Goal: Information Seeking & Learning: Learn about a topic

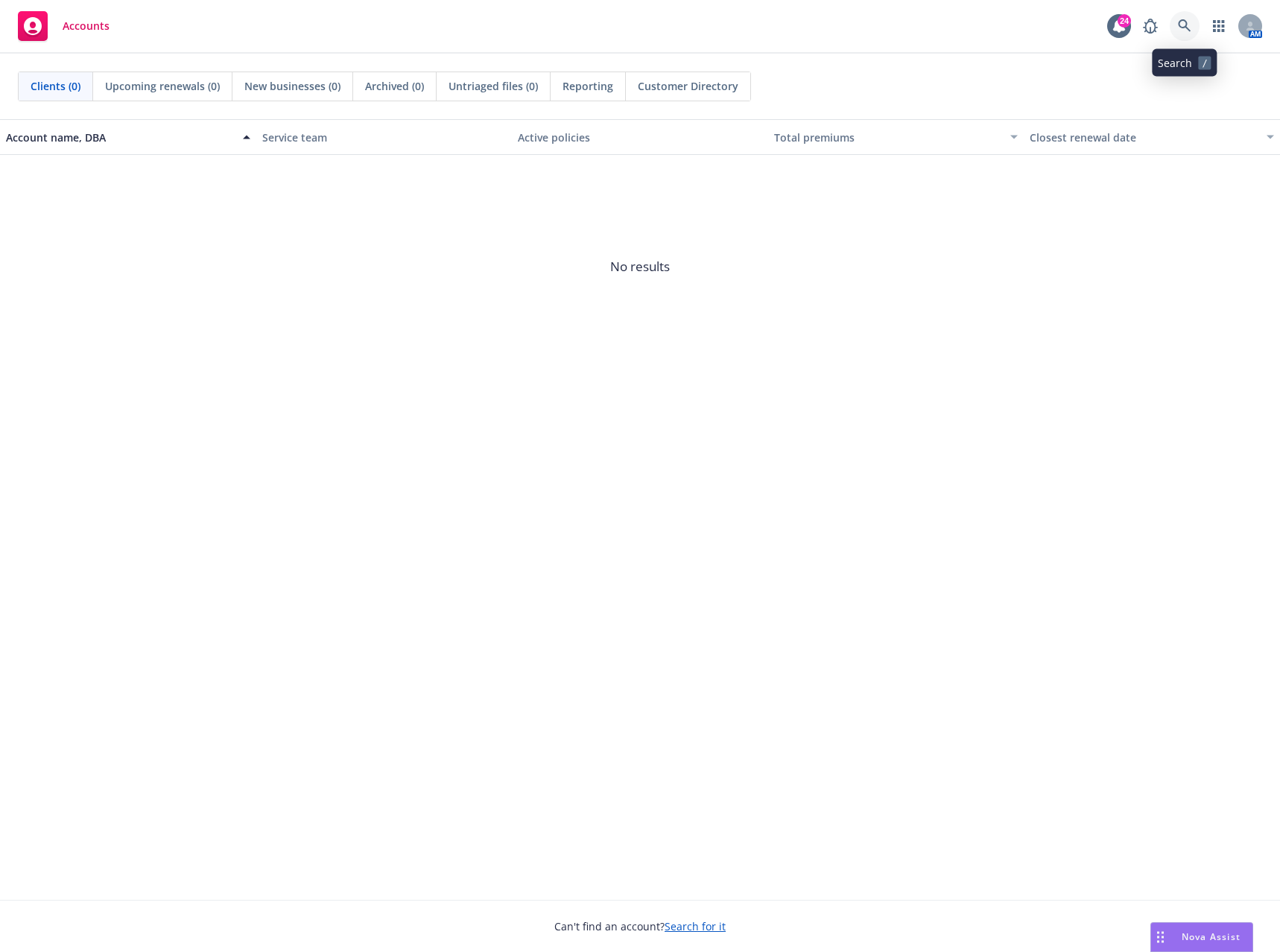
click at [1181, 29] on icon at bounding box center [1185, 26] width 14 height 14
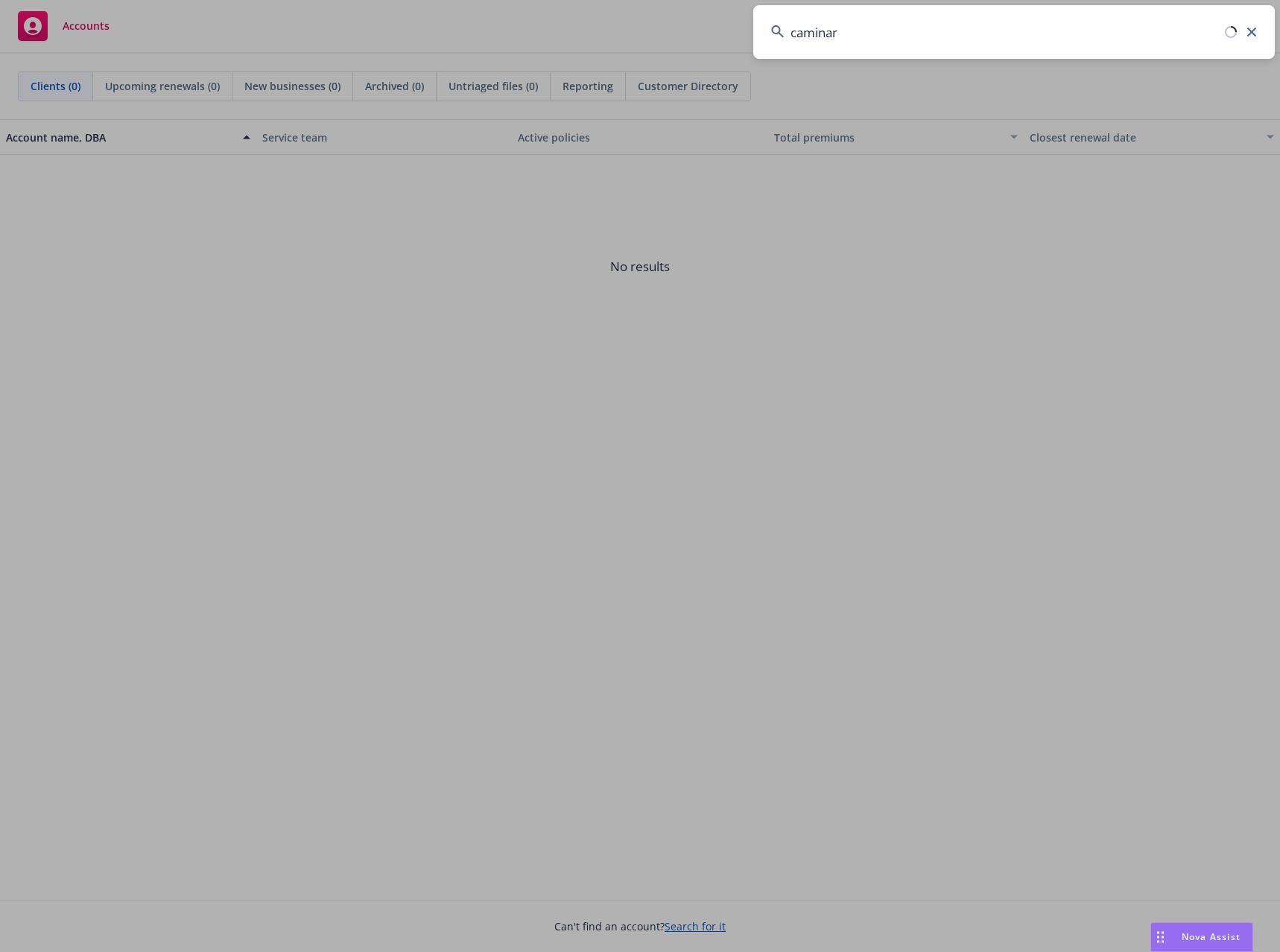
type input "caminar"
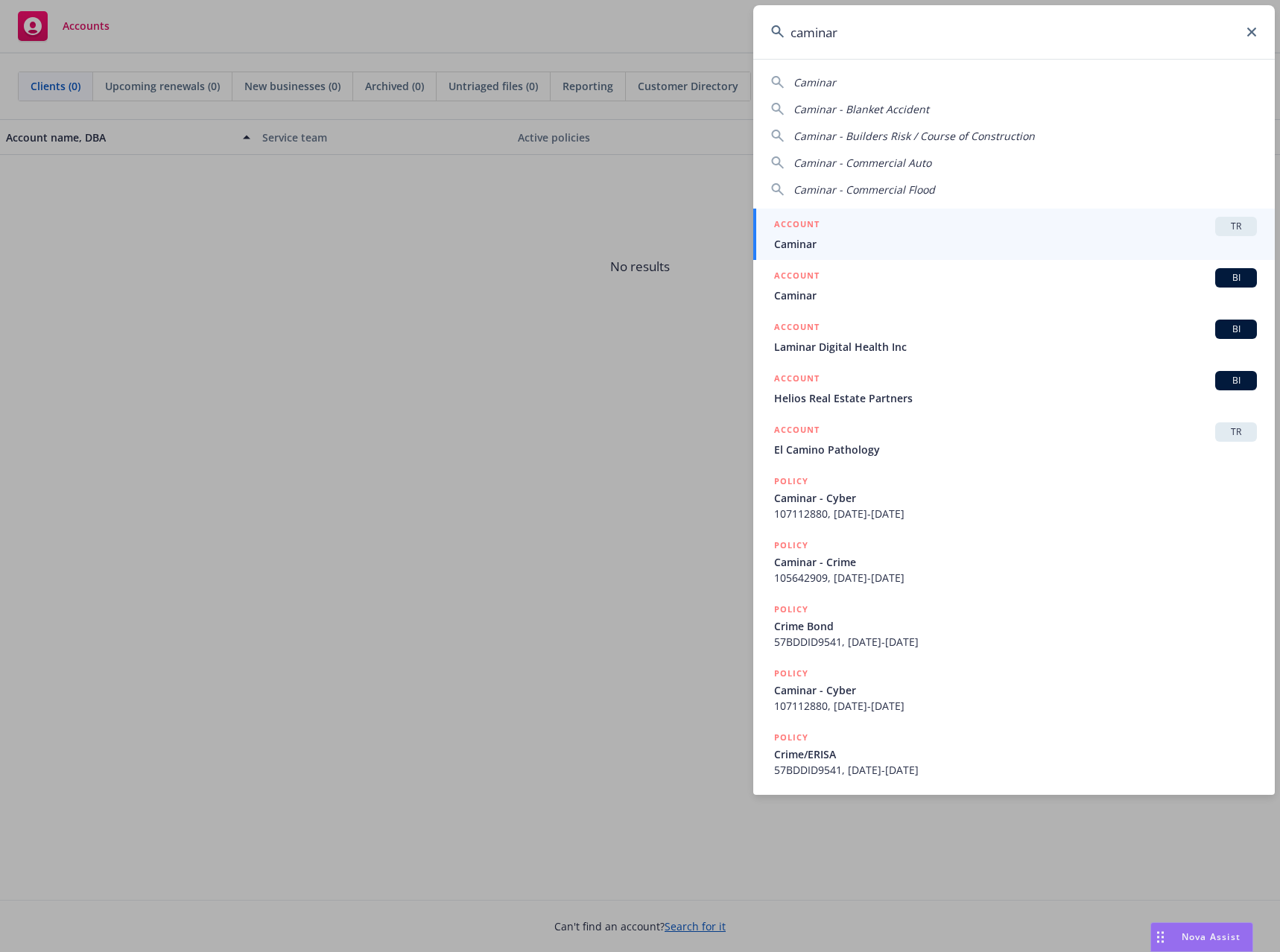
click at [806, 241] on span "Caminar" at bounding box center [1015, 244] width 483 height 16
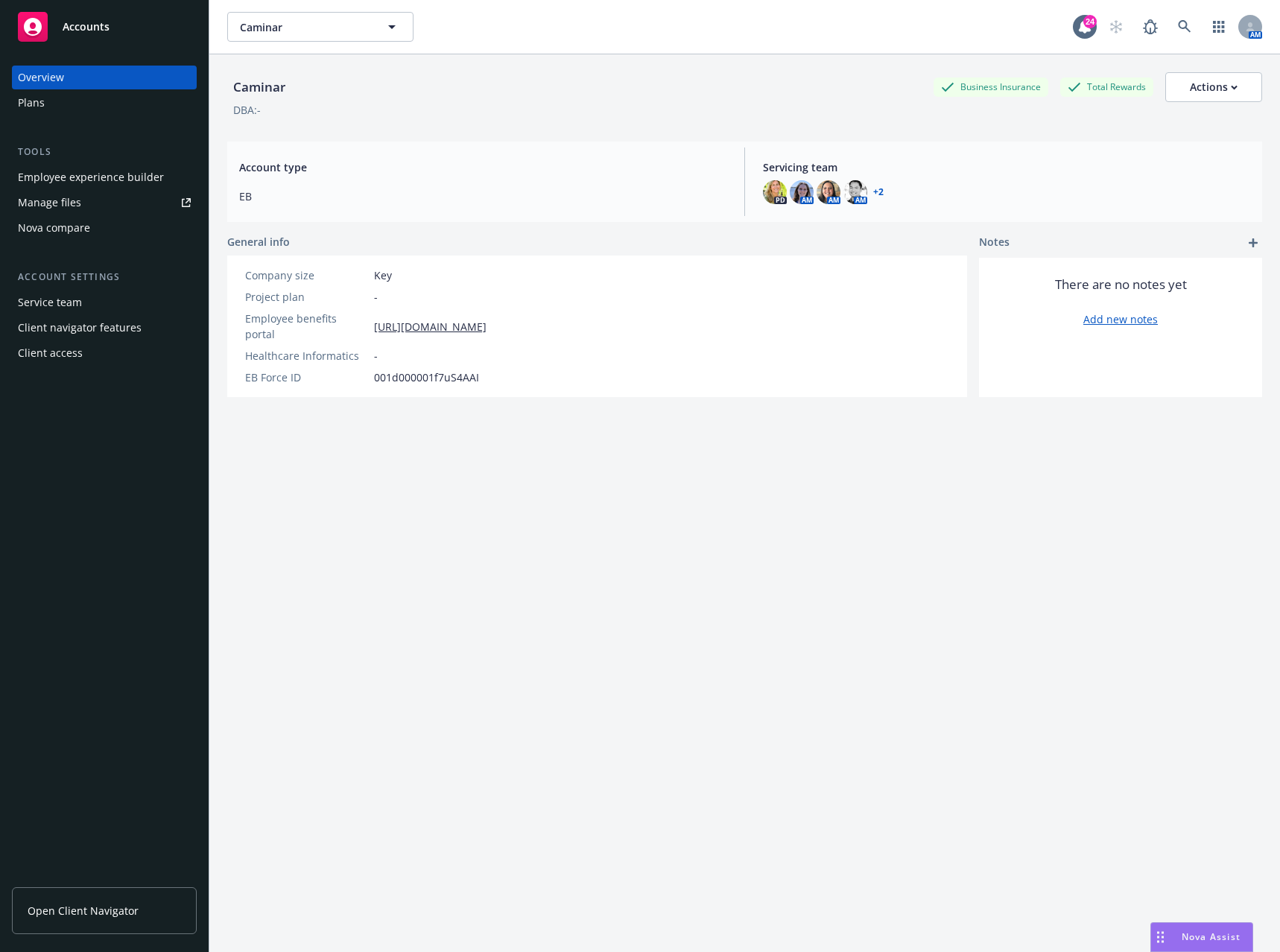
click at [120, 179] on div "Employee experience builder" at bounding box center [91, 178] width 146 height 24
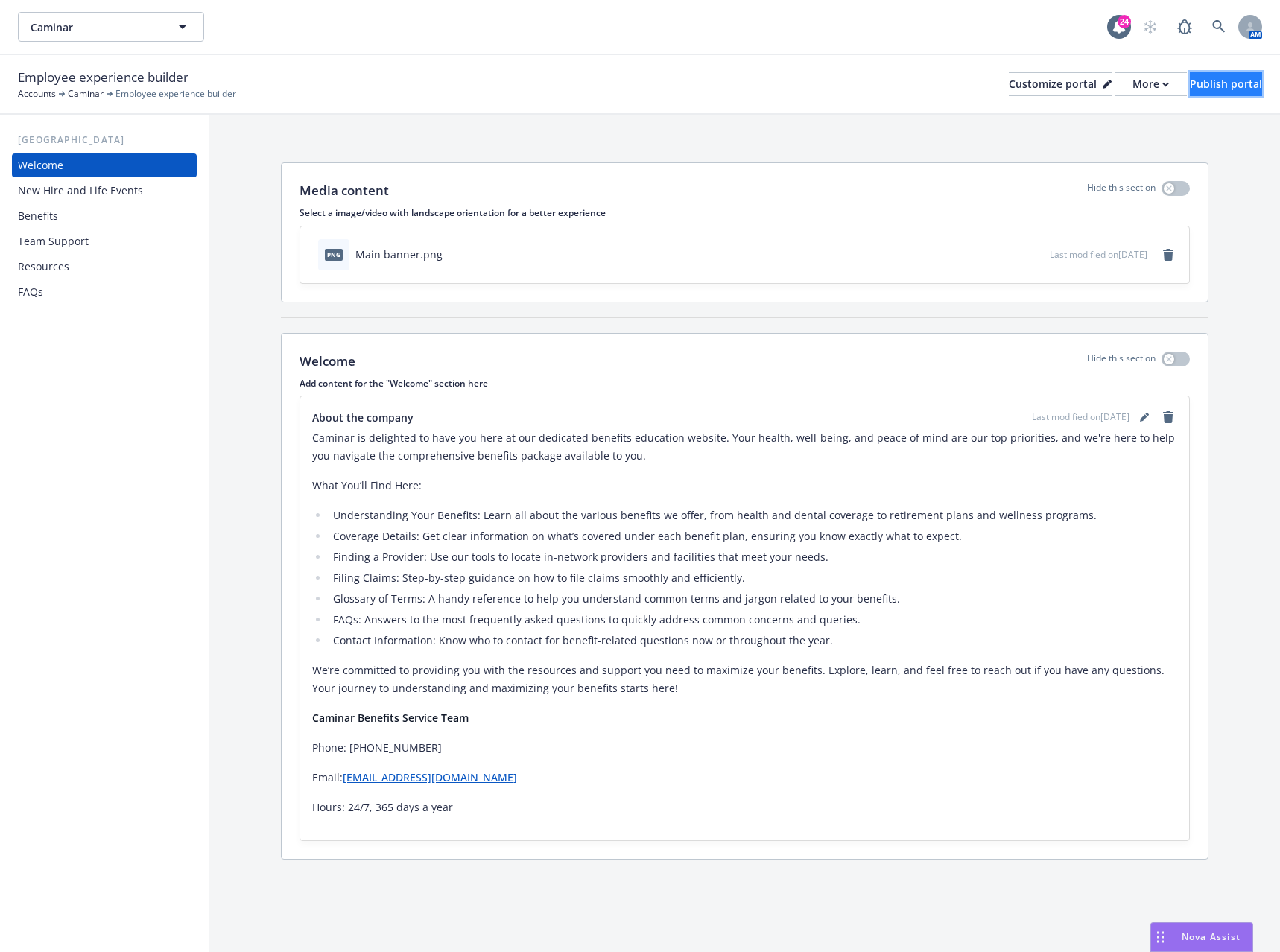
click at [1250, 76] on button "Publish portal" at bounding box center [1226, 85] width 73 height 24
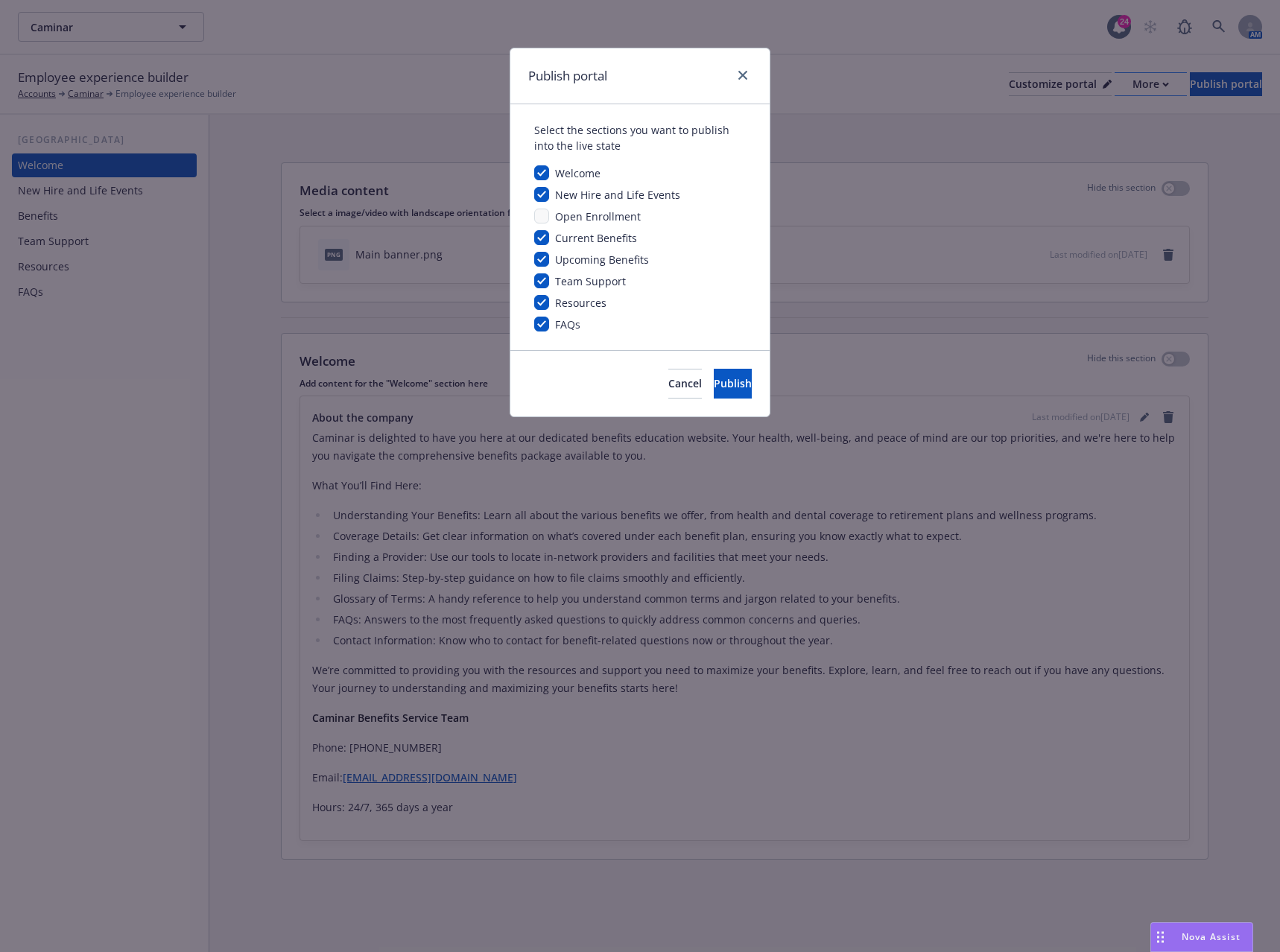
click at [1119, 86] on div "Publish portal Select the sections you want to publish into the live state Welc…" at bounding box center [640, 476] width 1280 height 952
click at [713, 380] on span "Publish" at bounding box center [732, 384] width 38 height 14
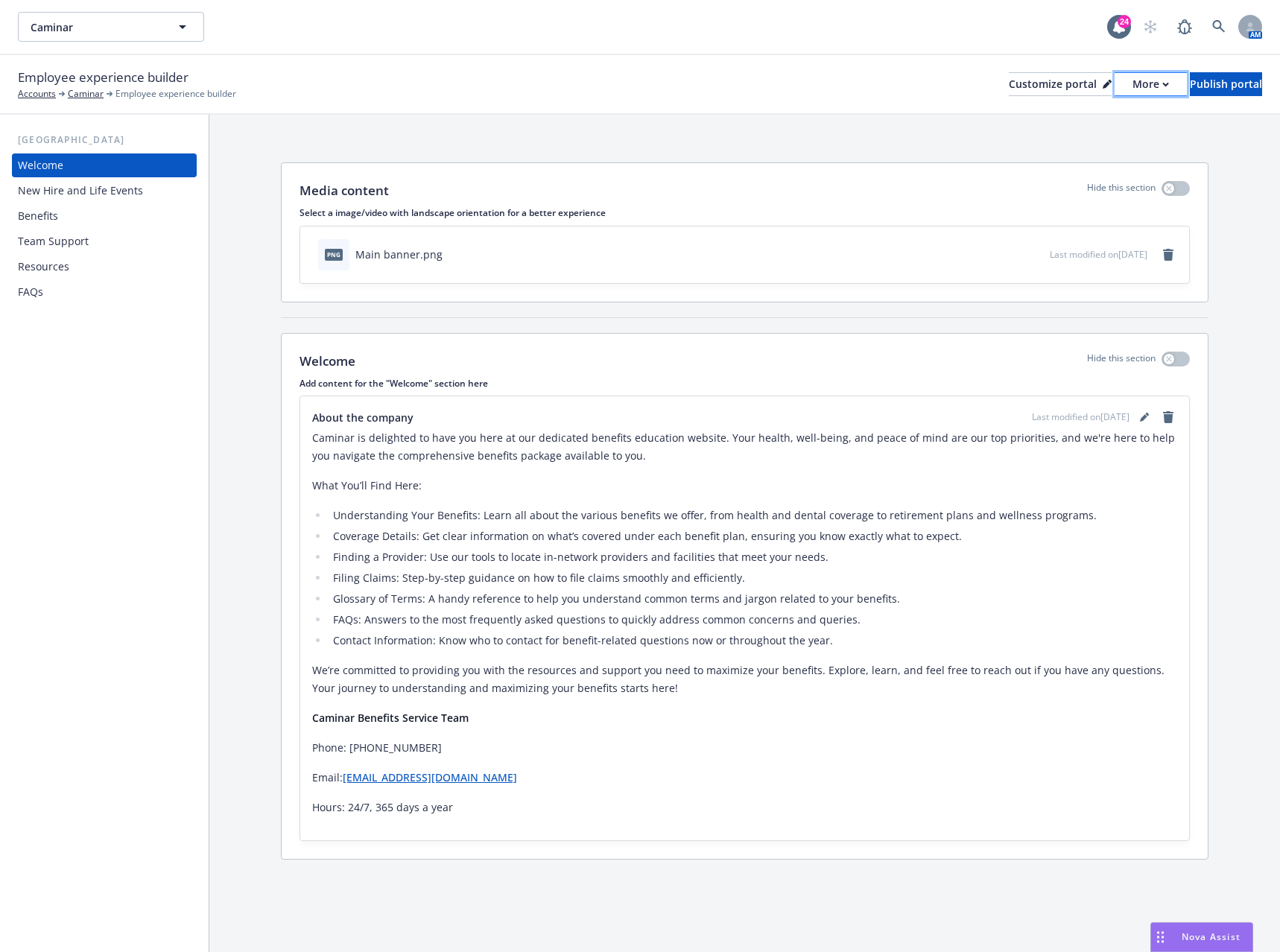
click at [1121, 81] on button "More" at bounding box center [1151, 85] width 73 height 24
click at [1091, 147] on link "Copy portal link" at bounding box center [1071, 148] width 136 height 30
click at [136, 201] on div "New Hire and Life Events" at bounding box center [80, 191] width 125 height 24
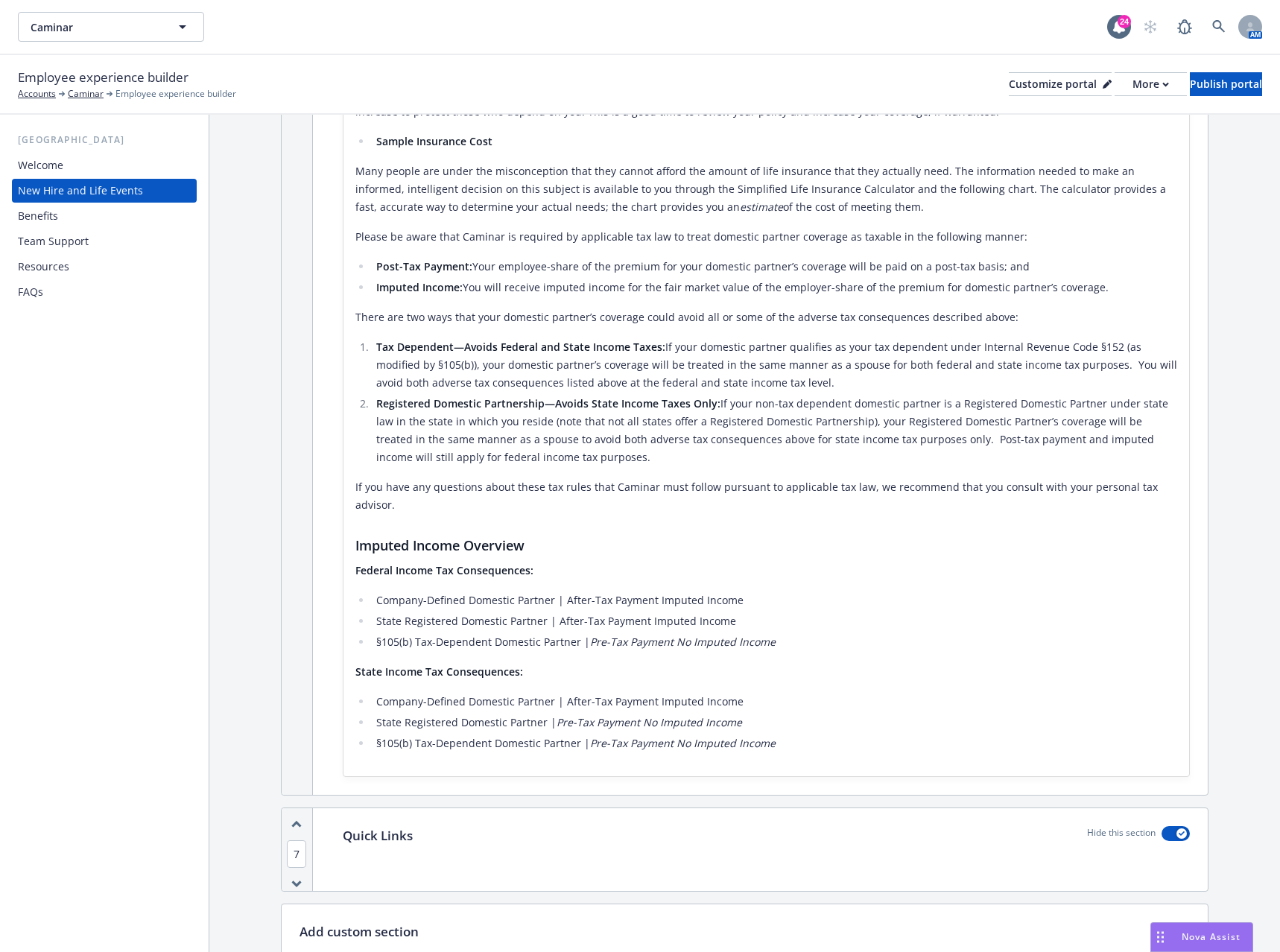
scroll to position [5461, 0]
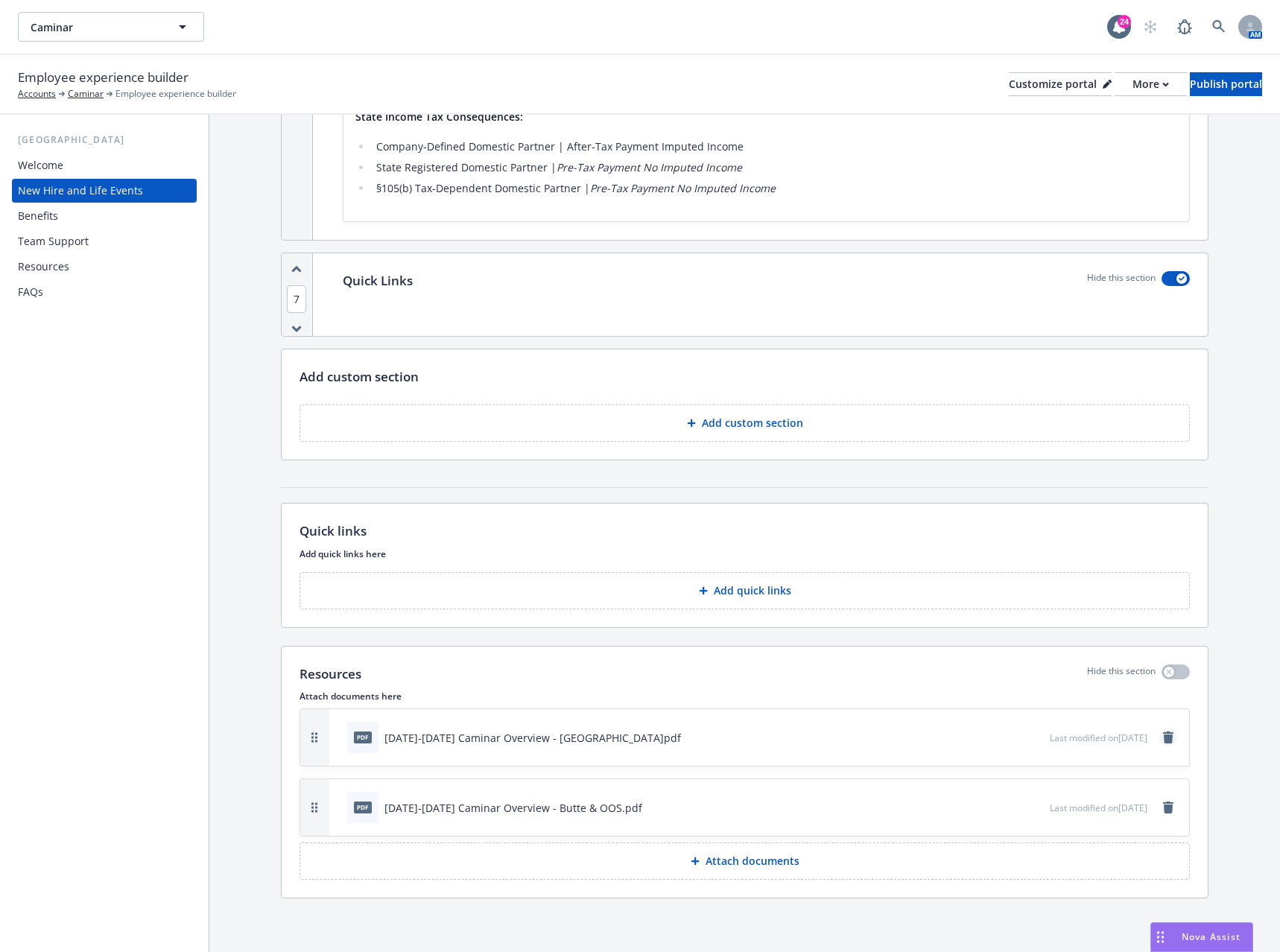
click at [1163, 738] on icon "remove" at bounding box center [1169, 738] width 12 height 12
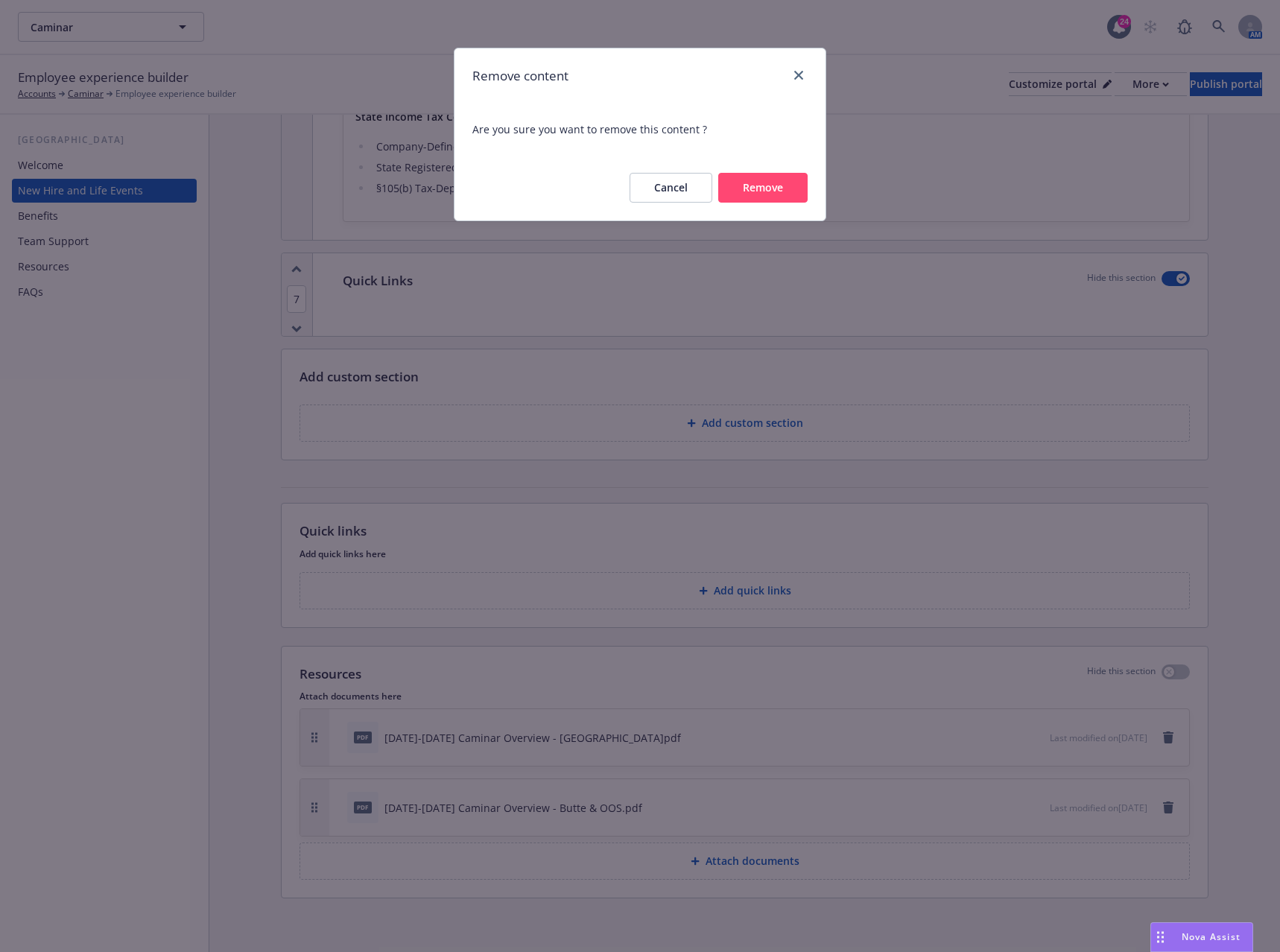
click at [772, 187] on button "Remove" at bounding box center [764, 187] width 90 height 30
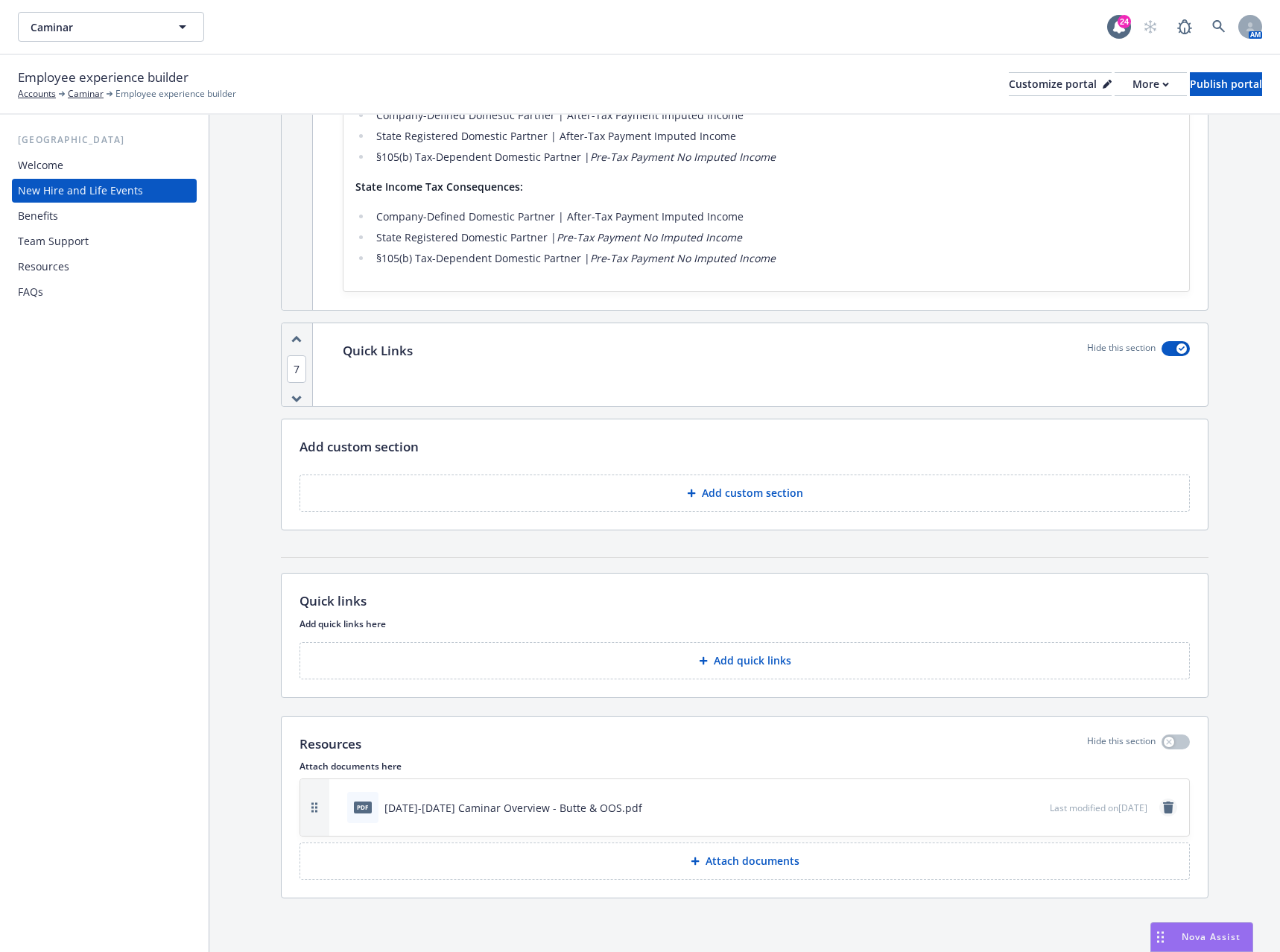
click at [1163, 807] on icon "remove" at bounding box center [1169, 808] width 12 height 12
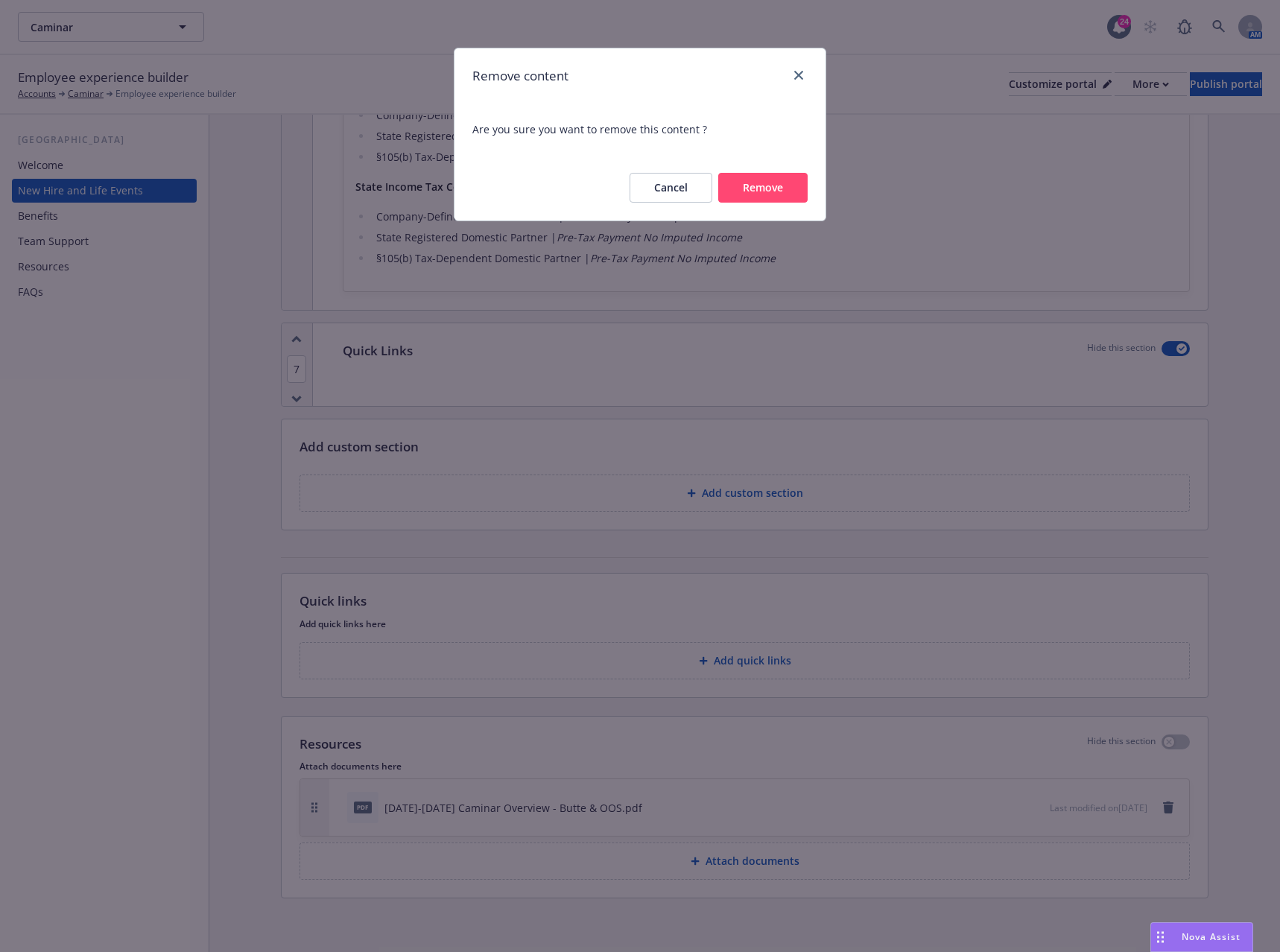
click at [774, 191] on button "Remove" at bounding box center [764, 187] width 90 height 30
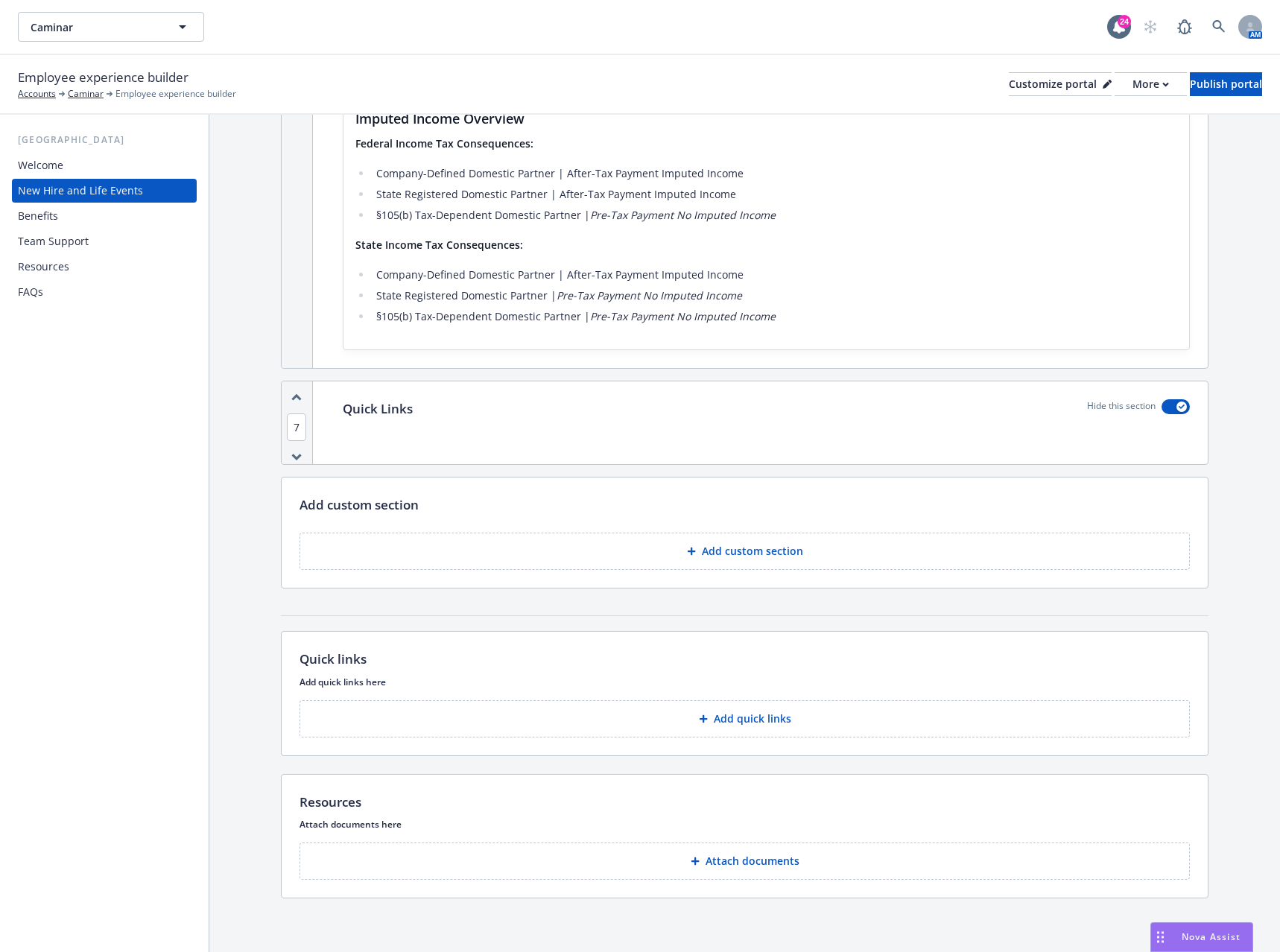
click at [824, 848] on button "Attach documents" at bounding box center [745, 861] width 890 height 37
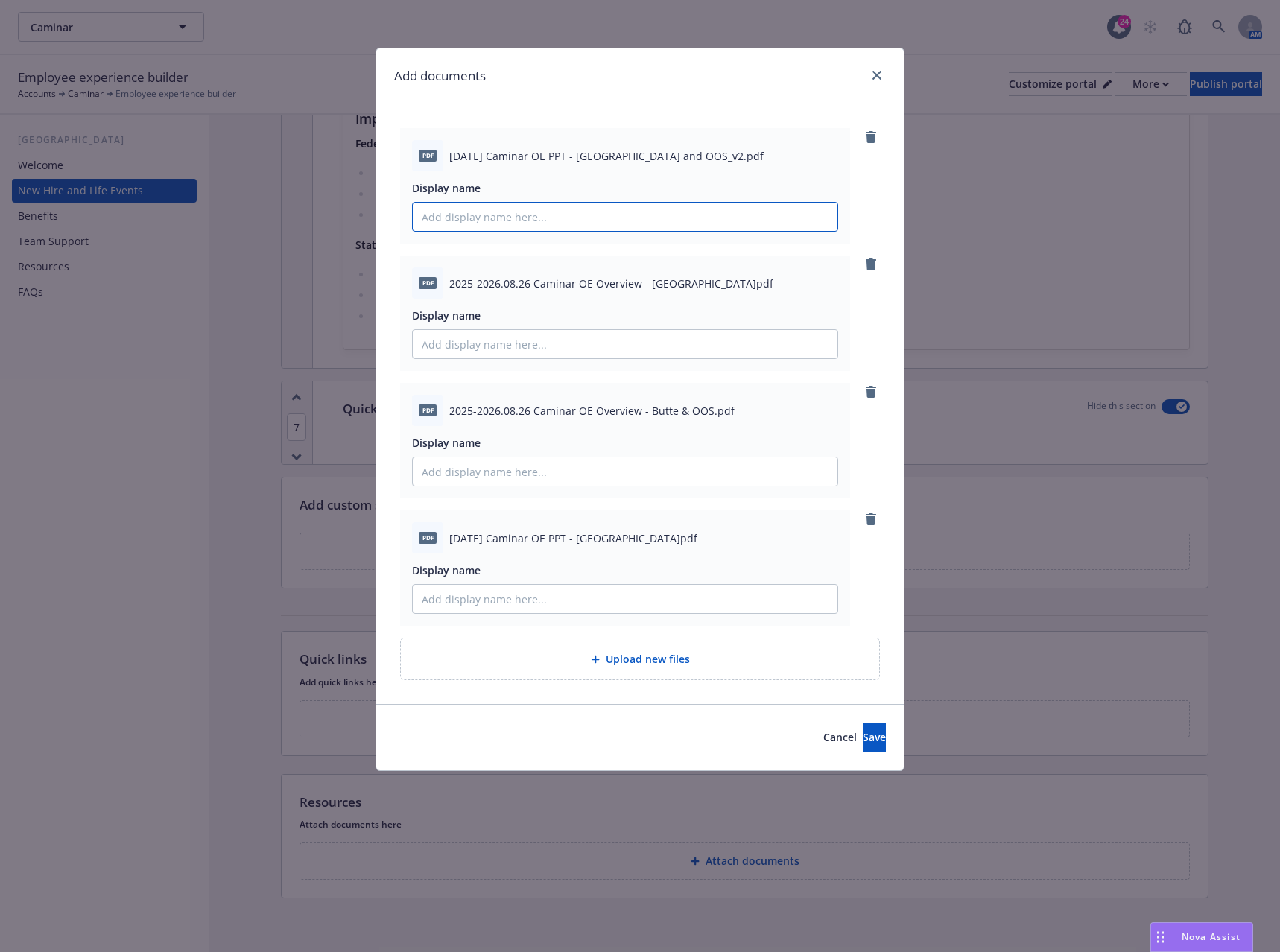
click at [523, 219] on input "Display name" at bounding box center [625, 217] width 425 height 29
click at [529, 214] on input "Caminar Open Enrollment PowerPoint (Butte County and Out of State)" at bounding box center [625, 217] width 425 height 29
type input "Caminar Open Enrollment PowerPoint (Butte County and Out of State)"
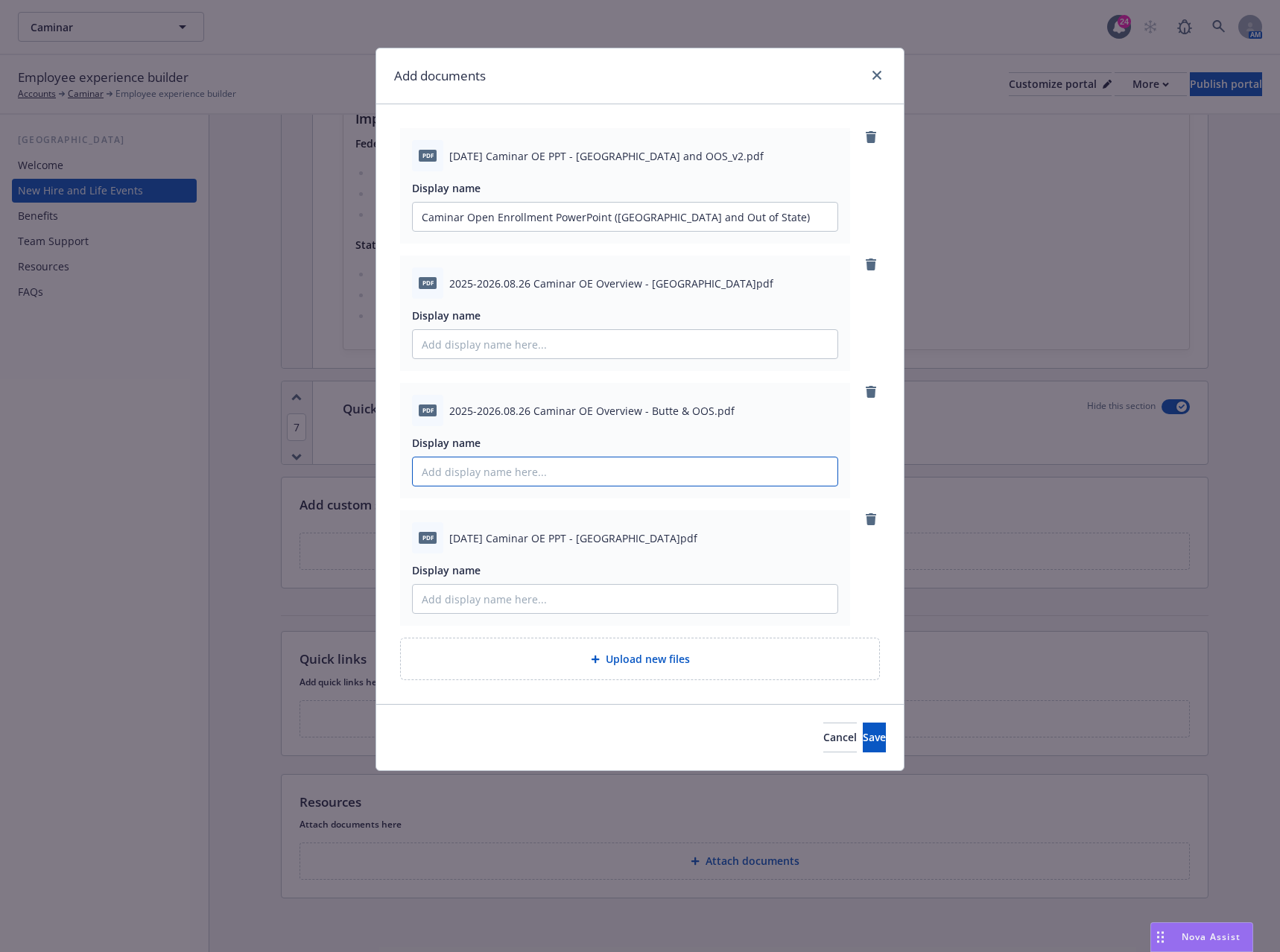
click at [511, 231] on input "Display name" at bounding box center [625, 217] width 425 height 29
paste input "Caminar Open Enrollment PowerPoint (Butte County and Out of State)"
drag, startPoint x: 606, startPoint y: 473, endPoint x: 466, endPoint y: 472, distance: 140.0
click at [466, 231] on input "Caminar Open Enrollment PowerPoint (Butte County and Out of State)" at bounding box center [625, 217] width 425 height 29
drag, startPoint x: 752, startPoint y: 474, endPoint x: 406, endPoint y: 460, distance: 346.3
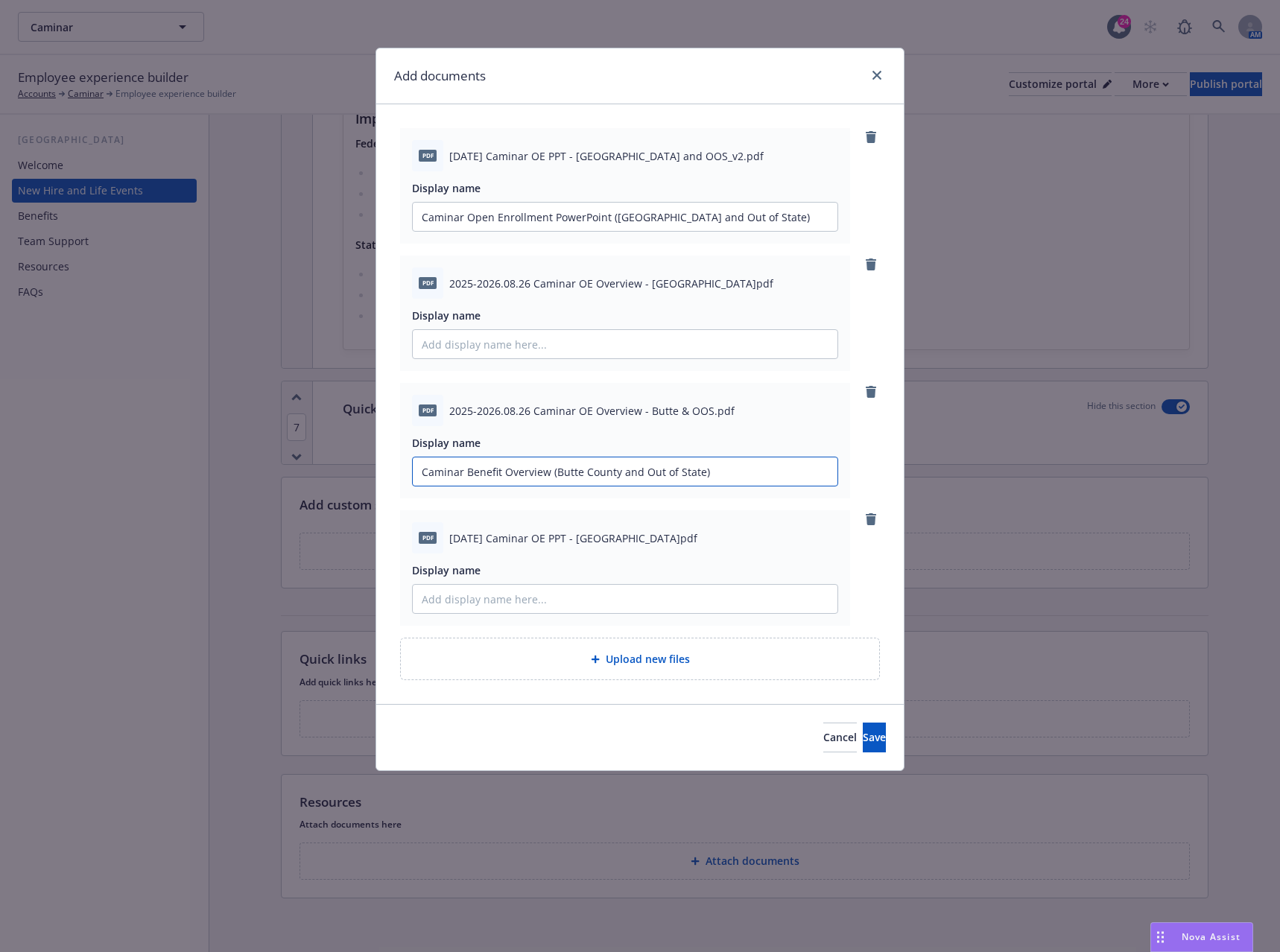
click at [406, 460] on div "pdf 2025-2026.08.26 Caminar OE Overview - Butte & OOS.pdf Display name Caminar …" at bounding box center [624, 441] width 450 height 116
type input "Caminar Benefit Overview (Butte County and Out of State)"
click at [562, 231] on input "Display name" at bounding box center [625, 217] width 425 height 29
paste input "Caminar Benefit Overview (Butte County and Out of State)"
drag, startPoint x: 702, startPoint y: 347, endPoint x: 556, endPoint y: 350, distance: 146.0
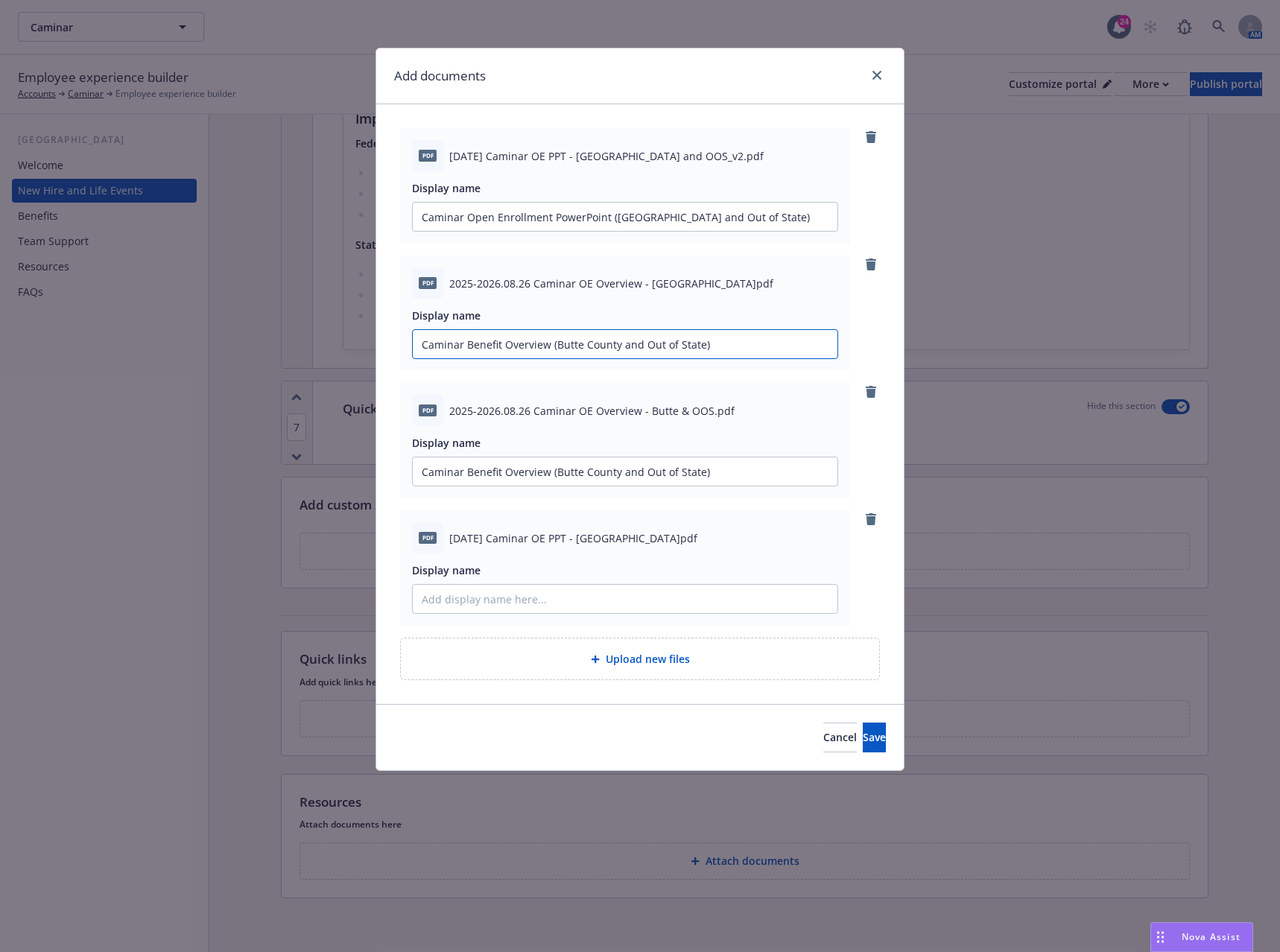
click at [556, 231] on input "Caminar Benefit Overview (Butte County and Out of State)" at bounding box center [625, 217] width 425 height 29
type input "Caminar Benefit Overview (California)"
click at [507, 231] on input "Display name" at bounding box center [625, 217] width 425 height 29
type input "Caminar Open Enrollment PowerPoint (California)"
click at [863, 737] on span "Save" at bounding box center [874, 737] width 23 height 14
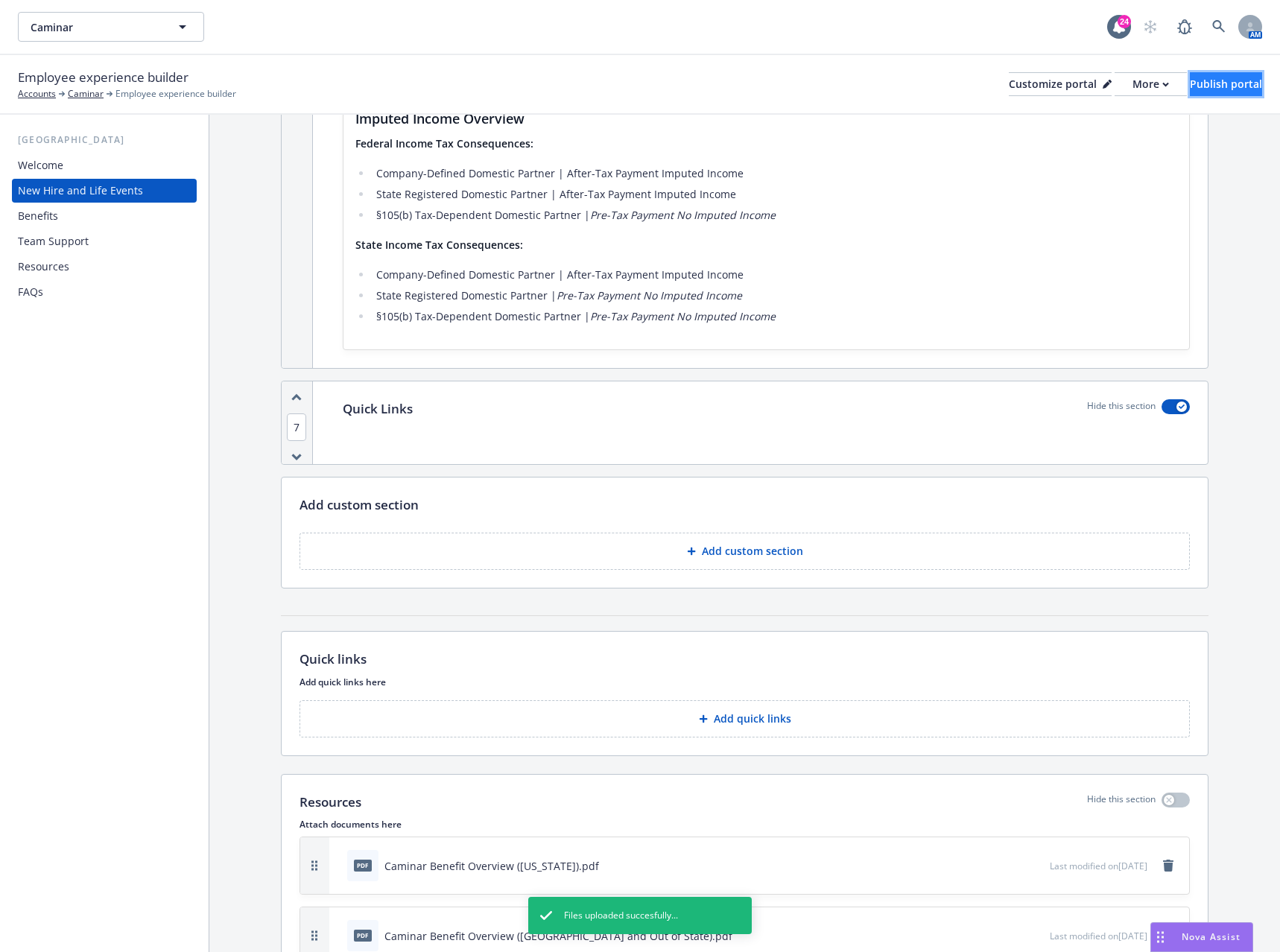
click at [1202, 87] on div "Publish portal" at bounding box center [1226, 85] width 73 height 22
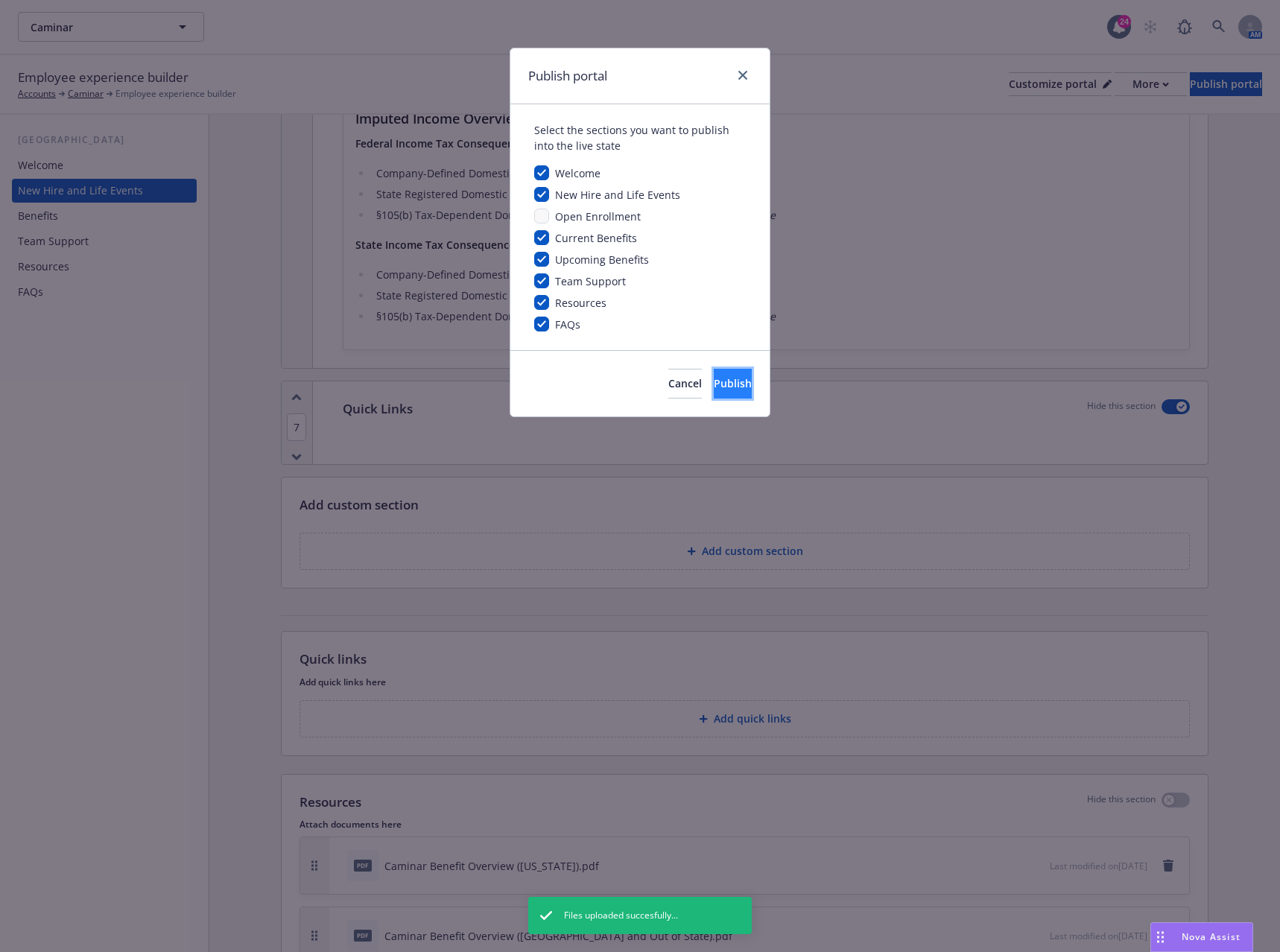
click at [734, 378] on button "Publish" at bounding box center [732, 384] width 38 height 30
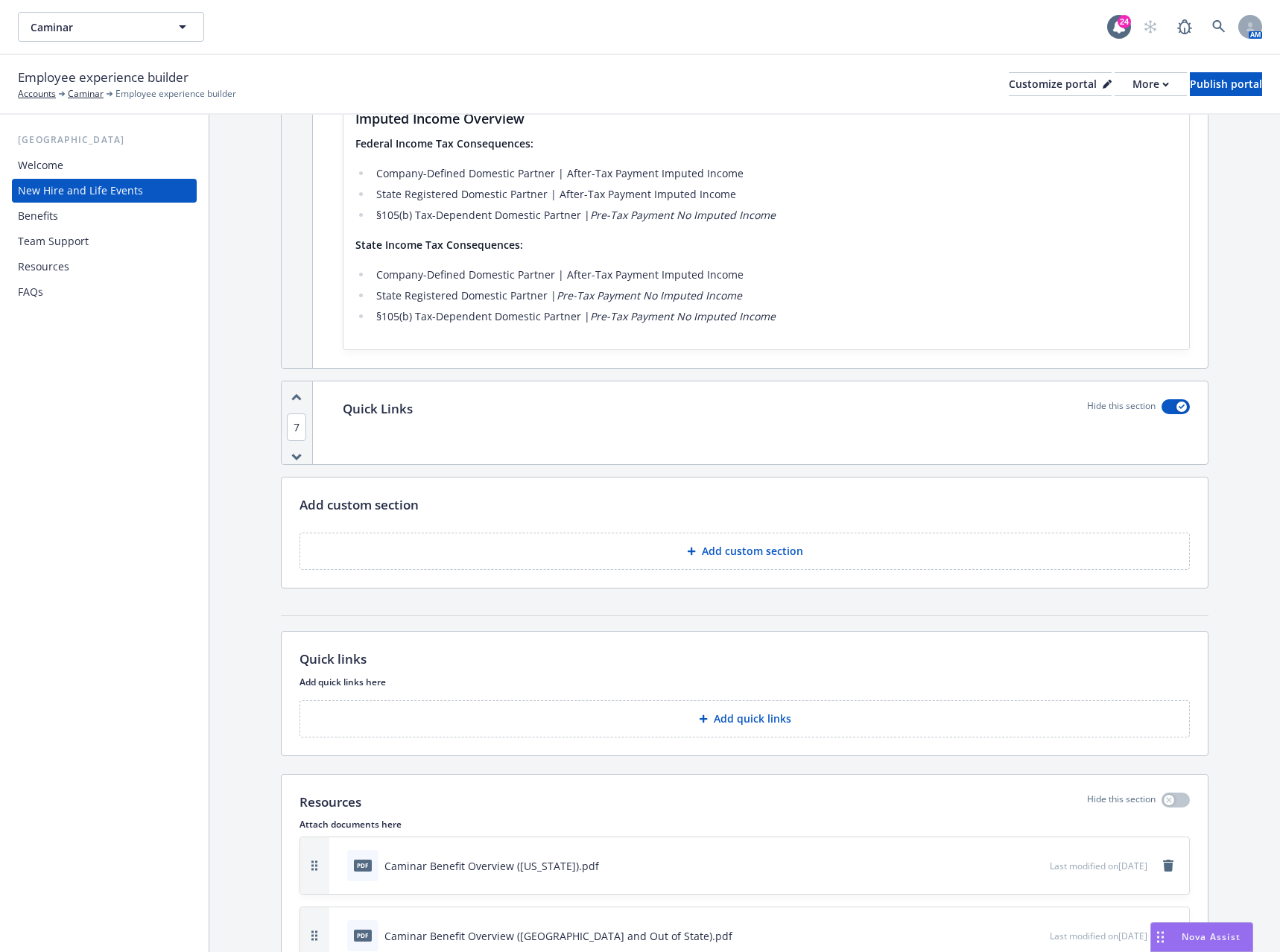
click at [47, 292] on div "FAQs" at bounding box center [105, 292] width 173 height 24
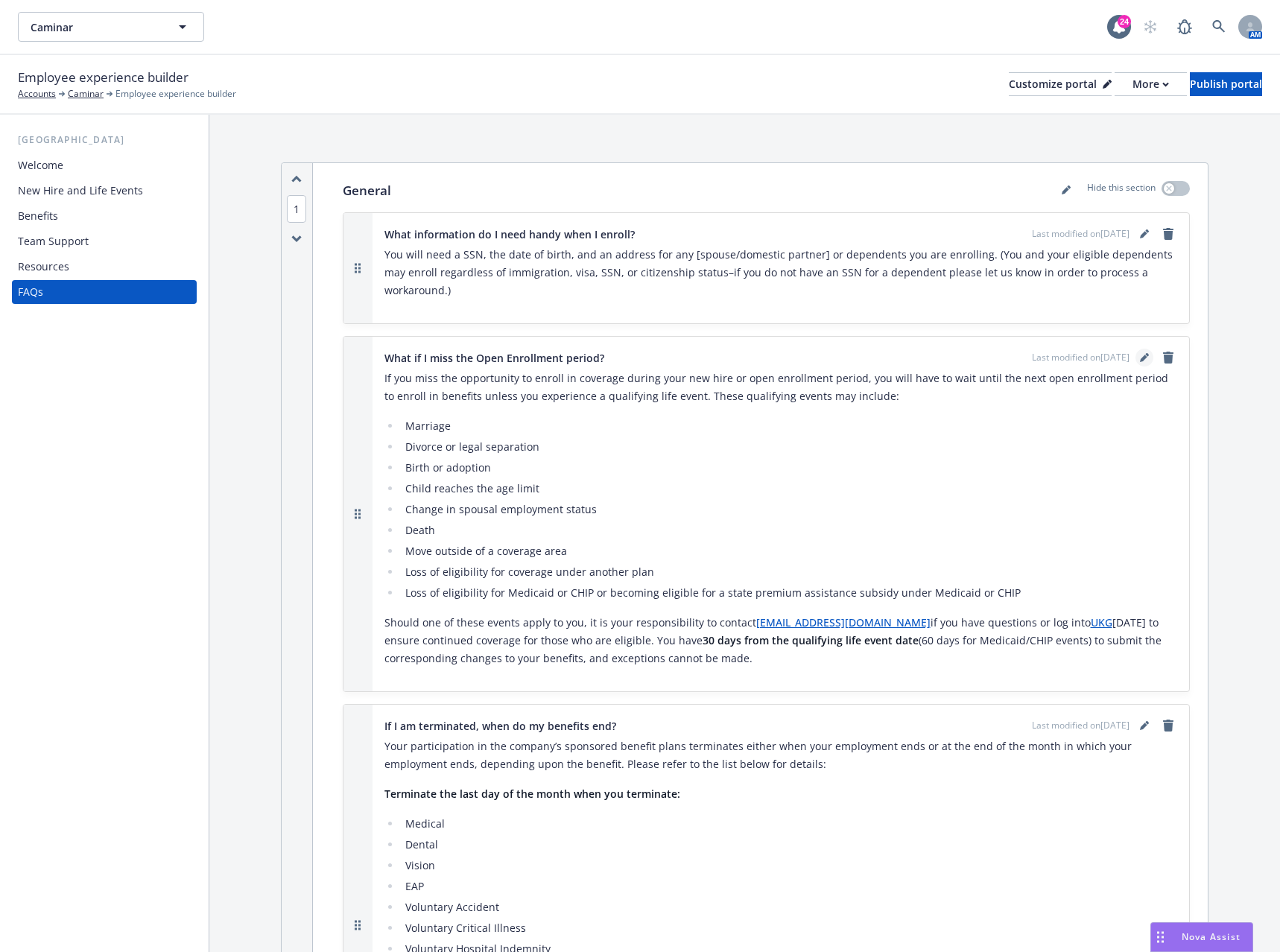
click at [1136, 349] on link "editPencil" at bounding box center [1144, 358] width 18 height 18
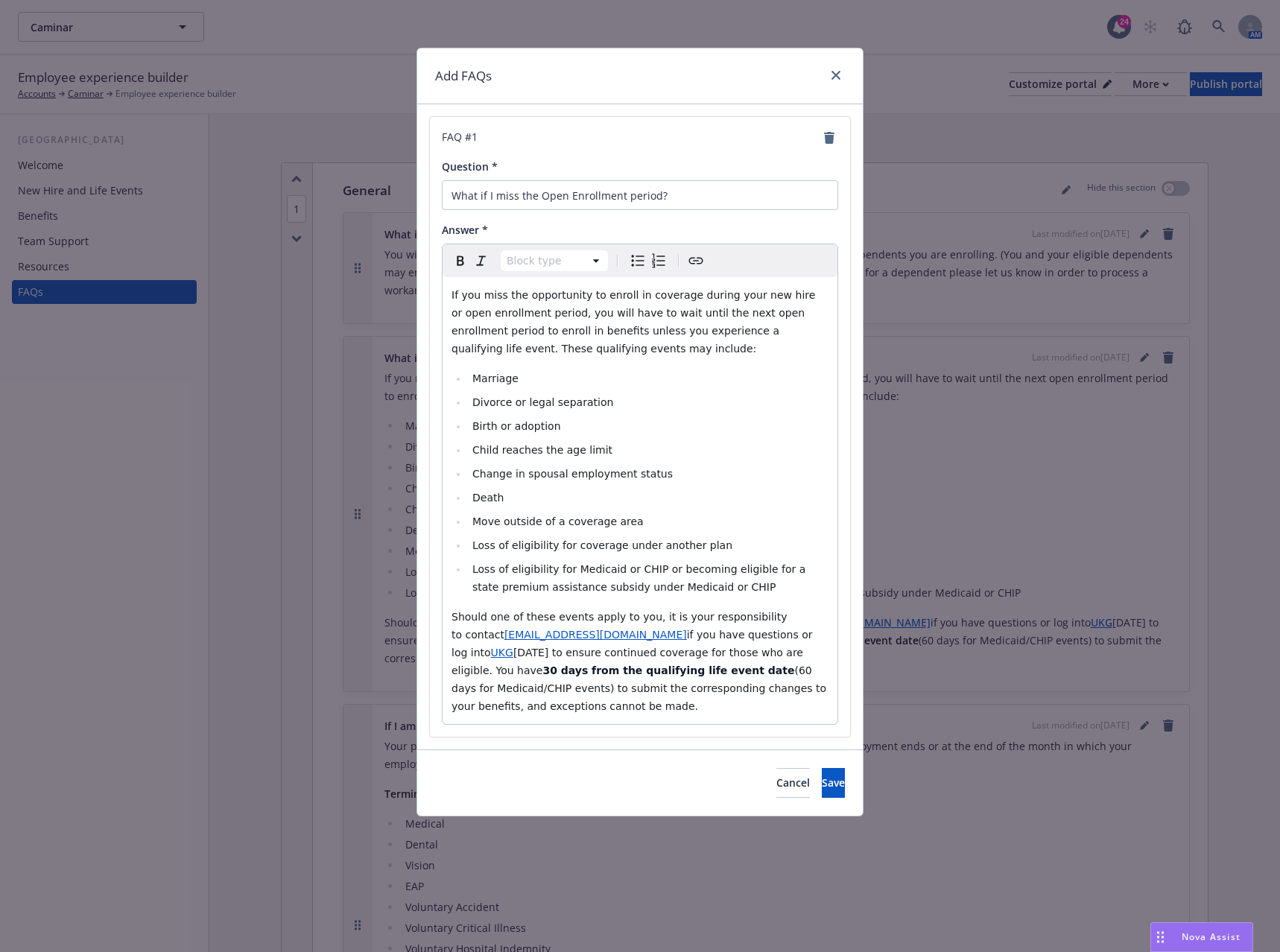
select select "paragraph"
drag, startPoint x: 821, startPoint y: 636, endPoint x: 800, endPoint y: 636, distance: 21.0
click at [800, 636] on p "Should one of these events apply to you, it is your responsibility to contact c…" at bounding box center [640, 662] width 377 height 107
click at [859, 663] on div "https://secure7.saashr.com/ta/6203792.login?rnd=1741113282853&FS=" at bounding box center [809, 665] width 189 height 16
click at [864, 665] on icon "button" at bounding box center [863, 666] width 8 height 8
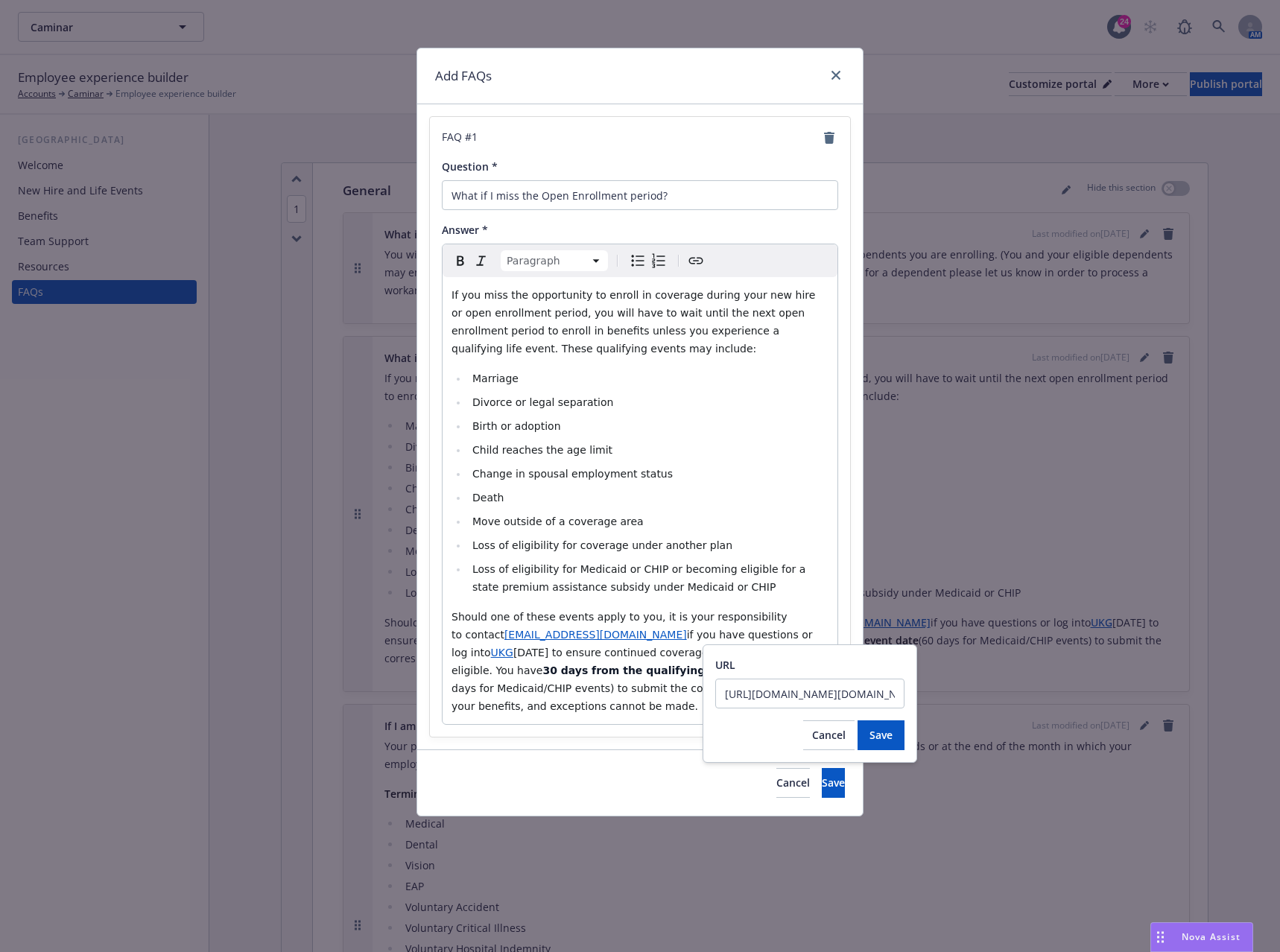
scroll to position [0, 177]
click at [840, 686] on input "https://secure7.saashr.com/ta/6203792.login?rnd=1741113282853&FS=" at bounding box center [809, 694] width 189 height 30
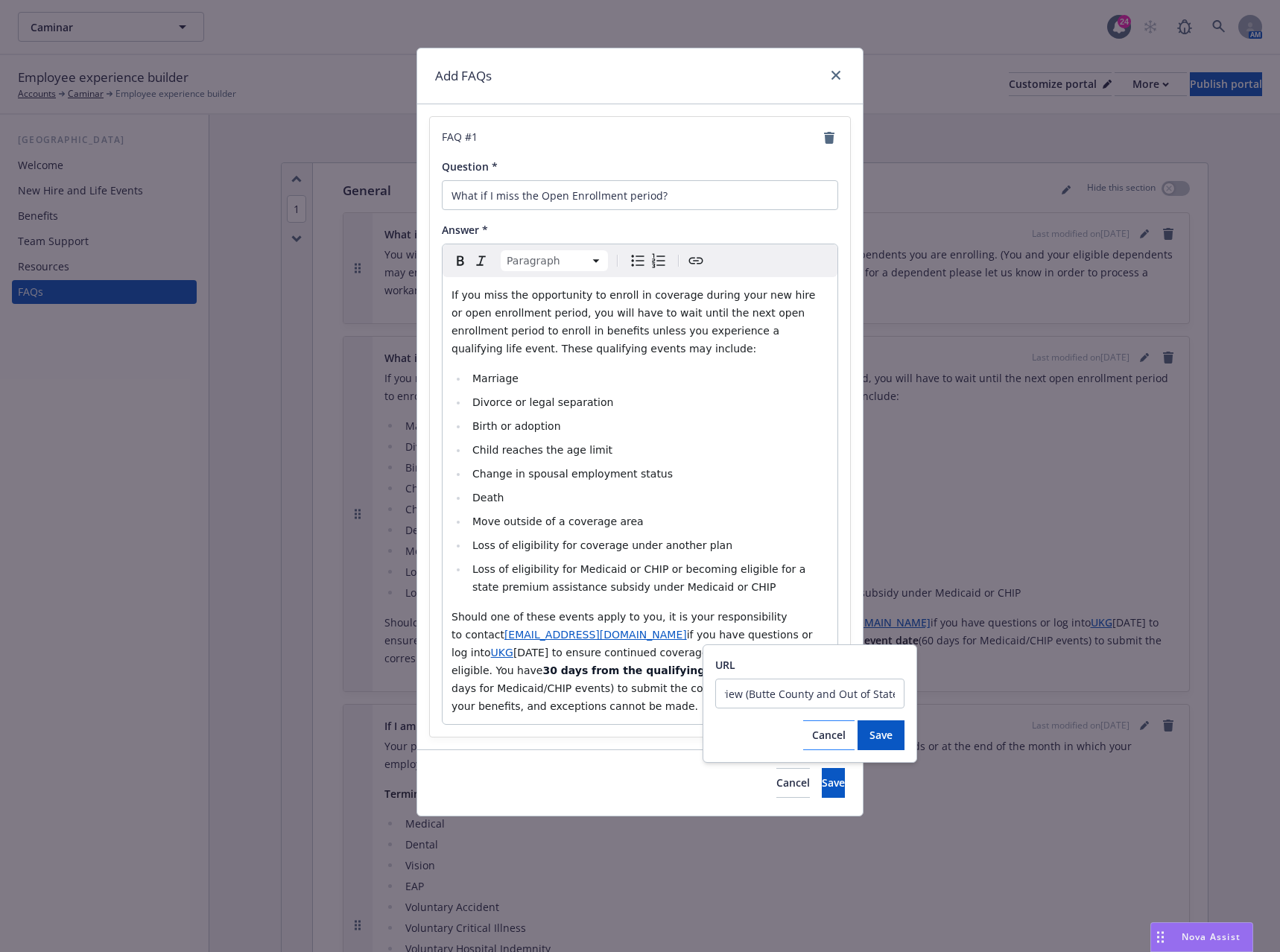
type input "Caminar Benefit Overview (Butte County and Out of State)"
click at [838, 732] on span "Cancel" at bounding box center [828, 735] width 34 height 14
click at [859, 665] on div "https://secure7.saashr.com/ta/6203792.login?rnd=1741113282853&FS=" at bounding box center [809, 665] width 189 height 16
click at [864, 665] on icon "button" at bounding box center [863, 666] width 8 height 8
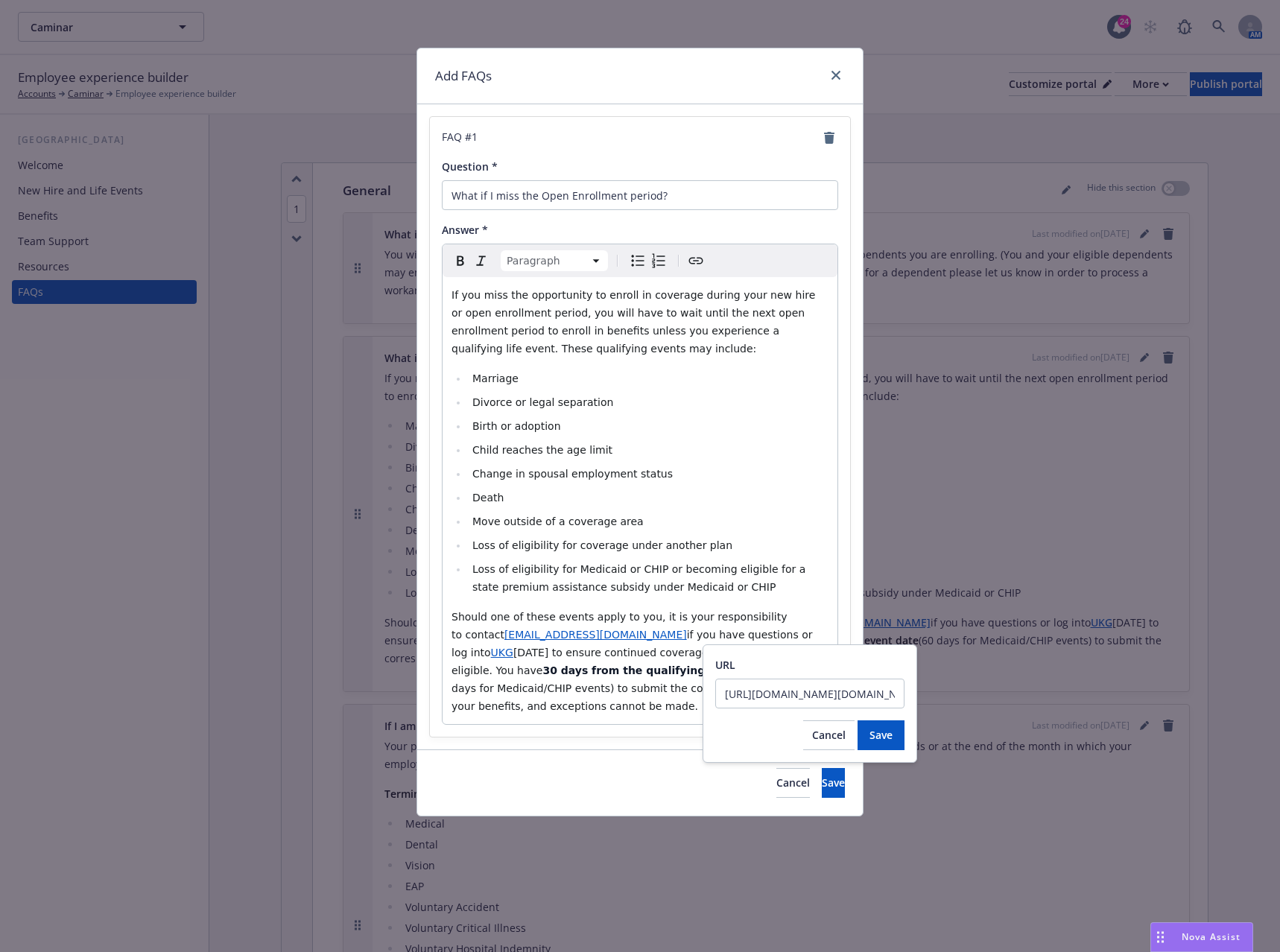
scroll to position [0, 177]
click at [788, 688] on input "https://secure7.saashr.com/ta/6203792.login?rnd=1741113282853&FS=" at bounding box center [809, 694] width 189 height 30
click at [787, 688] on input "https://secure7.saashr.com/ta/6203792.login?rnd=1741113282853&FS=" at bounding box center [809, 694] width 189 height 30
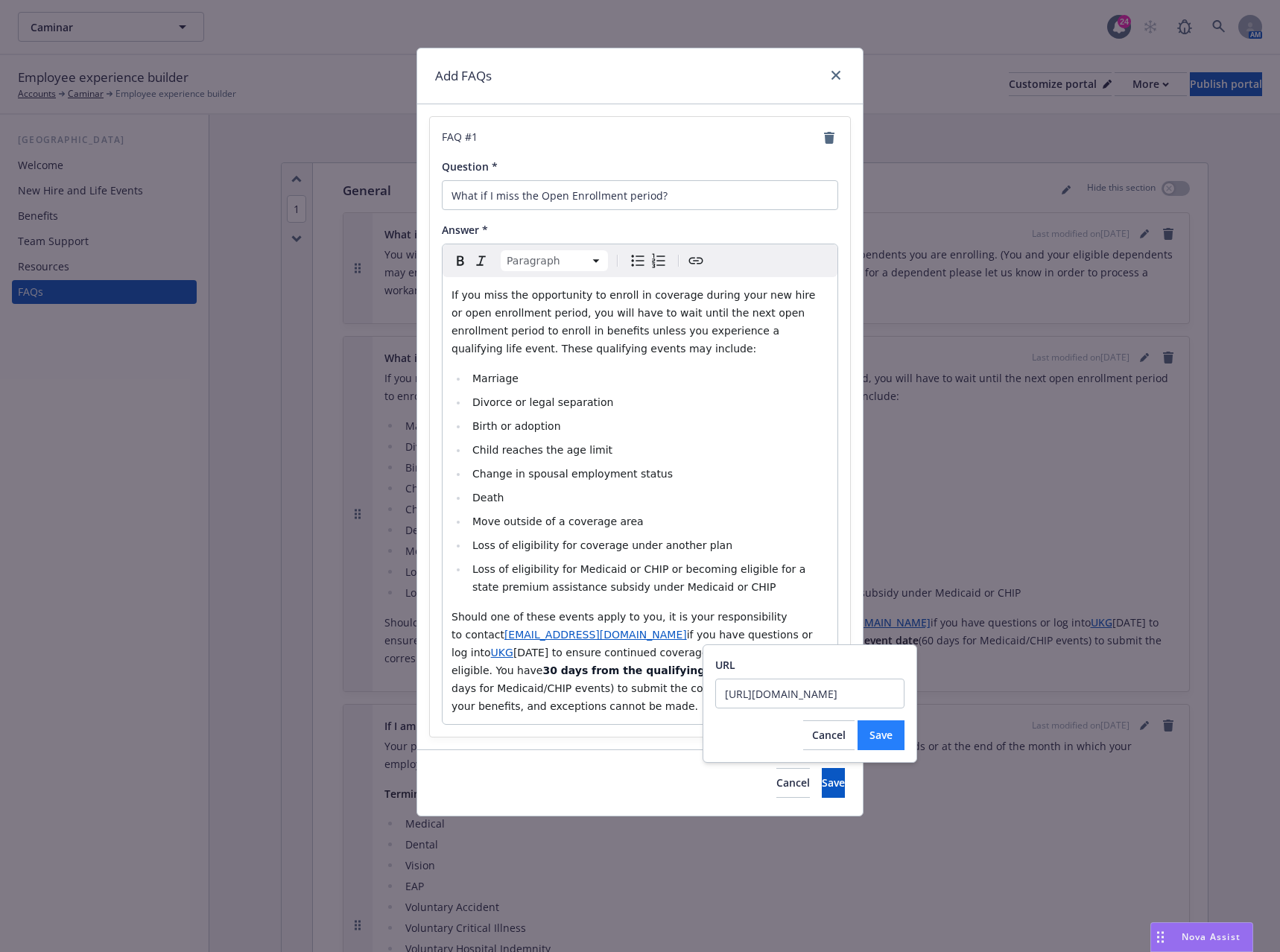
type input "https://www.paycomonline.net/v4/ee/web.php/app/login"
click at [883, 732] on span "Save" at bounding box center [881, 735] width 23 height 14
click at [459, 656] on span "if you have questions or log into Paycom within 30 days to ensure continued cov…" at bounding box center [642, 652] width 380 height 48
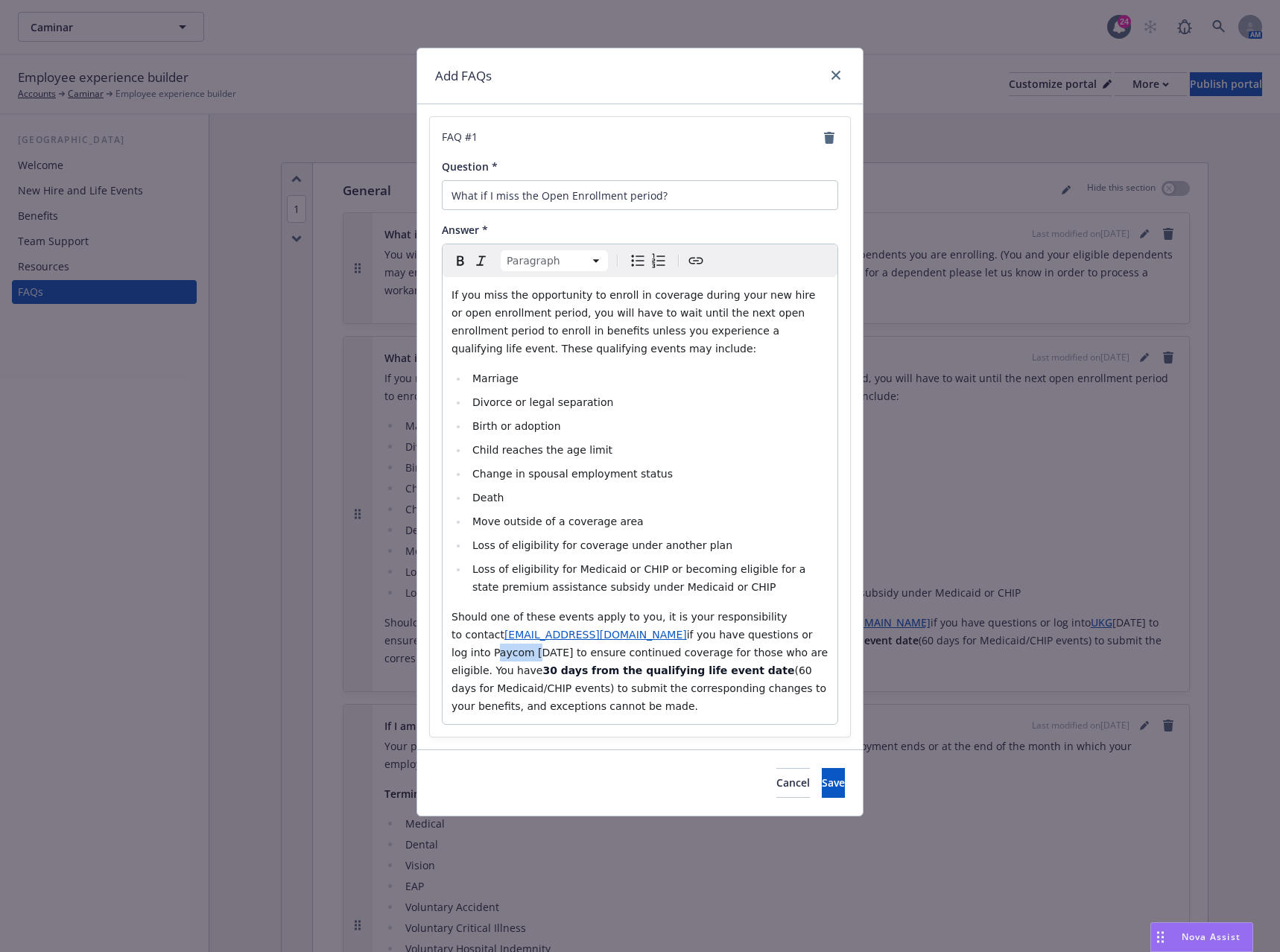
click at [459, 656] on span "if you have questions or log into Paycom within 30 days to ensure continued cov…" at bounding box center [642, 652] width 380 height 48
click at [697, 257] on icon "Create link" at bounding box center [695, 261] width 18 height 18
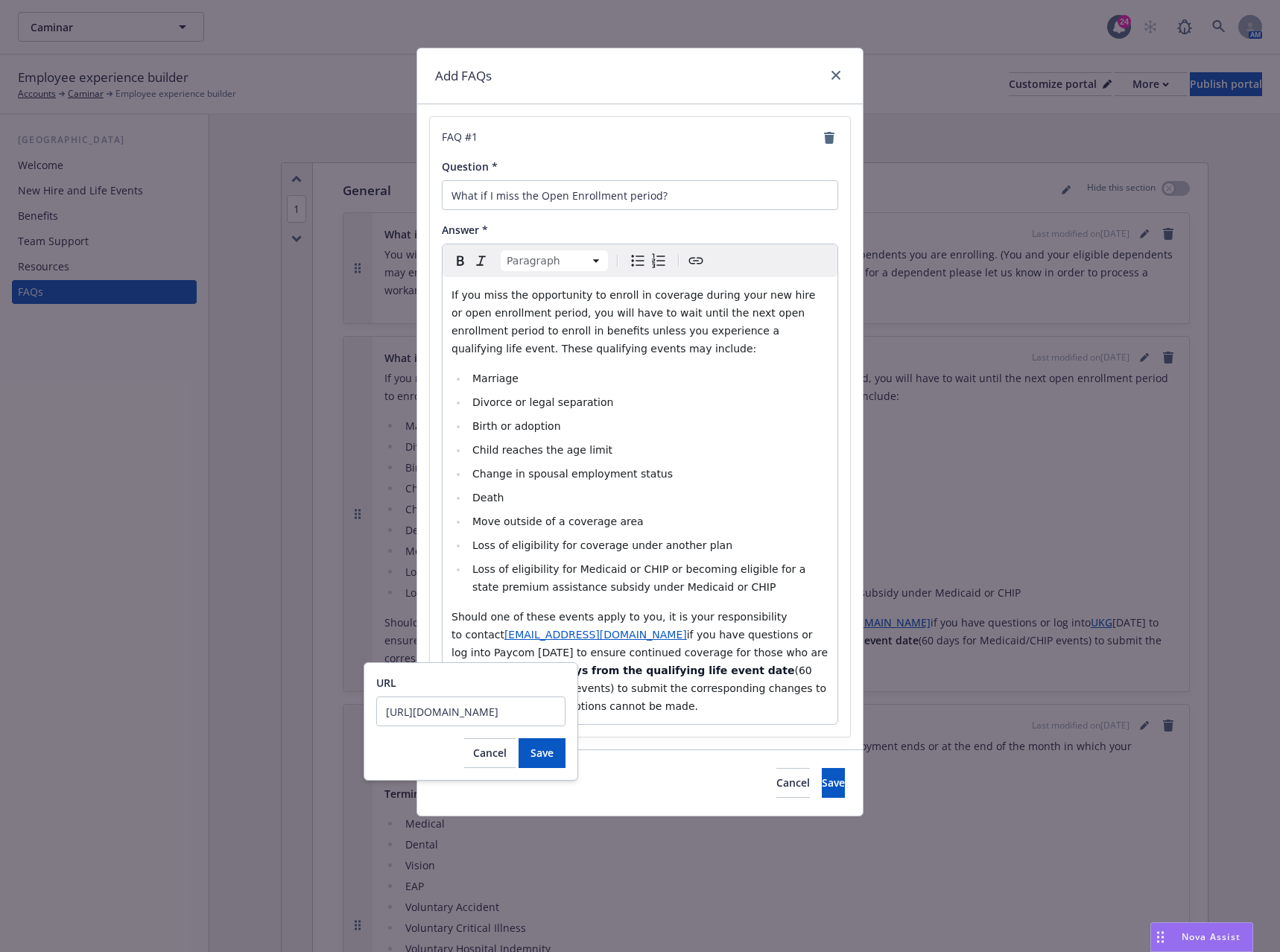
scroll to position [0, 105]
type input "https://www.paycomonline.net/v4/ee/web.php/app/login"
click at [550, 757] on span "Save" at bounding box center [542, 752] width 23 height 14
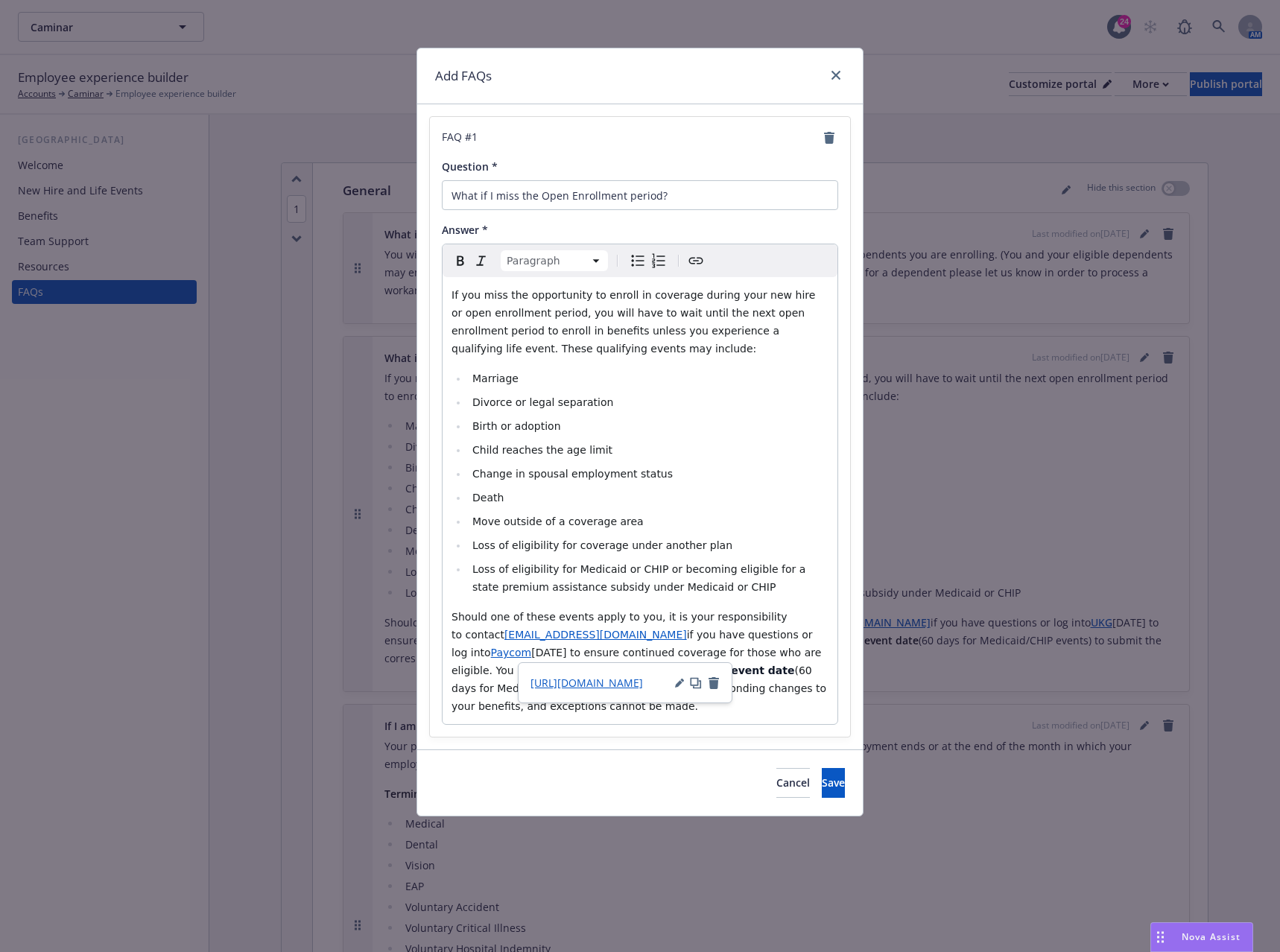
select select
click at [768, 505] on li "Death" at bounding box center [649, 498] width 361 height 18
click at [821, 783] on span "Save" at bounding box center [833, 783] width 23 height 14
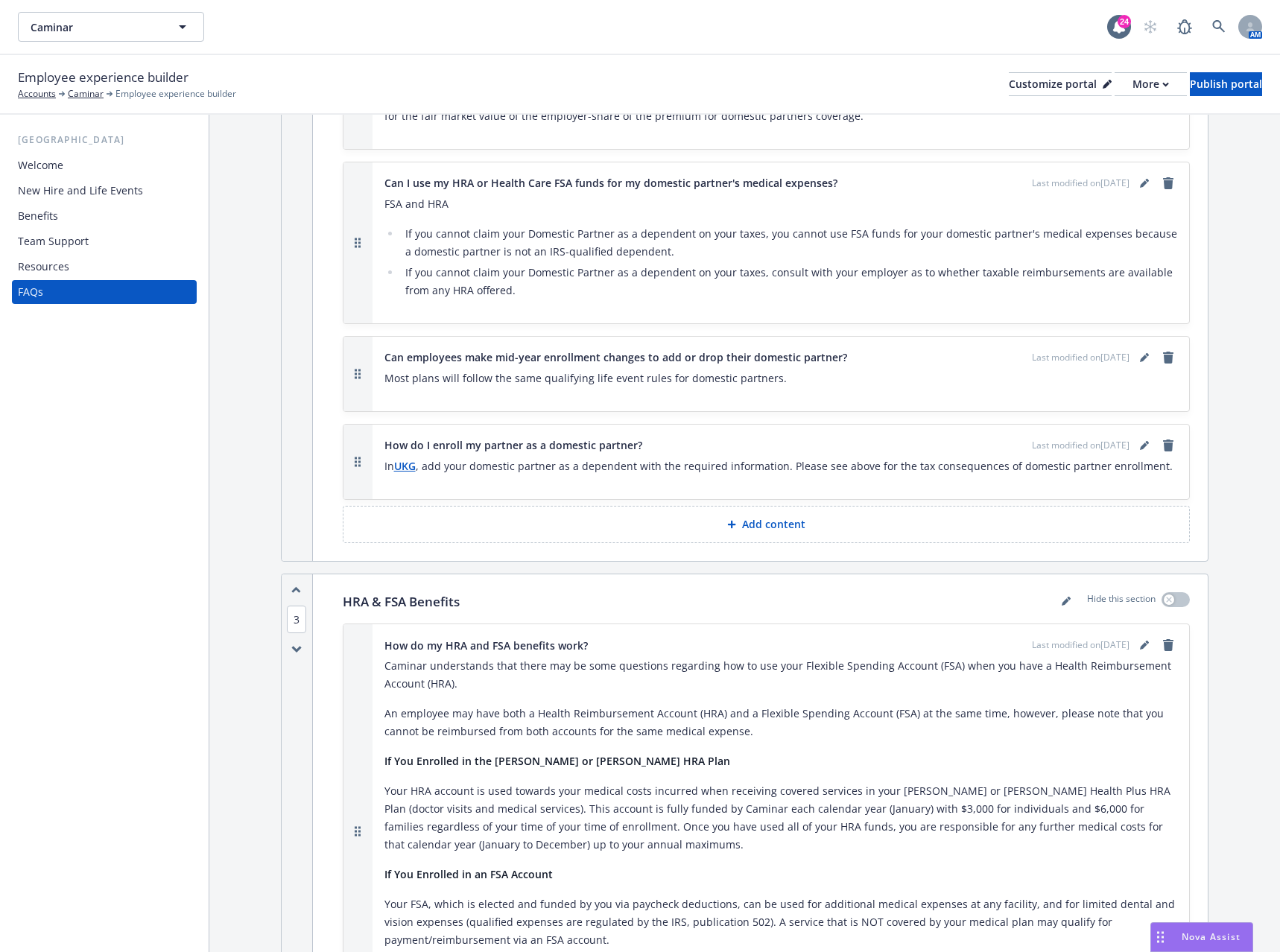
scroll to position [1342, 0]
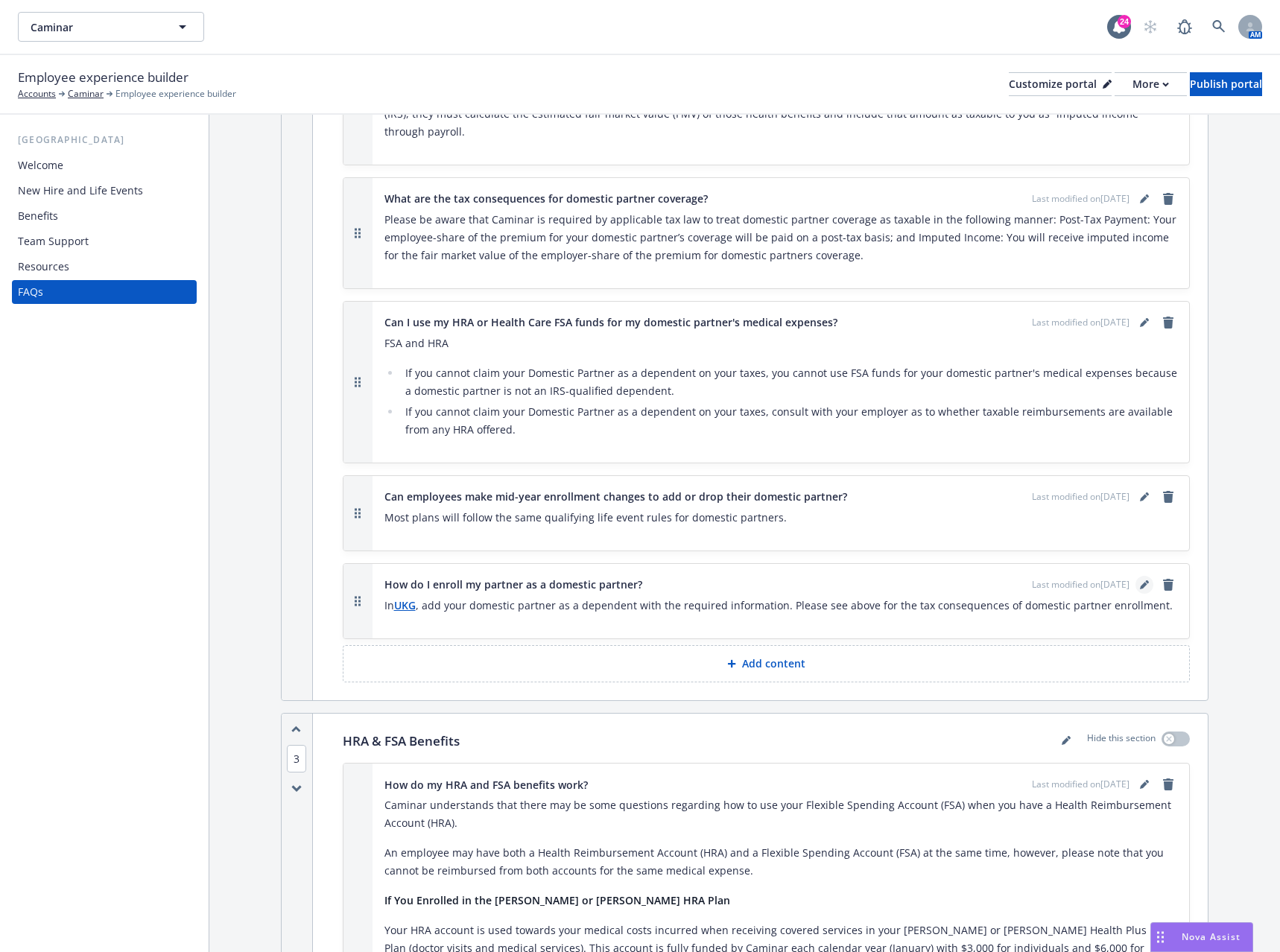
click at [1137, 576] on link "editPencil" at bounding box center [1144, 585] width 18 height 18
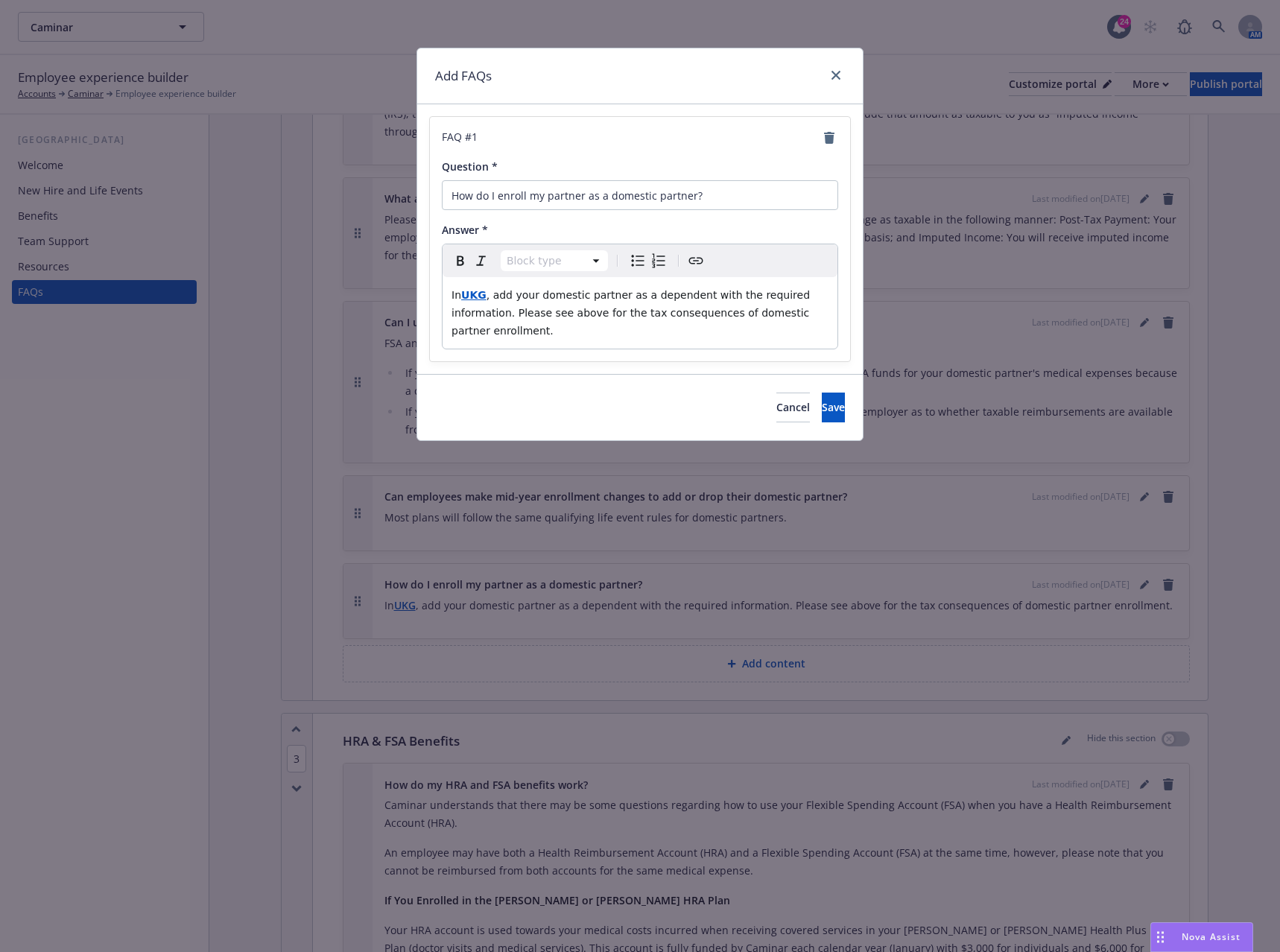
select select "paragraph"
drag, startPoint x: 485, startPoint y: 294, endPoint x: 465, endPoint y: 292, distance: 20.1
click at [465, 292] on p "In UKG , add your domestic partner as a dependent with the required information…" at bounding box center [640, 313] width 377 height 54
click at [476, 293] on strong "Paycom" at bounding box center [484, 295] width 46 height 12
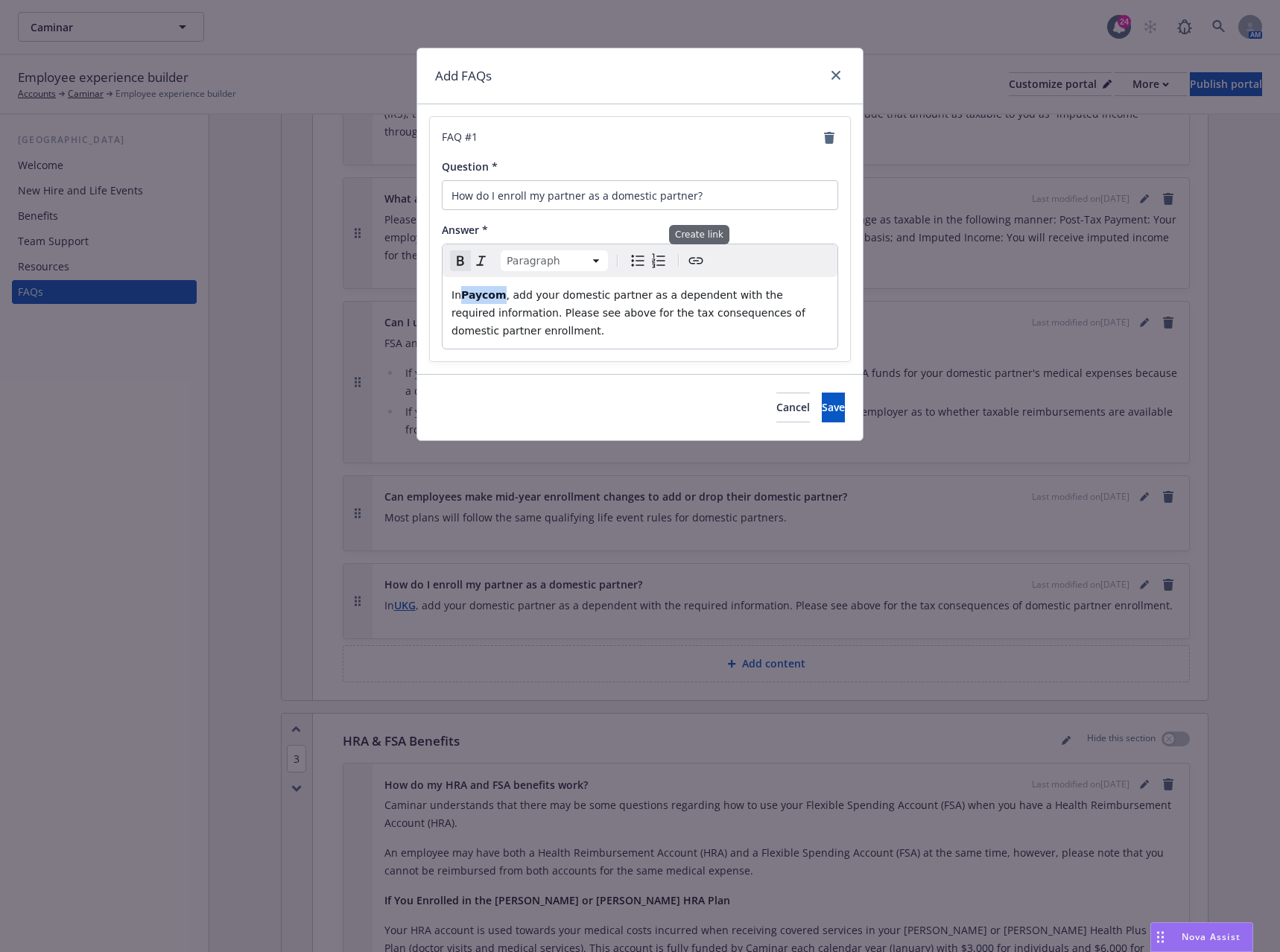
click at [692, 261] on icon "Create link" at bounding box center [695, 261] width 18 height 18
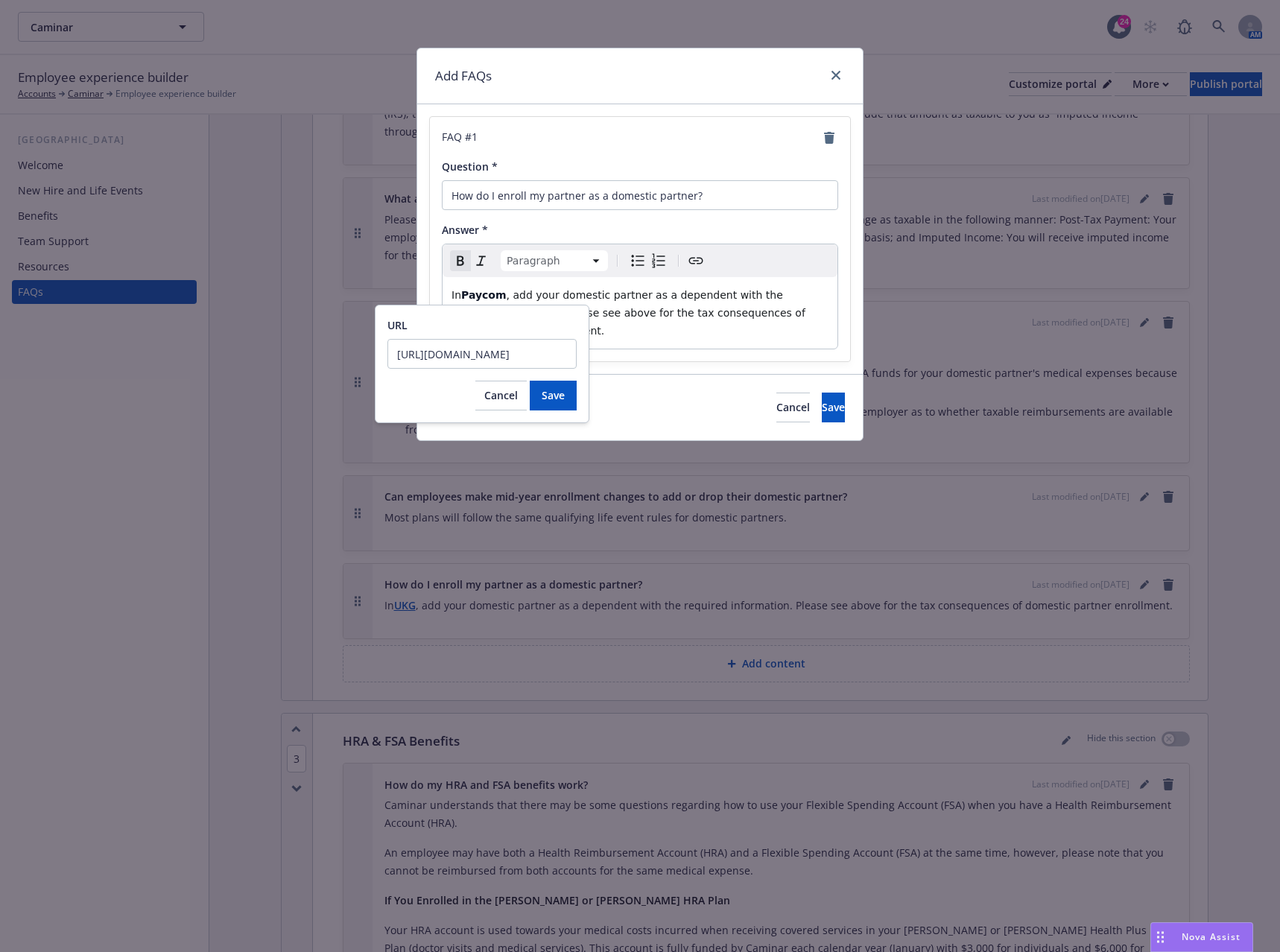
scroll to position [0, 105]
type input "https://www.paycomonline.net/v4/ee/web.php/app/login"
click at [549, 397] on span "Save" at bounding box center [553, 395] width 23 height 14
click at [821, 405] on span "Save" at bounding box center [833, 407] width 23 height 14
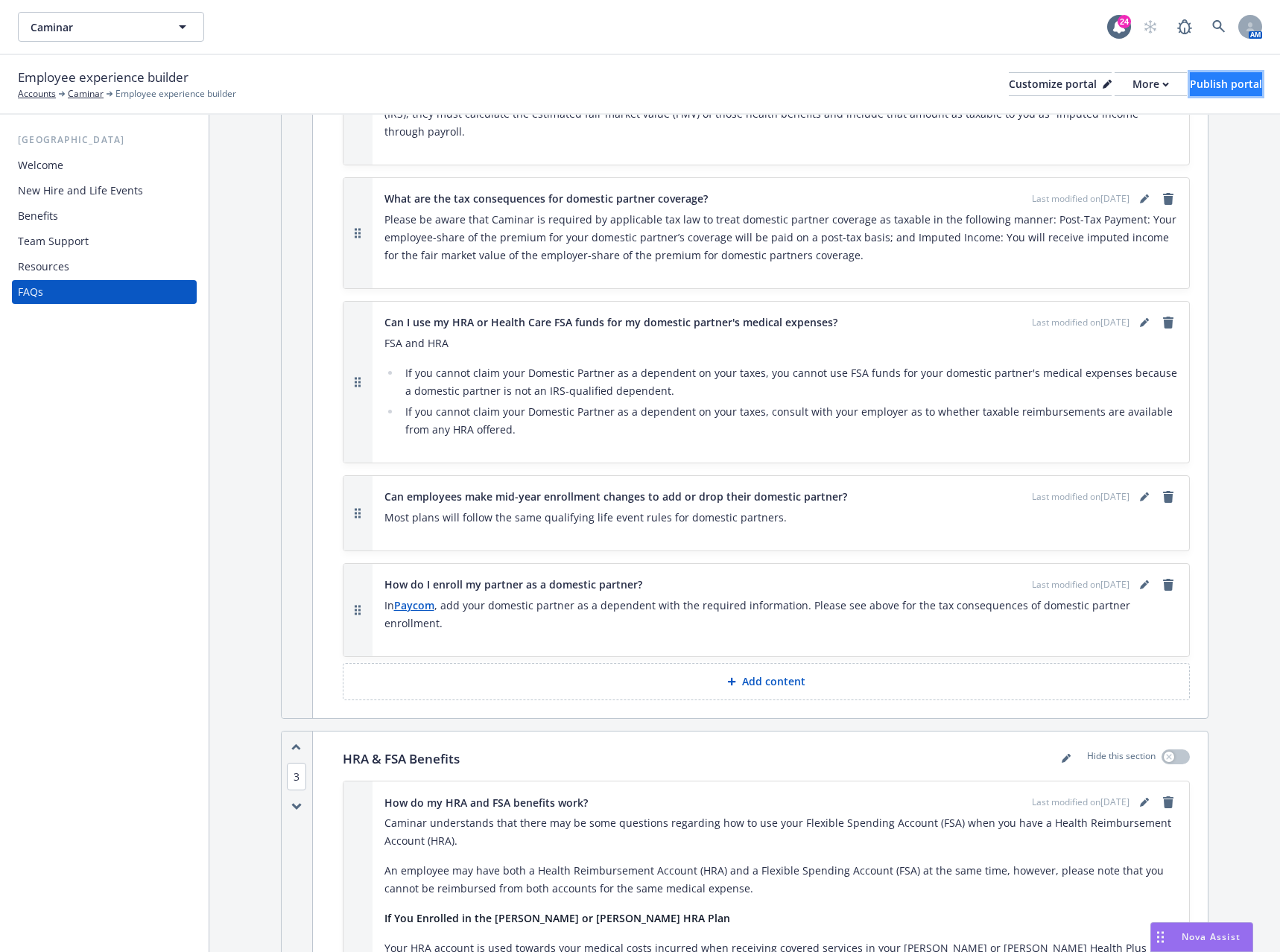
click at [1214, 90] on div "Publish portal" at bounding box center [1226, 85] width 73 height 22
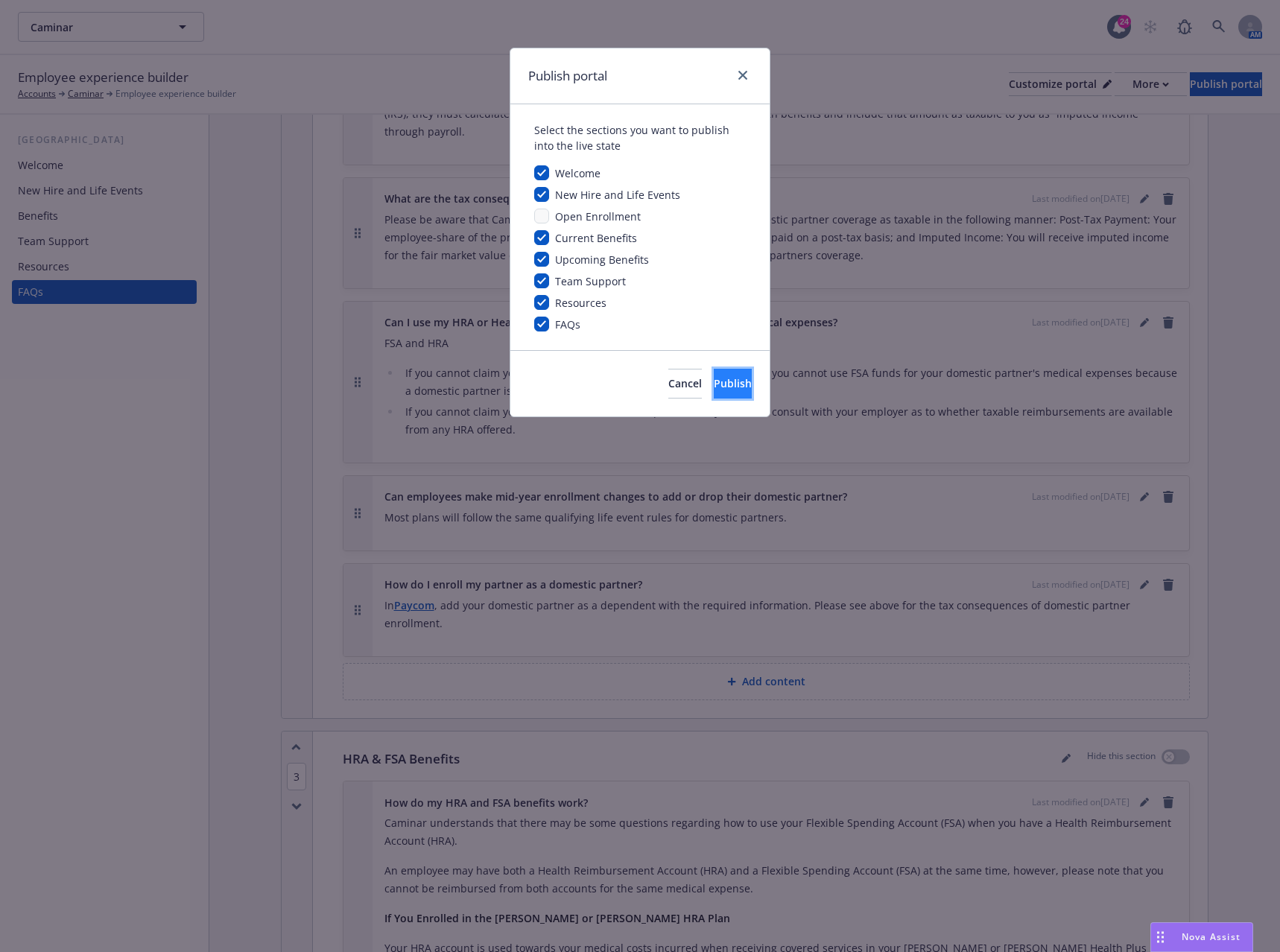
click at [740, 378] on button "Publish" at bounding box center [732, 384] width 38 height 30
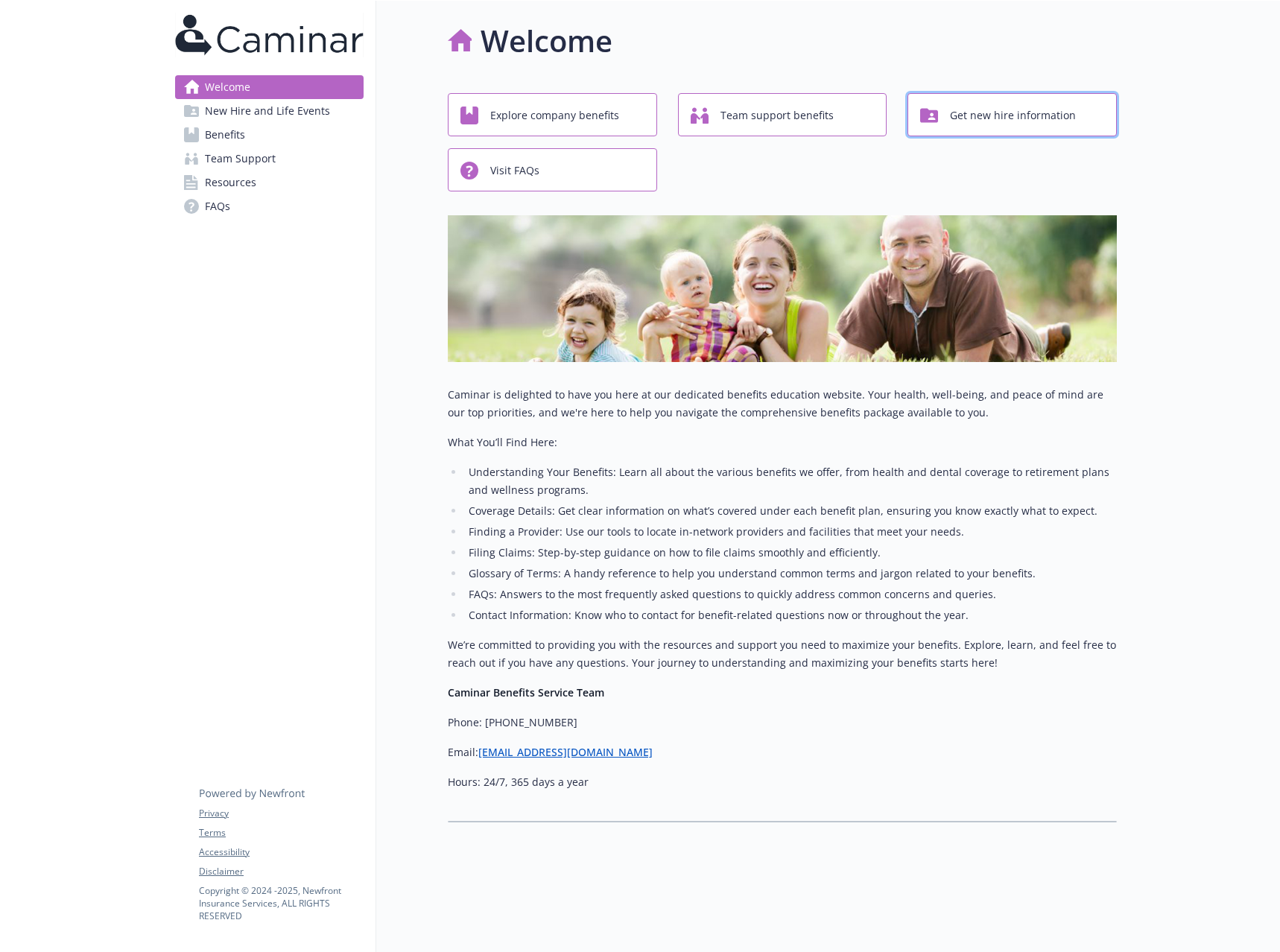
click at [977, 124] on span "Get new hire information" at bounding box center [1013, 115] width 126 height 29
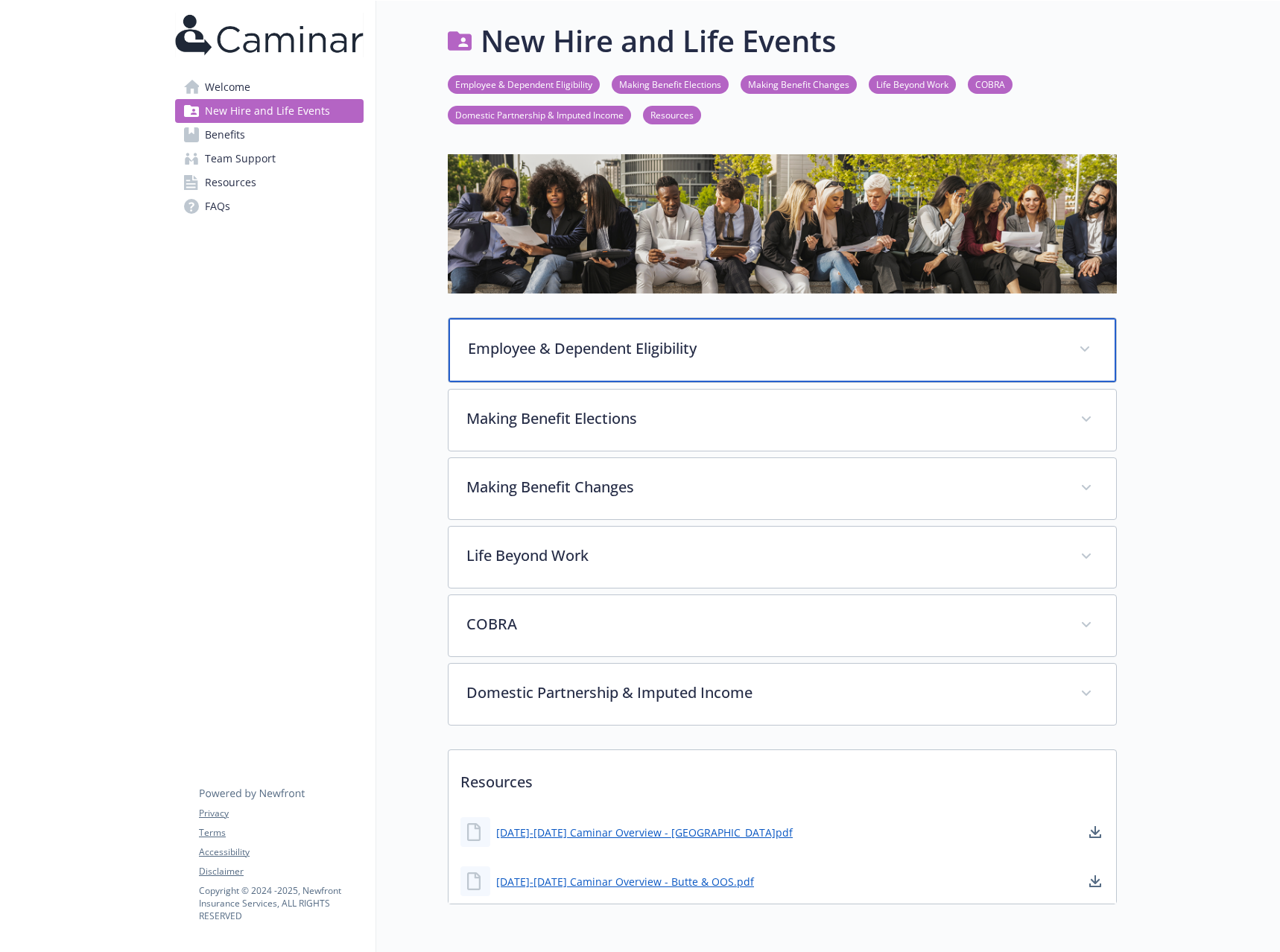
click at [783, 345] on p "Employee & Dependent Eligibility" at bounding box center [764, 349] width 593 height 22
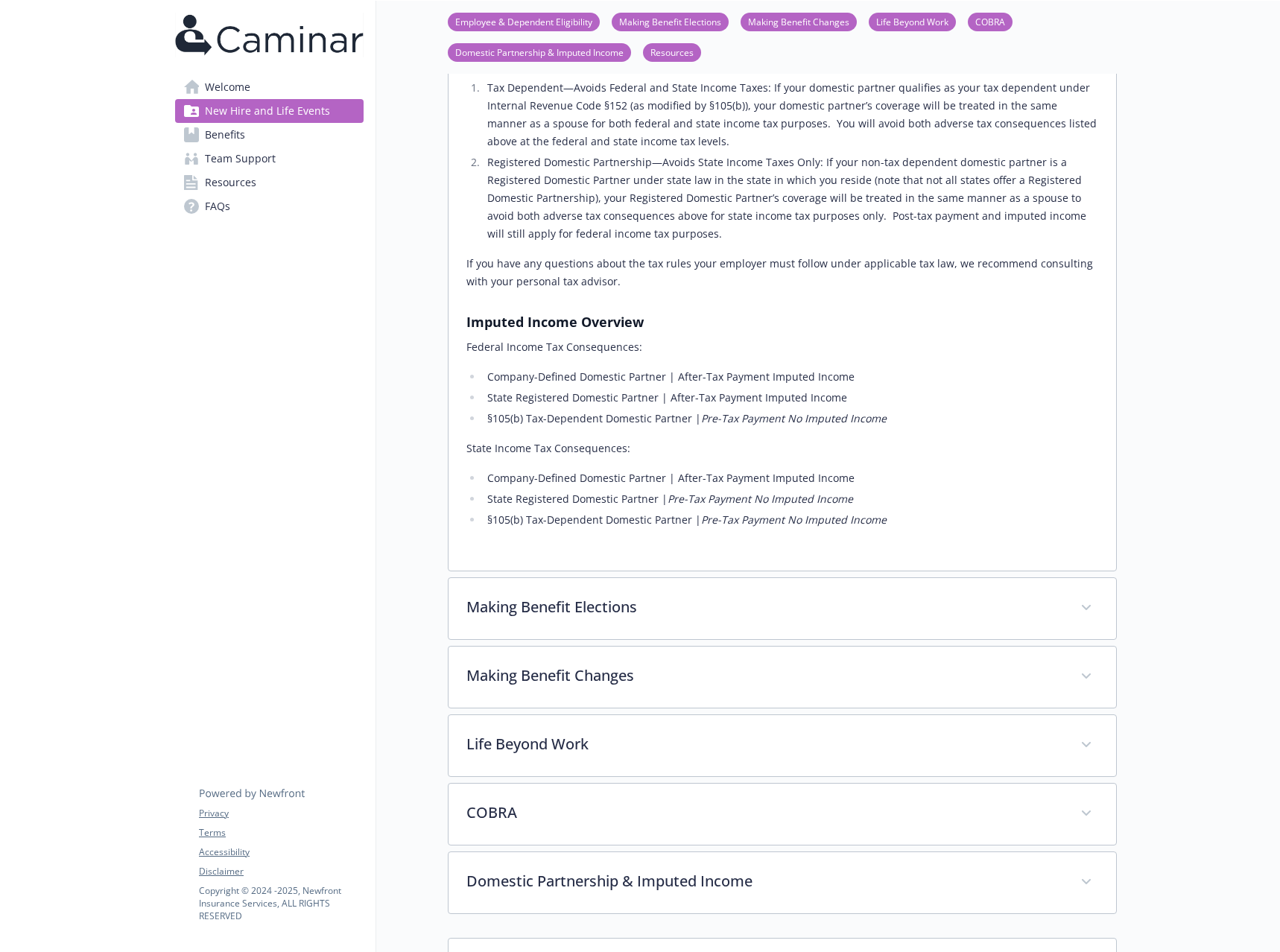
scroll to position [1266, 0]
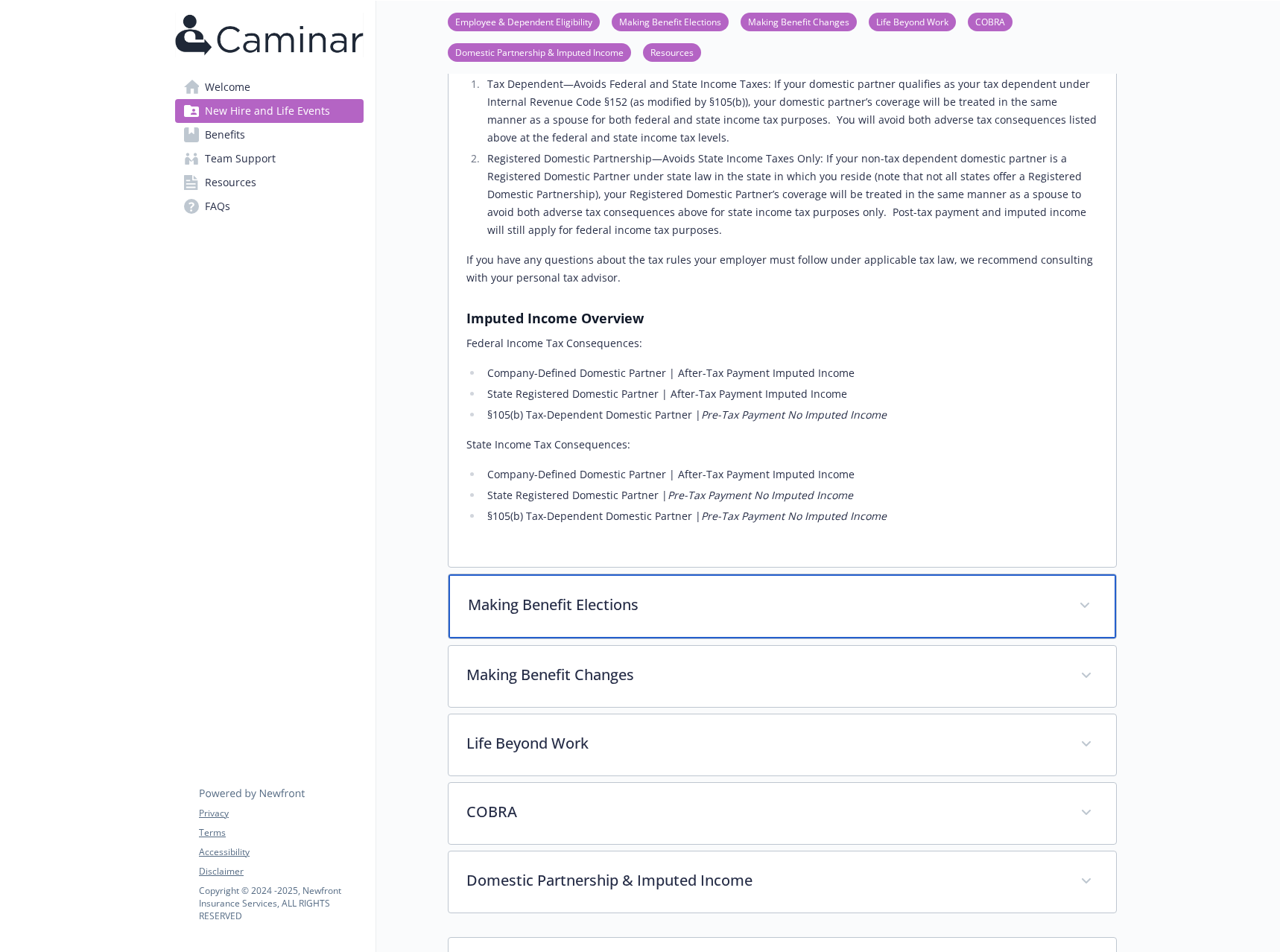
click at [784, 594] on p "Making Benefit Elections" at bounding box center [764, 606] width 593 height 22
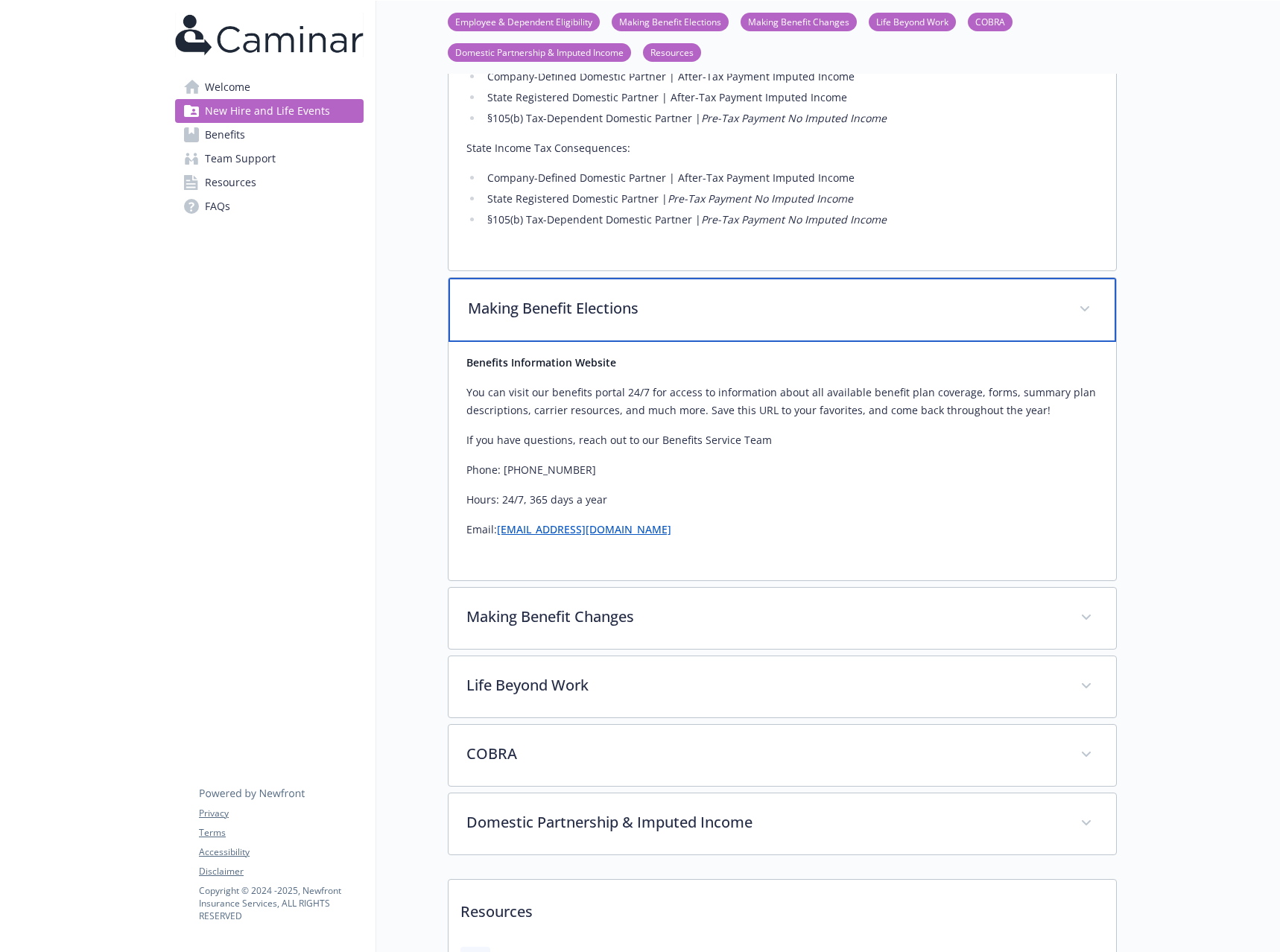
scroll to position [1565, 0]
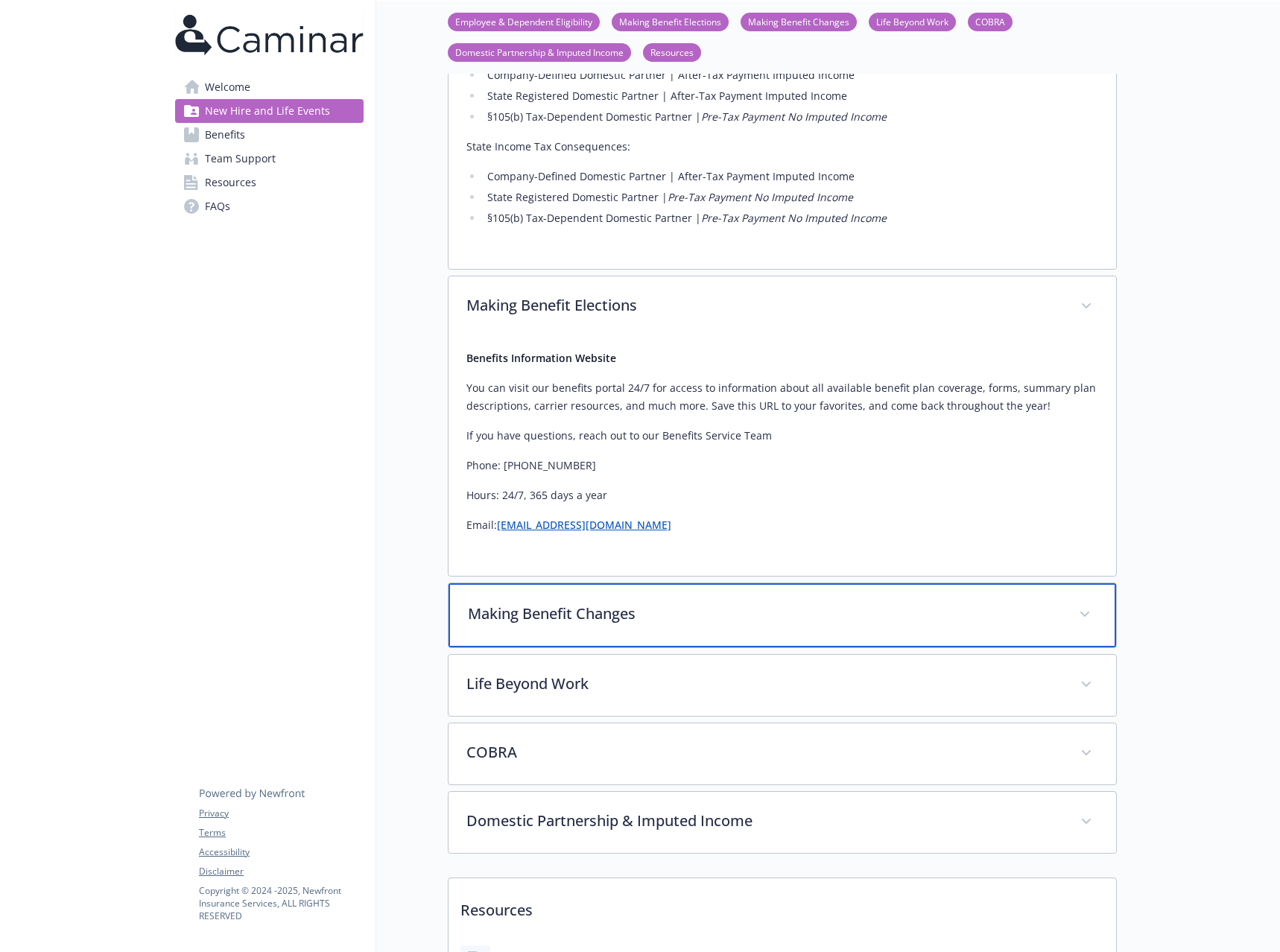
click at [775, 603] on p "Making Benefit Changes" at bounding box center [764, 614] width 593 height 22
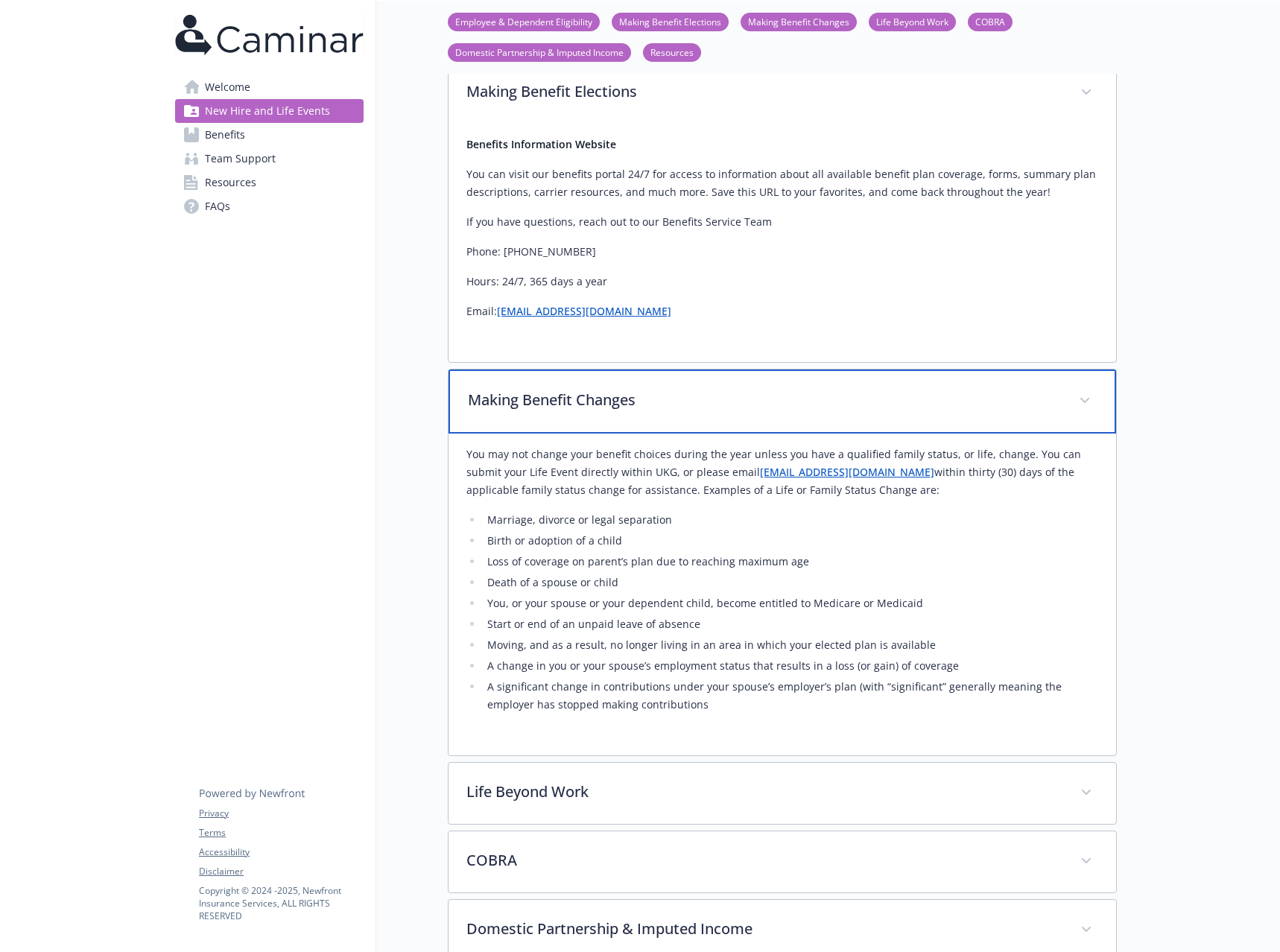
scroll to position [1938, 0]
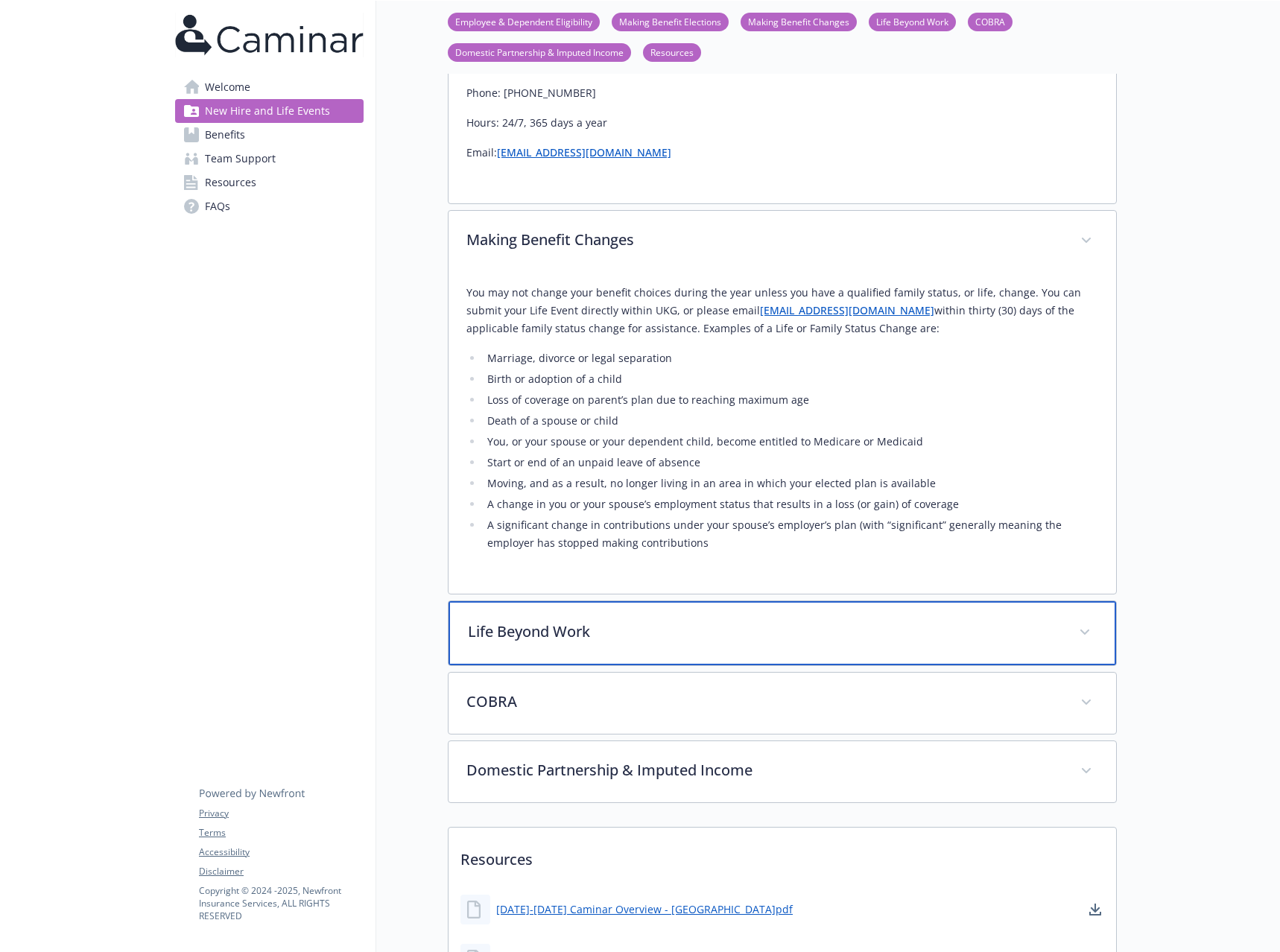
click at [765, 601] on div "Life Beyond Work" at bounding box center [782, 633] width 668 height 64
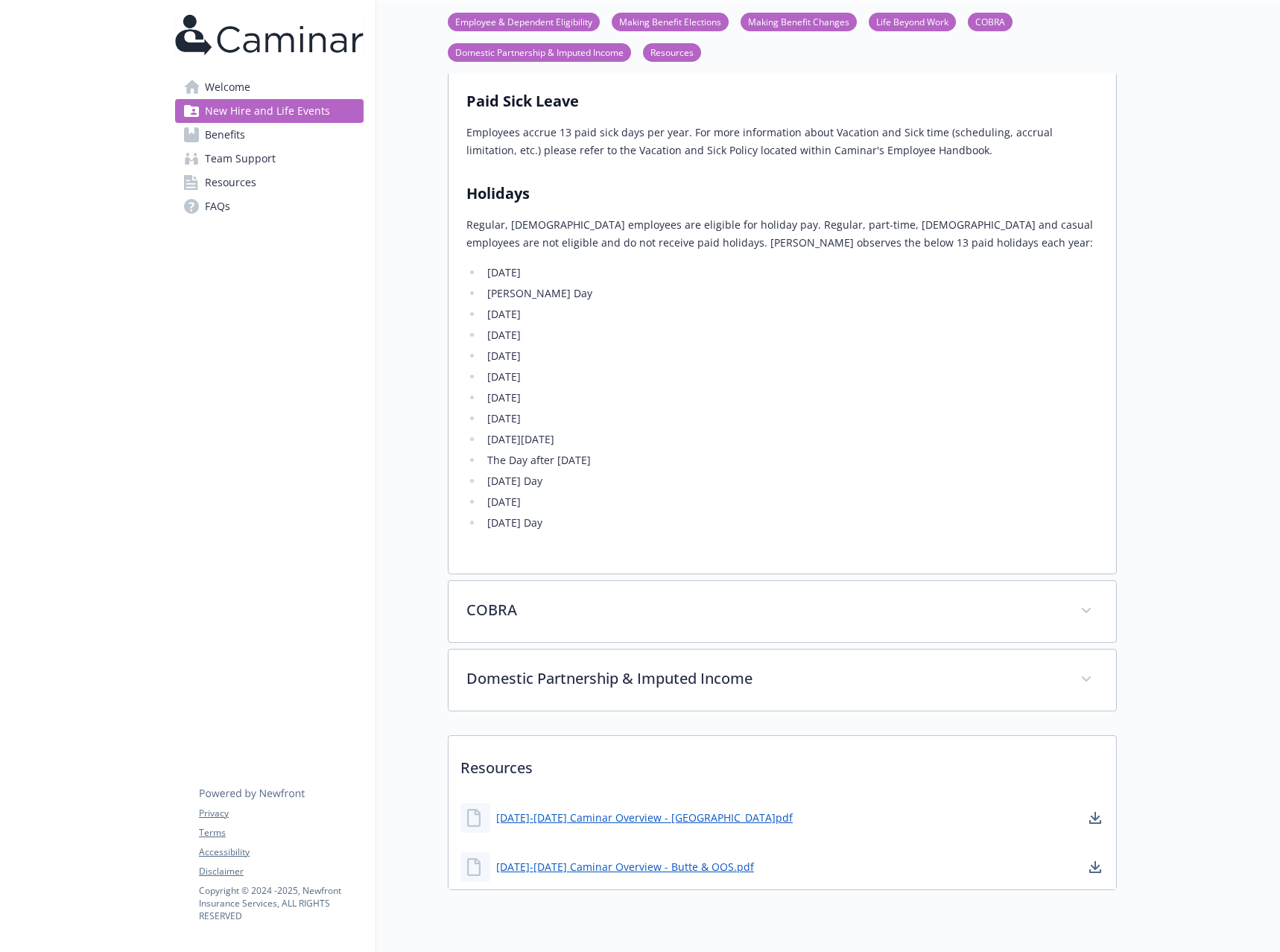
scroll to position [2923, 0]
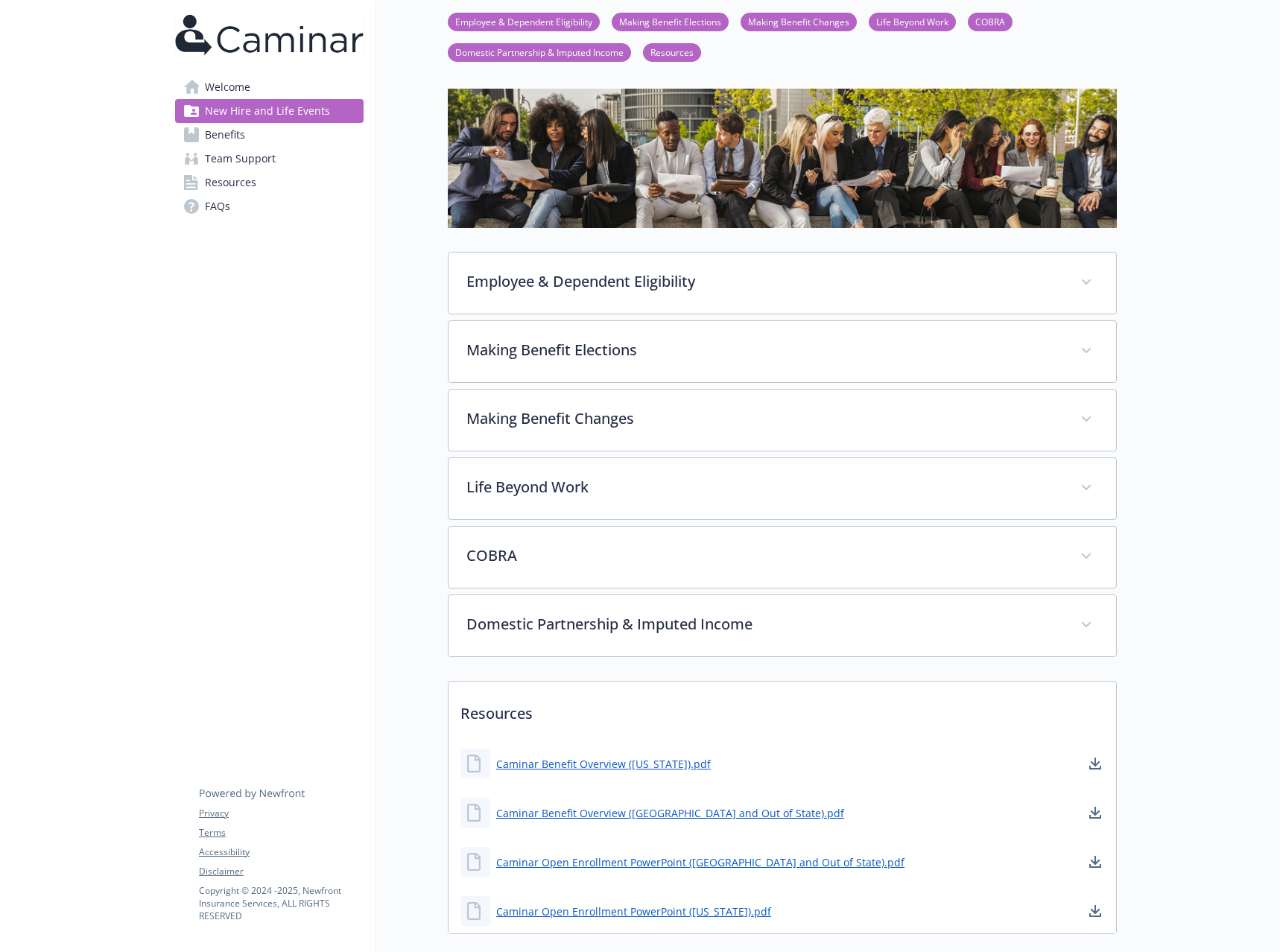
scroll to position [166, 0]
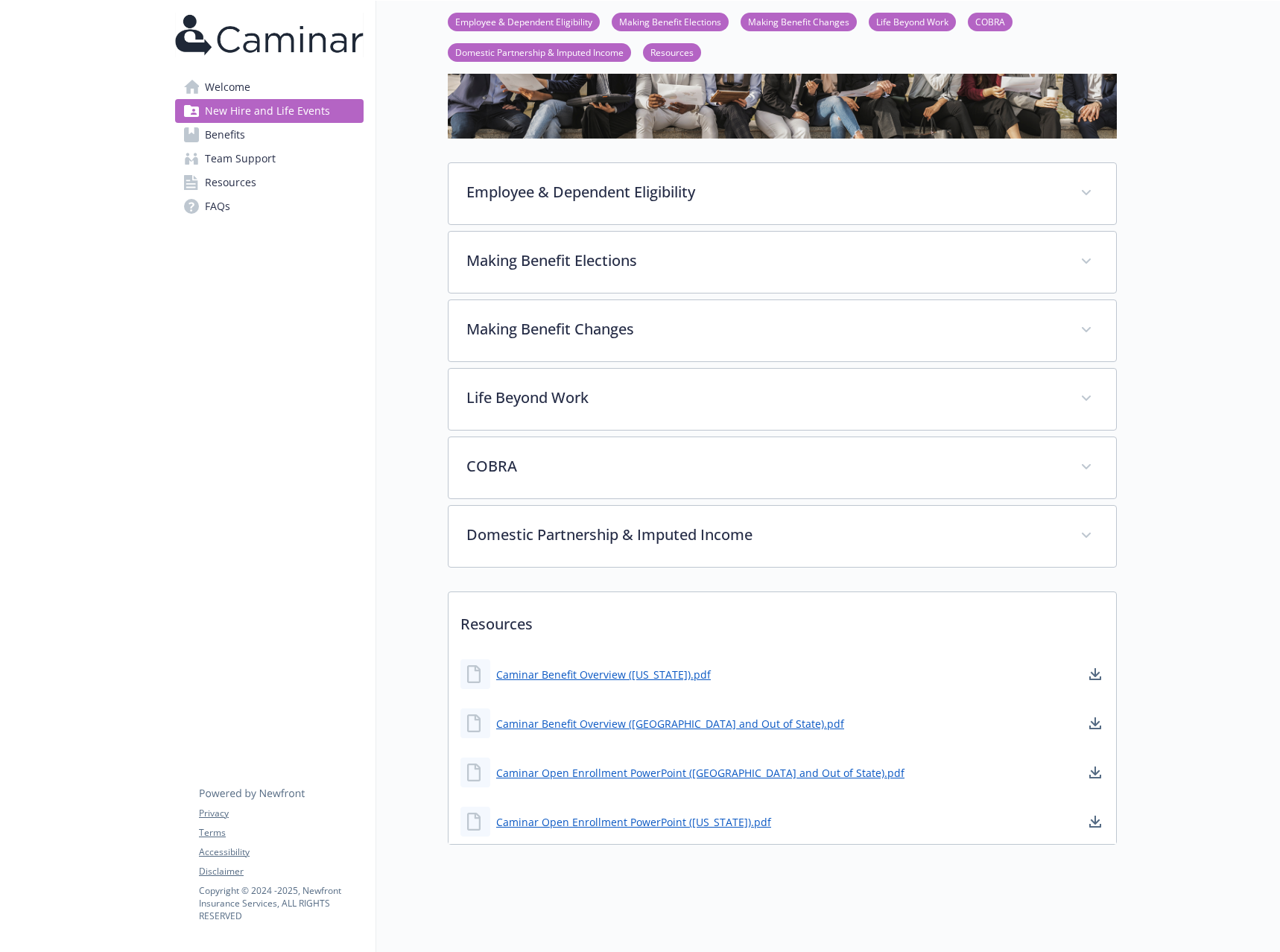
click at [249, 141] on link "Benefits" at bounding box center [269, 135] width 188 height 24
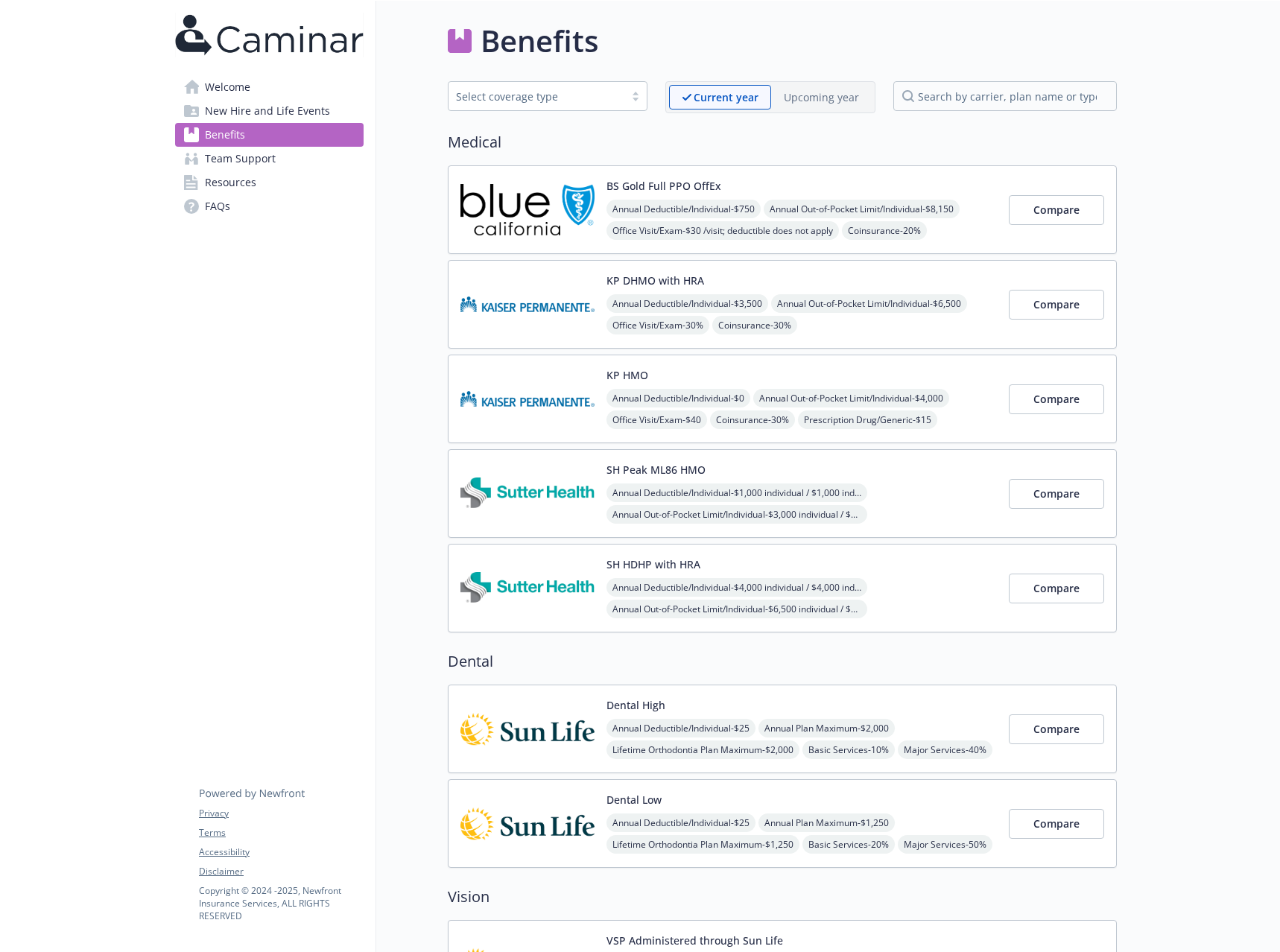
click at [529, 219] on img at bounding box center [527, 209] width 134 height 63
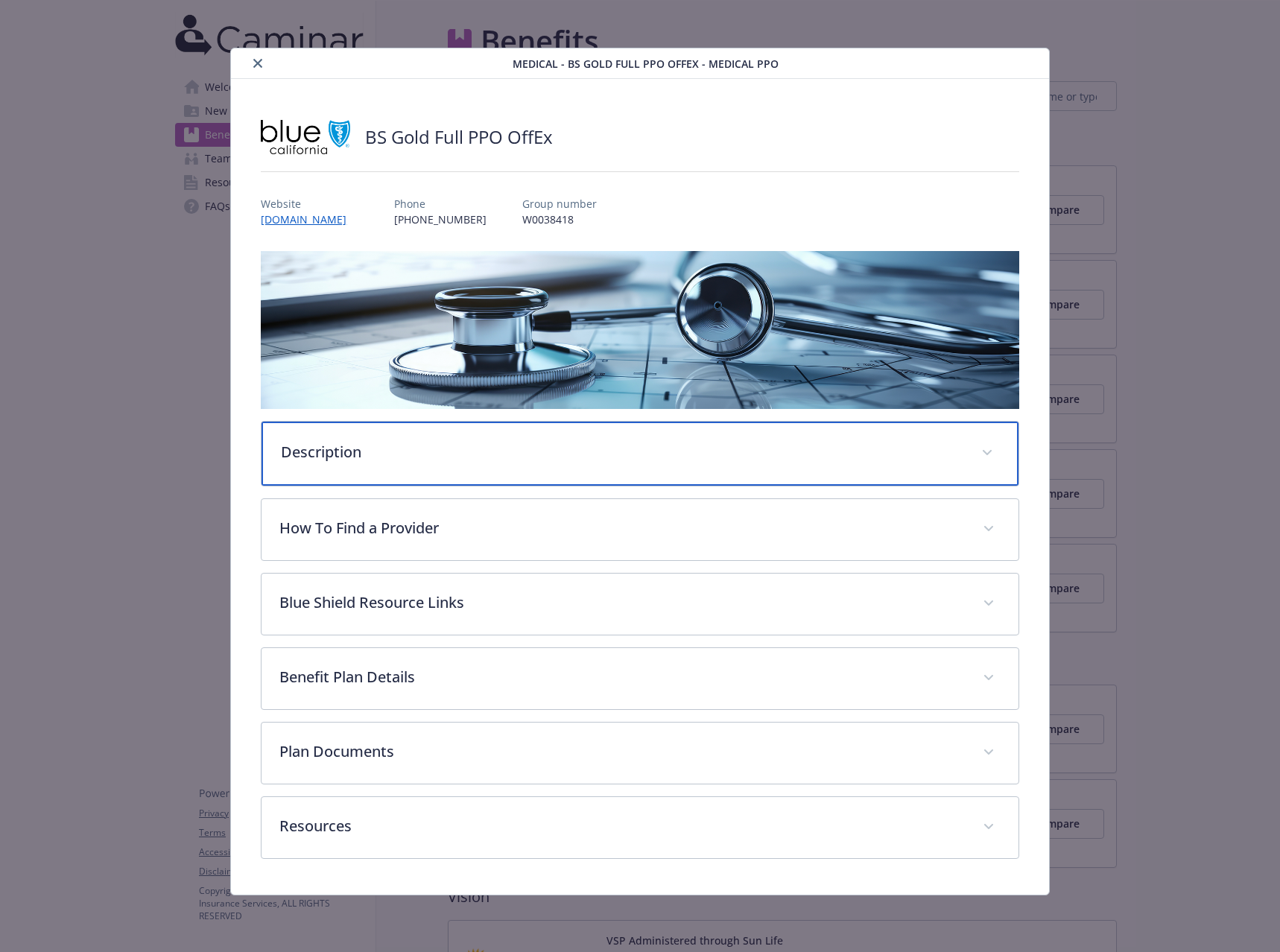
click at [517, 463] on div "Description" at bounding box center [640, 454] width 757 height 64
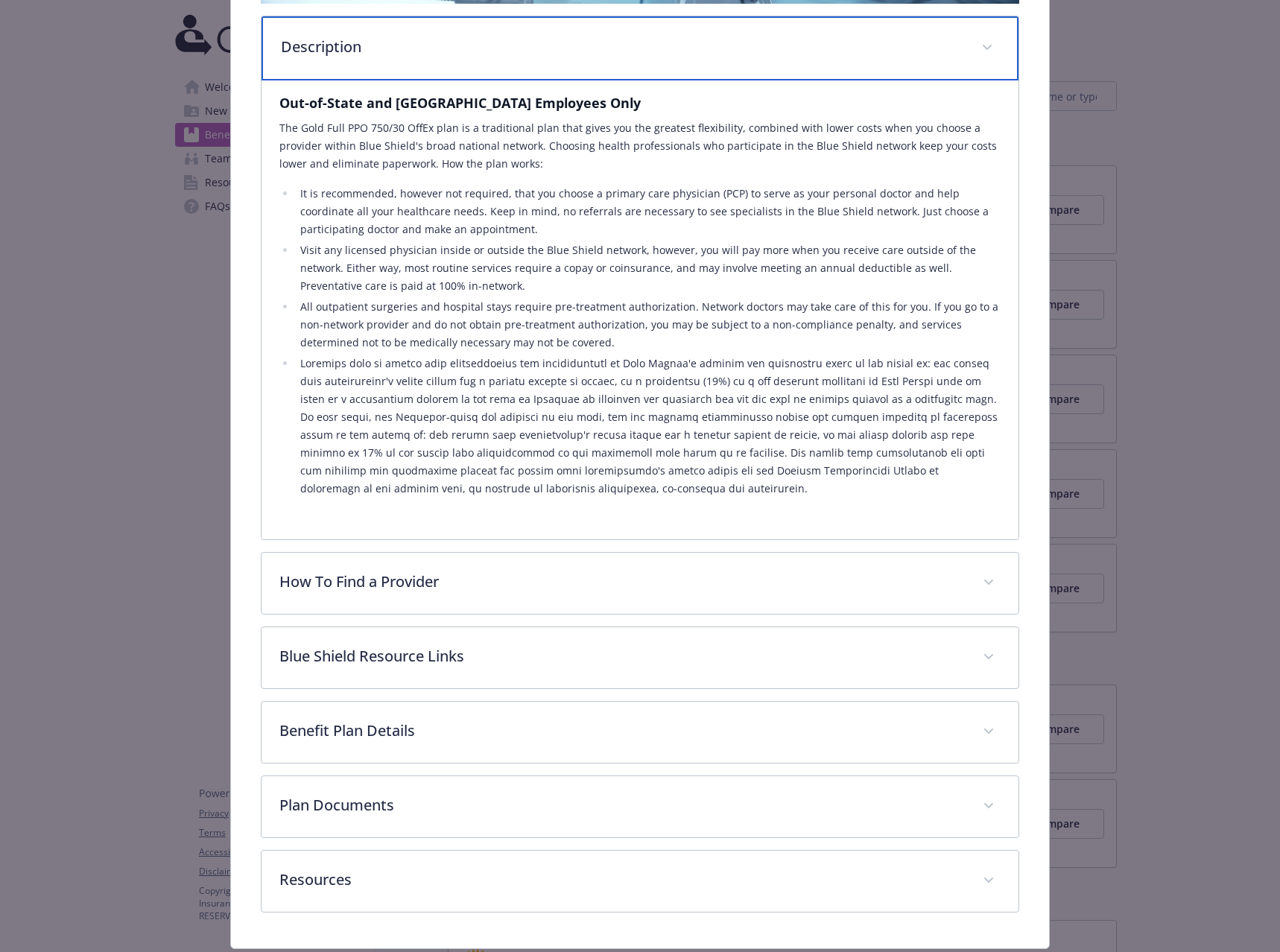
scroll to position [448, 0]
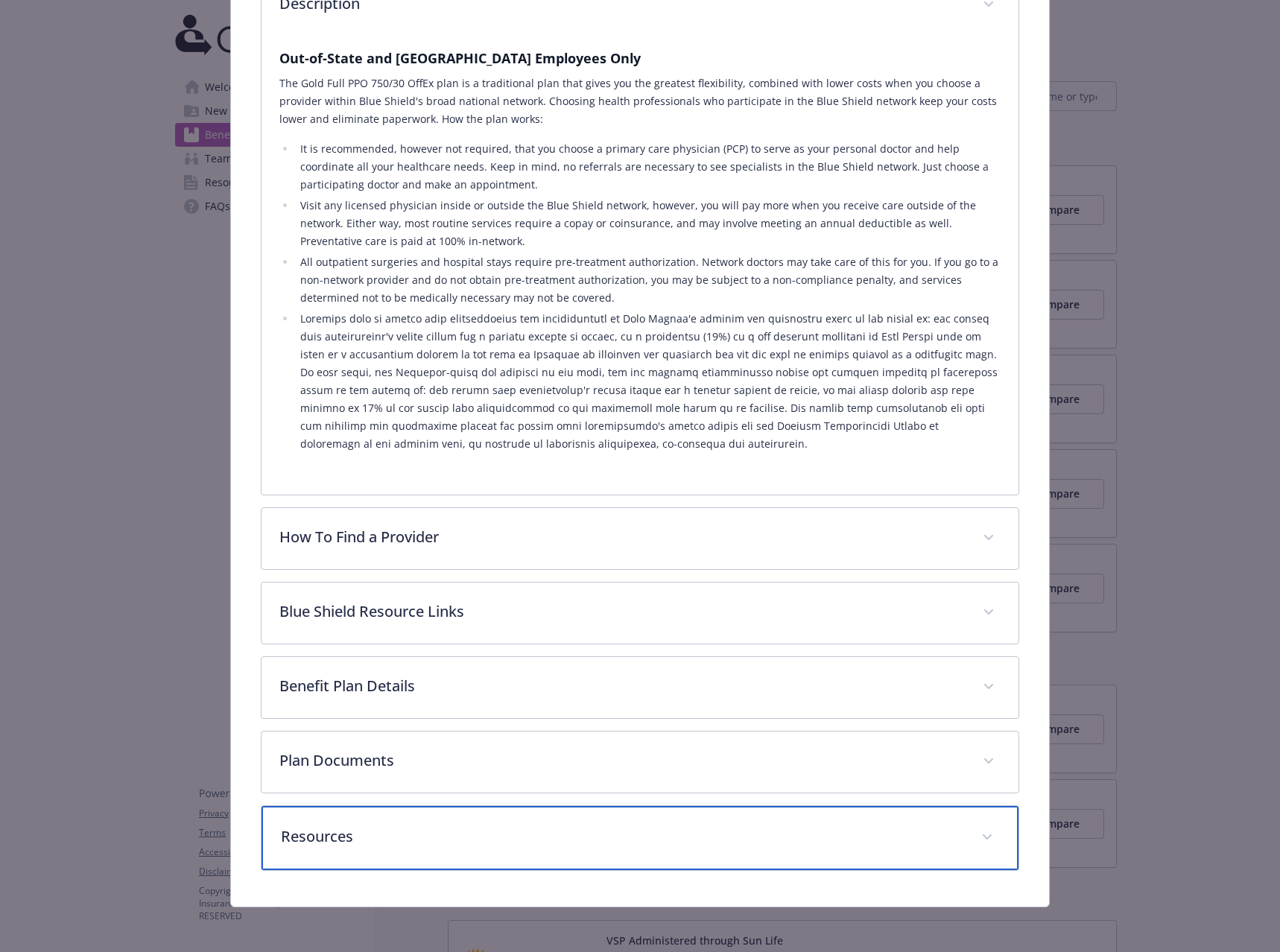
click at [615, 816] on div "Resources" at bounding box center [640, 838] width 757 height 64
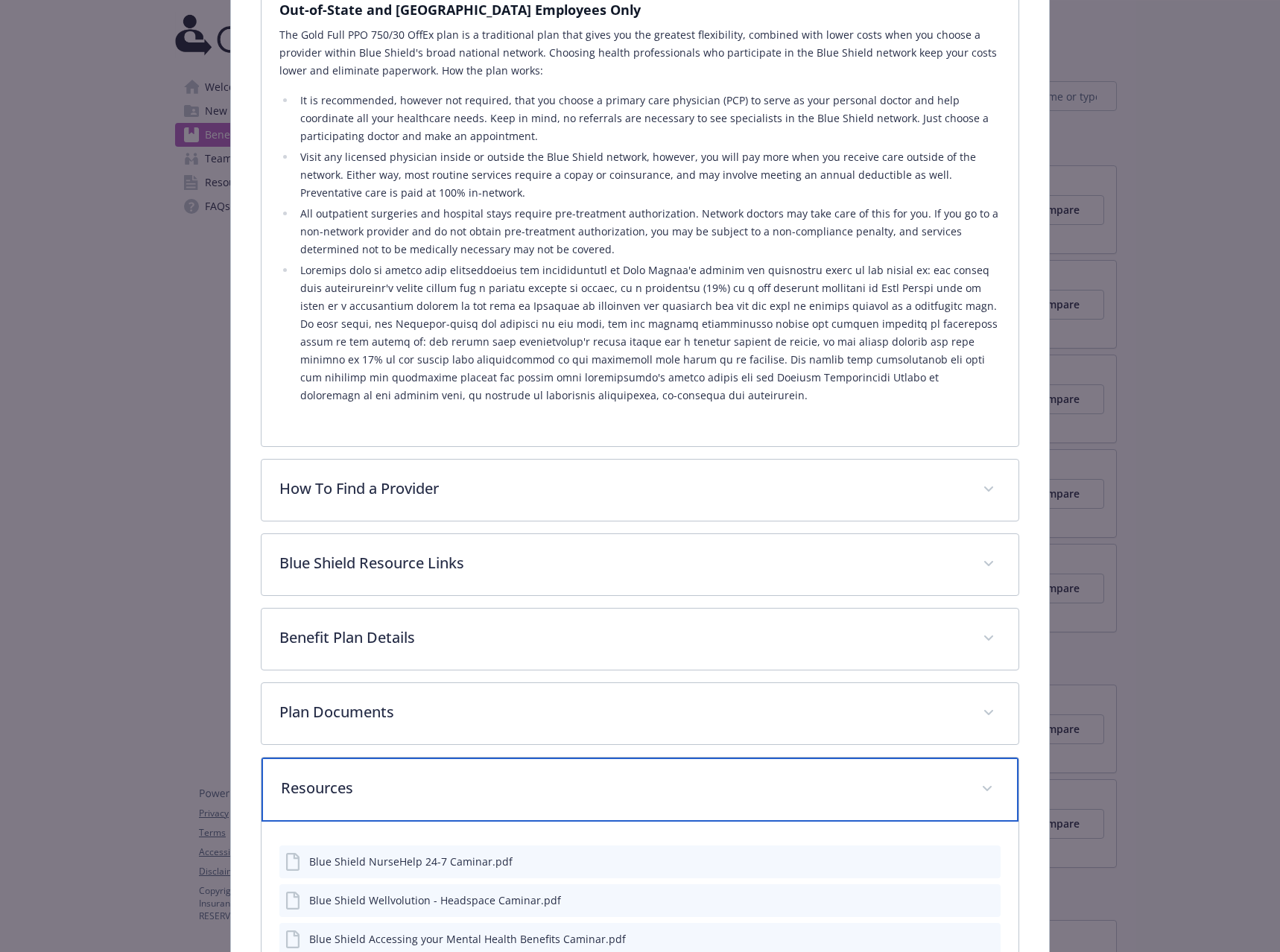
scroll to position [469, 0]
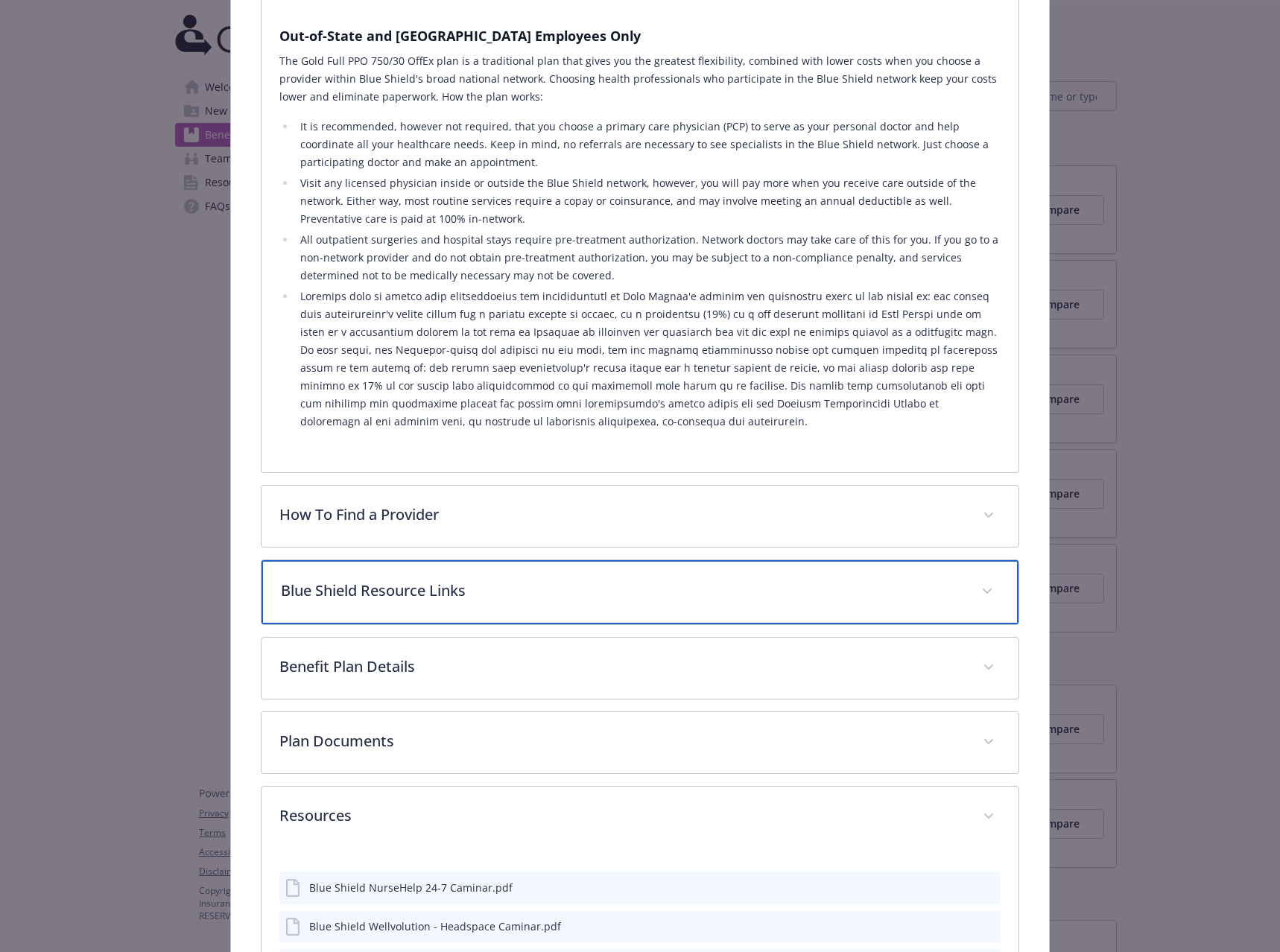
click at [518, 573] on div "Blue Shield Resource Links" at bounding box center [640, 593] width 757 height 64
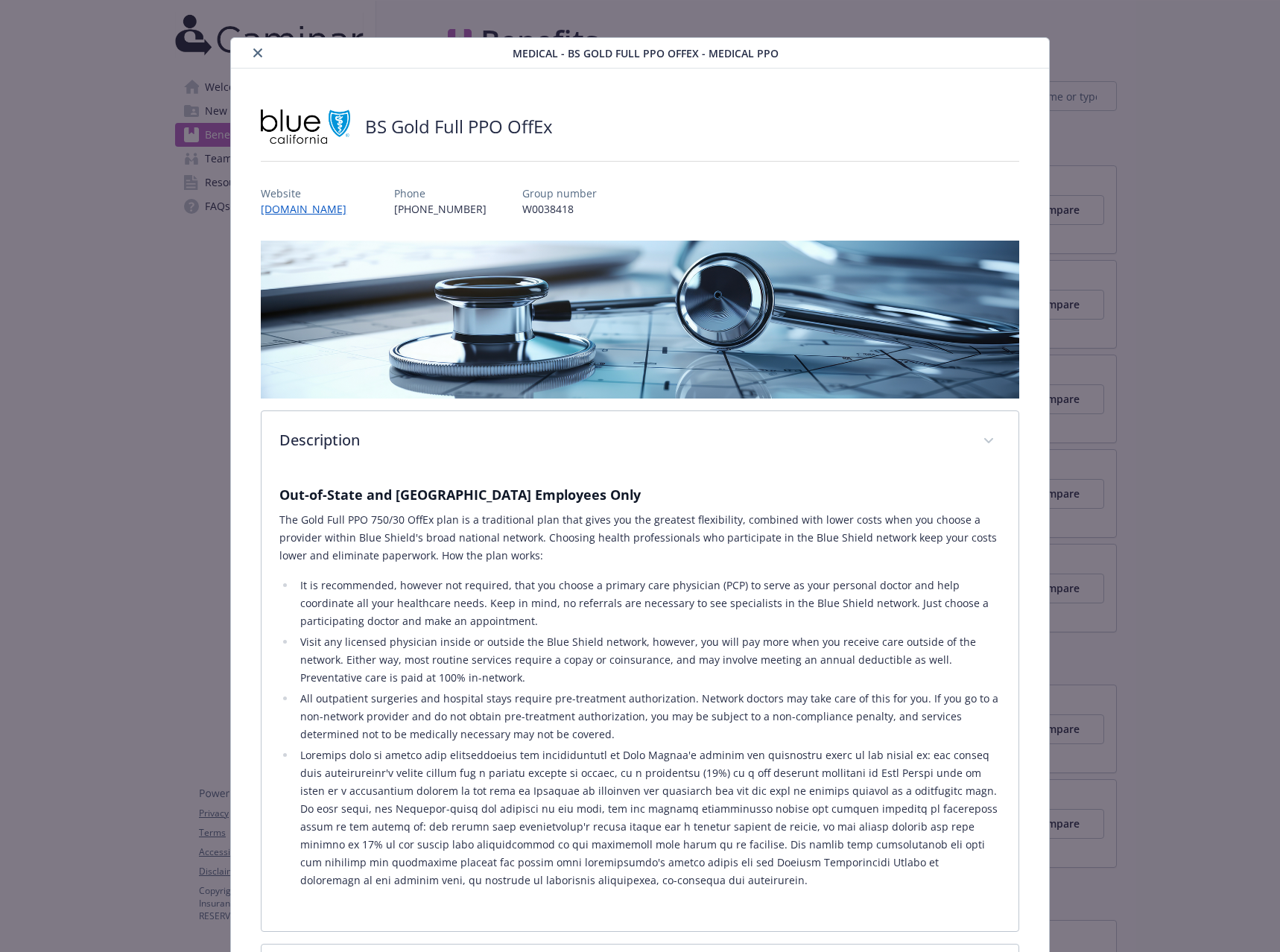
scroll to position [0, 0]
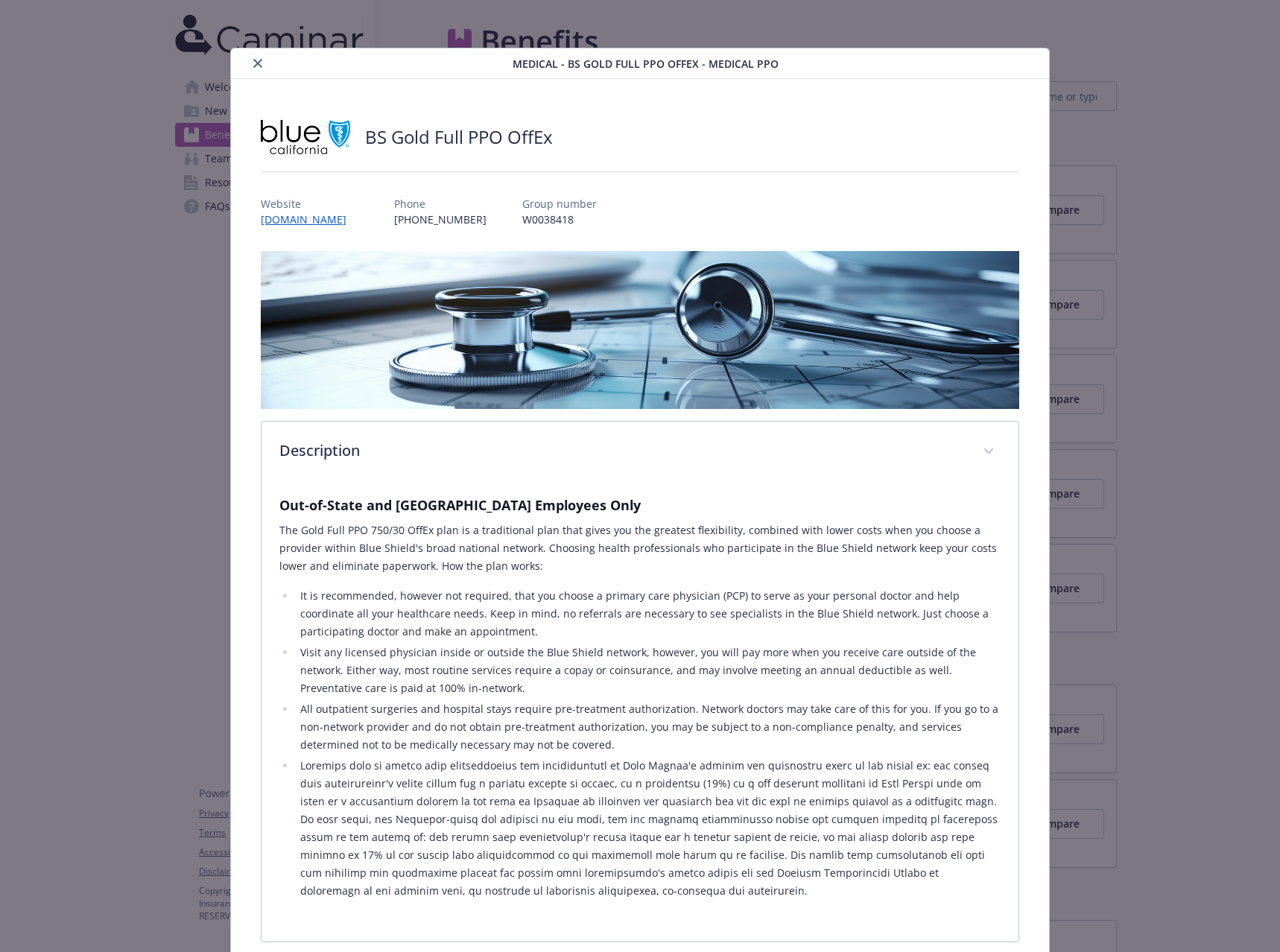
click at [261, 64] on button "close" at bounding box center [257, 63] width 18 height 18
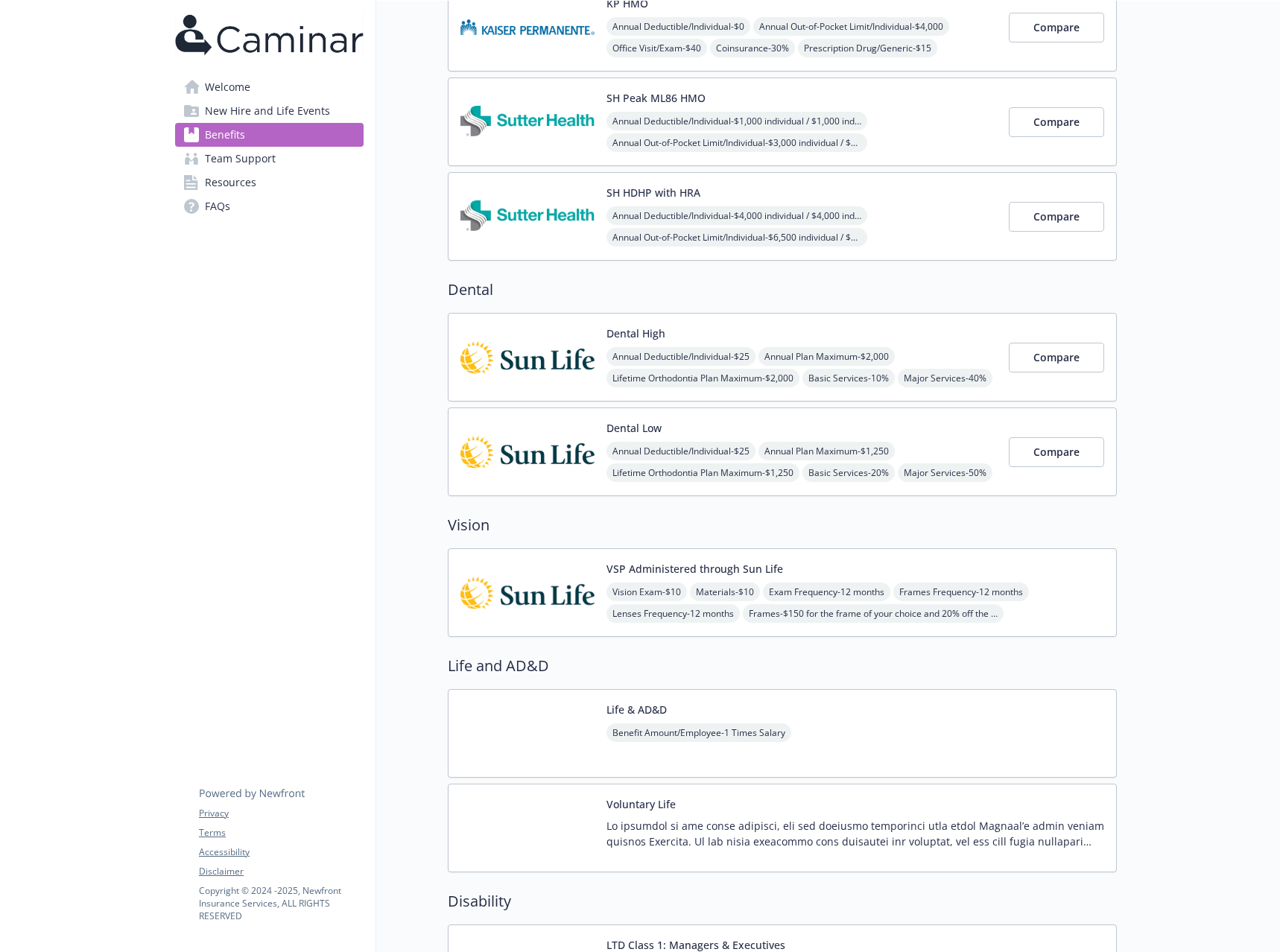
scroll to position [372, 0]
click at [537, 465] on img at bounding box center [527, 451] width 134 height 63
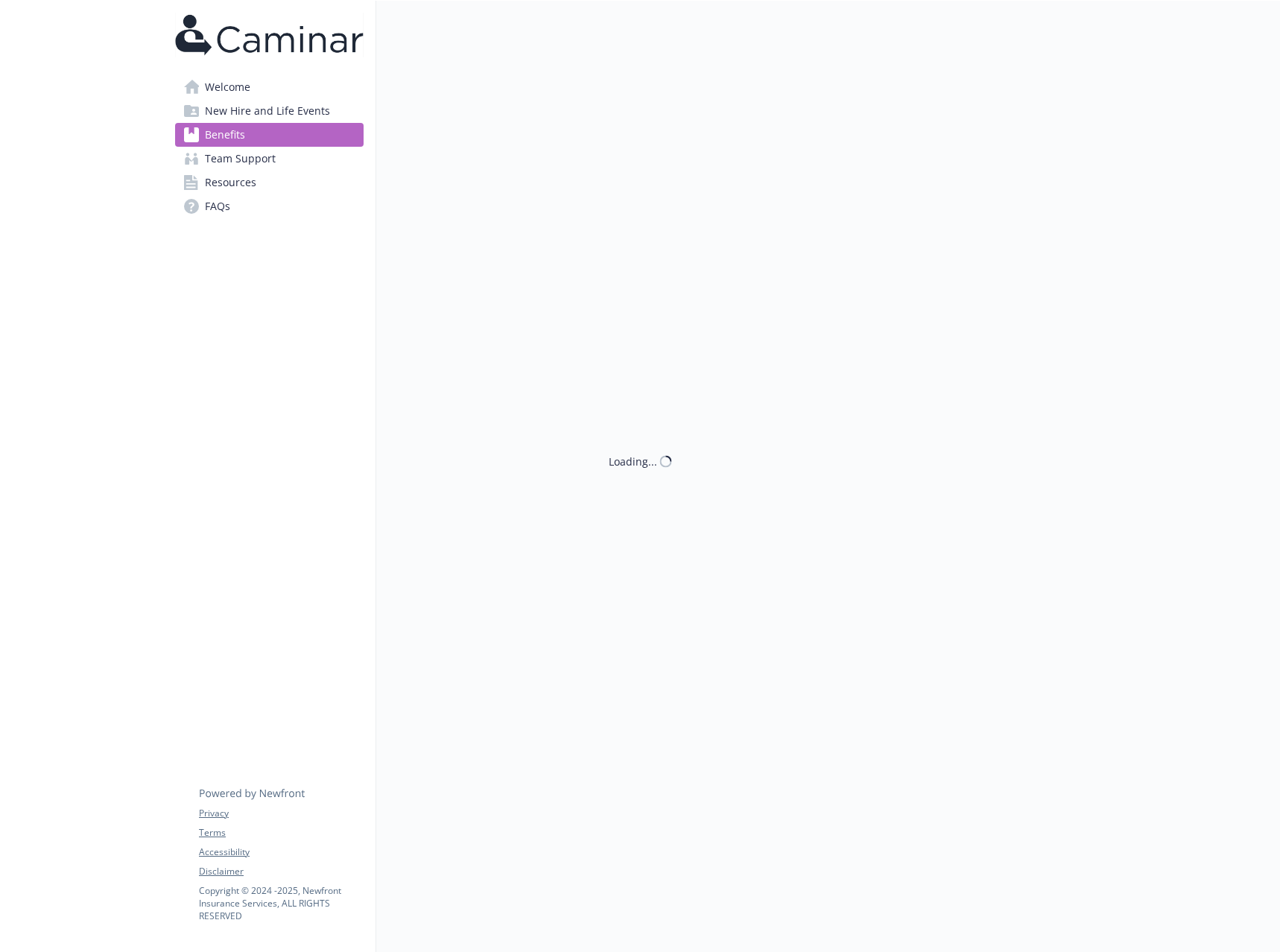
scroll to position [372, 0]
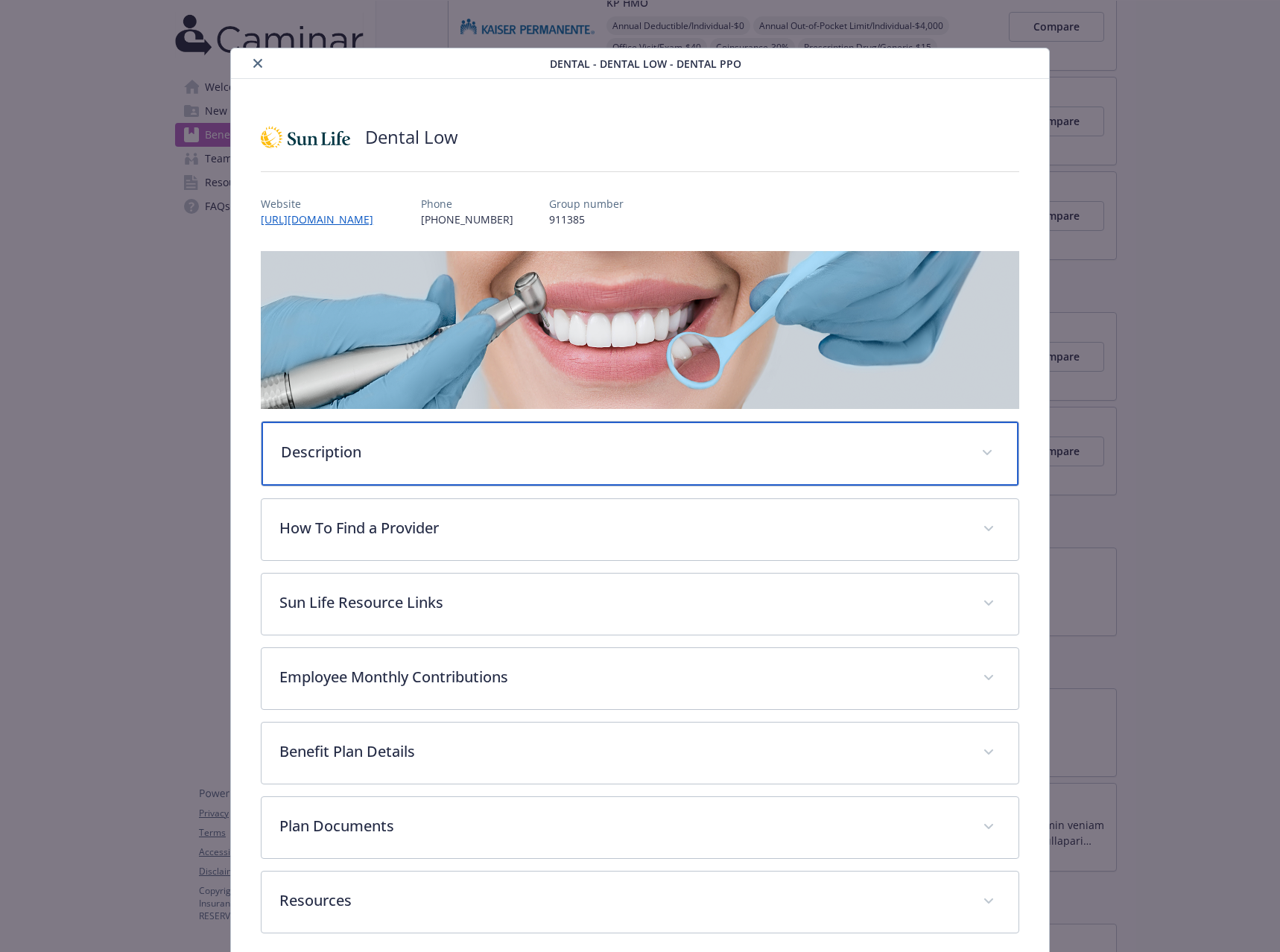
click at [537, 465] on div "Description" at bounding box center [640, 454] width 757 height 64
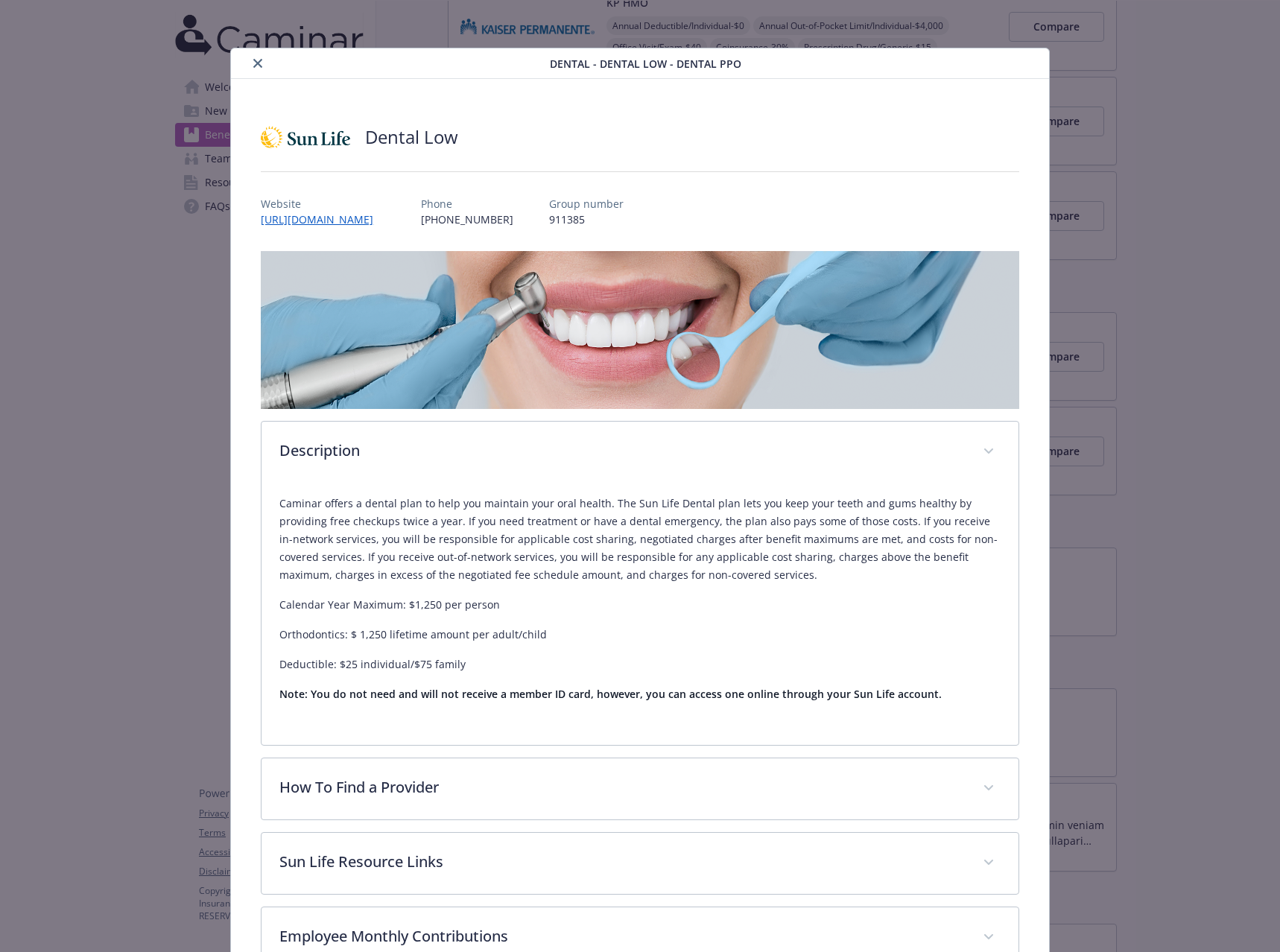
click at [257, 60] on icon "close" at bounding box center [257, 63] width 9 height 9
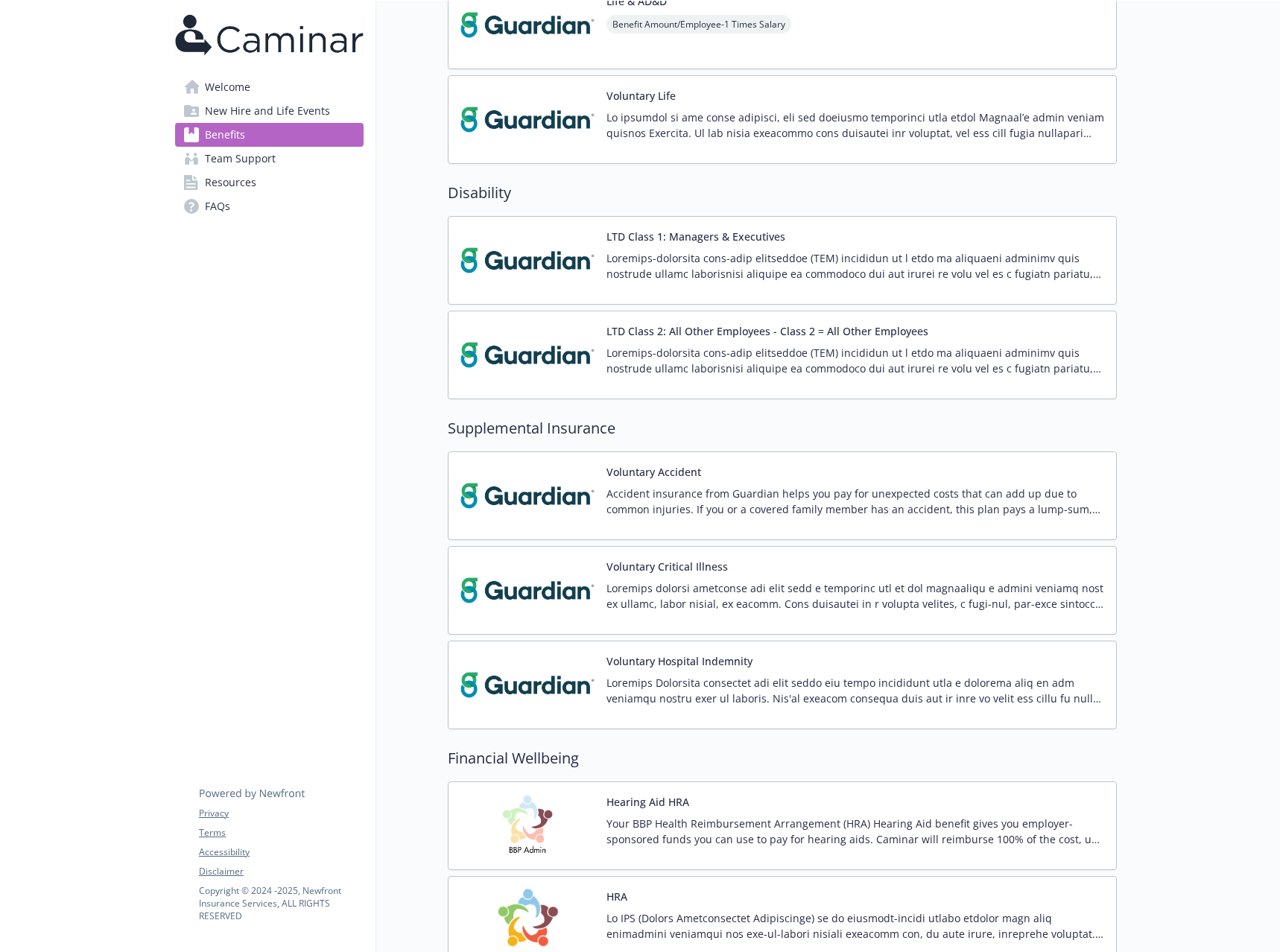
scroll to position [1118, 0]
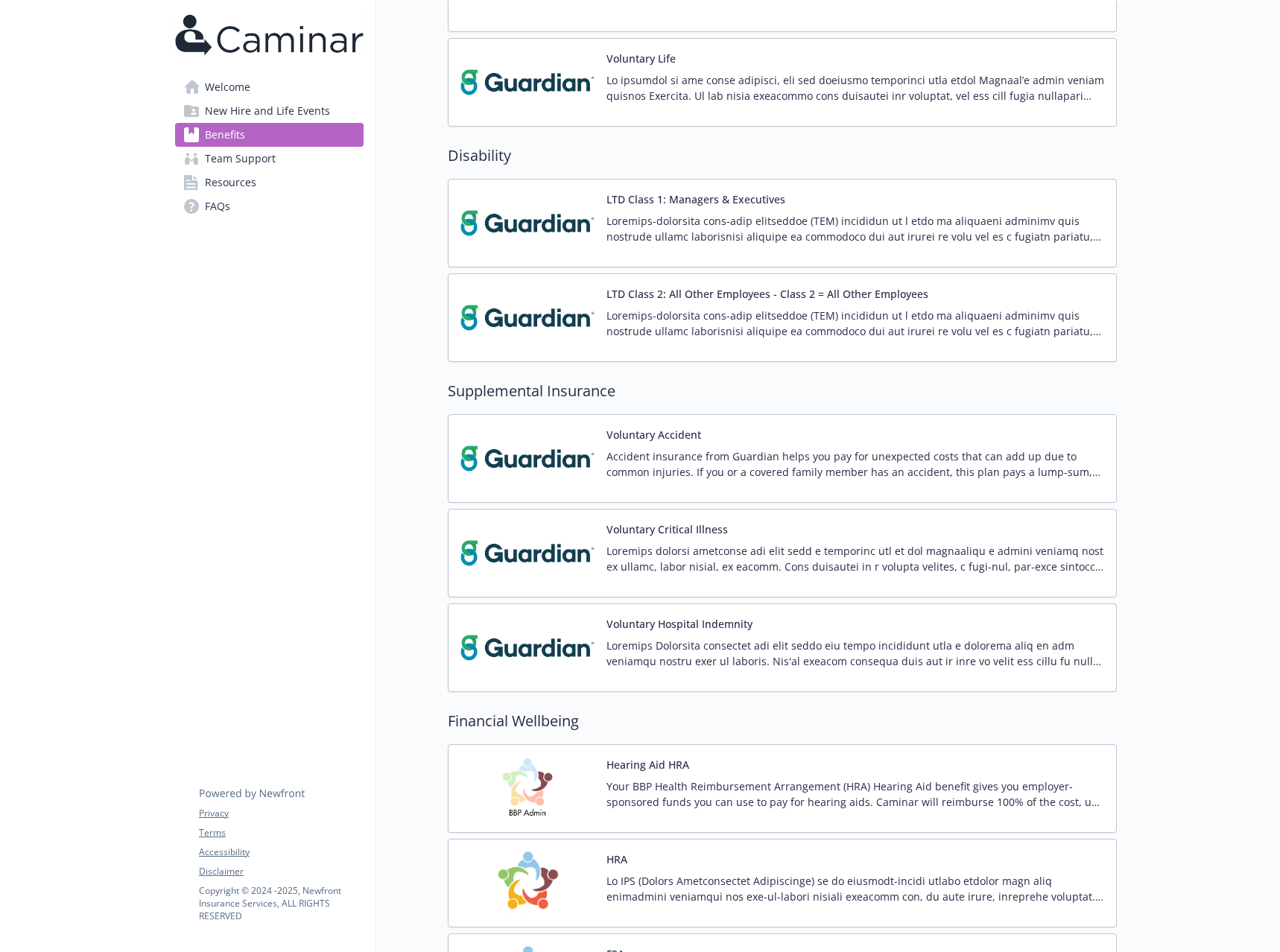
click at [547, 641] on img at bounding box center [527, 647] width 134 height 63
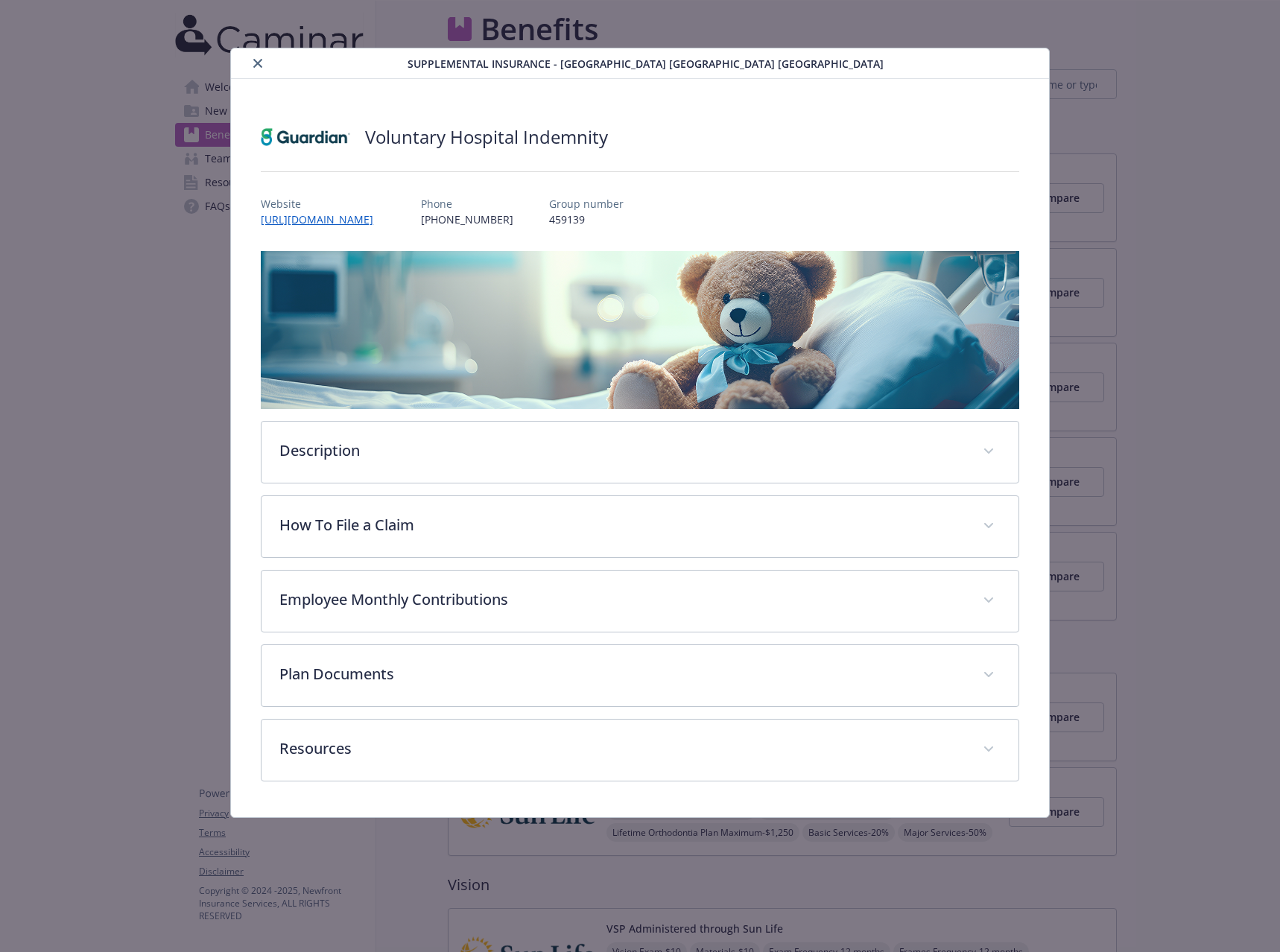
scroll to position [1118, 0]
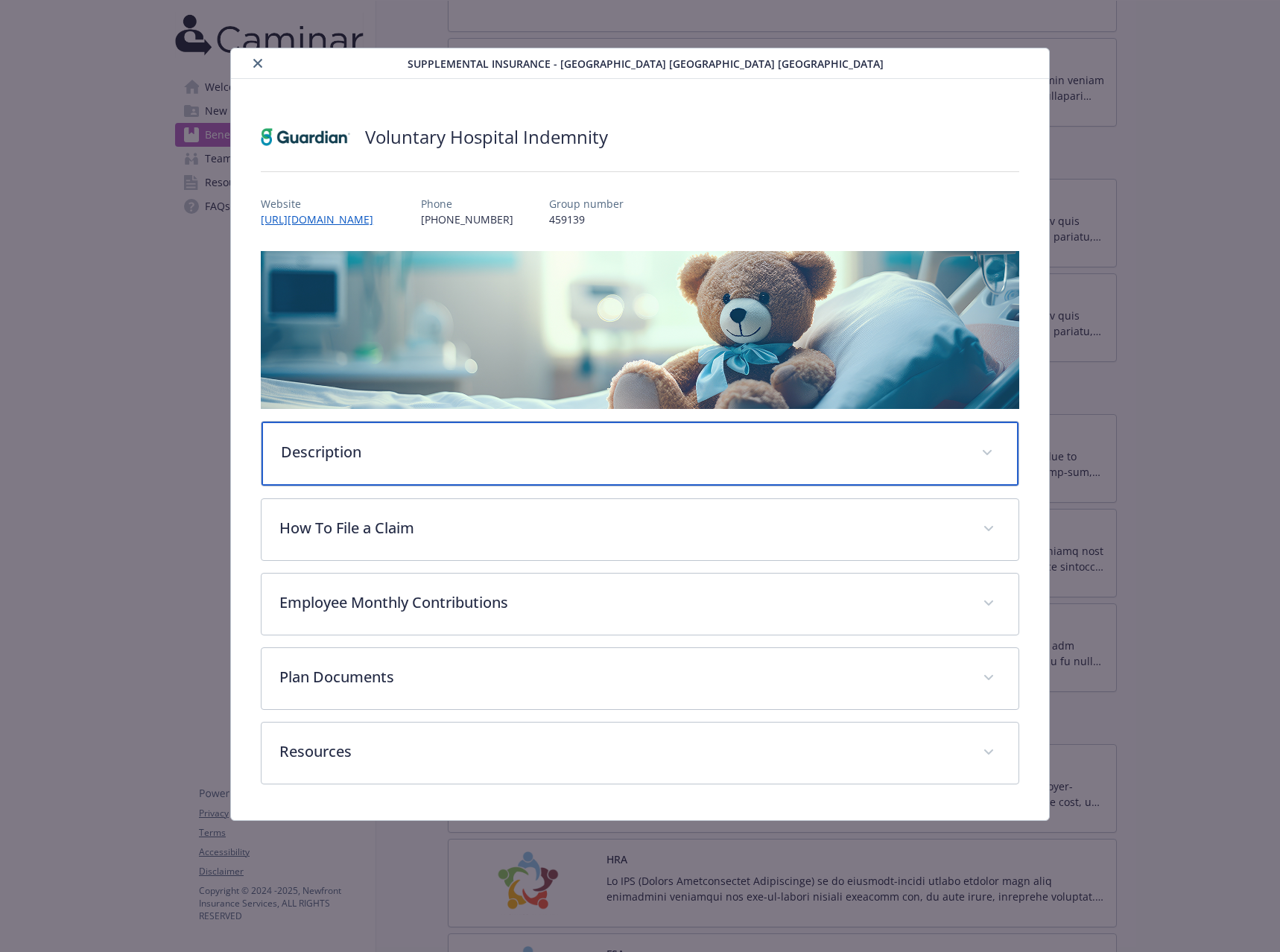
click at [400, 464] on div "Description" at bounding box center [640, 454] width 757 height 64
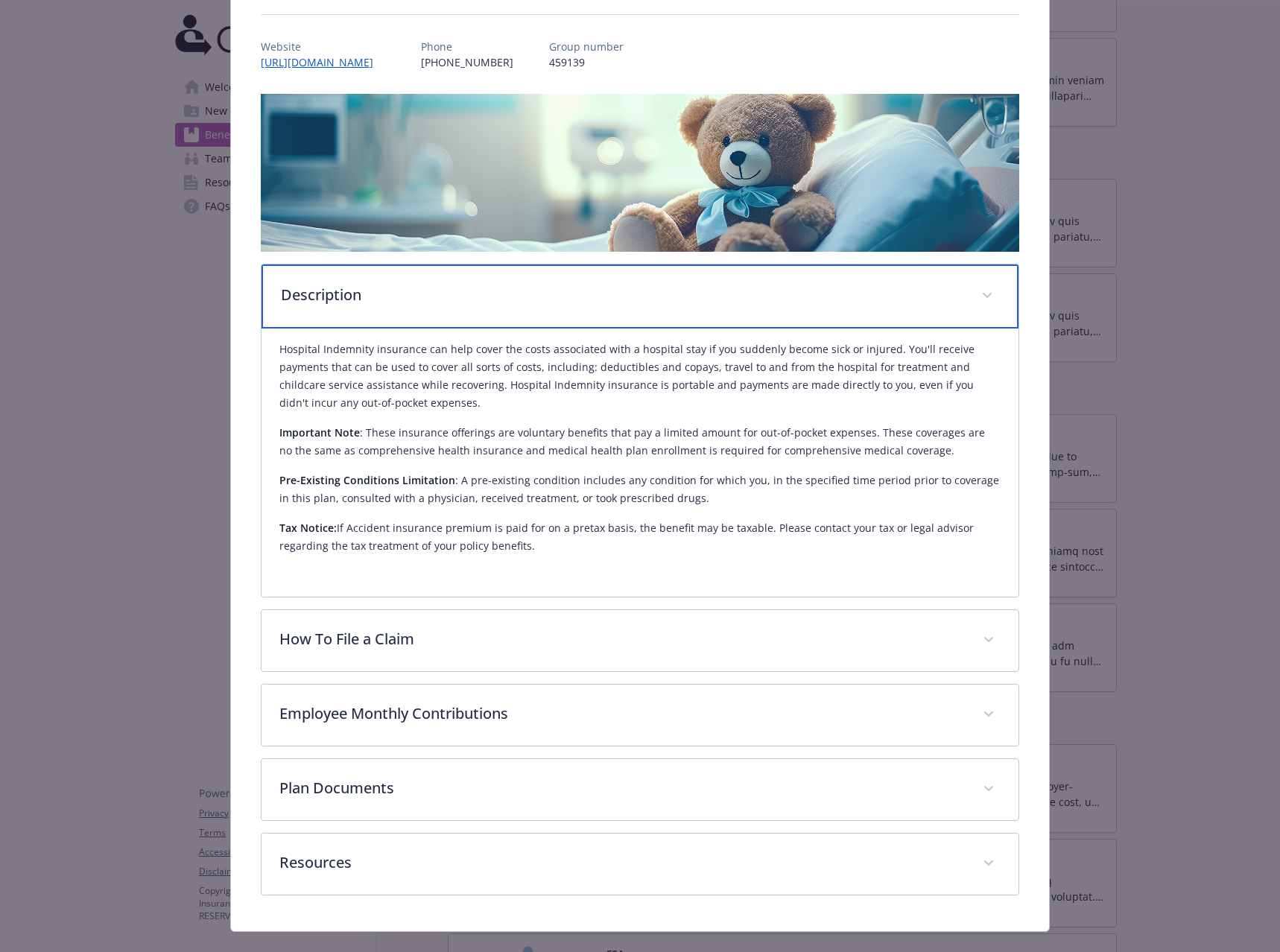
scroll to position [183, 0]
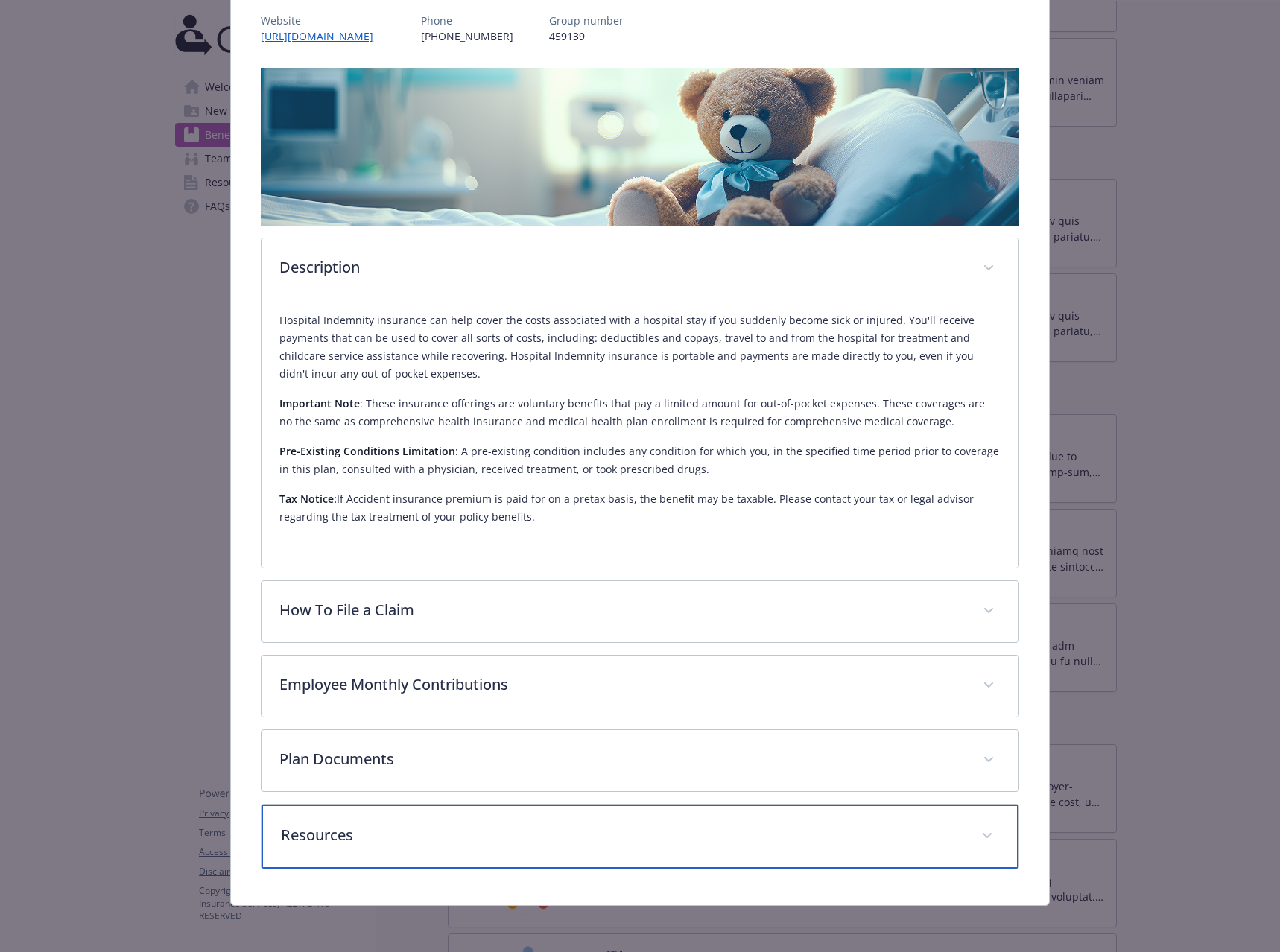
click at [339, 844] on p "Resources" at bounding box center [622, 835] width 682 height 22
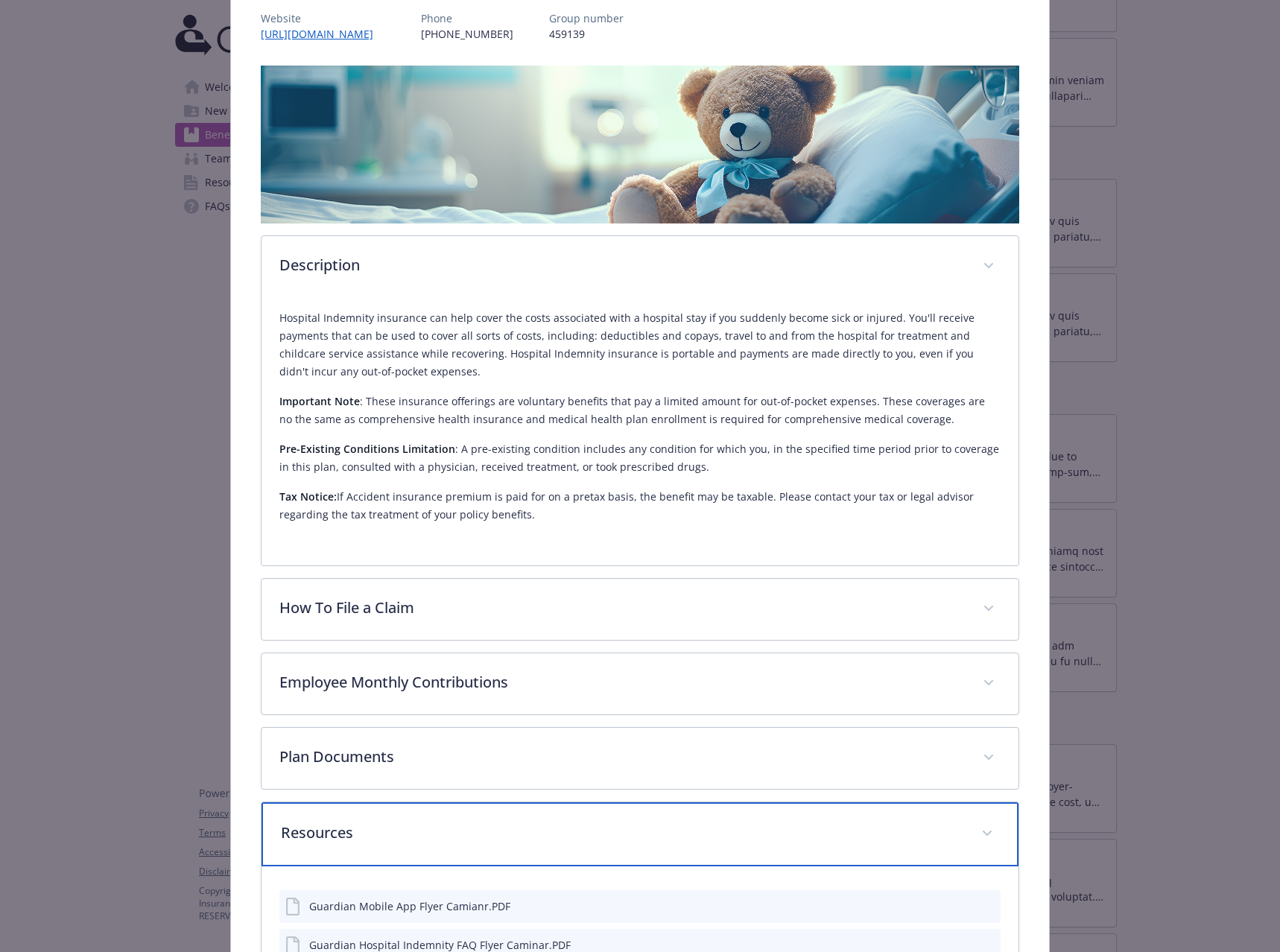
scroll to position [0, 0]
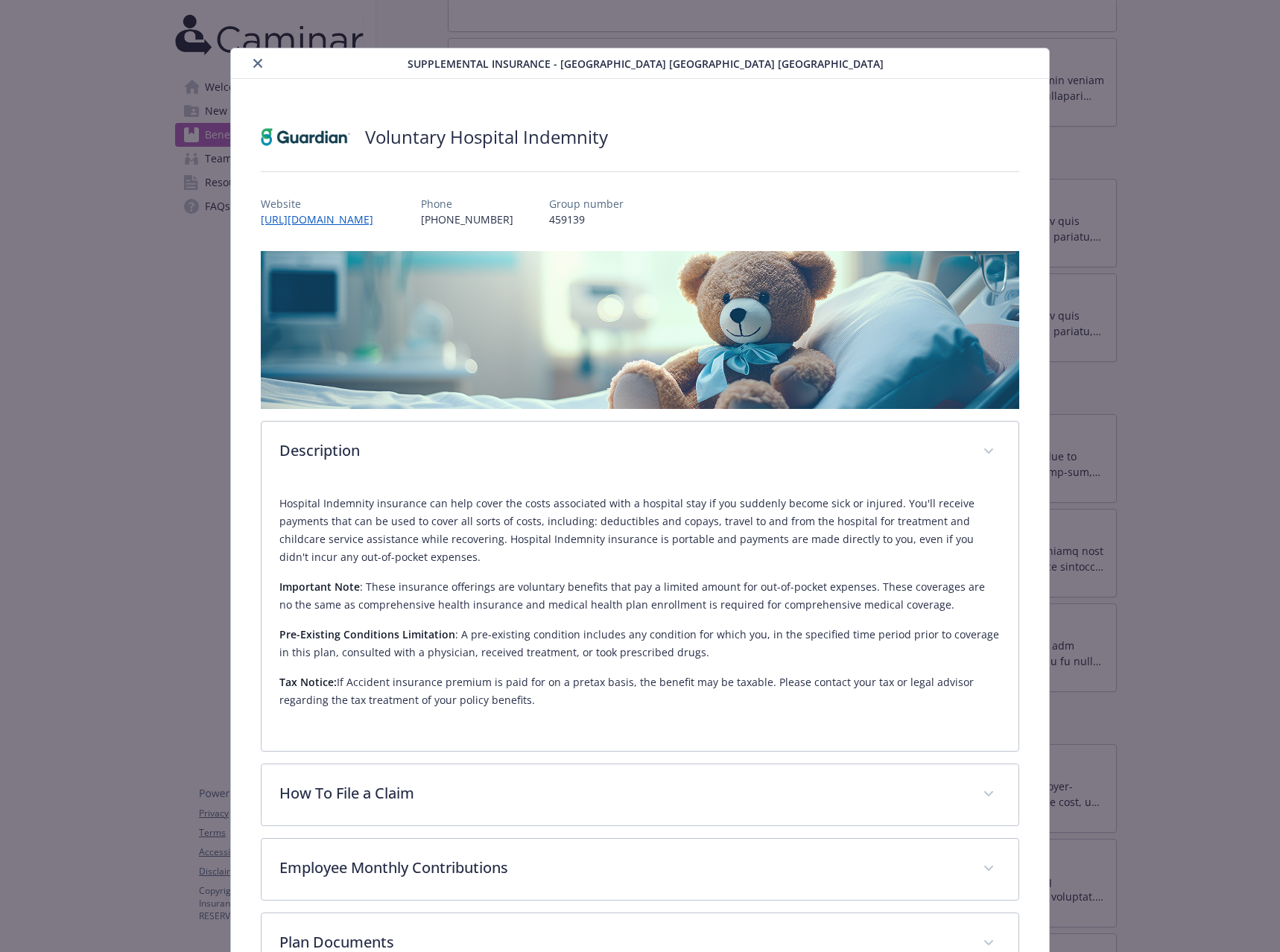
click at [257, 61] on icon "close" at bounding box center [257, 63] width 9 height 9
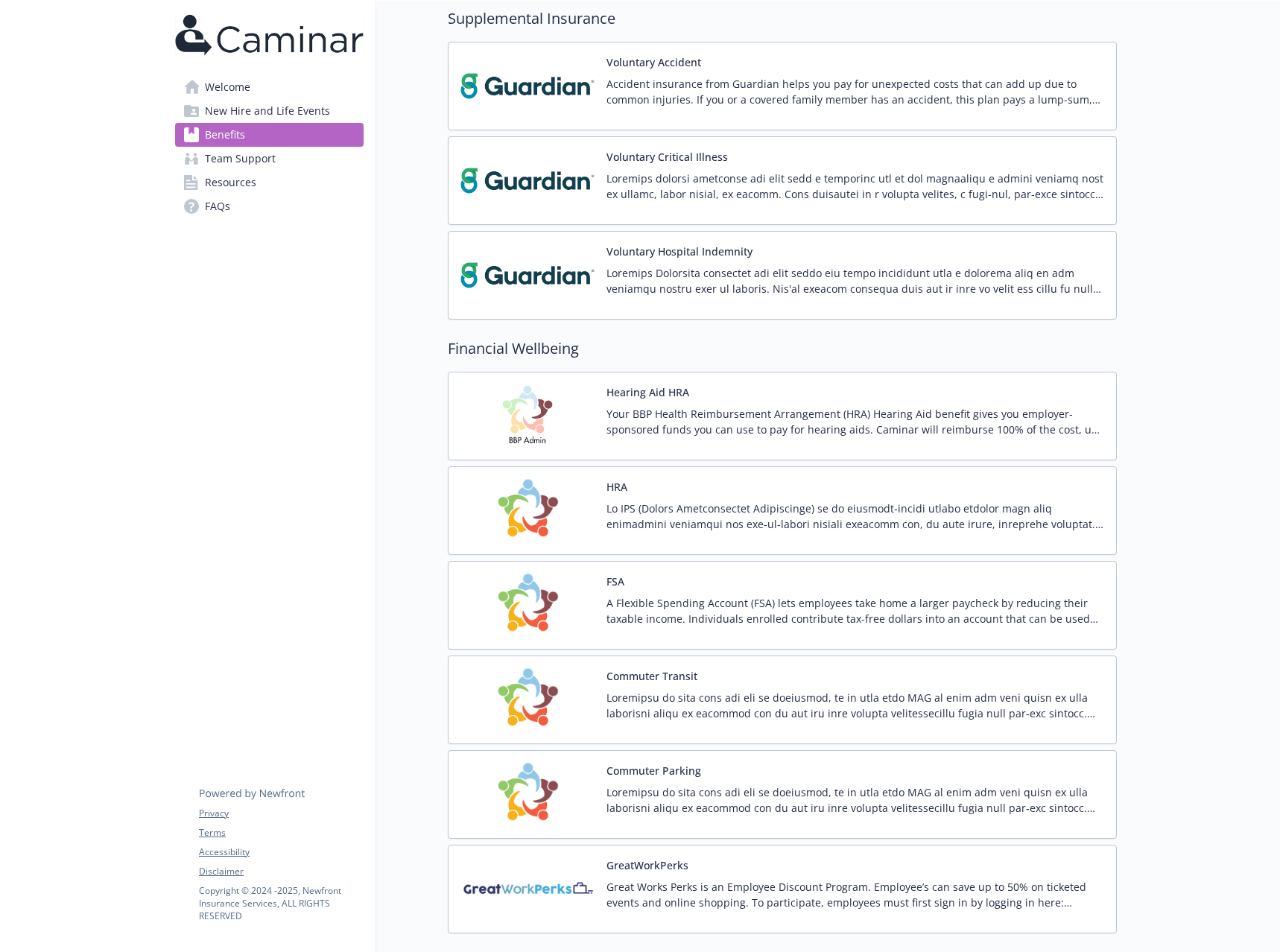
click at [534, 418] on img at bounding box center [527, 416] width 134 height 63
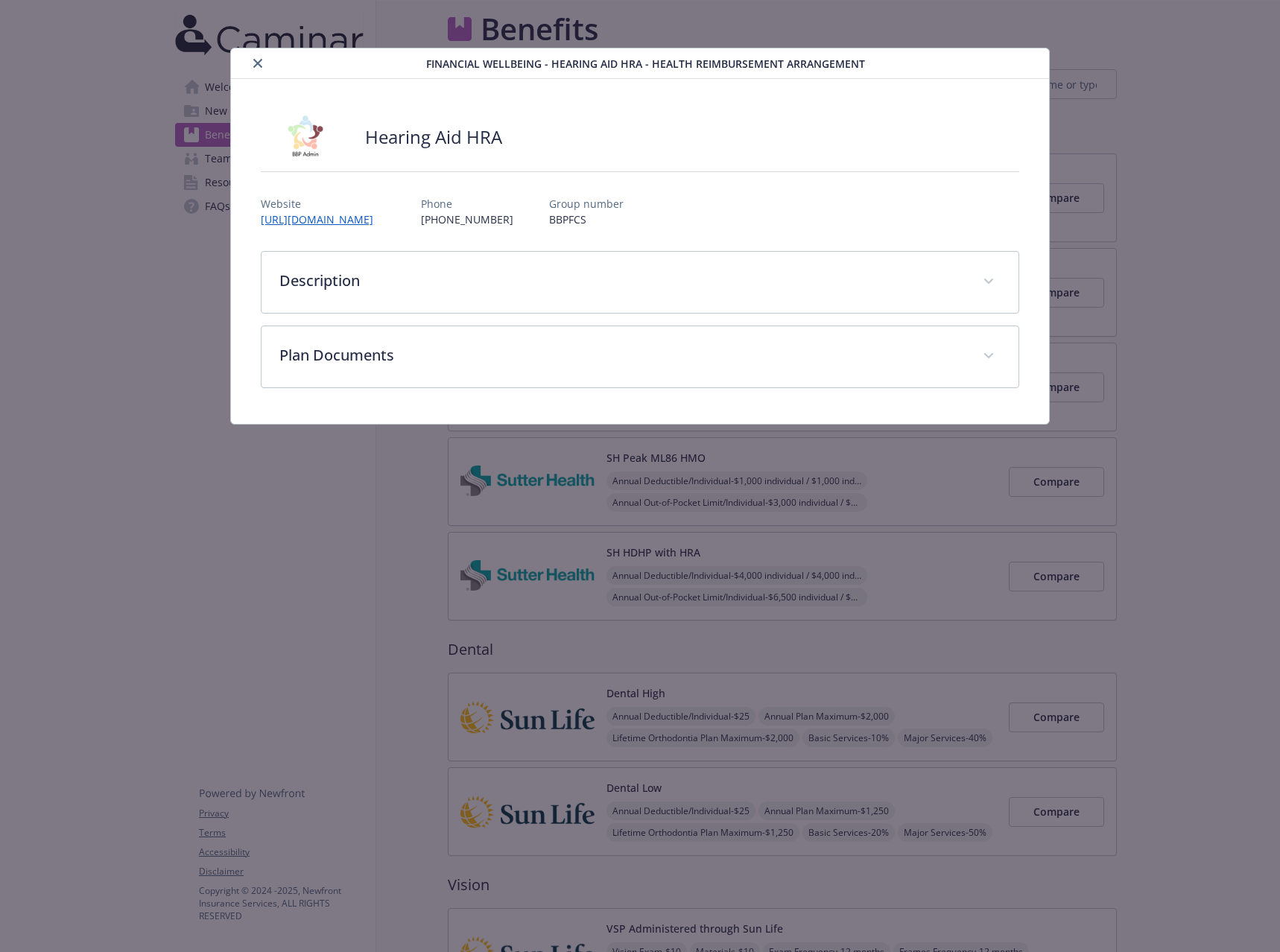
scroll to position [1490, 0]
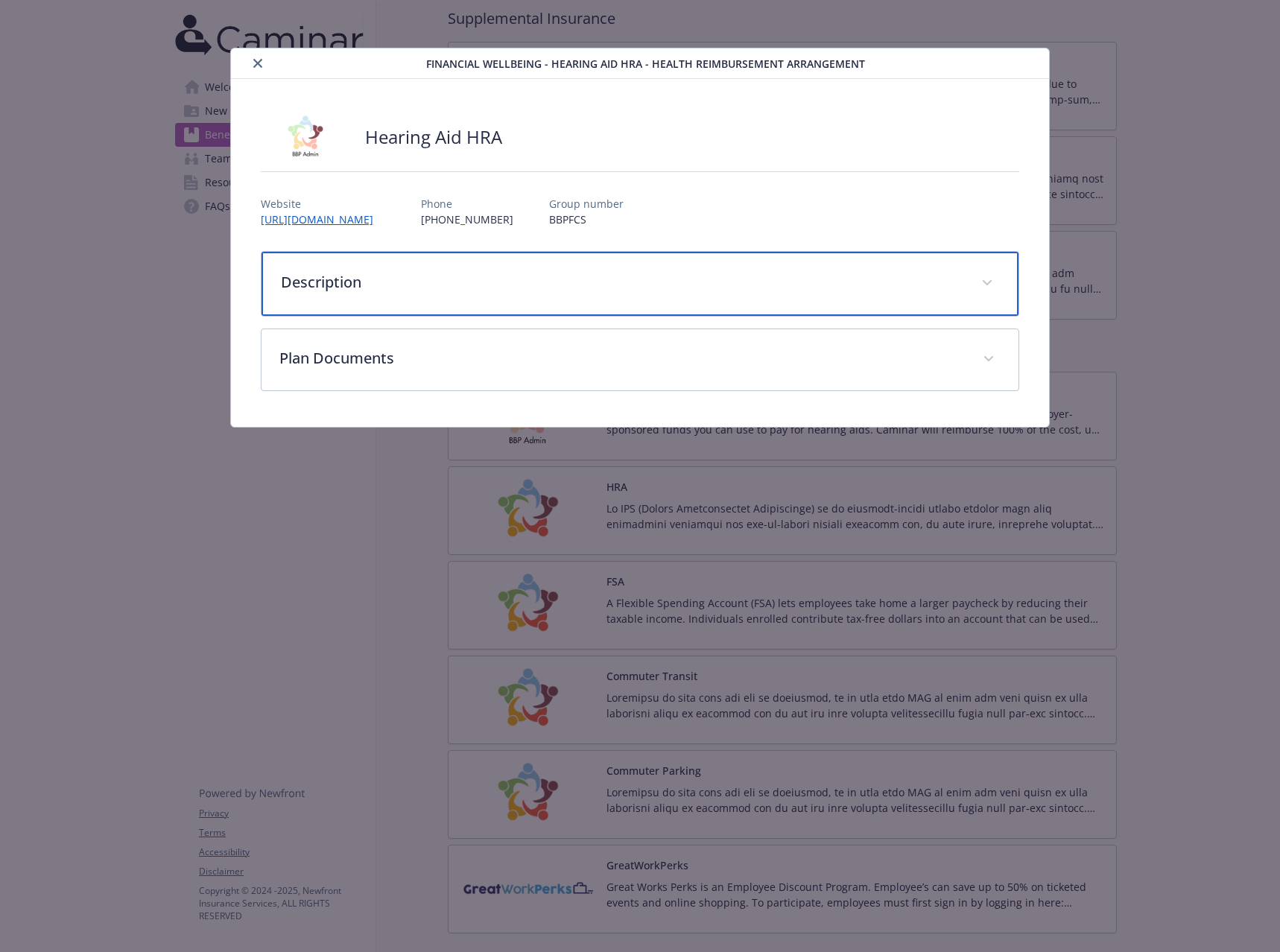
click at [436, 286] on p "Description" at bounding box center [622, 282] width 682 height 22
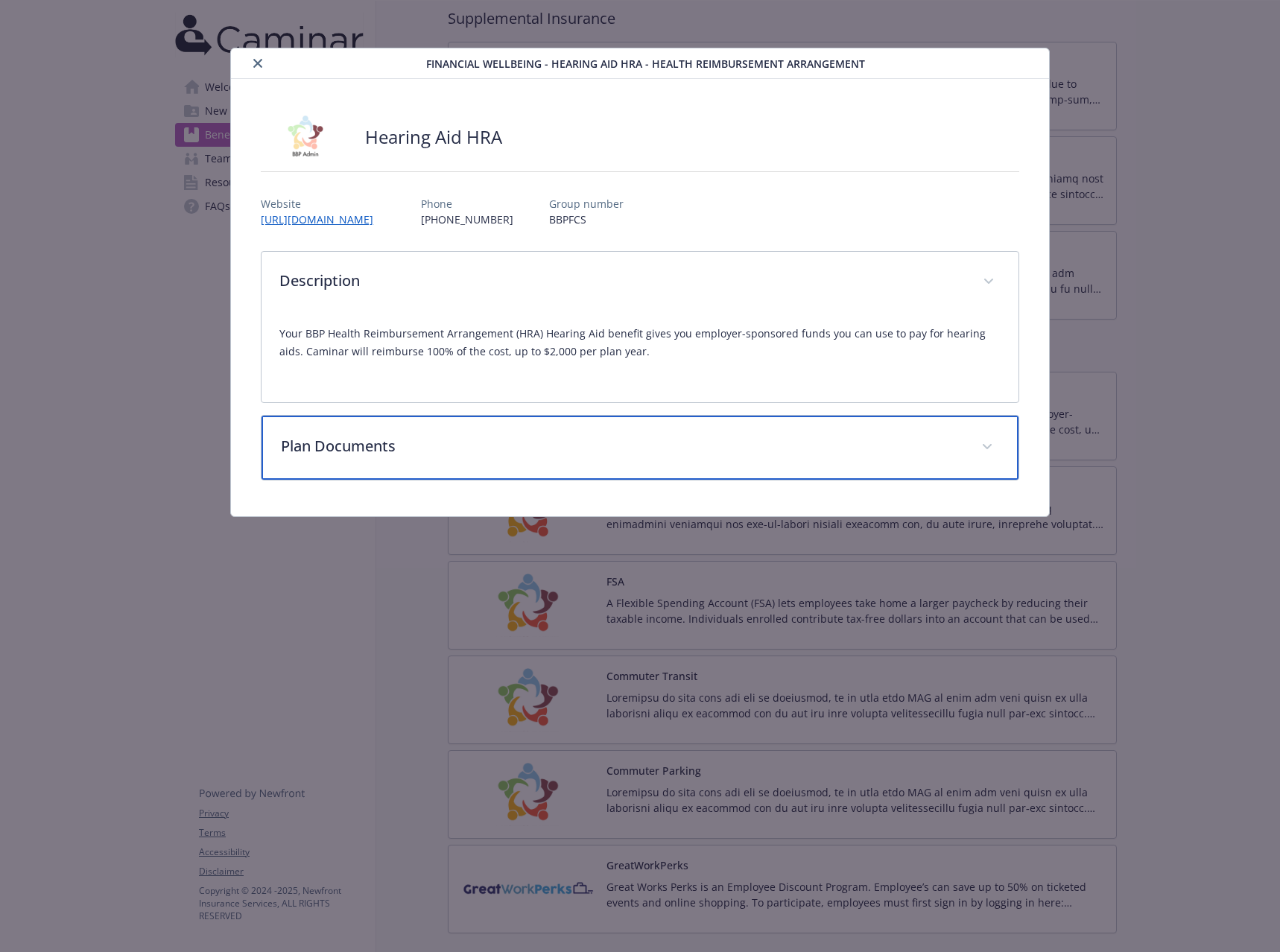
click at [435, 447] on p "Plan Documents" at bounding box center [622, 447] width 682 height 22
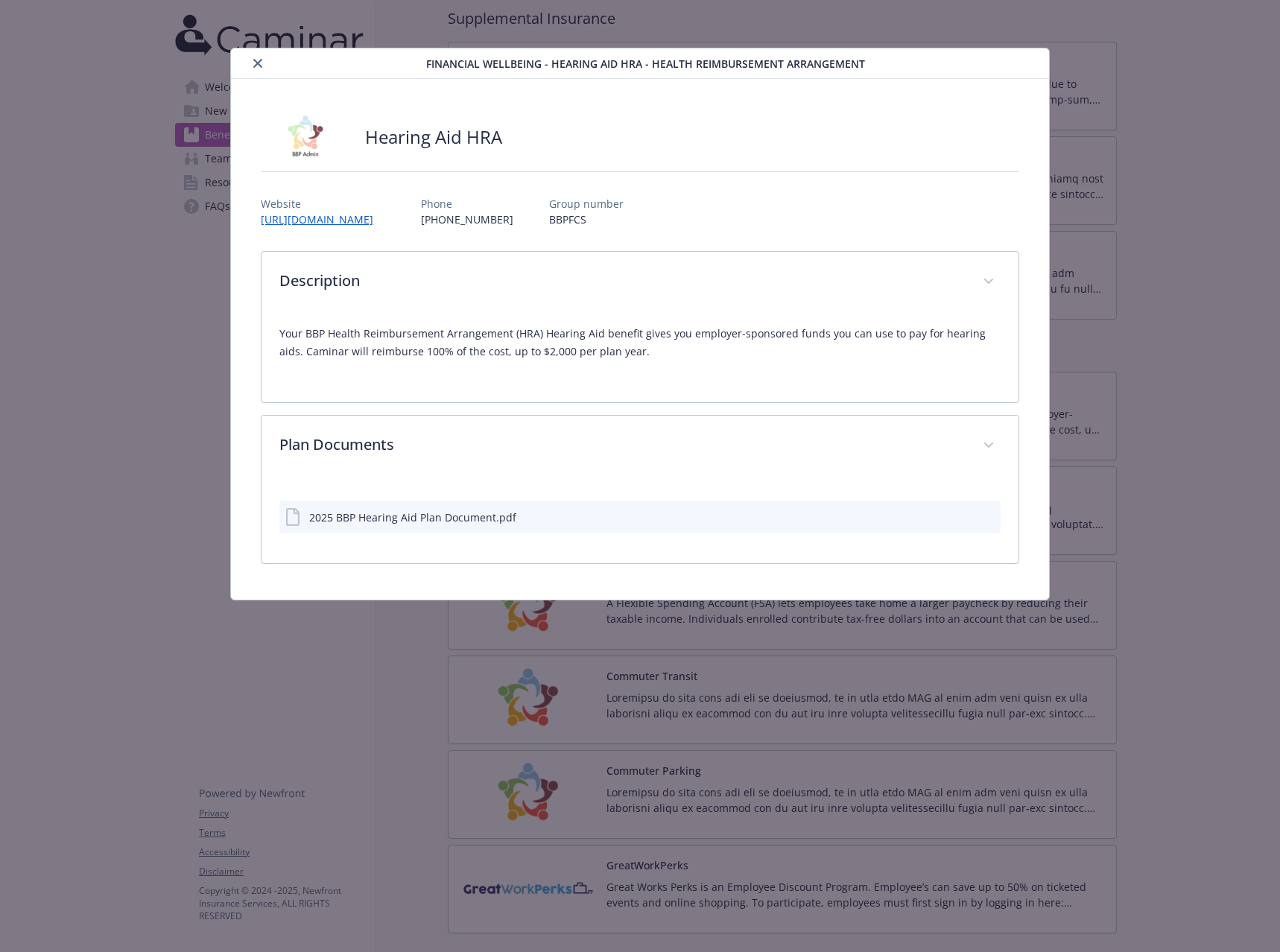
click at [260, 63] on icon "close" at bounding box center [257, 63] width 9 height 9
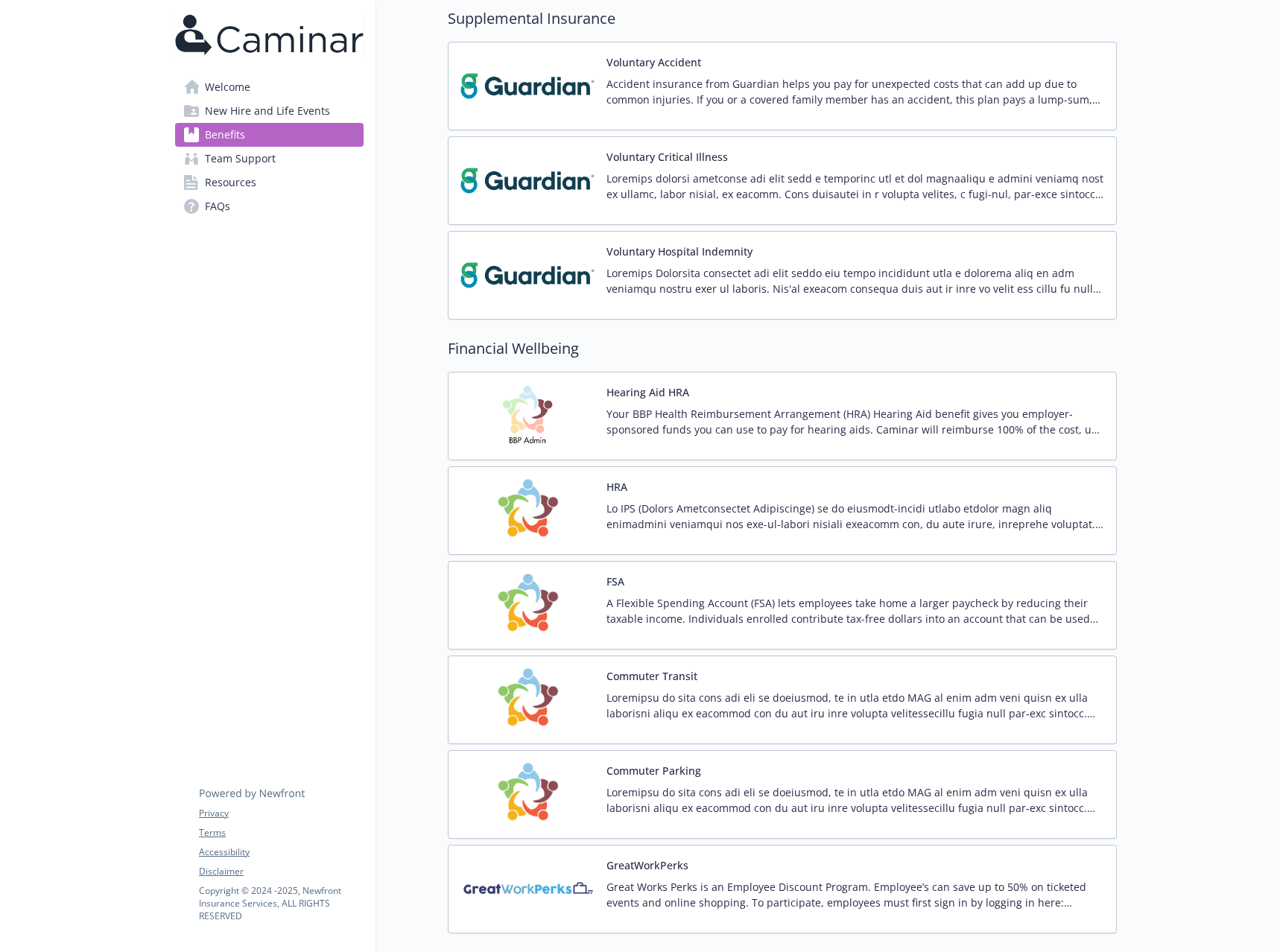
click at [544, 507] on img at bounding box center [527, 511] width 134 height 63
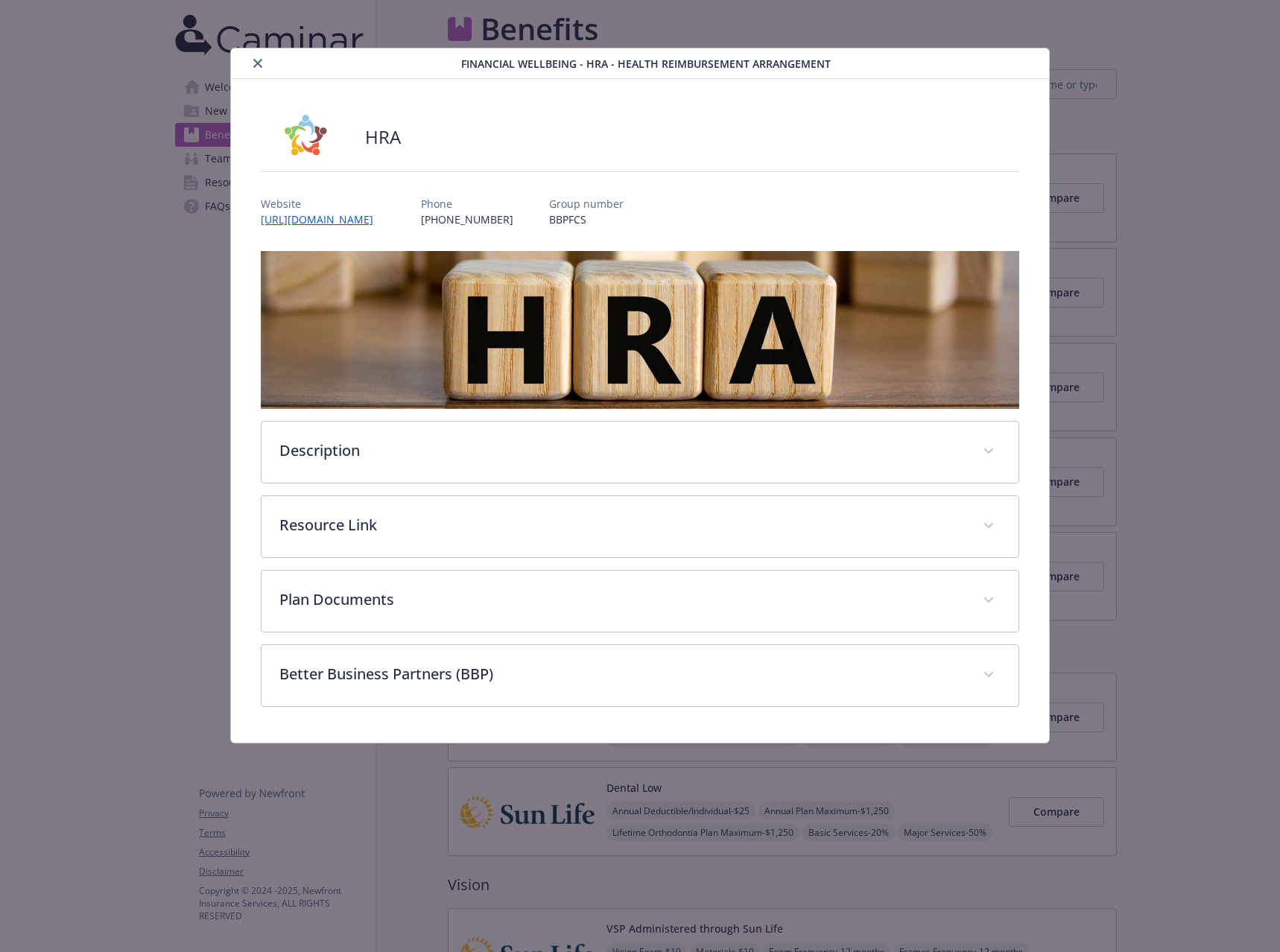
scroll to position [1490, 0]
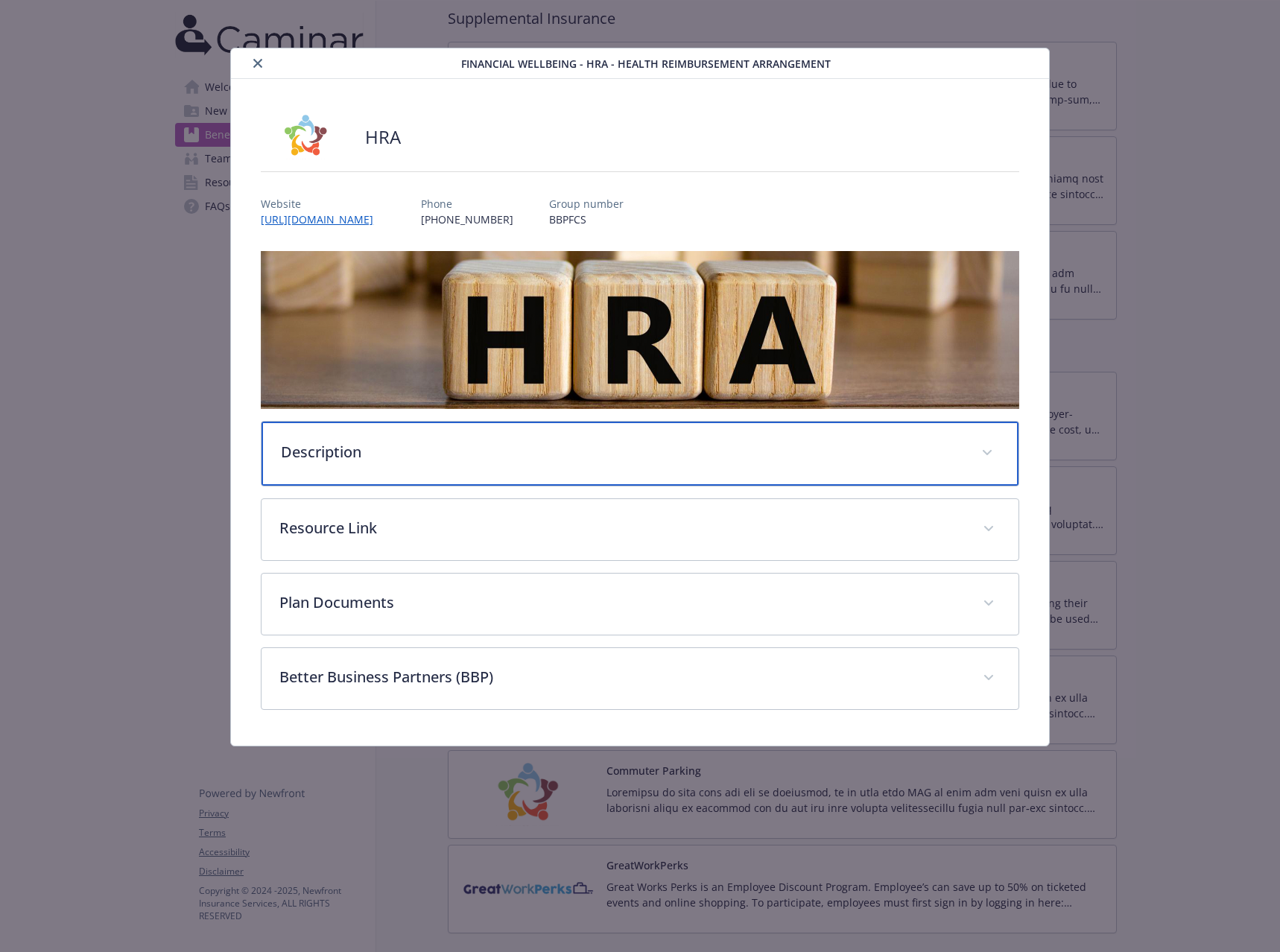
click at [408, 460] on p "Description" at bounding box center [622, 453] width 682 height 22
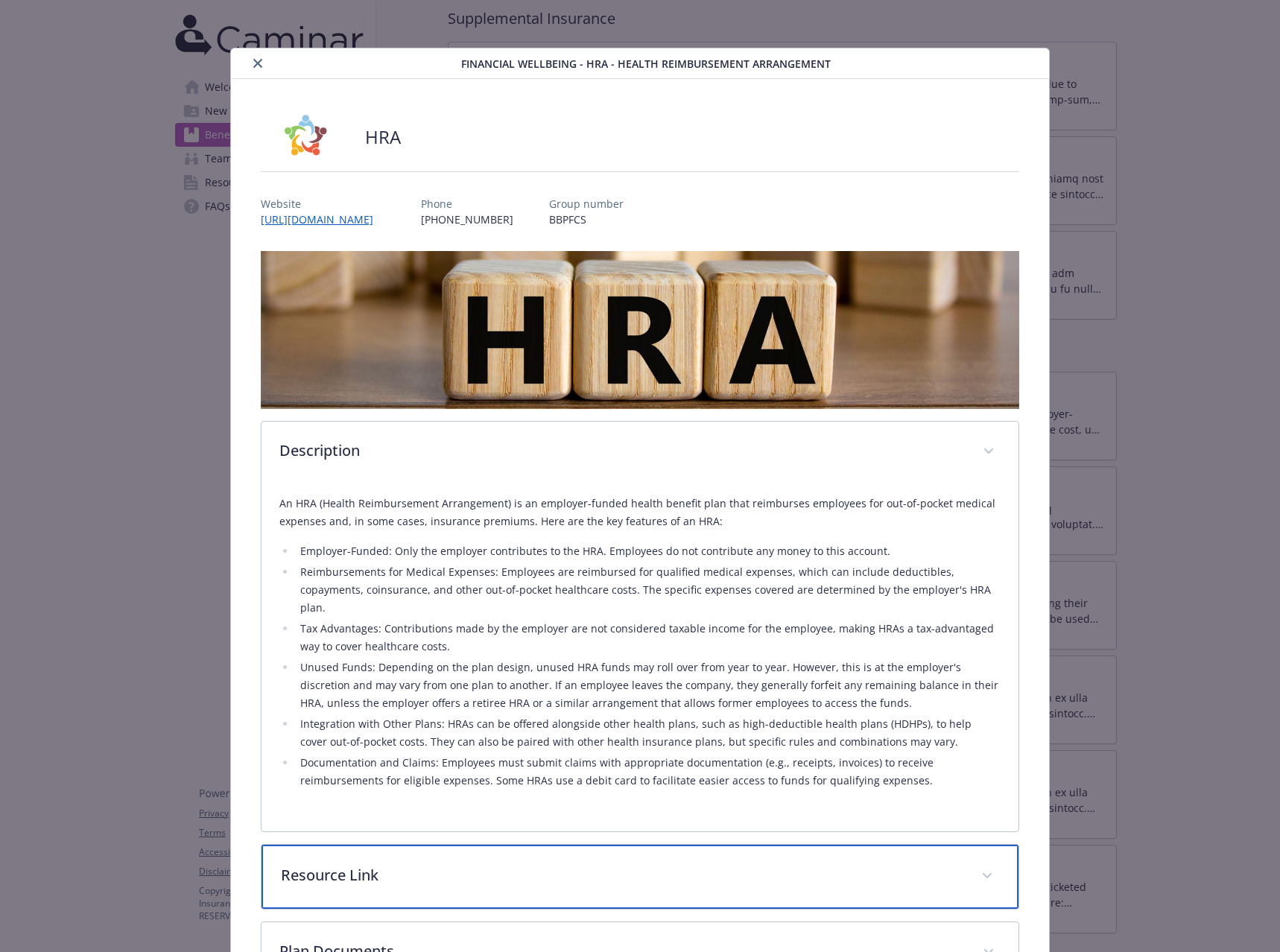
click at [383, 879] on p "Resource Link" at bounding box center [622, 876] width 682 height 22
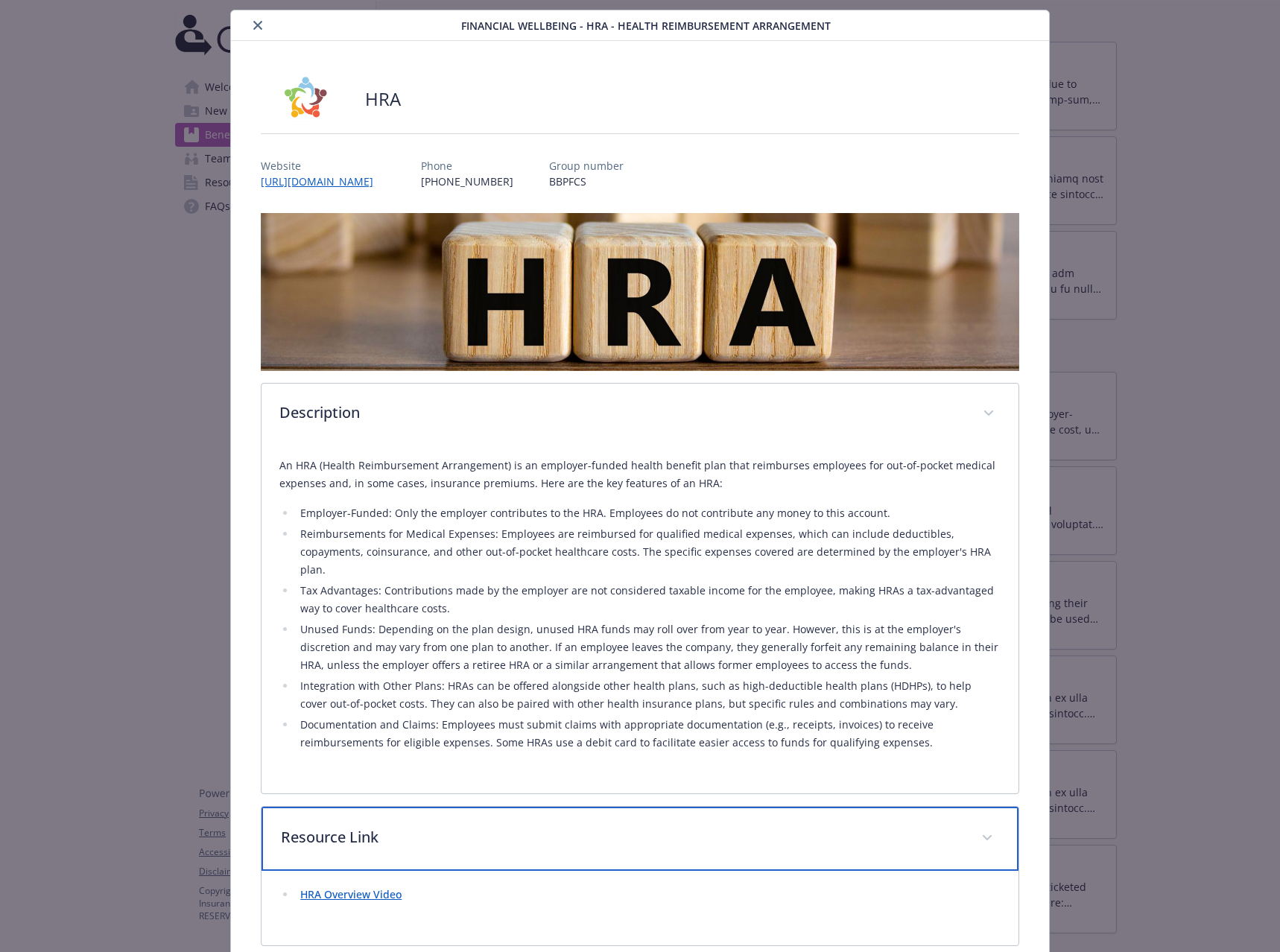
scroll to position [0, 0]
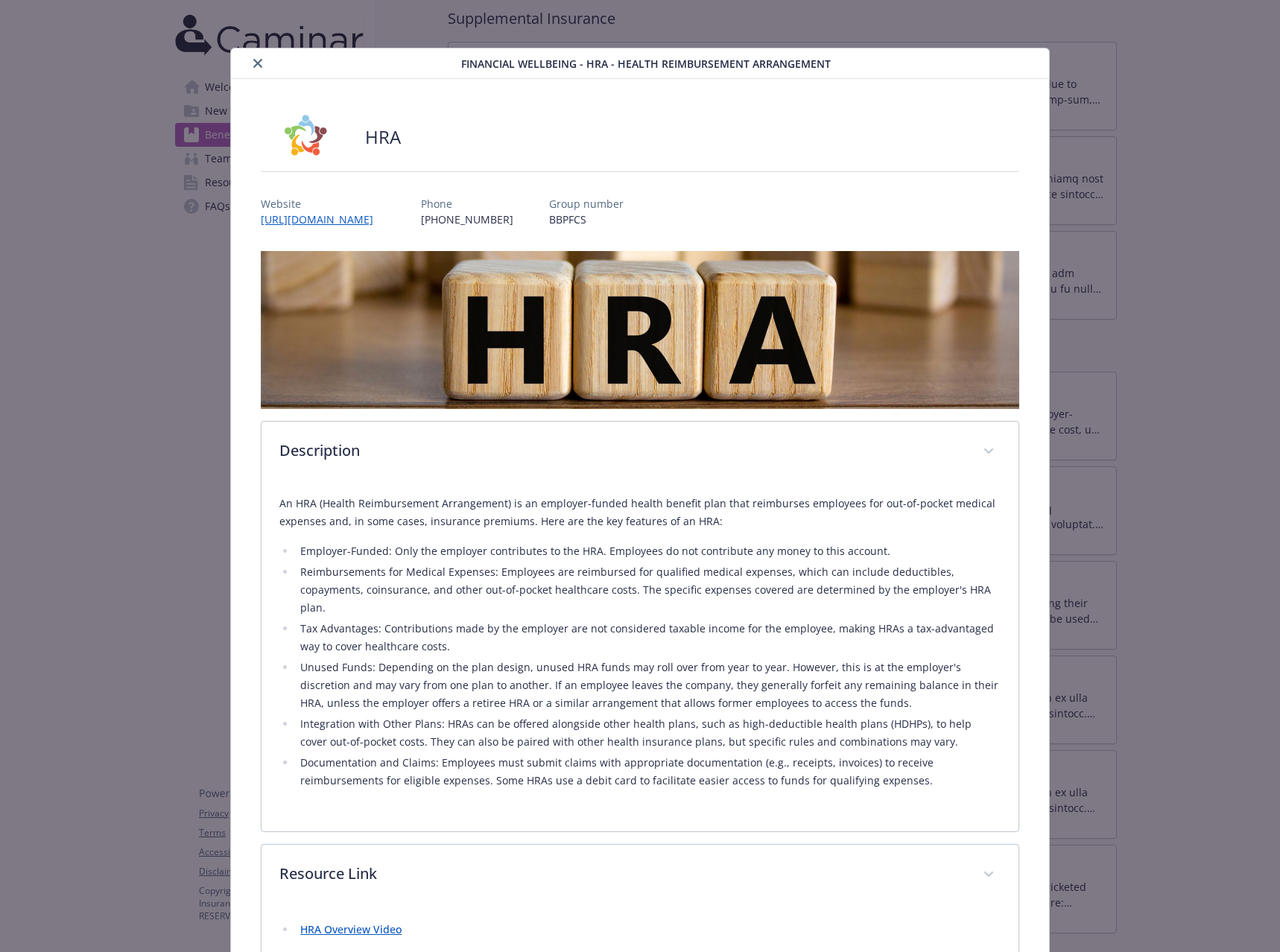
click at [258, 62] on icon "close" at bounding box center [257, 63] width 9 height 9
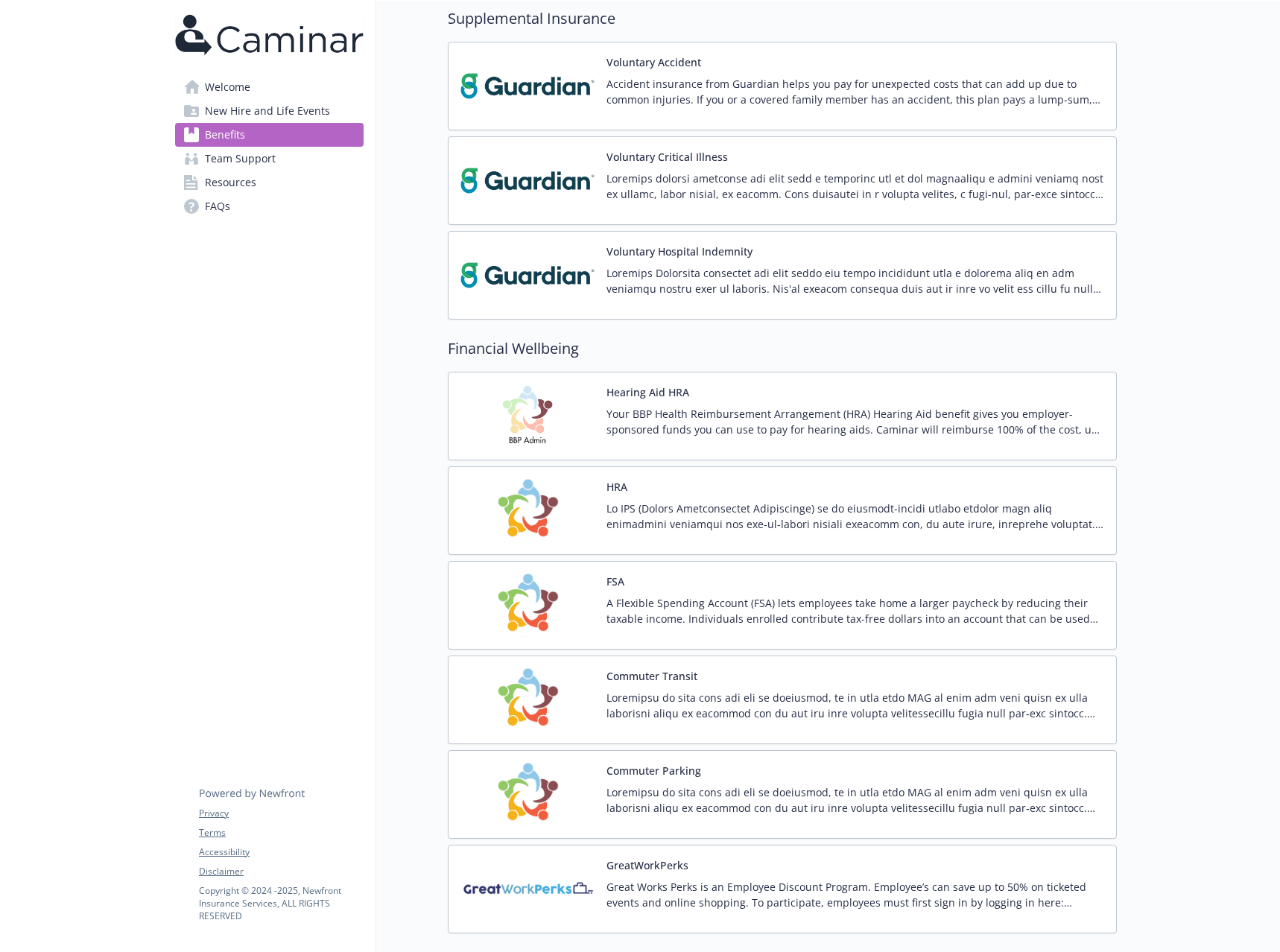
click at [541, 607] on img at bounding box center [527, 605] width 134 height 63
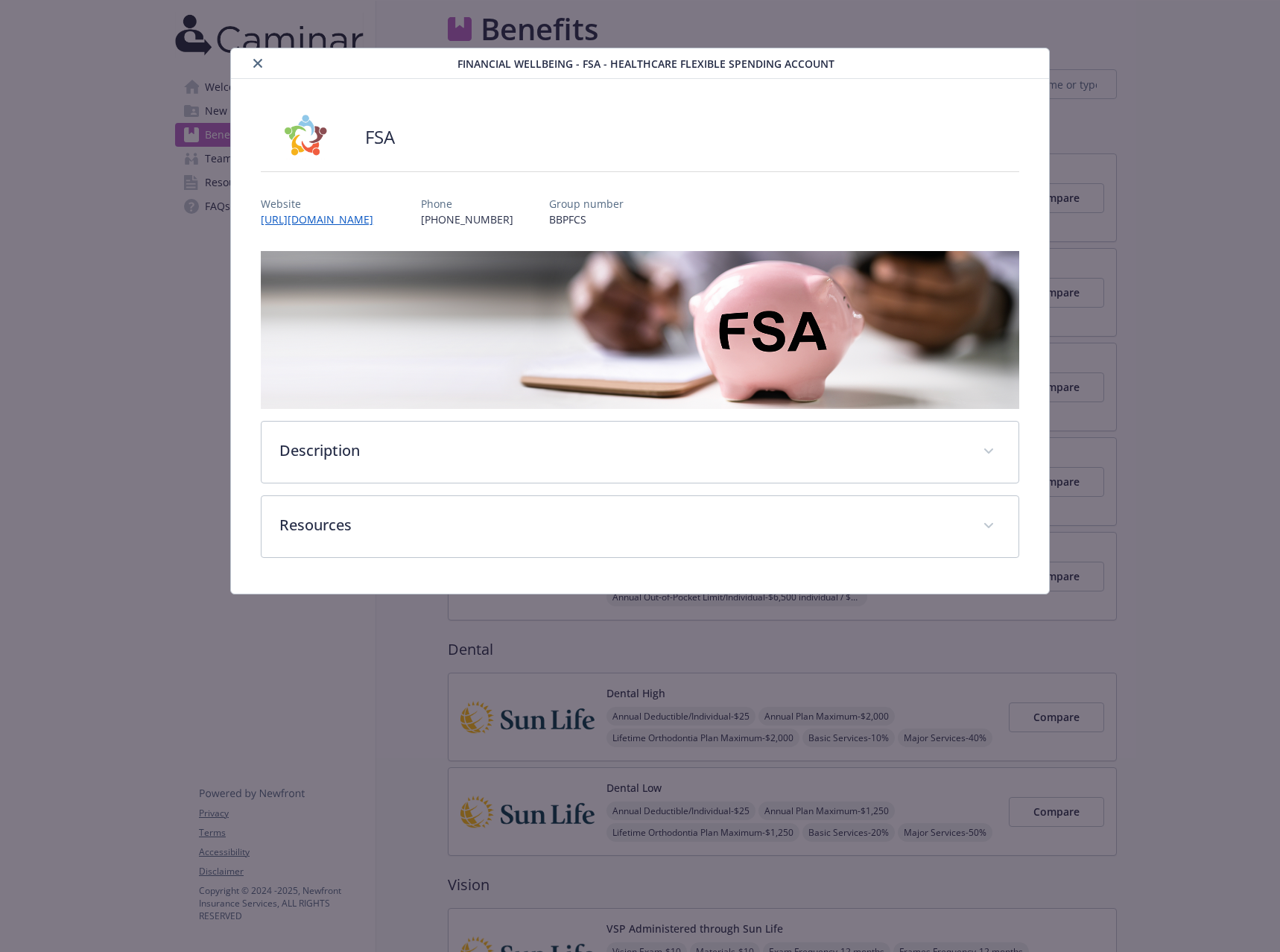
scroll to position [1490, 0]
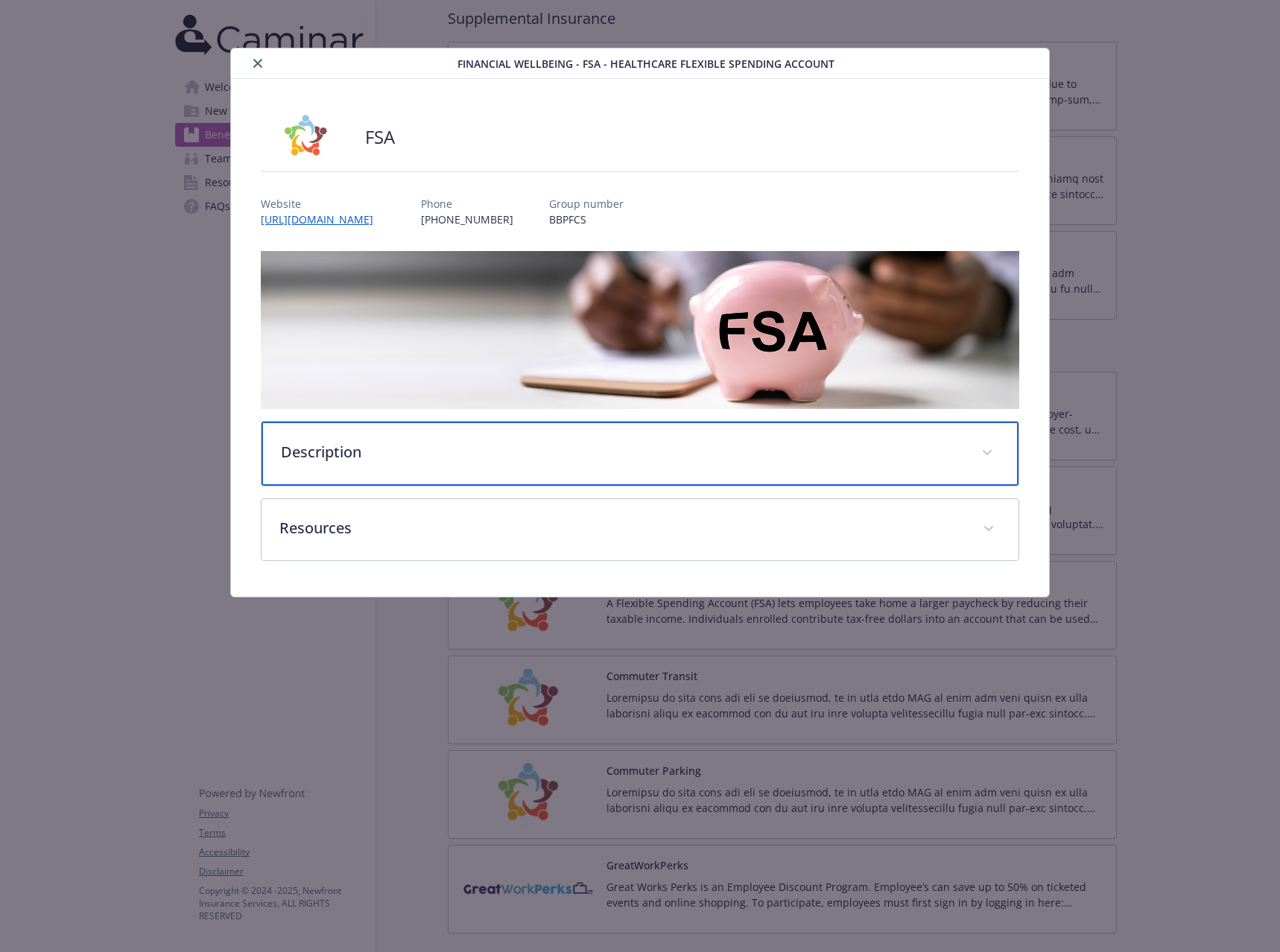
click at [423, 464] on div "Description" at bounding box center [640, 454] width 757 height 64
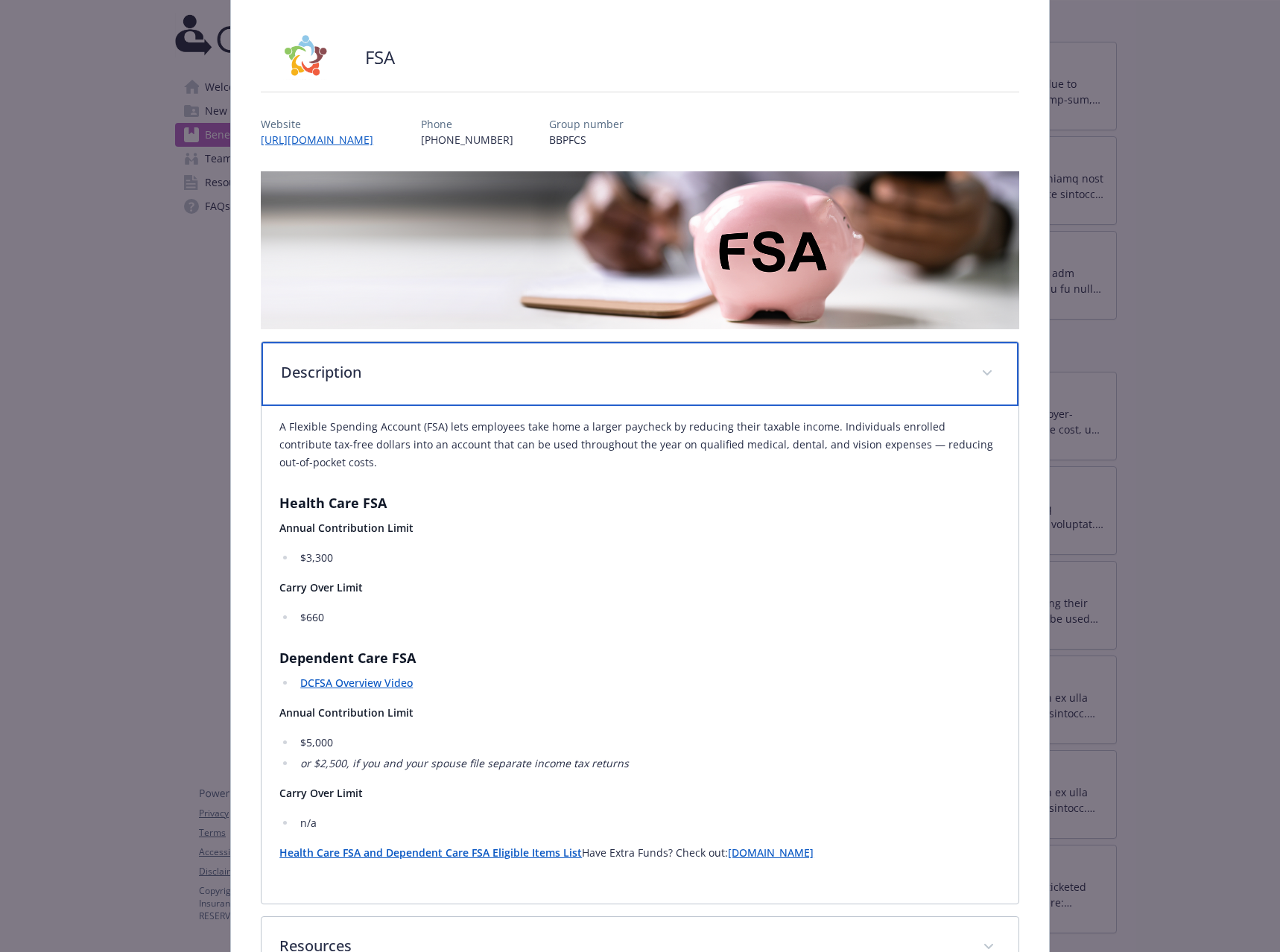
scroll to position [189, 0]
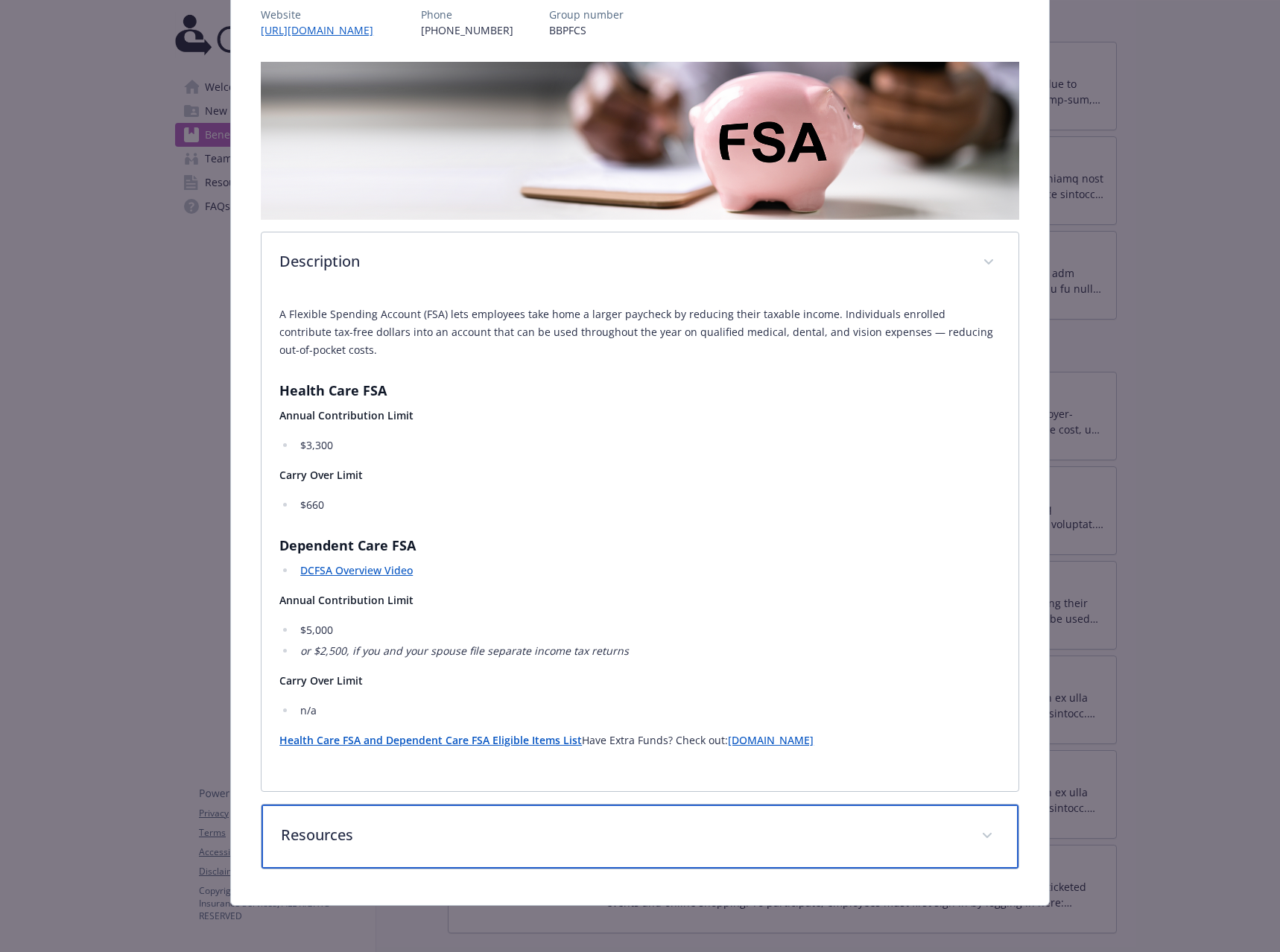
click at [345, 832] on p "Resources" at bounding box center [622, 835] width 682 height 22
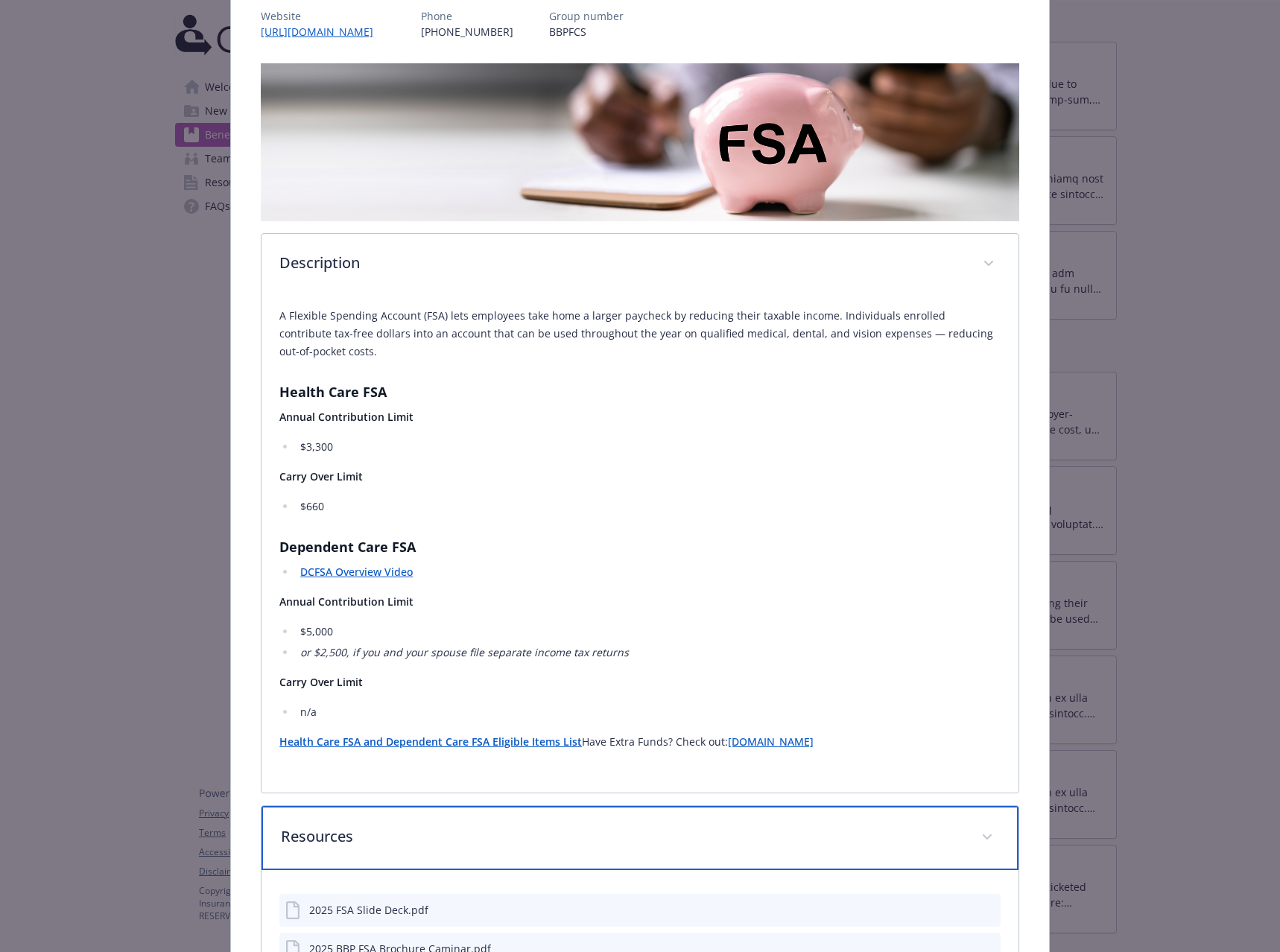
scroll to position [0, 0]
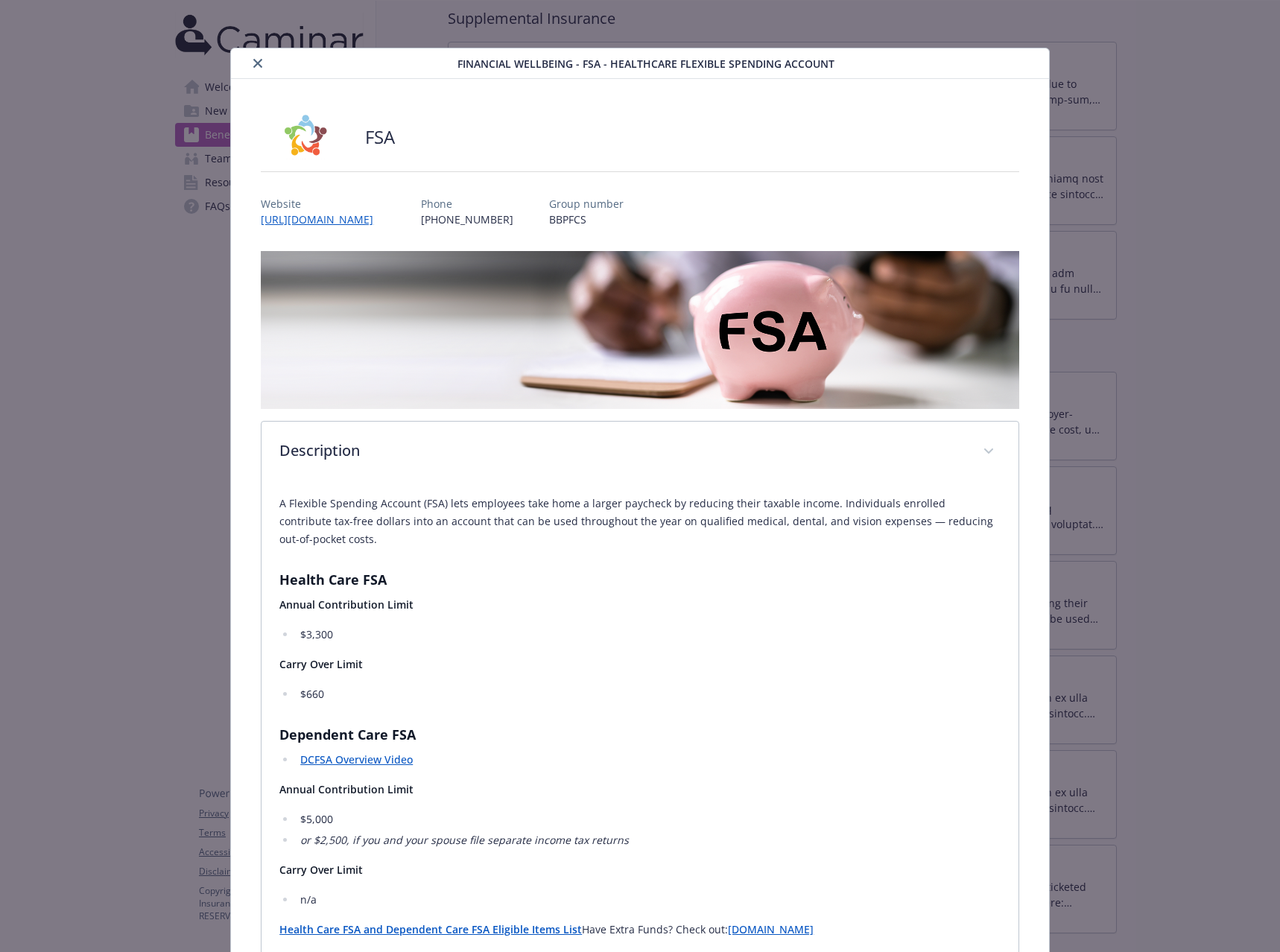
click at [260, 58] on button "close" at bounding box center [257, 63] width 18 height 18
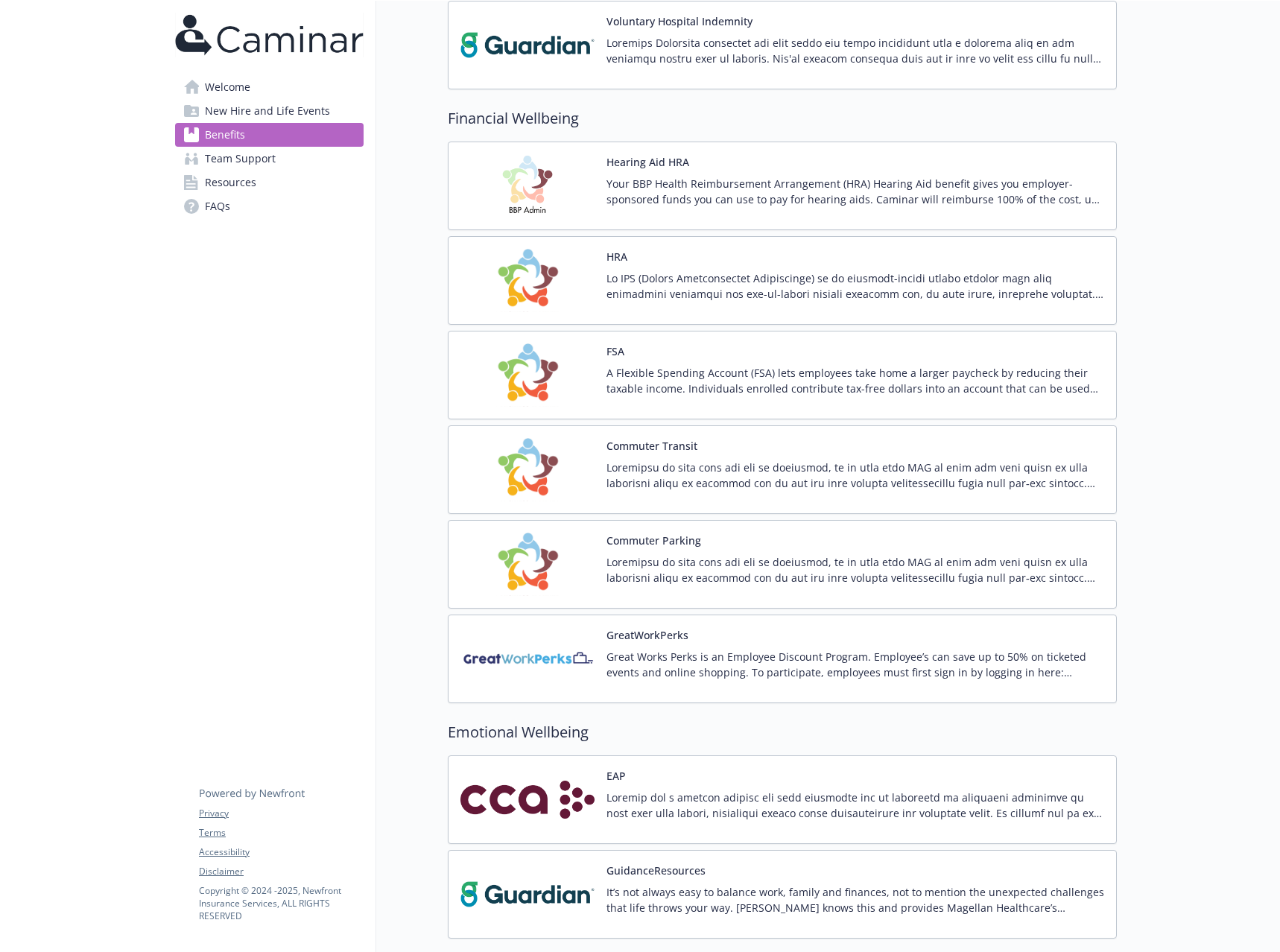
scroll to position [1788, 0]
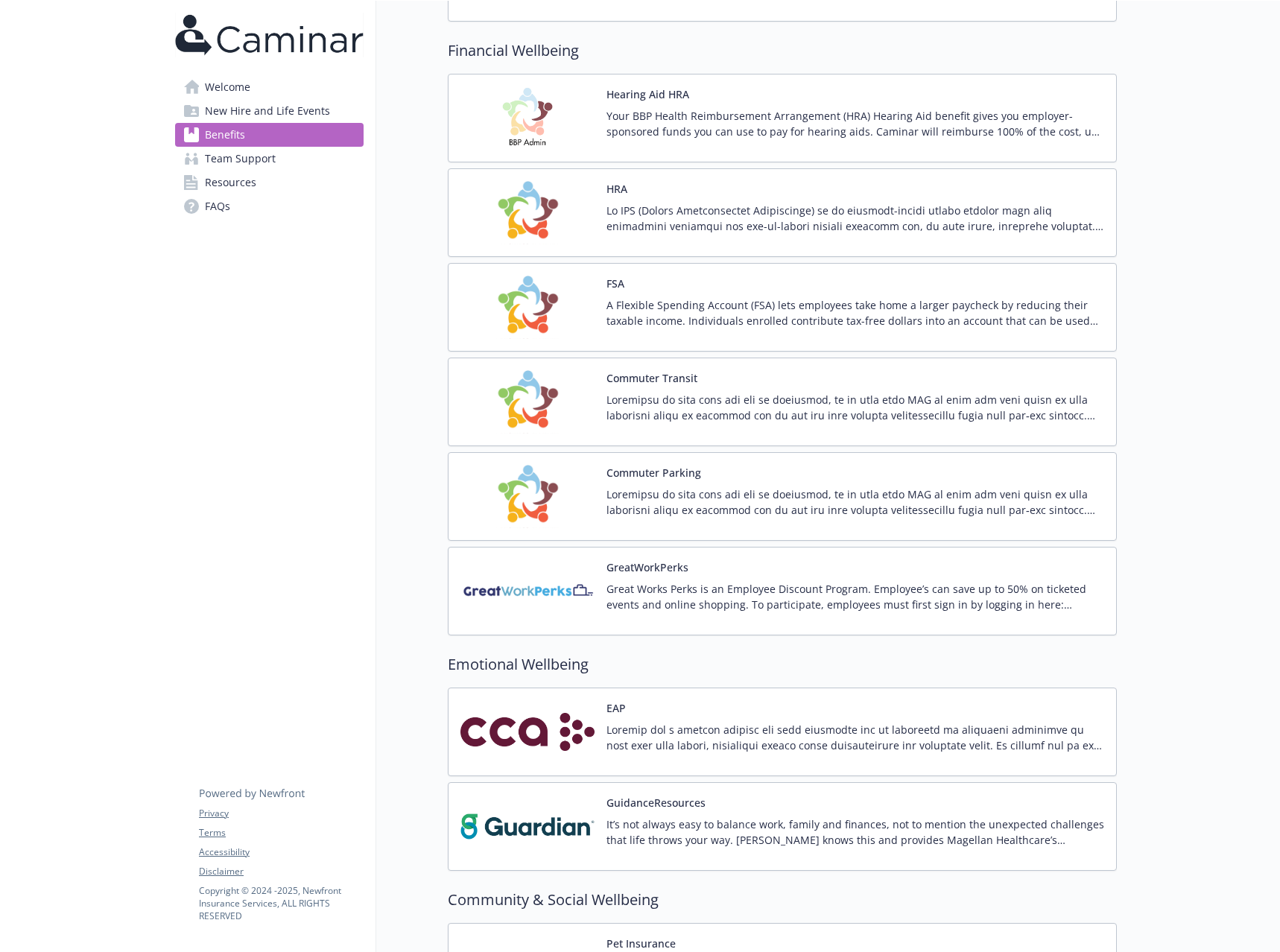
click at [530, 588] on img at bounding box center [527, 591] width 134 height 63
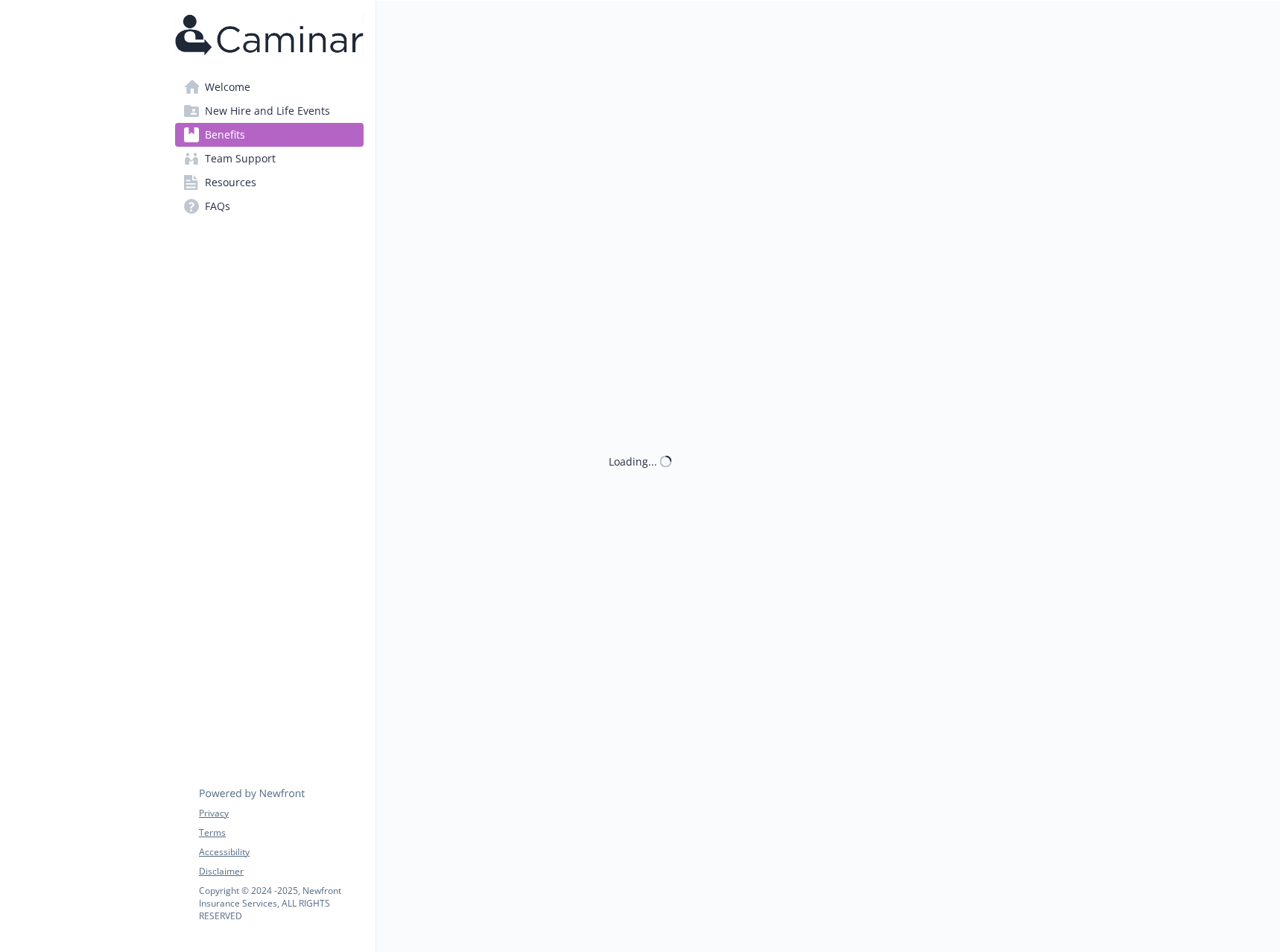
scroll to position [1788, 0]
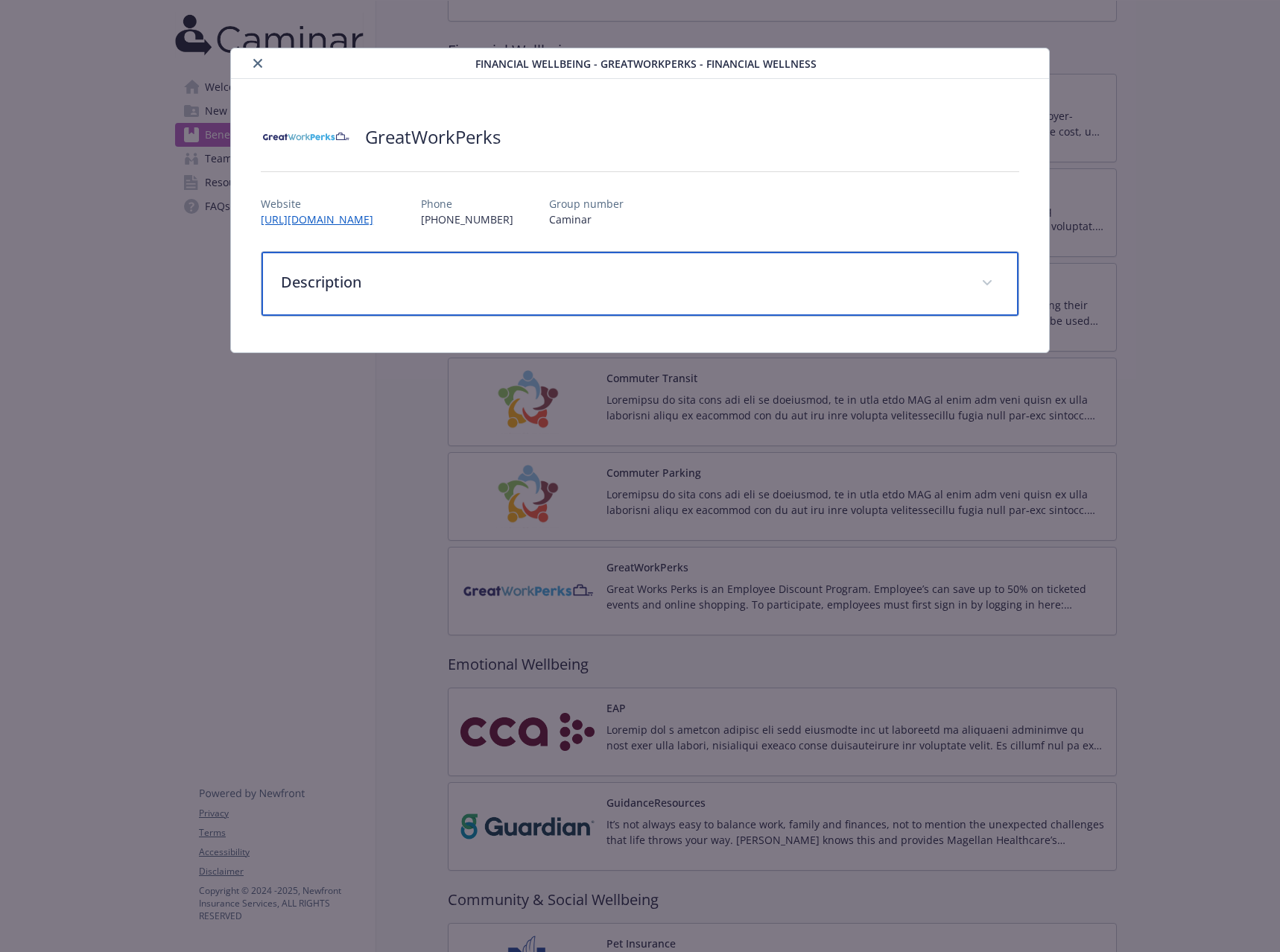
click at [485, 291] on p "Description" at bounding box center [622, 282] width 682 height 22
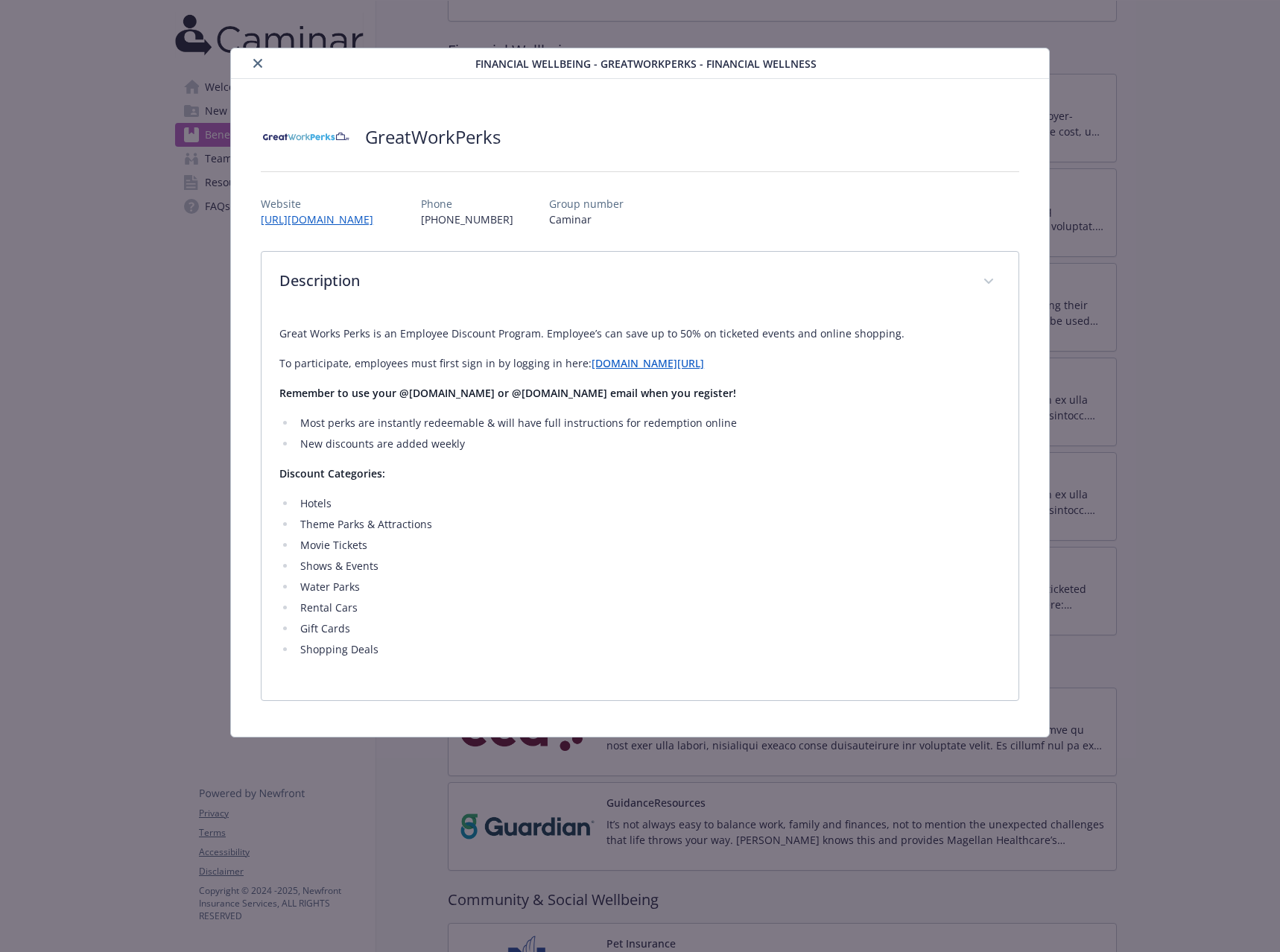
click at [260, 60] on icon "close" at bounding box center [257, 63] width 9 height 9
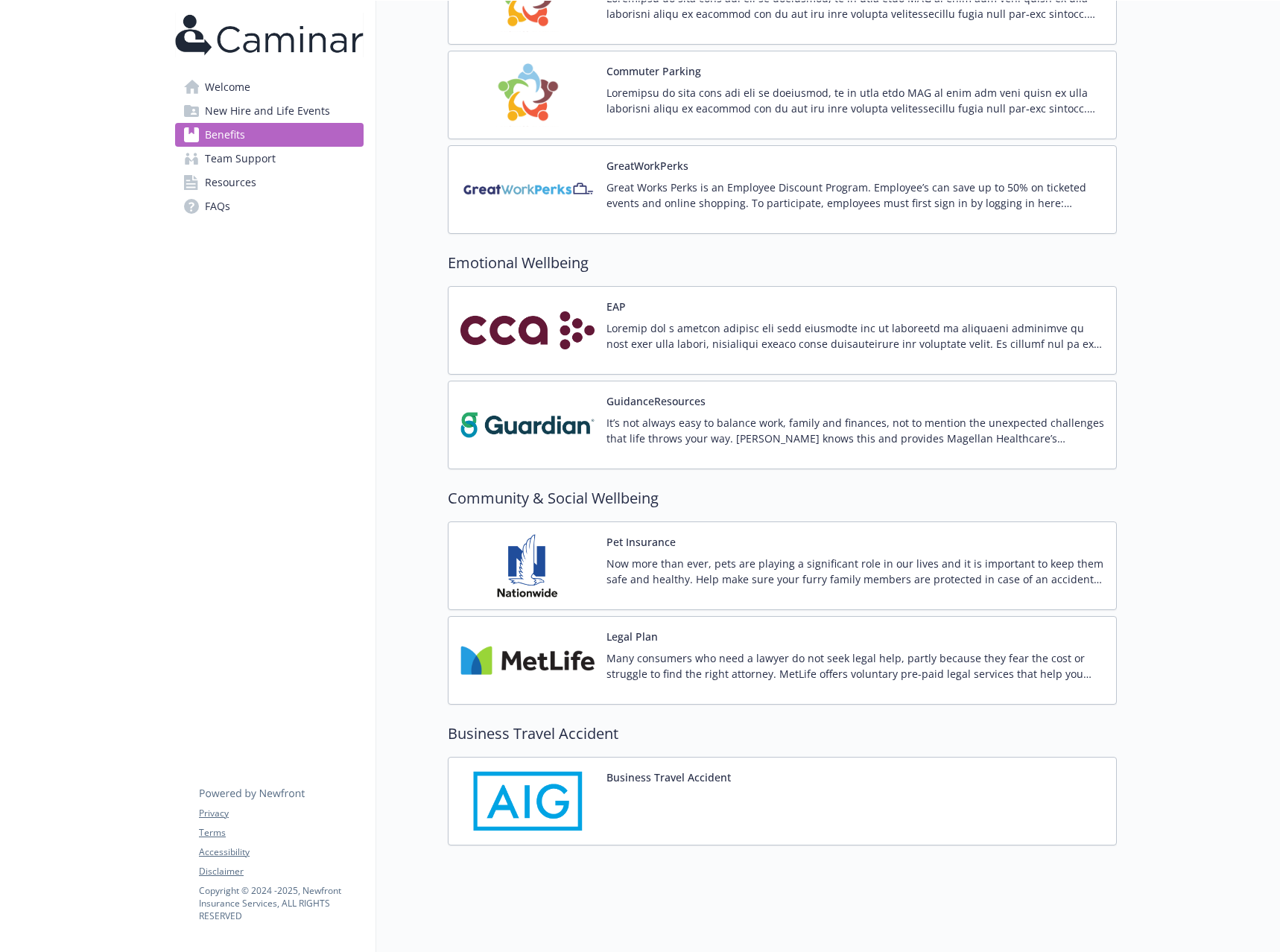
scroll to position [2202, 0]
click at [290, 166] on link "Team Support" at bounding box center [269, 159] width 188 height 24
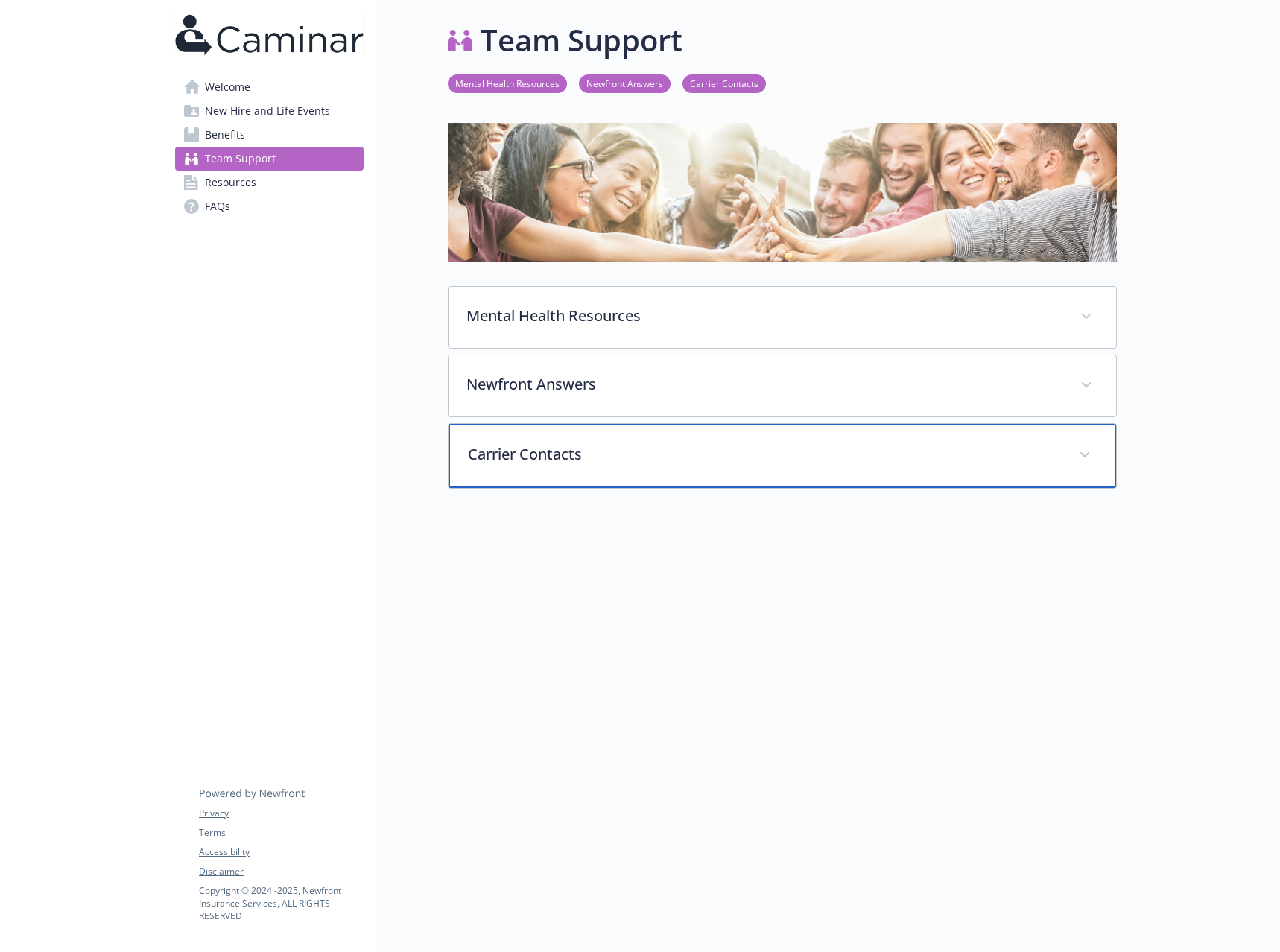
click at [670, 443] on p "Carrier Contacts" at bounding box center [764, 454] width 593 height 22
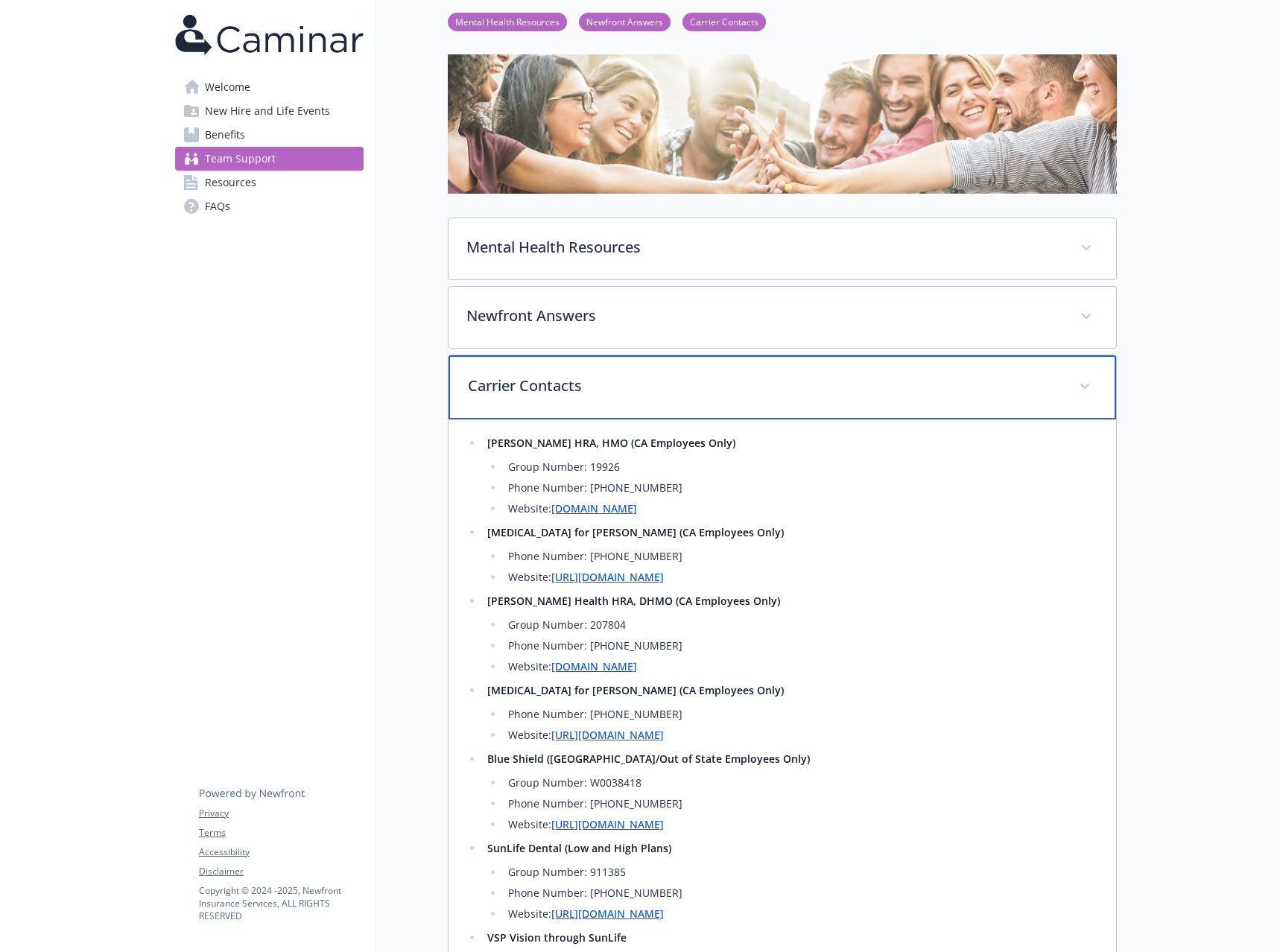
scroll to position [0, 0]
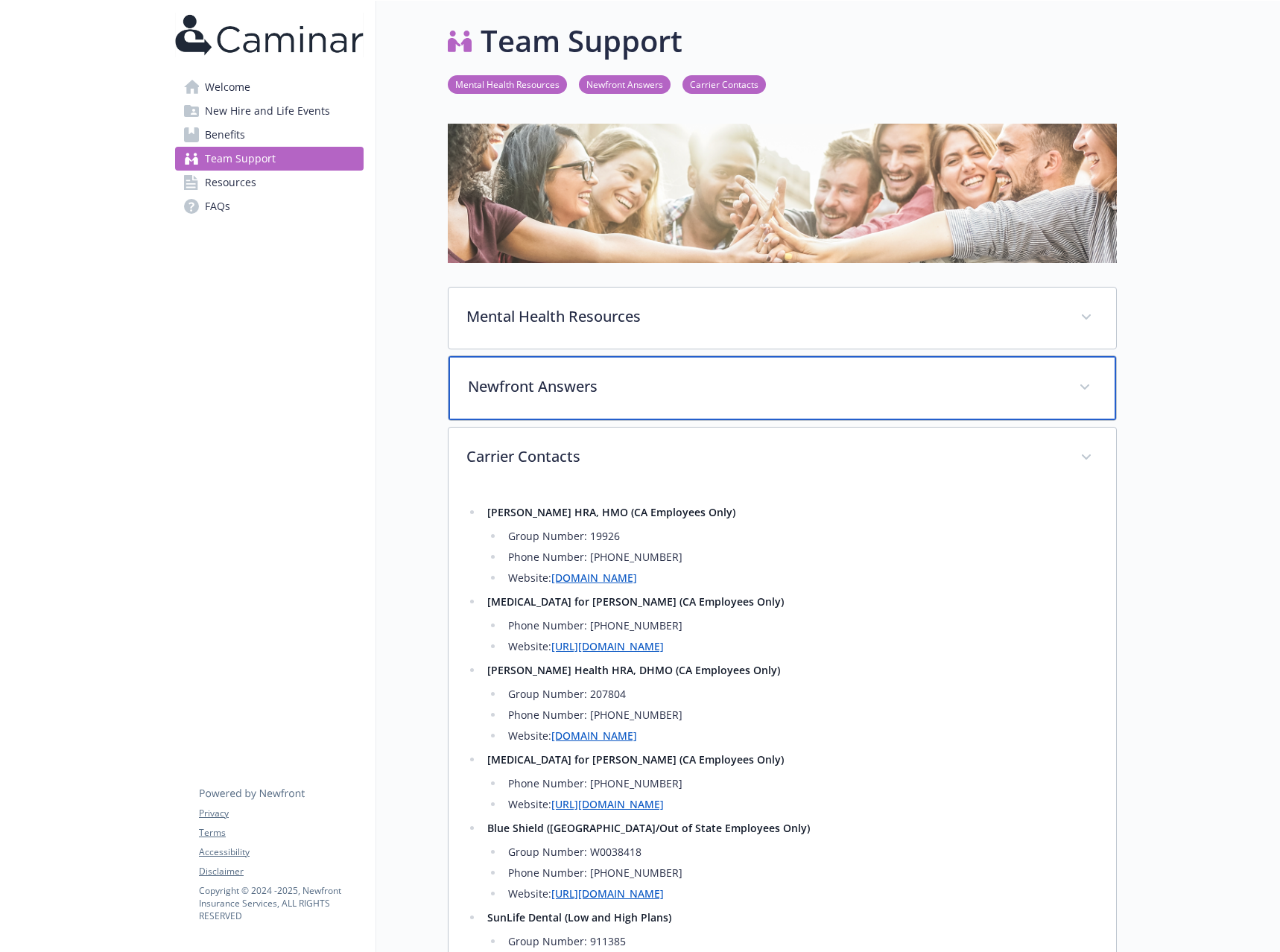
click at [645, 398] on p "Newfront Answers" at bounding box center [764, 387] width 593 height 22
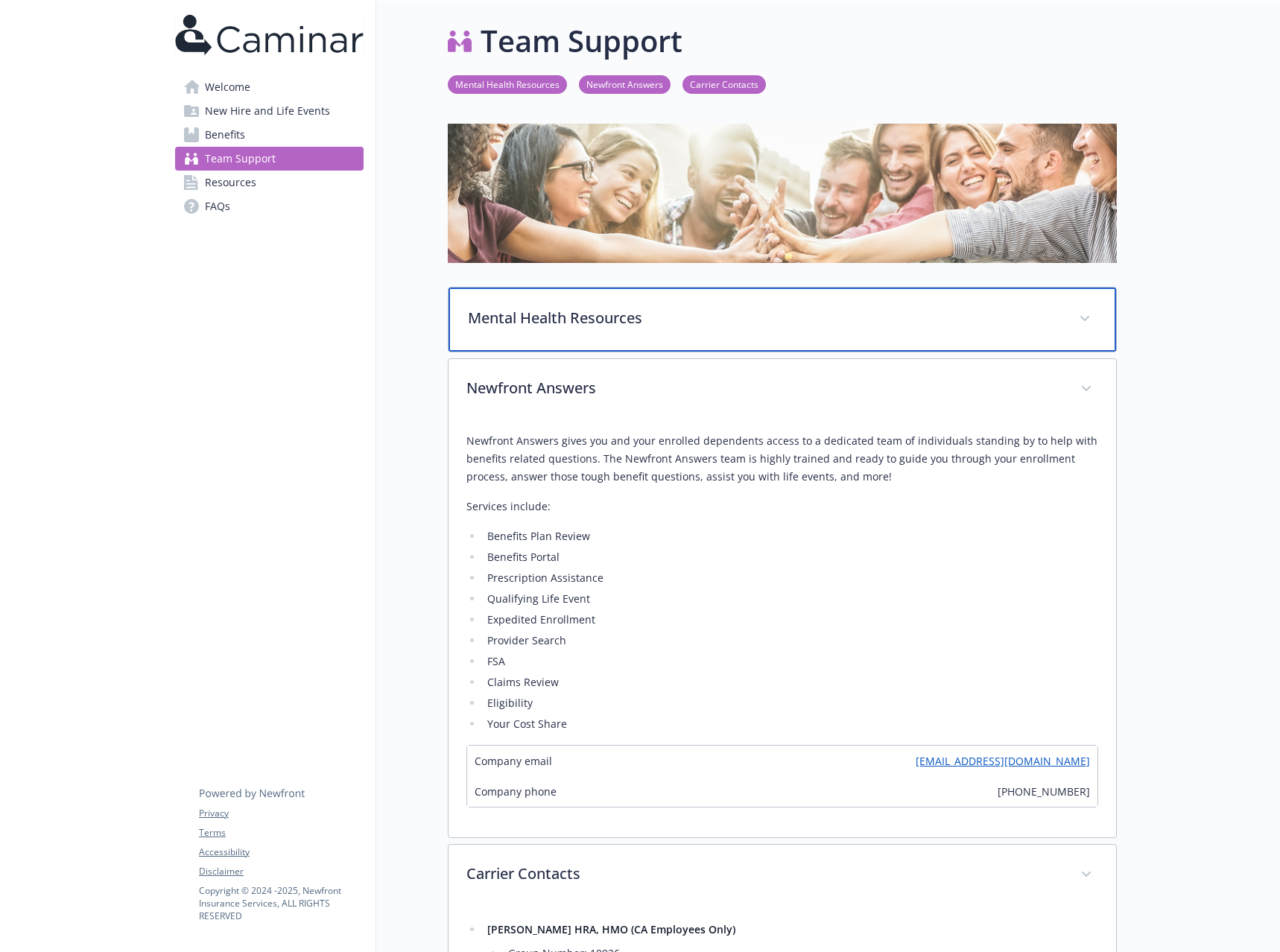
click at [638, 352] on div "Mental Health Resources" at bounding box center [782, 320] width 668 height 64
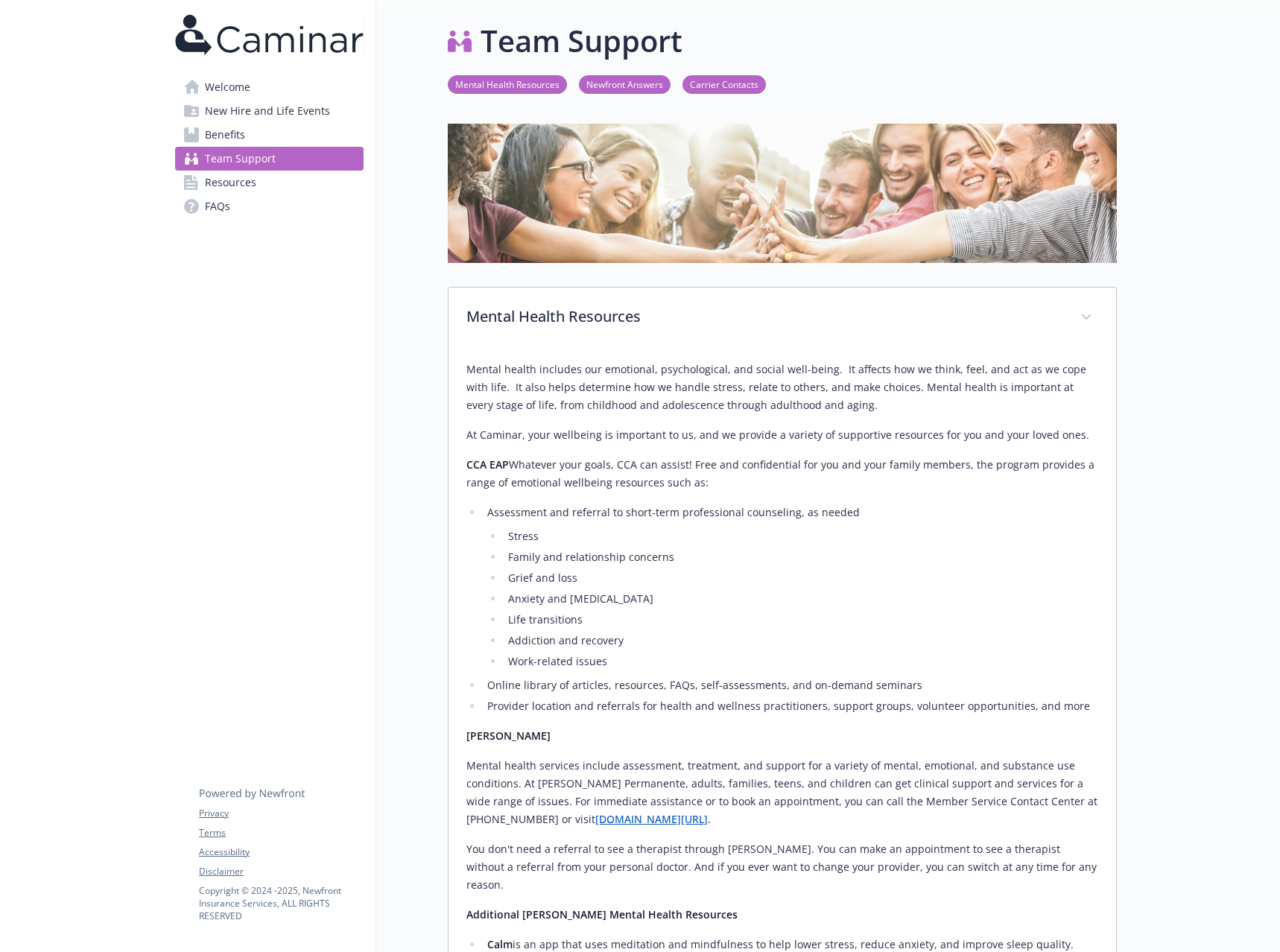
click at [274, 190] on link "Resources" at bounding box center [269, 183] width 188 height 24
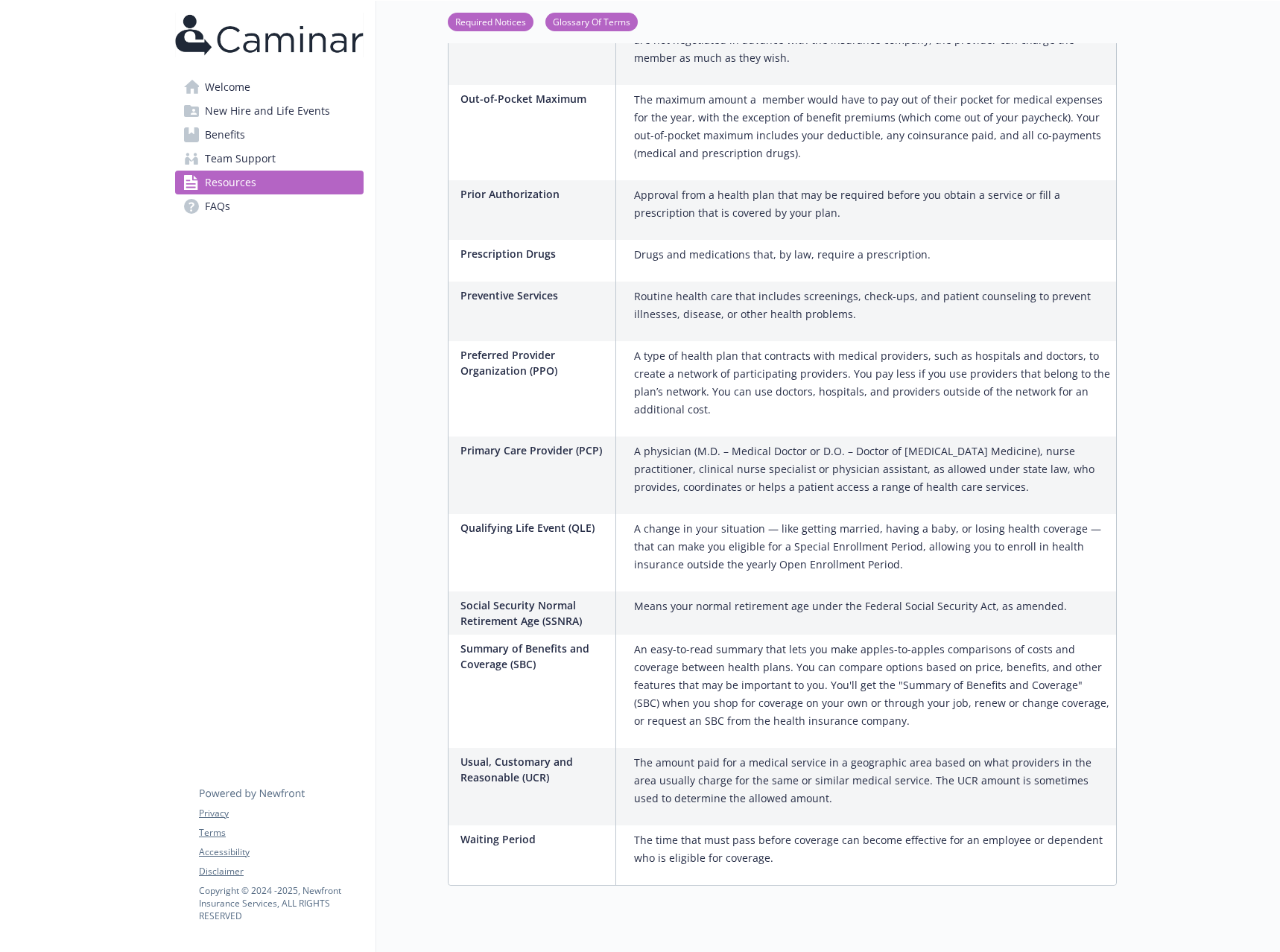
scroll to position [2123, 0]
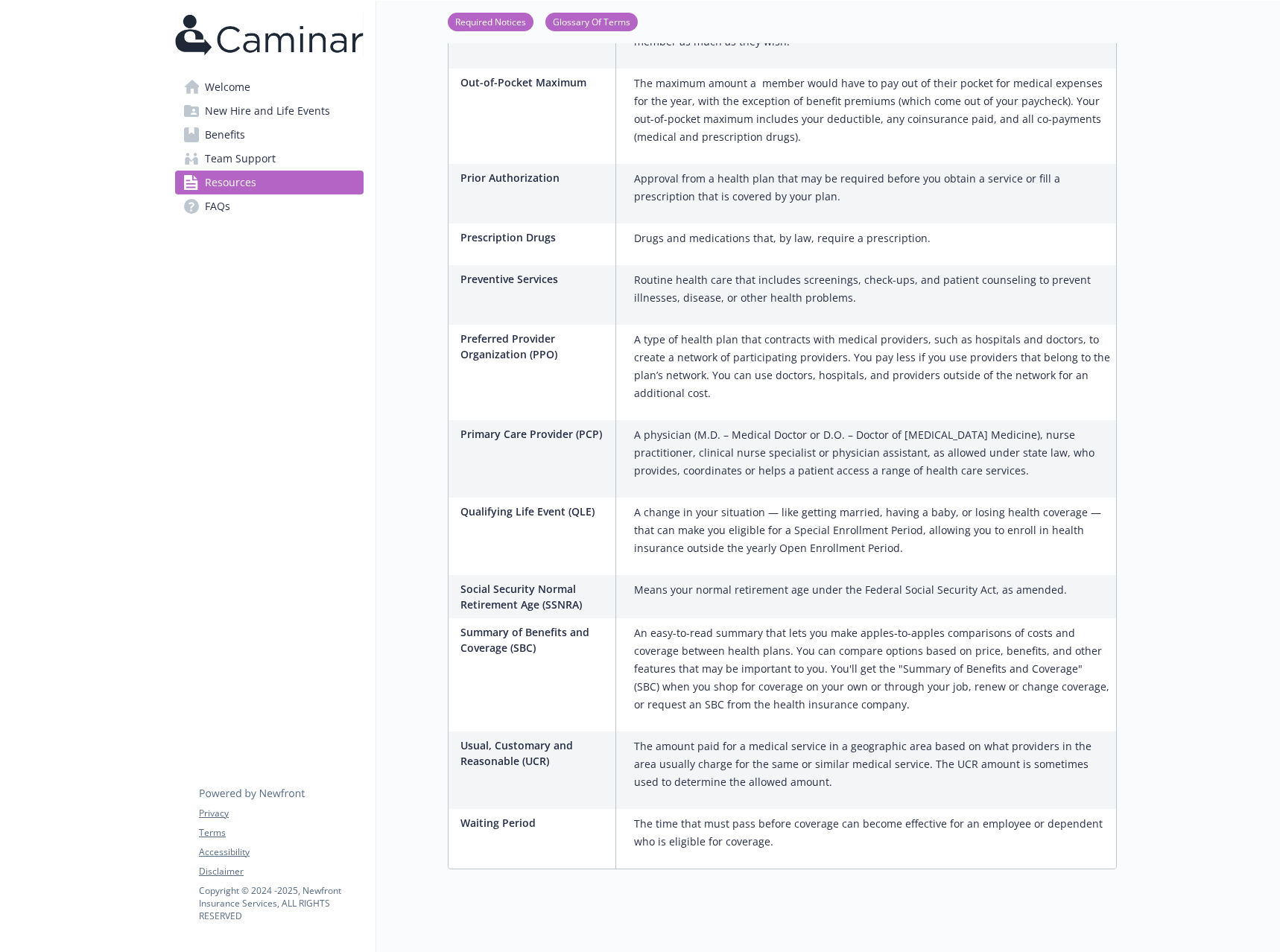
click at [280, 214] on link "FAQs" at bounding box center [269, 206] width 188 height 24
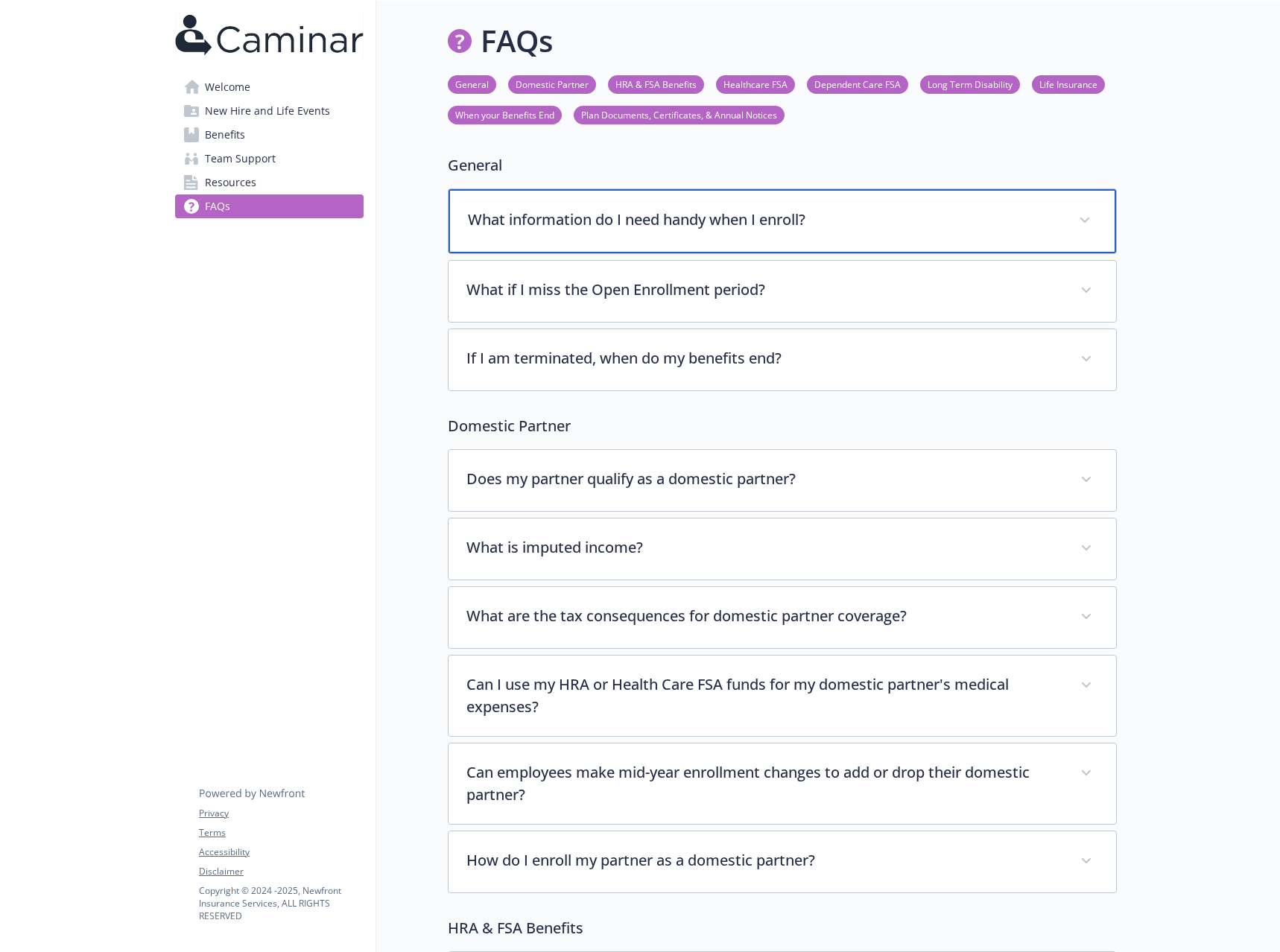
click at [877, 228] on p "What information do I need handy when I enroll?" at bounding box center [764, 220] width 593 height 22
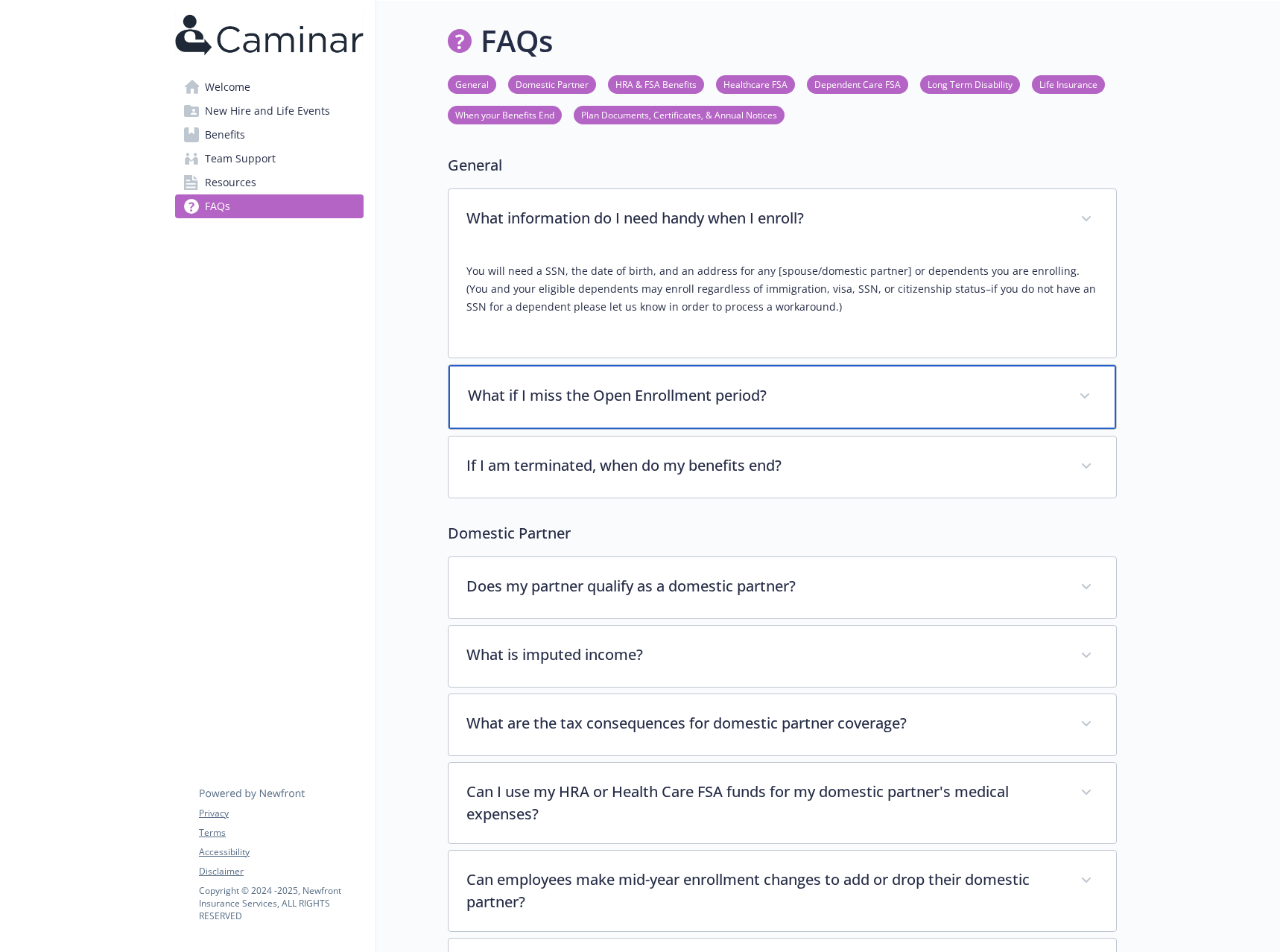
click at [762, 398] on p "What if I miss the Open Enrollment period?" at bounding box center [764, 396] width 593 height 22
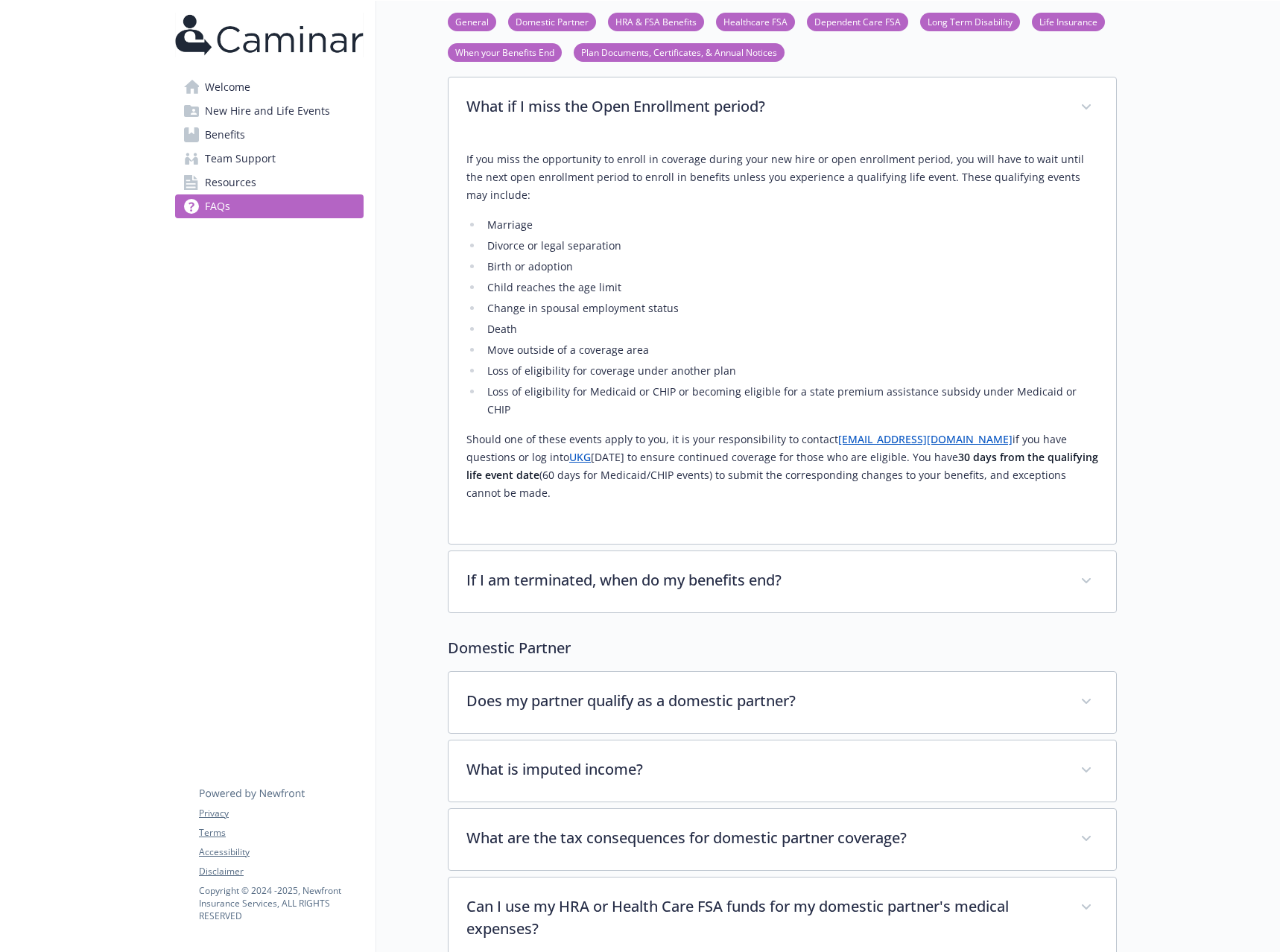
scroll to position [298, 0]
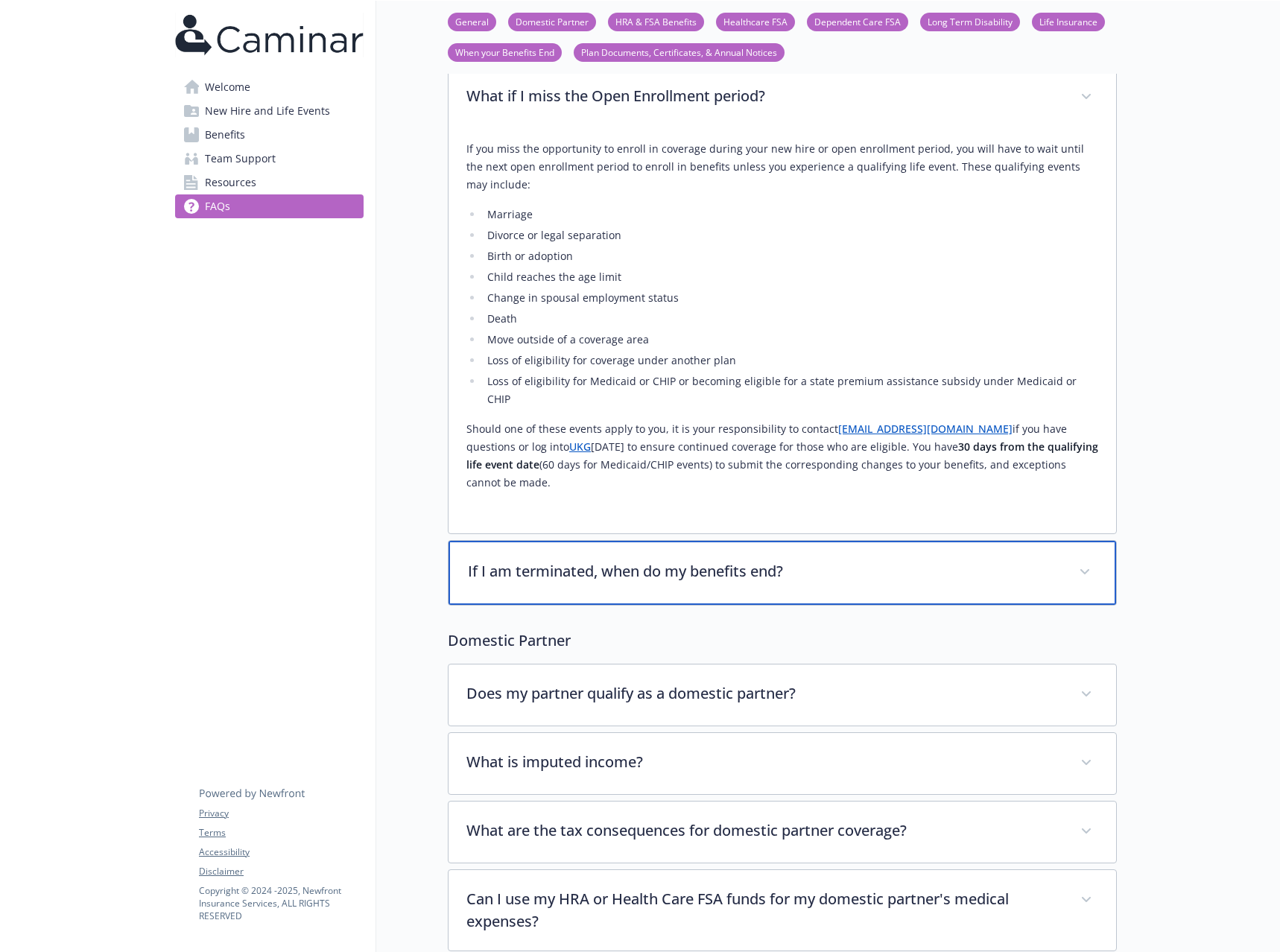
click at [769, 541] on div "If I am terminated, when do my benefits end?" at bounding box center [782, 573] width 668 height 64
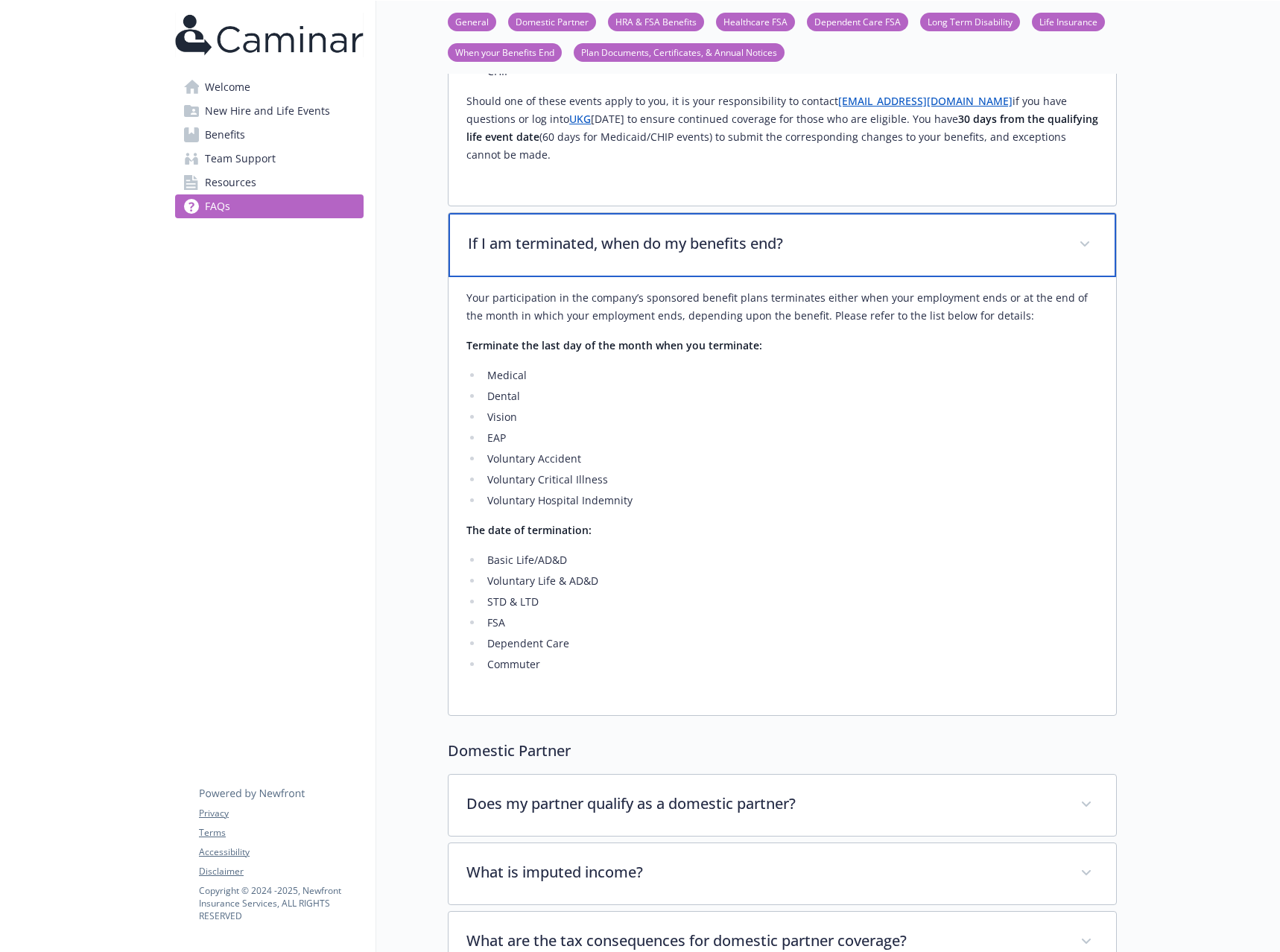
scroll to position [670, 0]
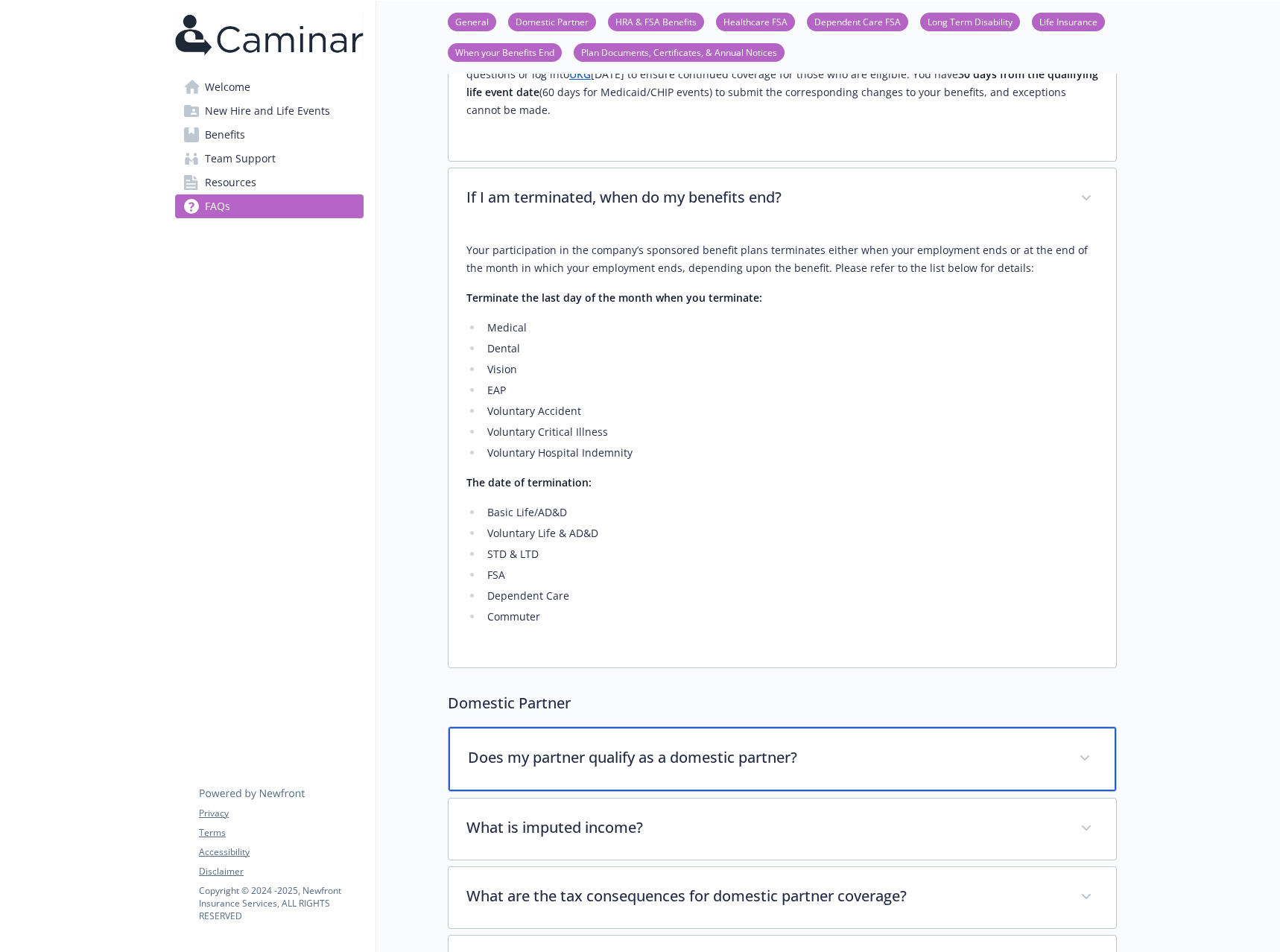
click at [783, 727] on div "Does my partner qualify as a domestic partner?" at bounding box center [782, 759] width 668 height 64
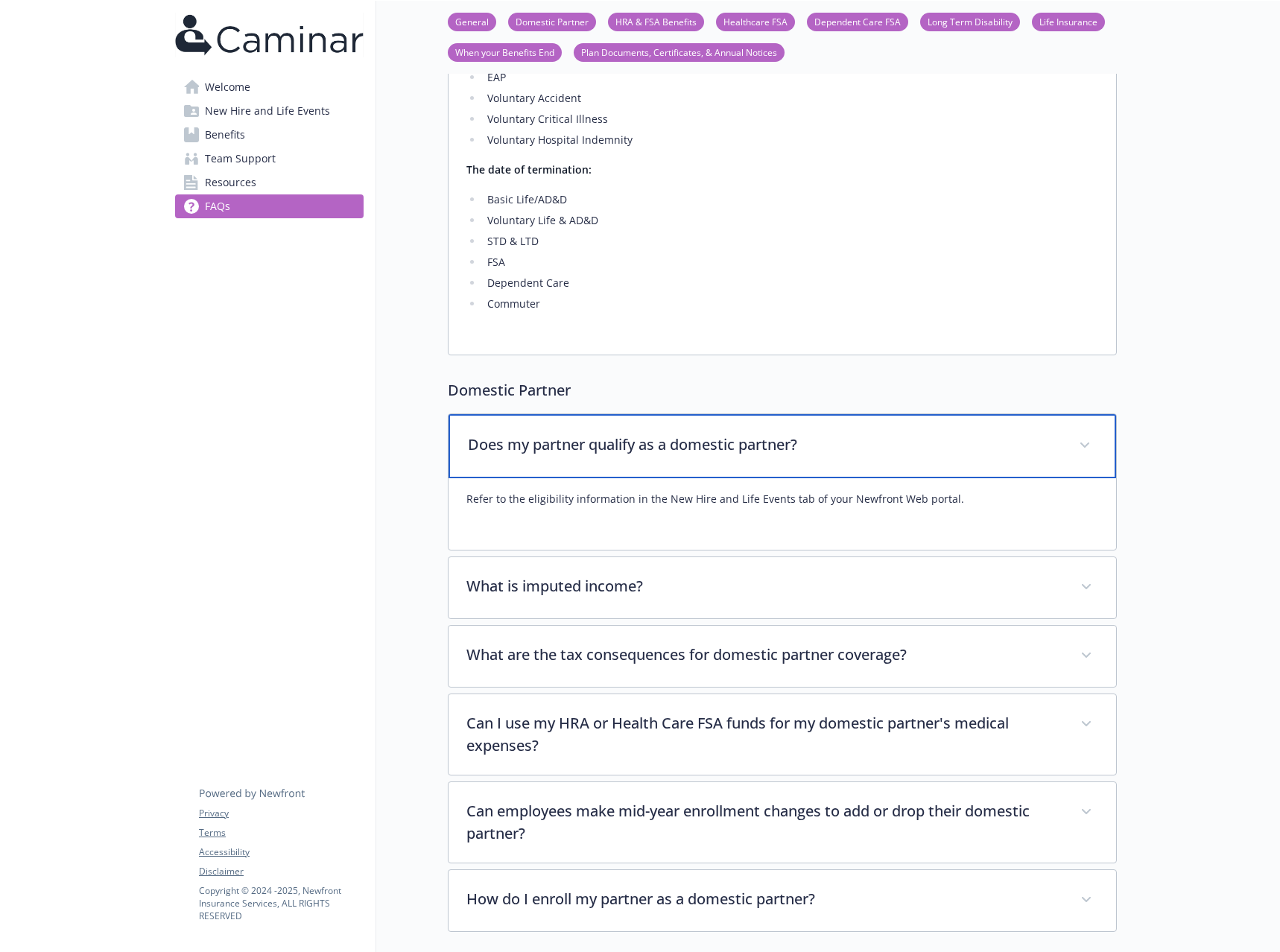
scroll to position [1044, 0]
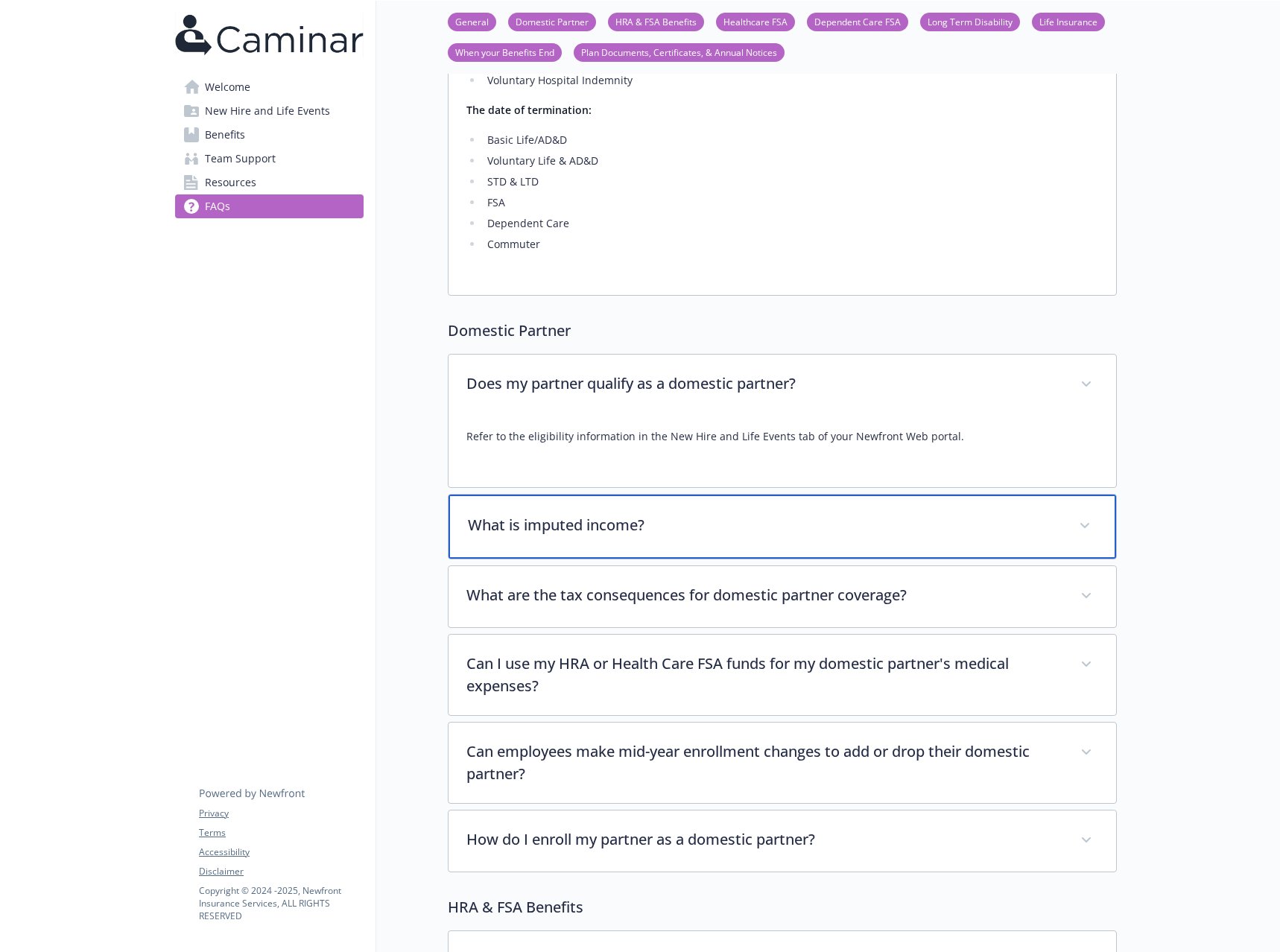
click at [747, 514] on p "What is imputed income?" at bounding box center [764, 525] width 593 height 22
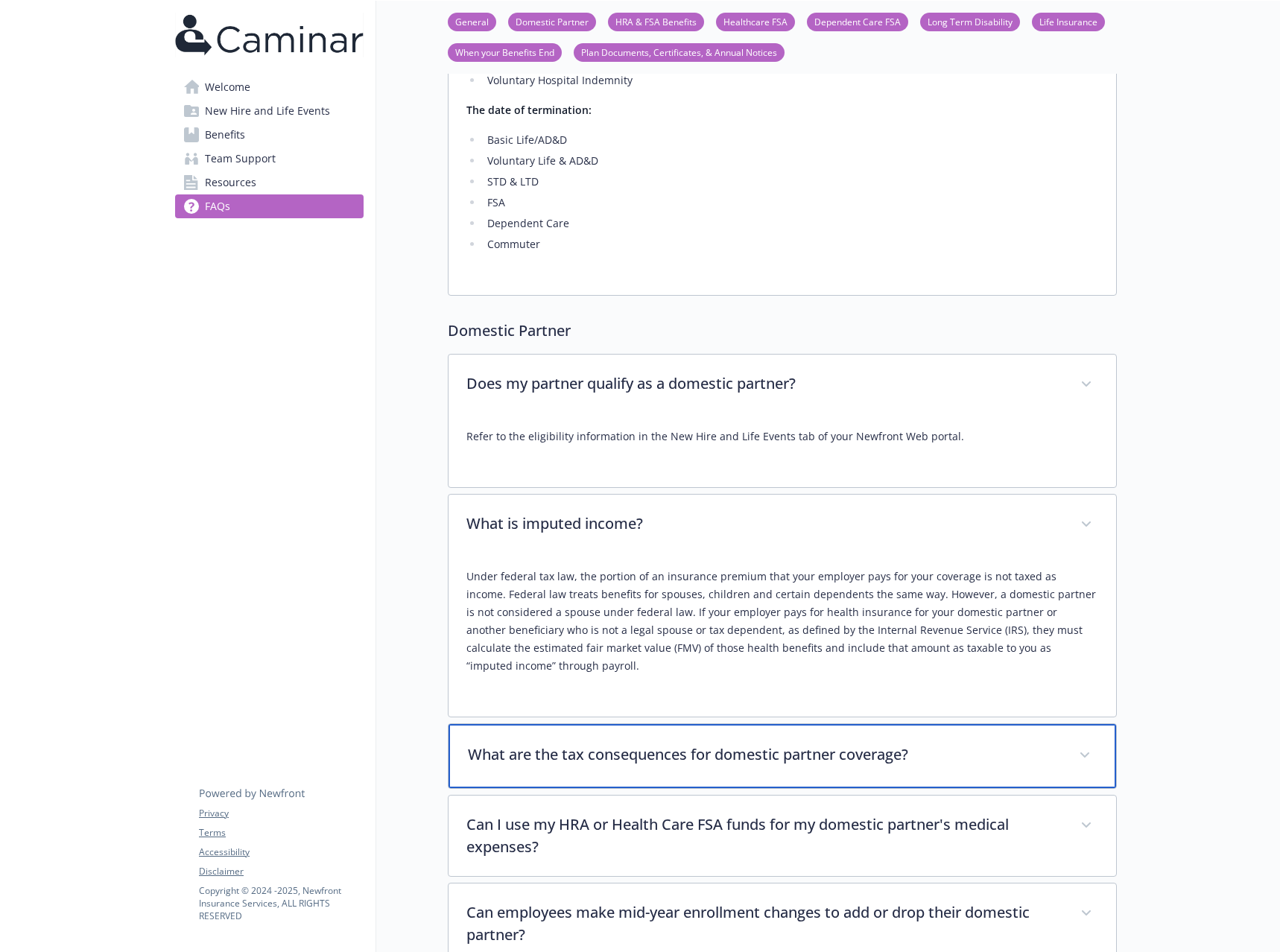
click at [783, 744] on p "What are the tax consequences for domestic partner coverage?" at bounding box center [764, 755] width 593 height 22
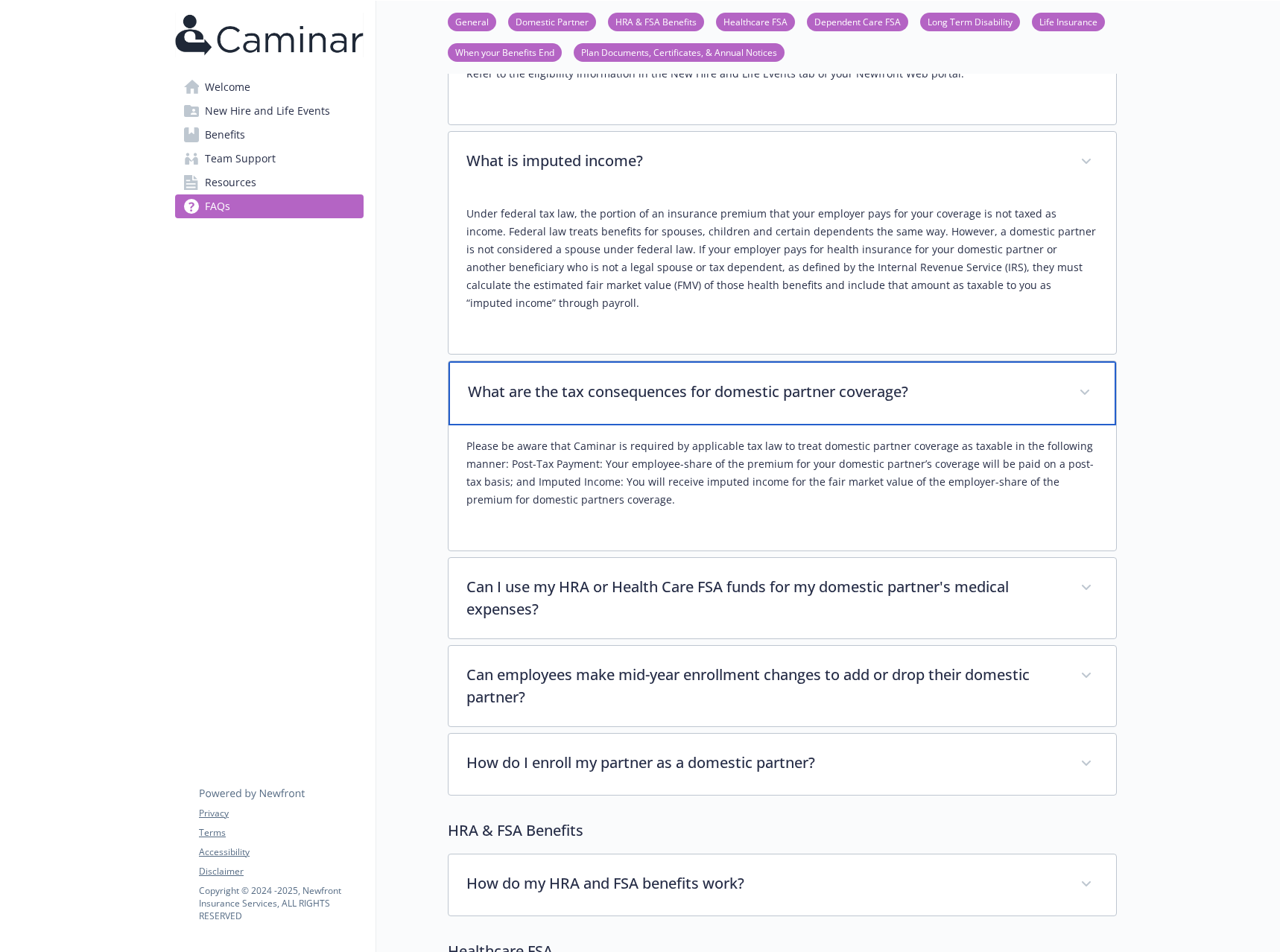
scroll to position [1416, 0]
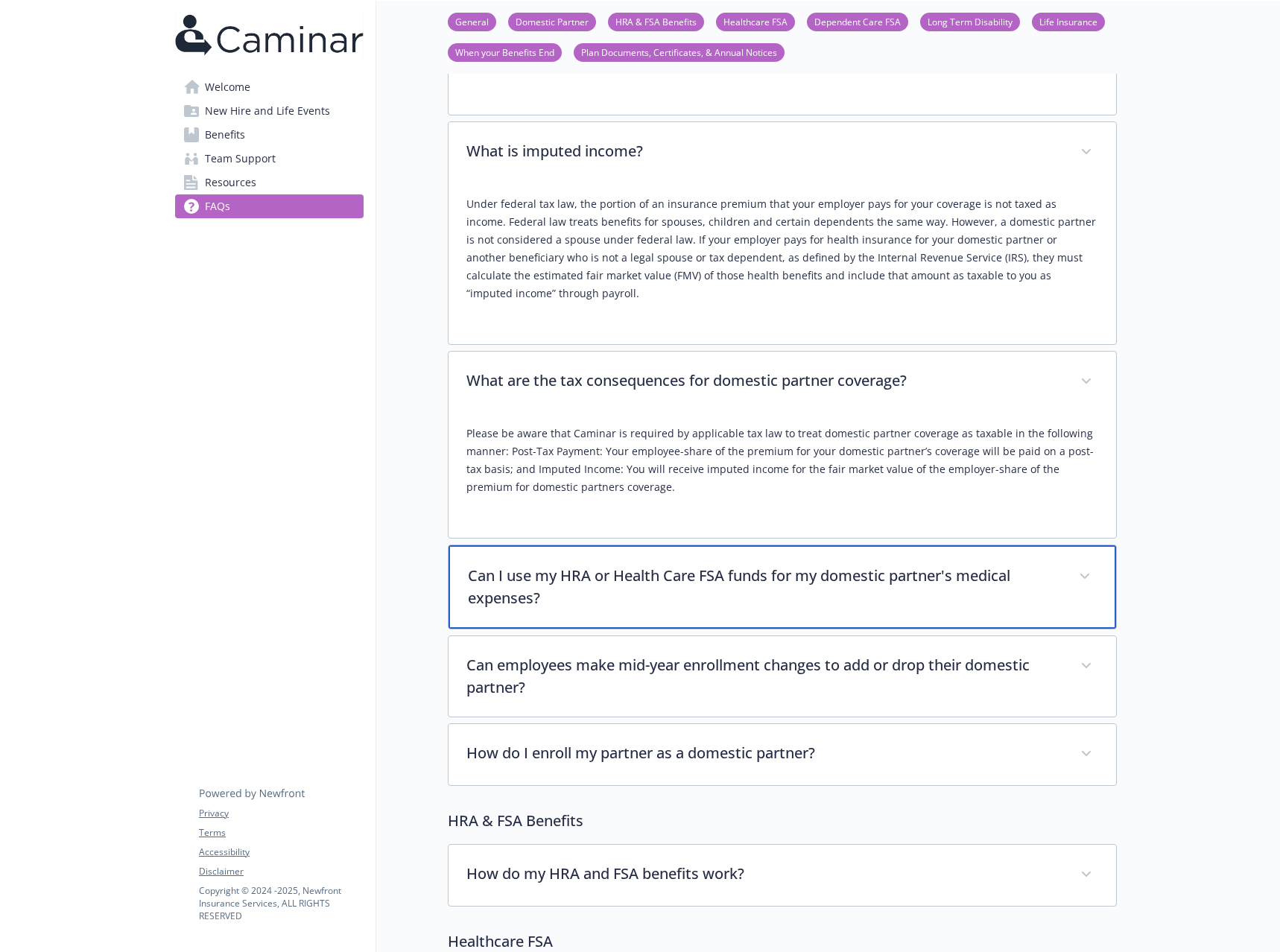
click at [772, 567] on p "Can I use my HRA or Health Care FSA funds for my domestic partner's medical exp…" at bounding box center [764, 587] width 593 height 45
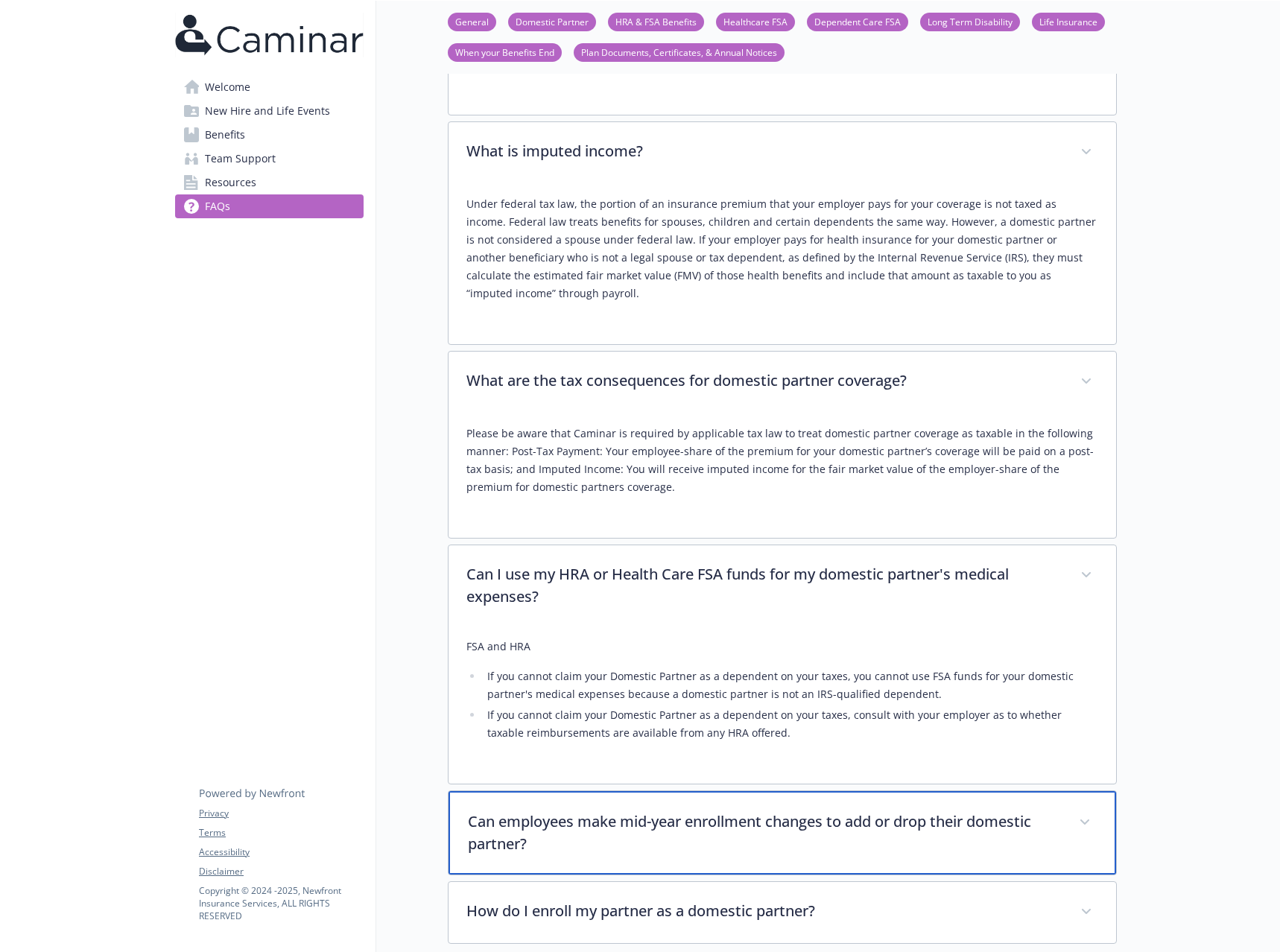
click at [750, 791] on div "Can employees make mid-year enrollment changes to add or drop their domestic pa…" at bounding box center [782, 833] width 668 height 84
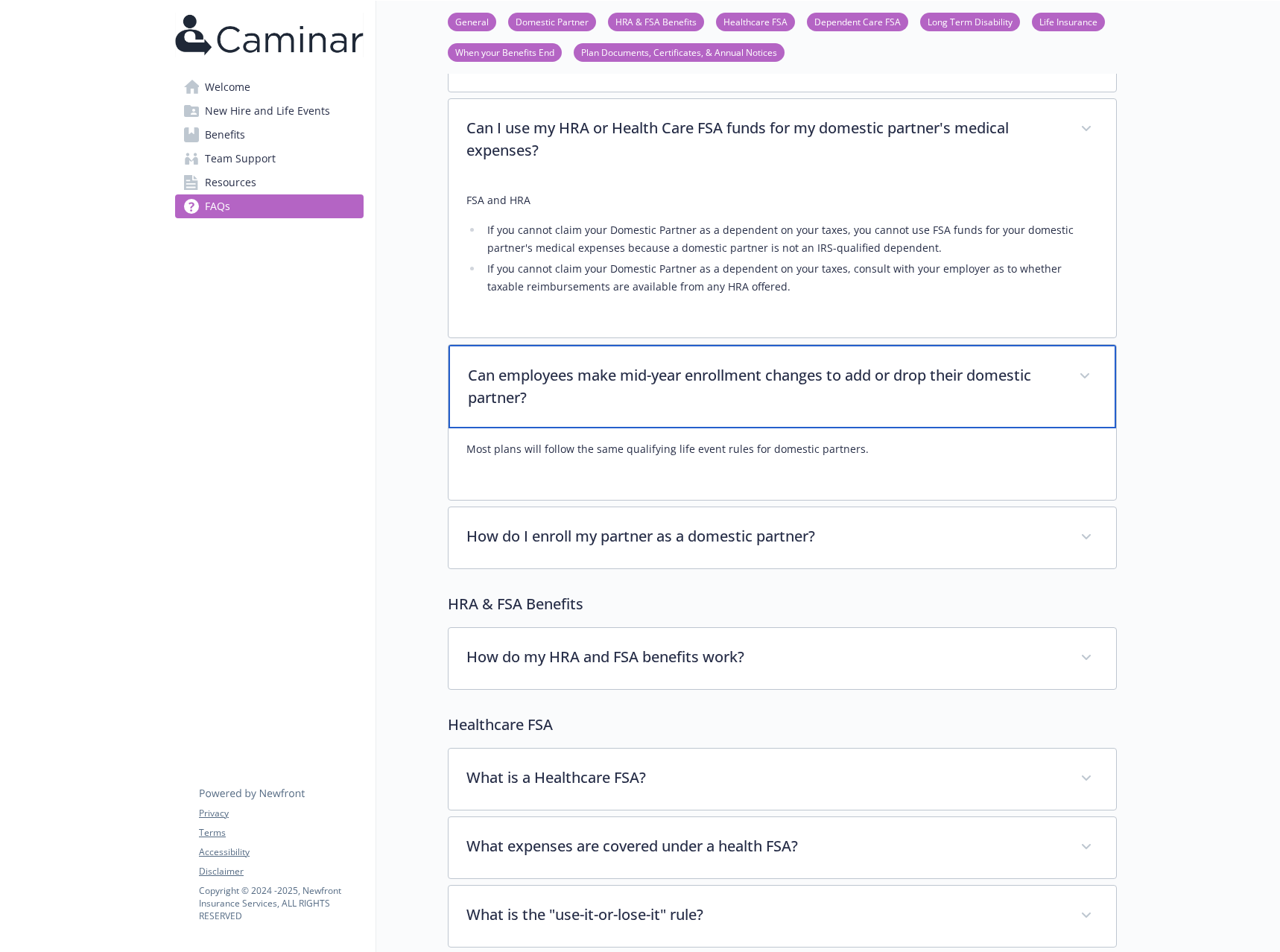
scroll to position [1863, 0]
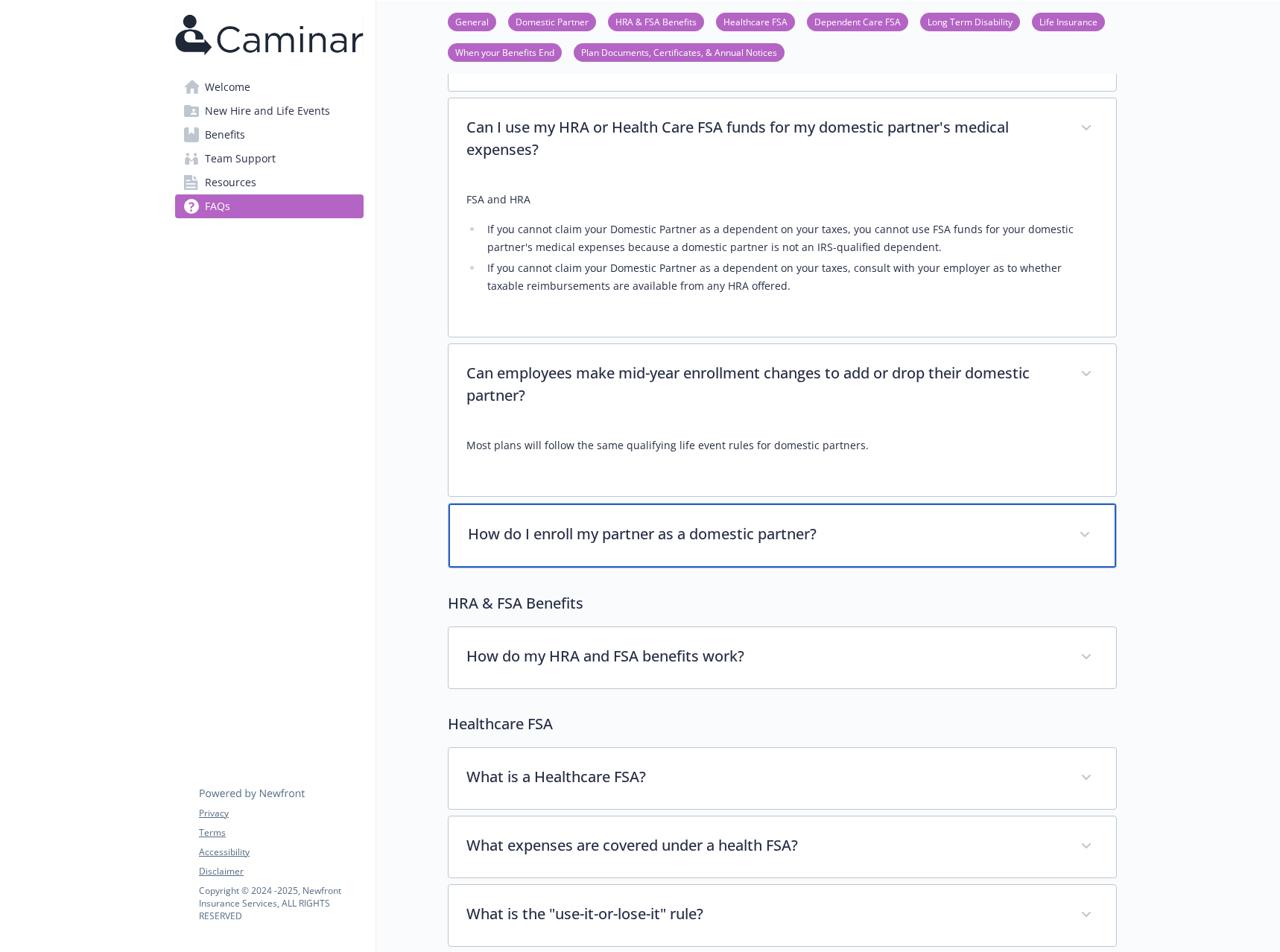
click at [737, 524] on p "How do I enroll my partner as a domestic partner?" at bounding box center [764, 535] width 593 height 22
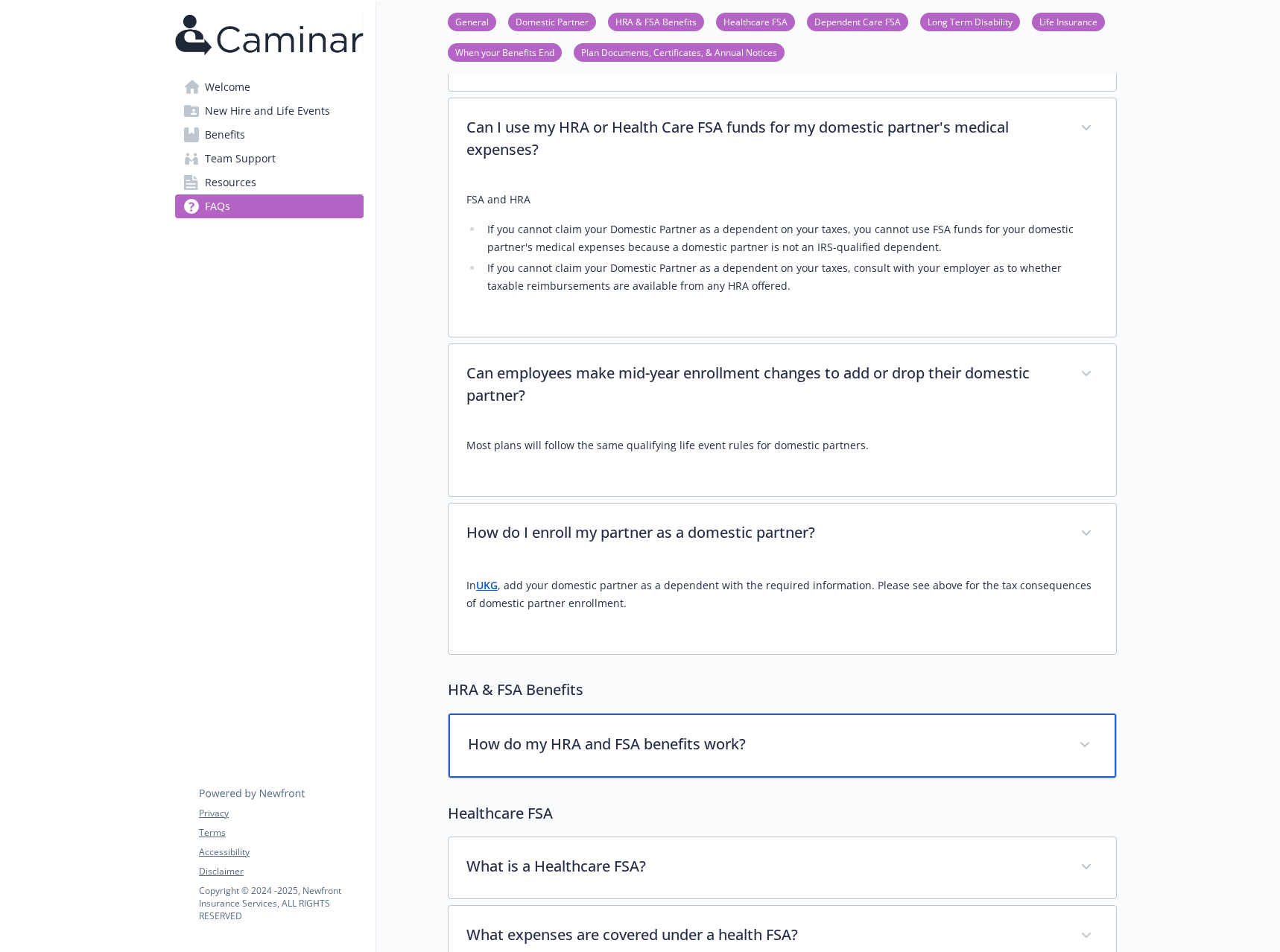
click at [789, 733] on p "How do my HRA and FSA benefits work?" at bounding box center [764, 745] width 593 height 22
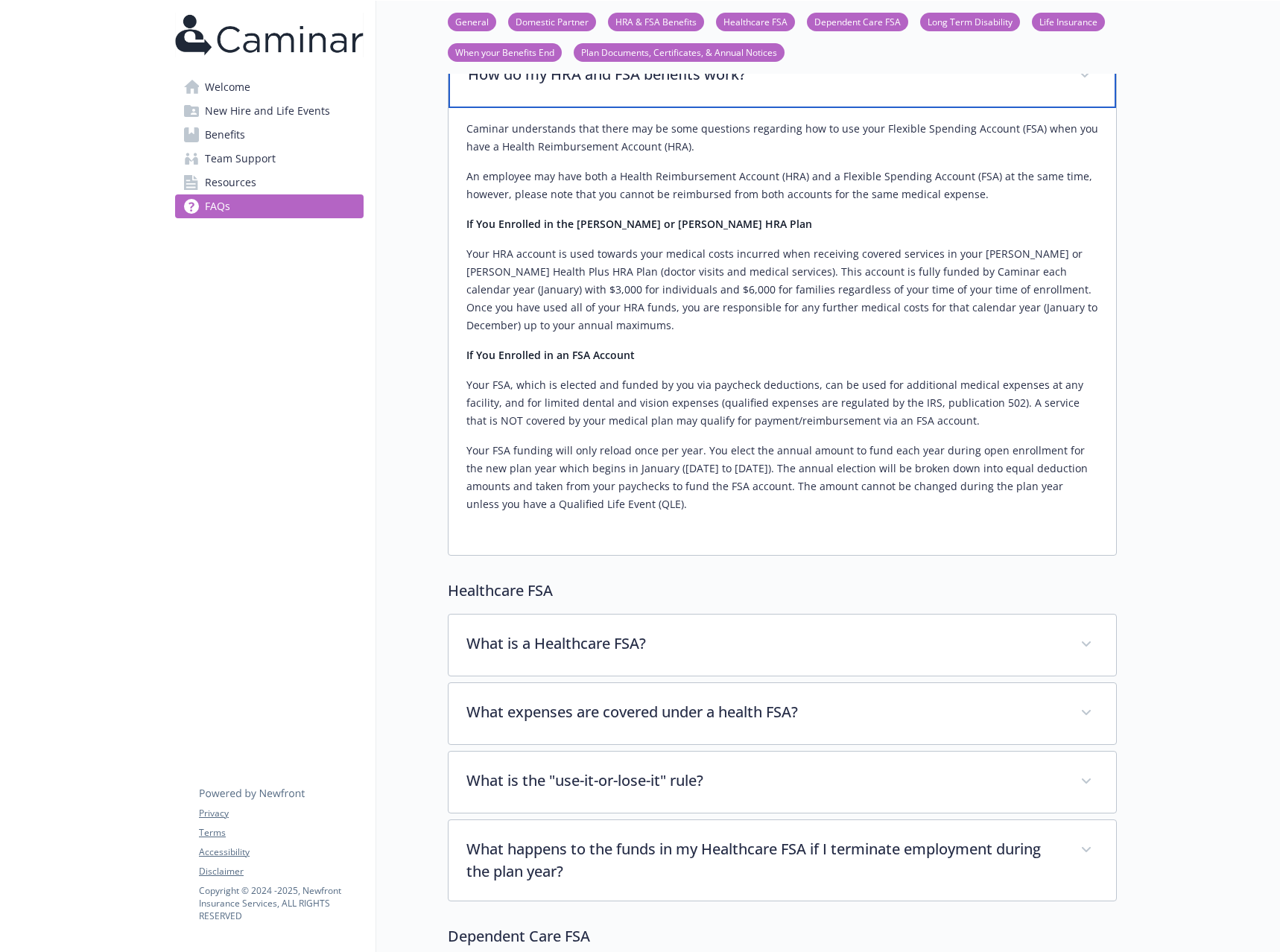
scroll to position [2534, 0]
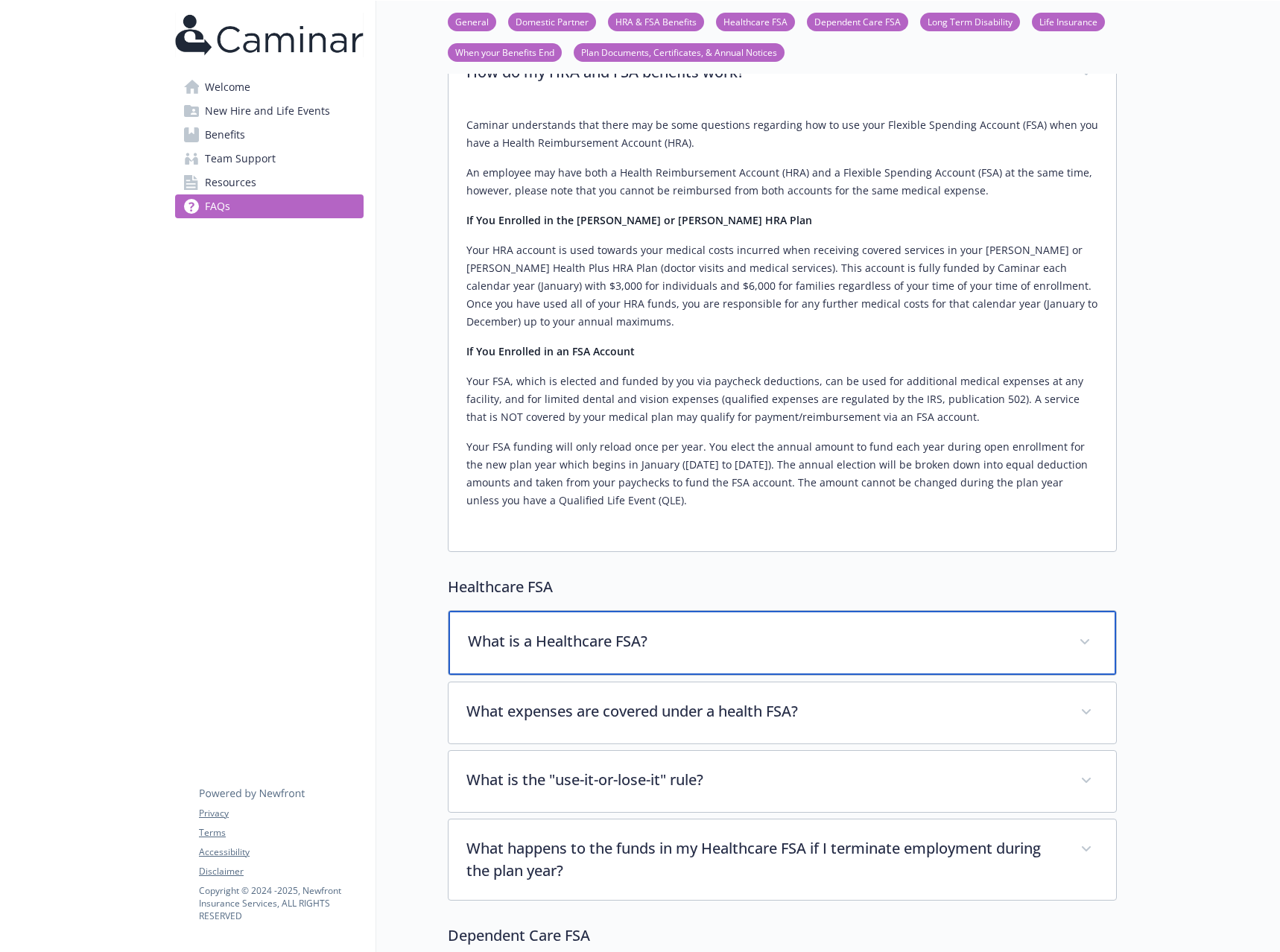
click at [795, 631] on p "What is a Healthcare FSA?" at bounding box center [764, 642] width 593 height 22
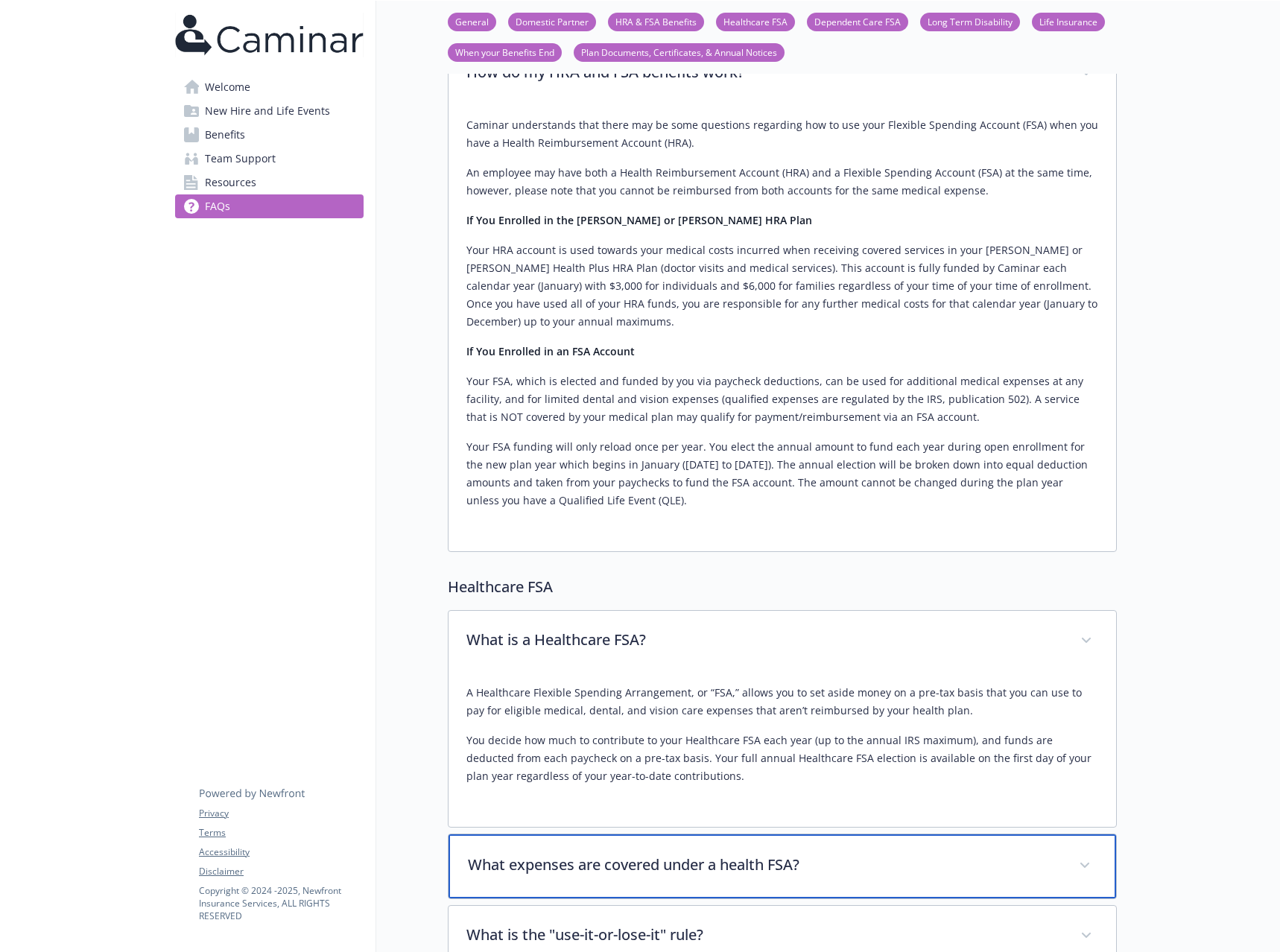
click at [789, 854] on p "What expenses are covered under a health FSA?" at bounding box center [764, 866] width 593 height 22
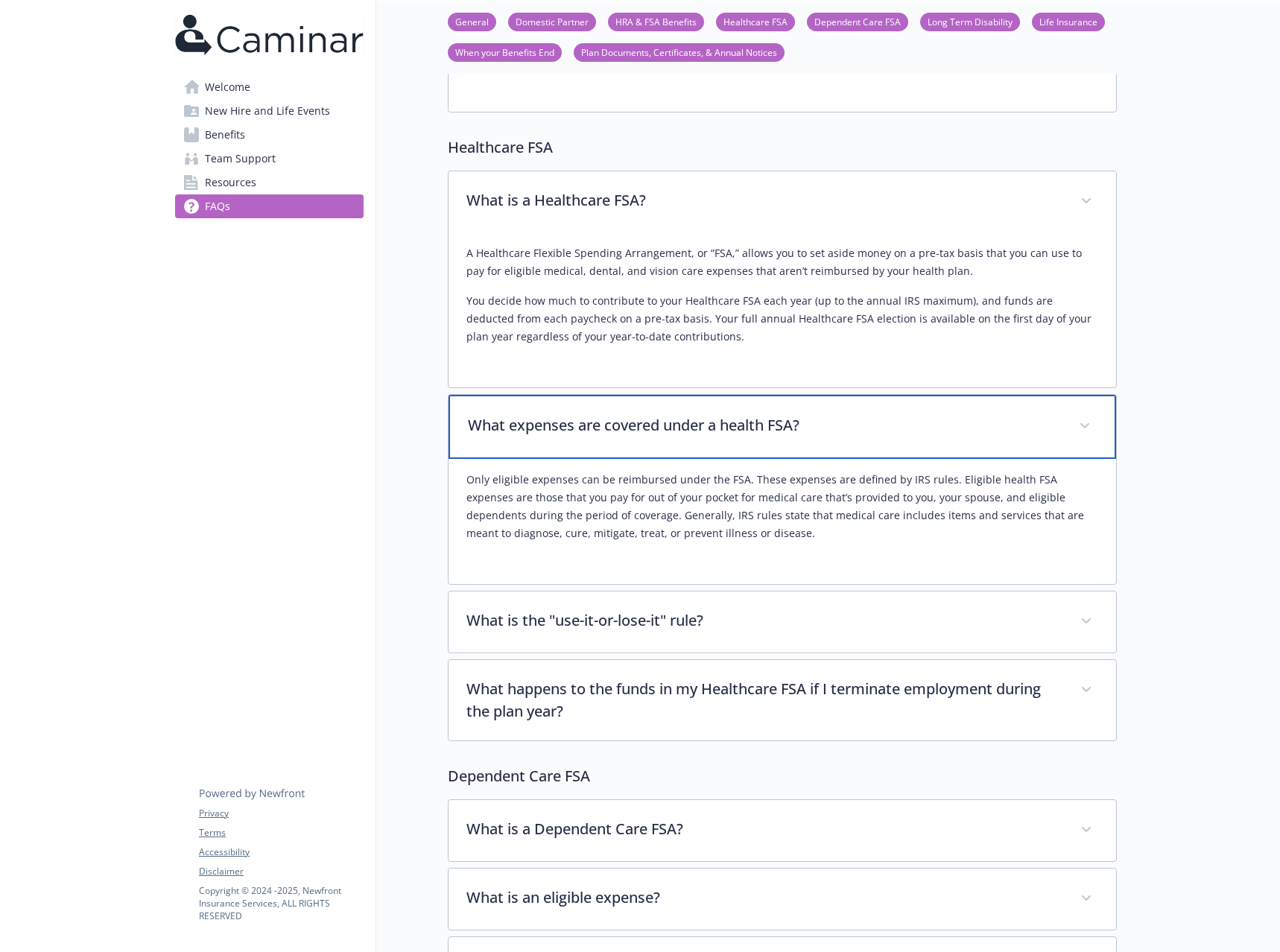
scroll to position [2981, 0]
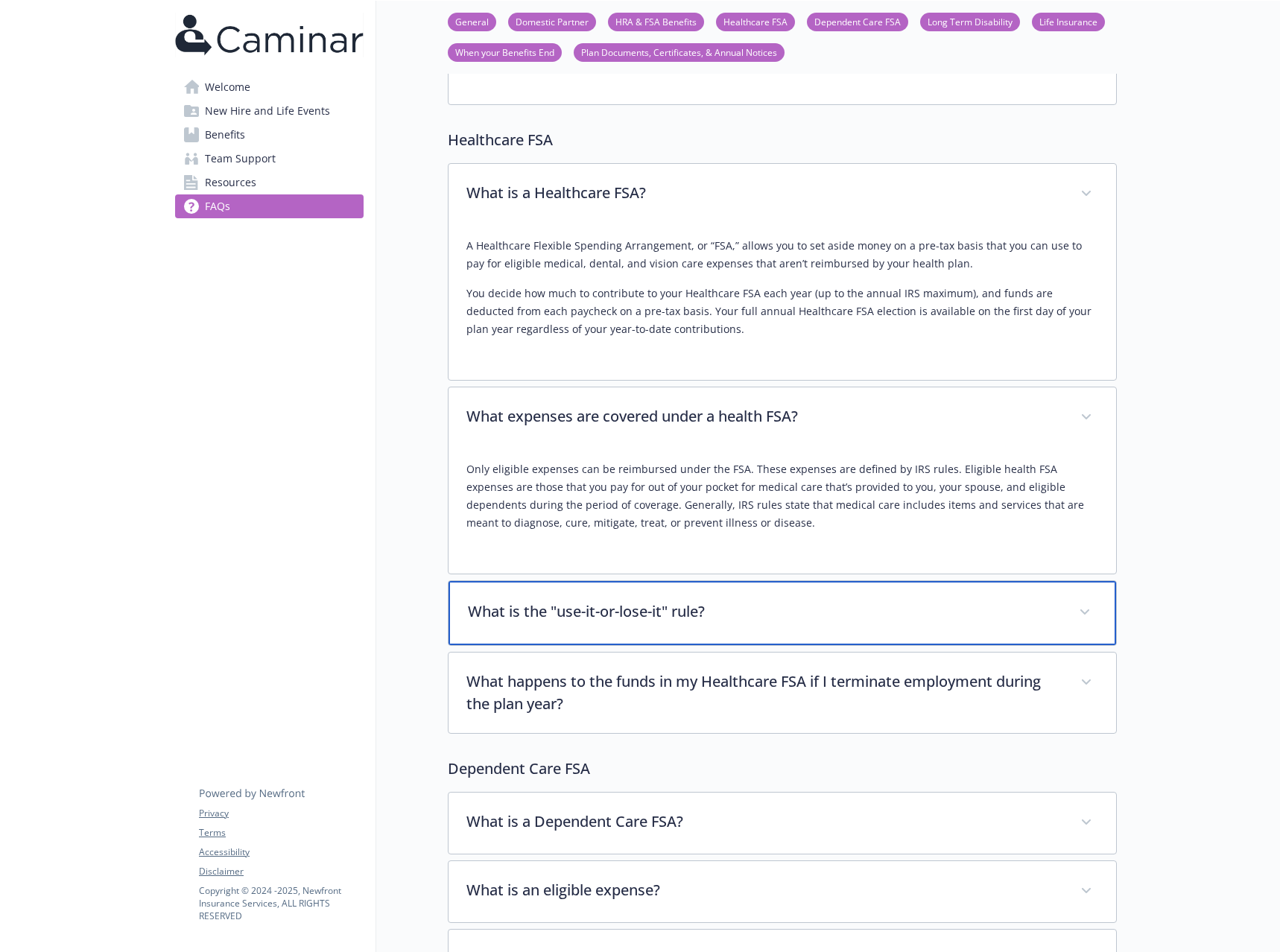
click at [821, 605] on p "What is the "use-it-or-lose-it" rule?" at bounding box center [764, 612] width 593 height 22
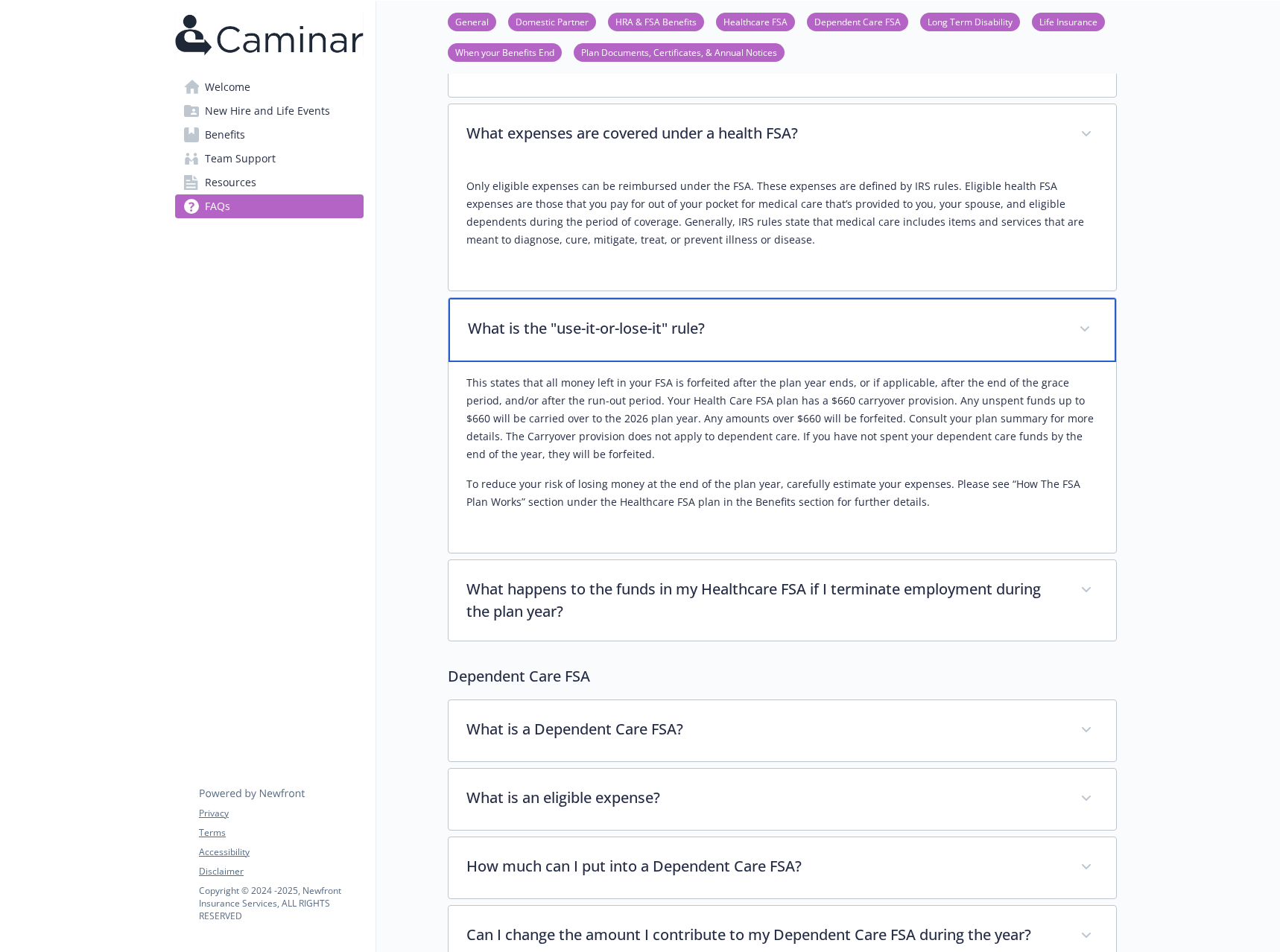
scroll to position [3279, 0]
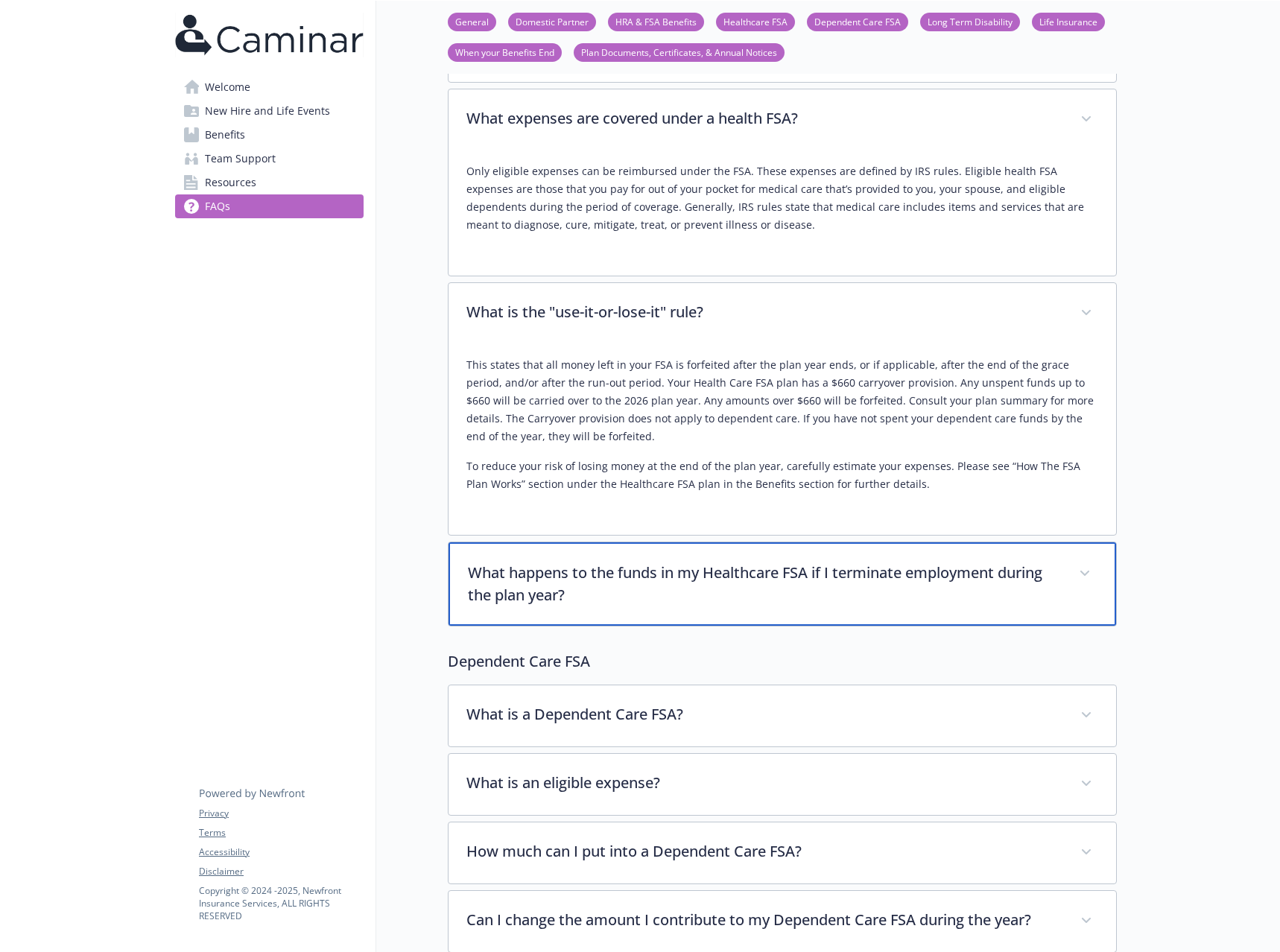
click at [827, 595] on div "What happens to the funds in my Healthcare FSA if I terminate employment during…" at bounding box center [782, 584] width 668 height 84
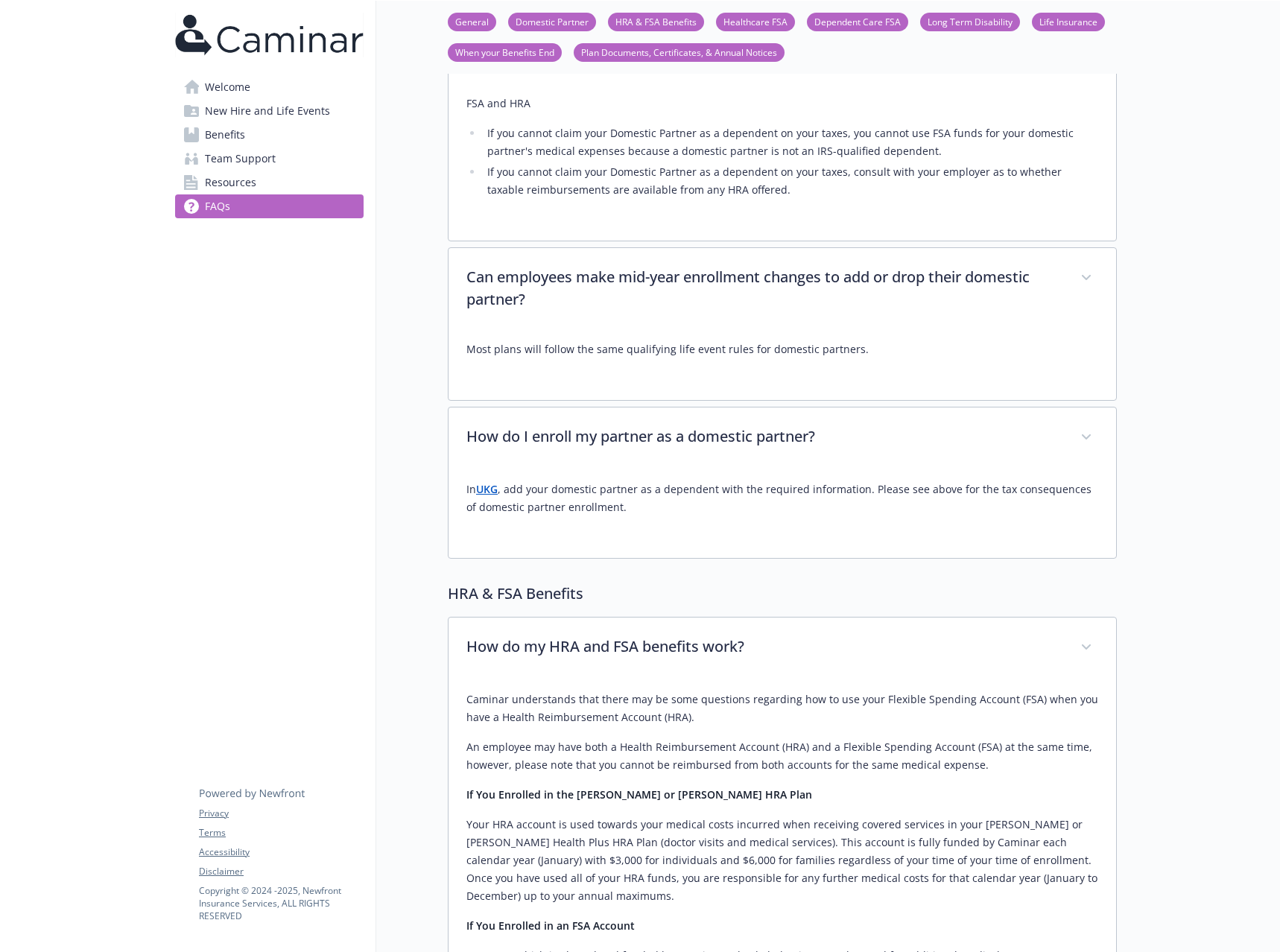
drag, startPoint x: 833, startPoint y: 588, endPoint x: 366, endPoint y: 507, distance: 474.0
click at [383, 517] on div "FAQs General Domestic Partner HRA & FSA Benefits Healthcare FSA Dependent Care …" at bounding box center [746, 809] width 740 height 5534
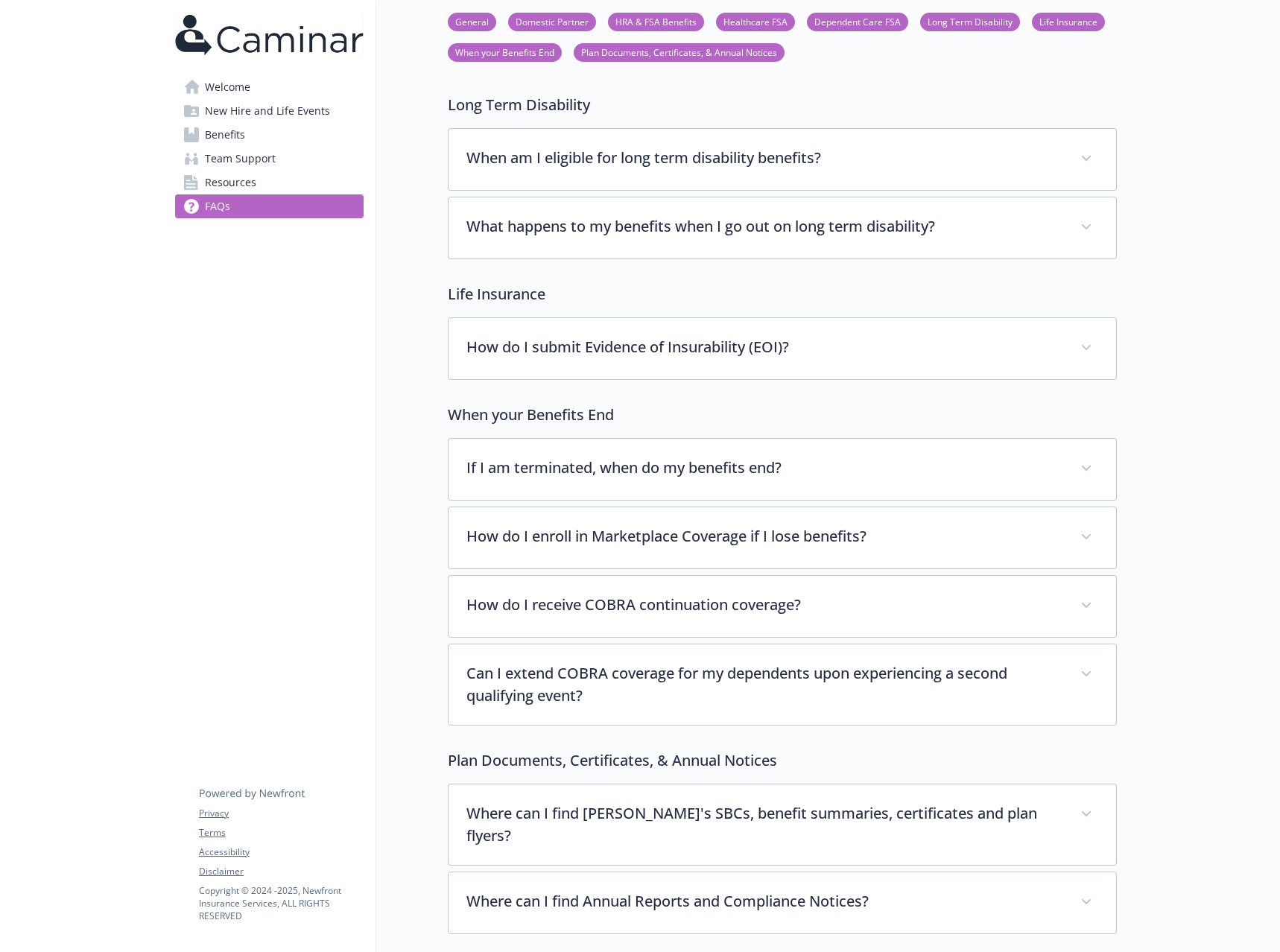
scroll to position [1963, 0]
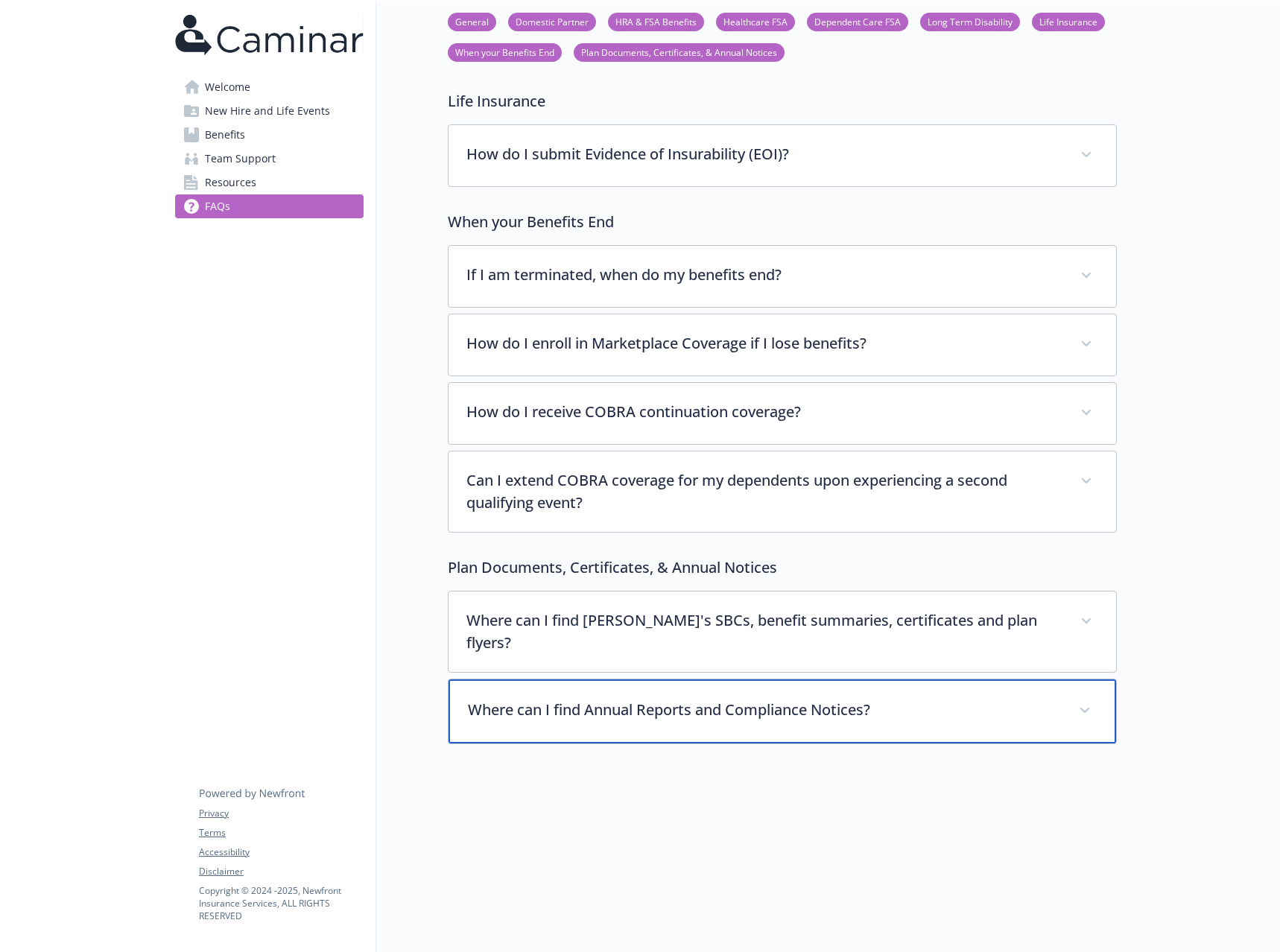
click at [545, 701] on div "Where can I find Annual Reports and Compliance Notices?" at bounding box center [782, 712] width 668 height 64
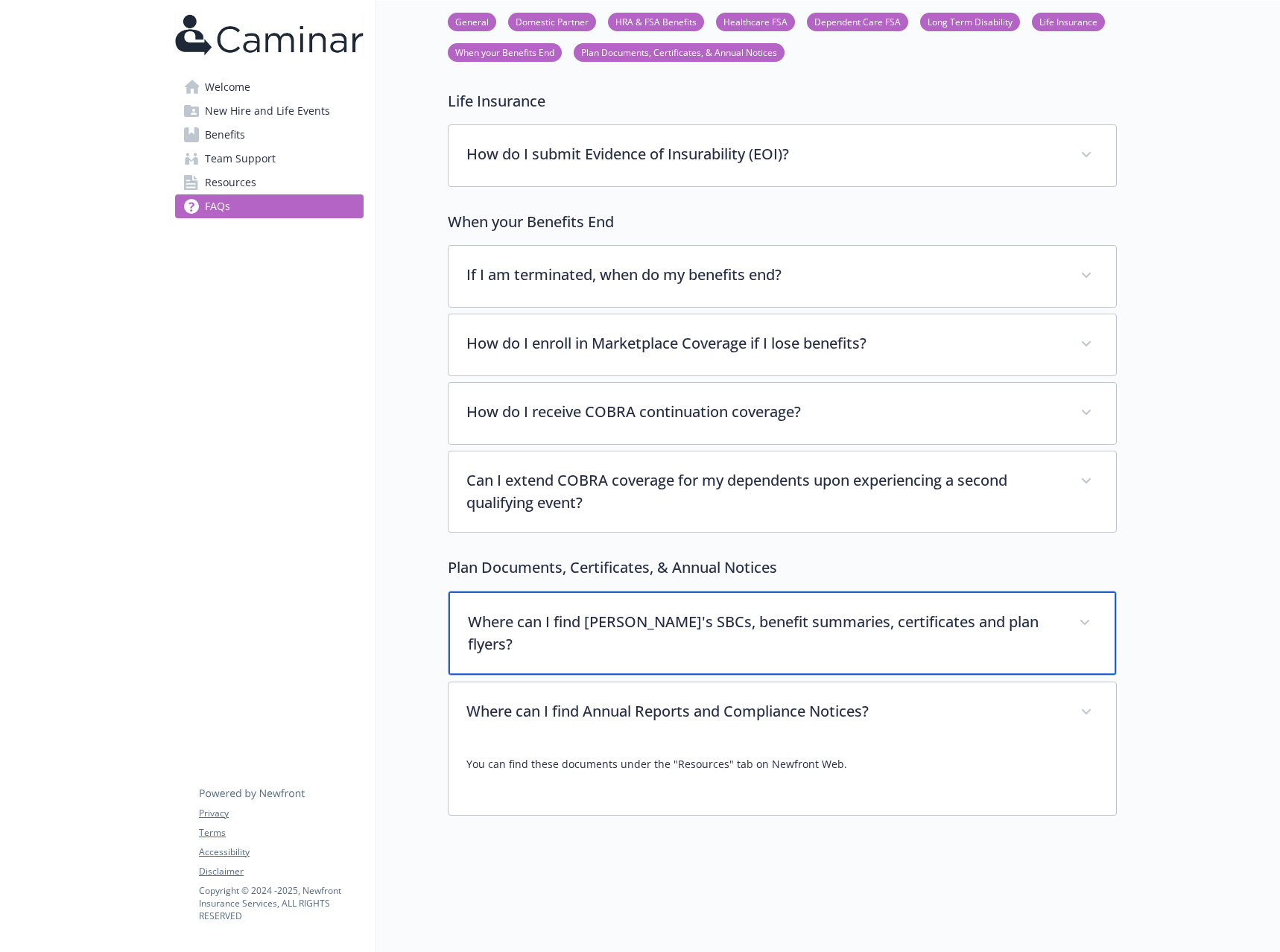
click at [554, 621] on p "Where can I find [PERSON_NAME]'s SBCs, benefit summaries, certificates and plan…" at bounding box center [764, 633] width 593 height 45
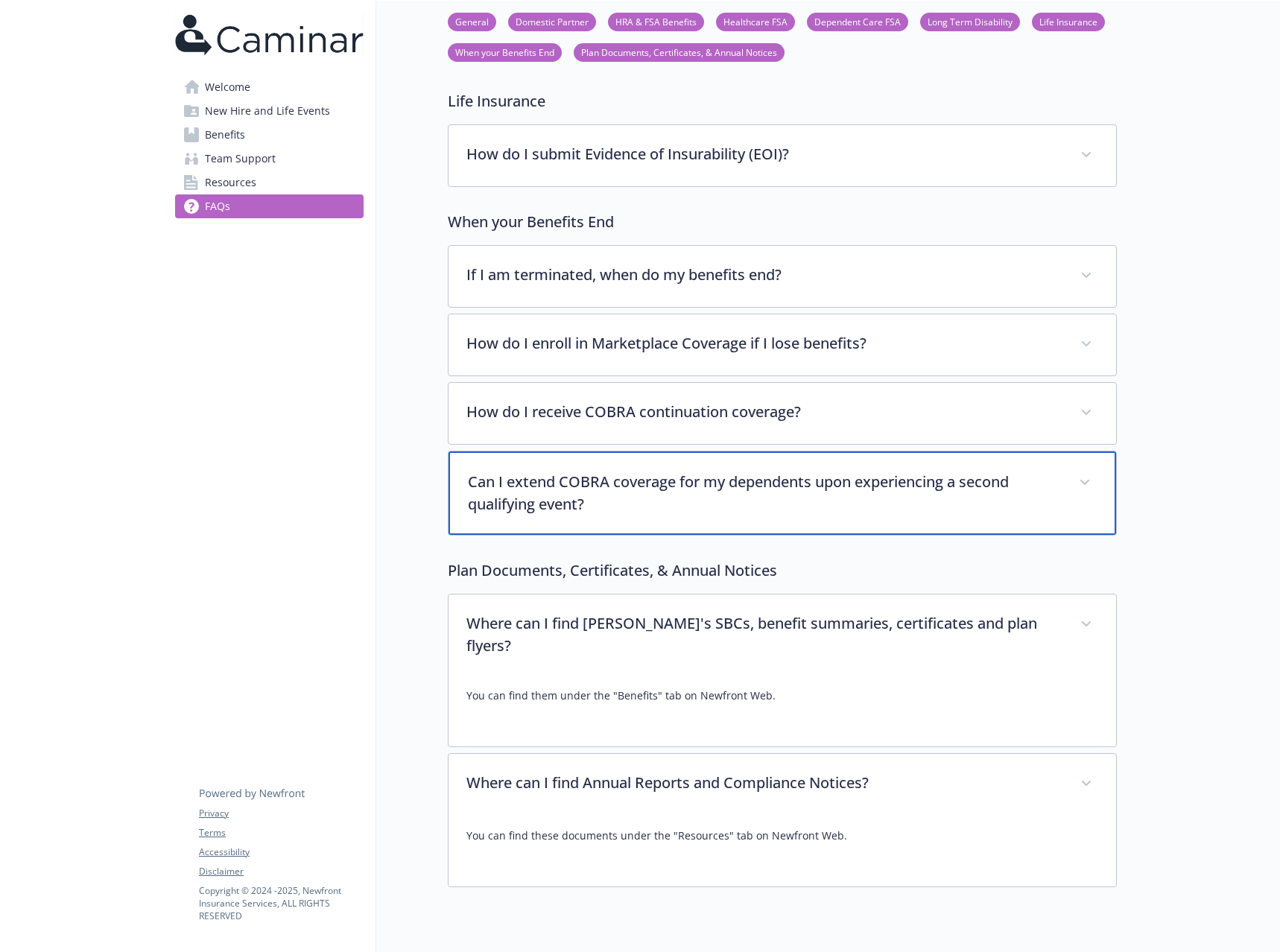
click at [558, 500] on p "Can I extend COBRA coverage for my dependents upon experiencing a second qualif…" at bounding box center [764, 493] width 593 height 45
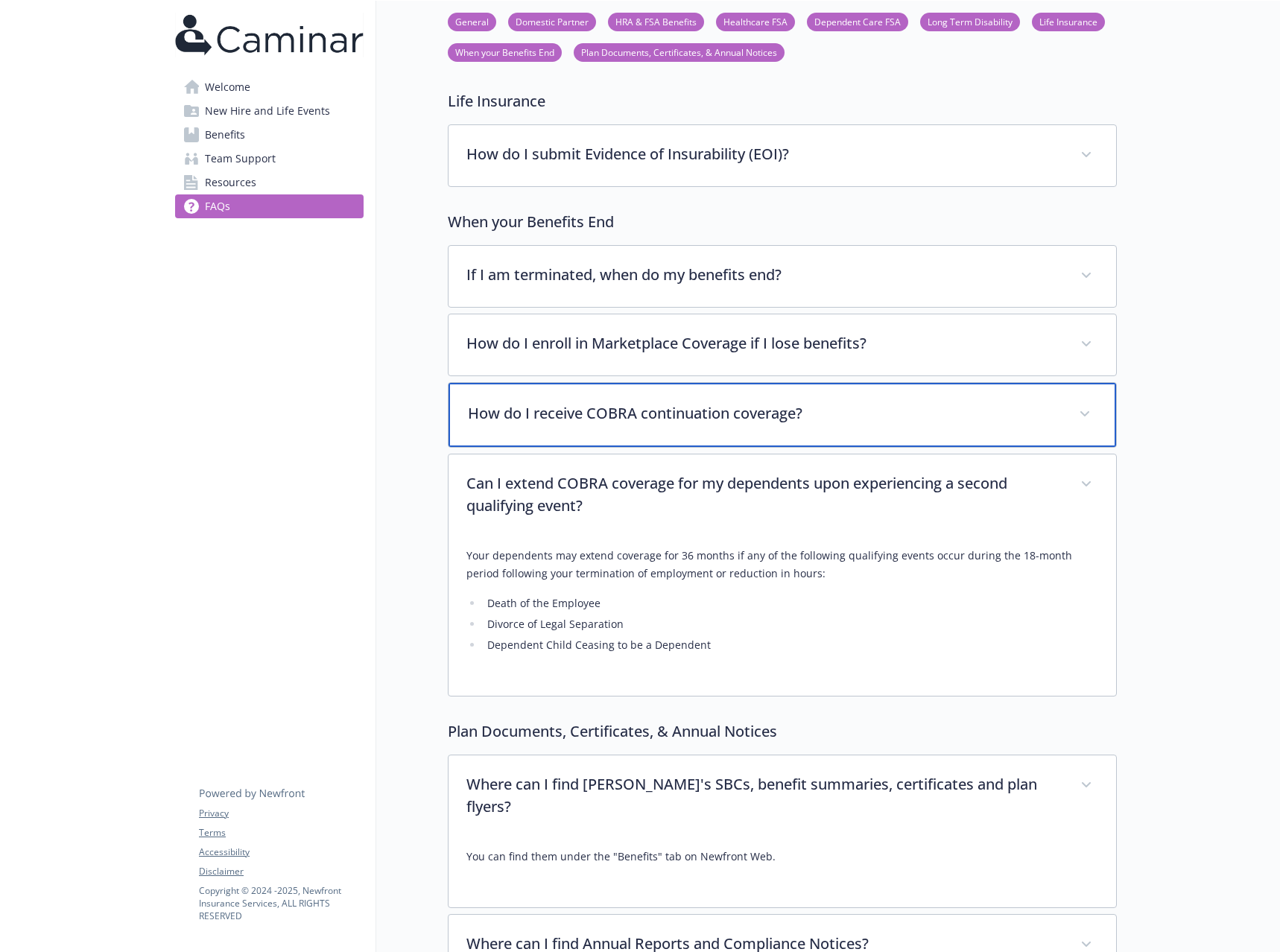
click at [569, 422] on p "How do I receive COBRA continuation coverage?" at bounding box center [764, 414] width 593 height 22
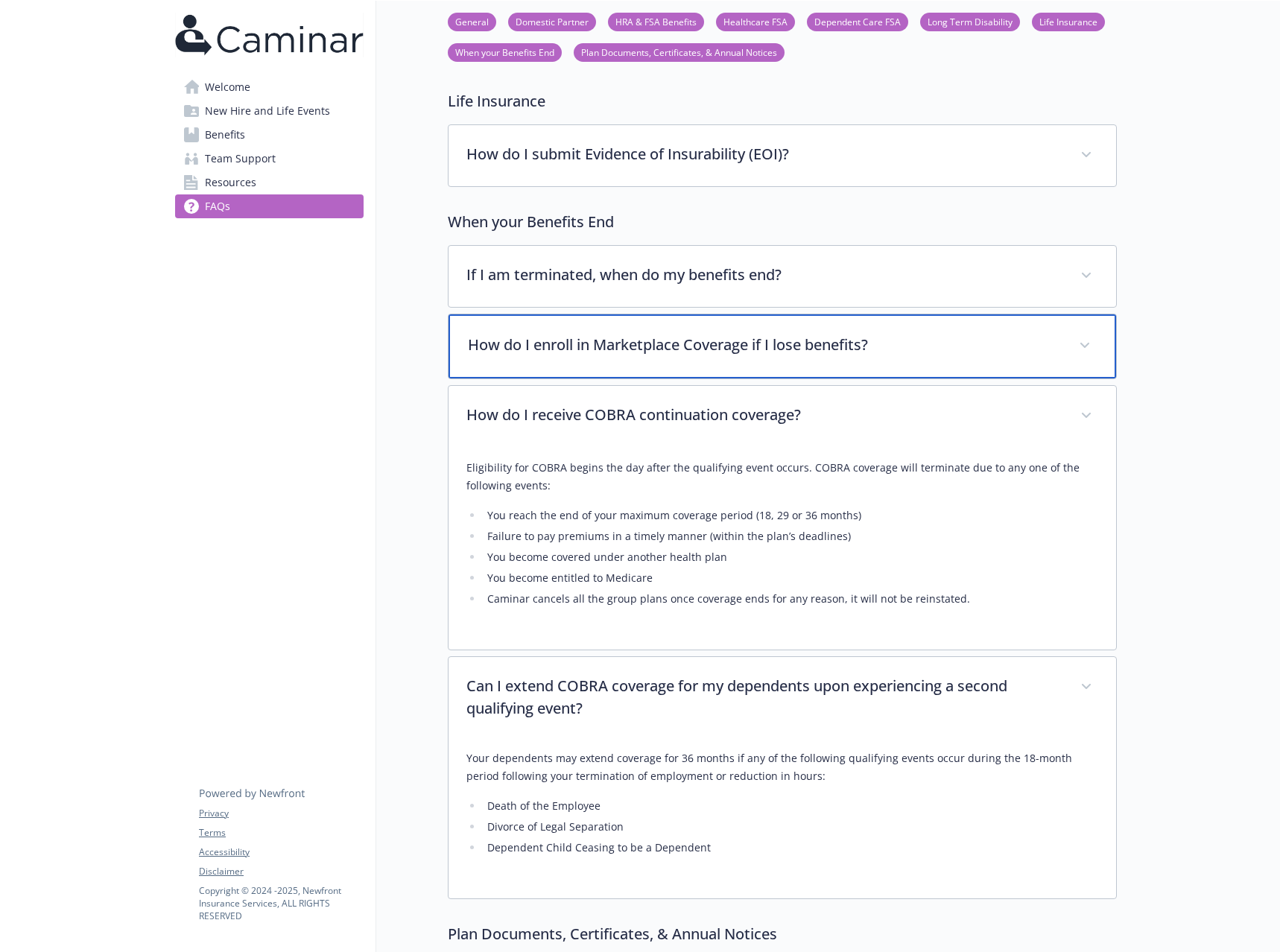
click at [570, 368] on div "How do I enroll in Marketplace Coverage if I lose benefits?" at bounding box center [782, 346] width 668 height 64
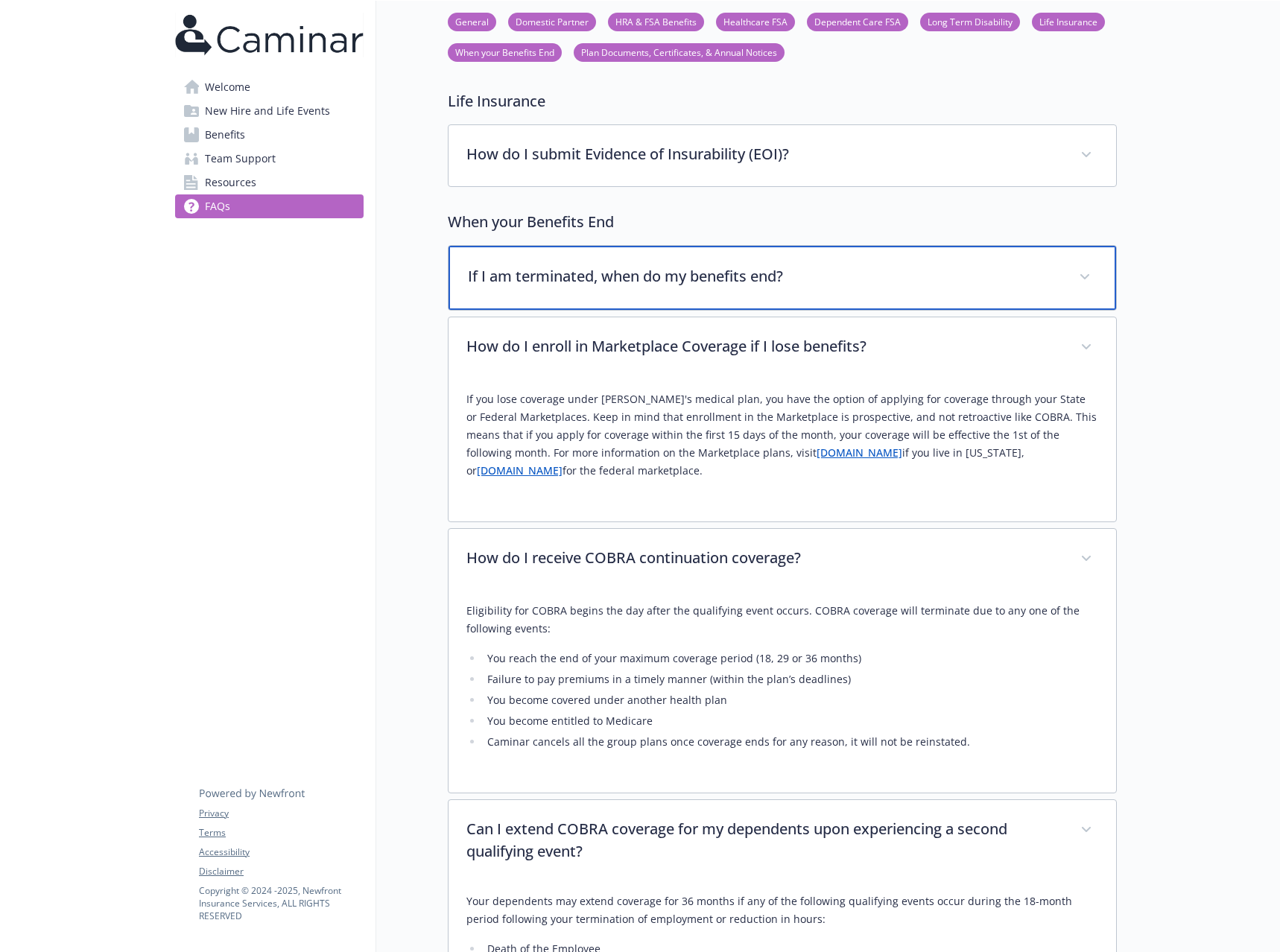
click at [570, 276] on p "If I am terminated, when do my benefits end?" at bounding box center [764, 276] width 593 height 22
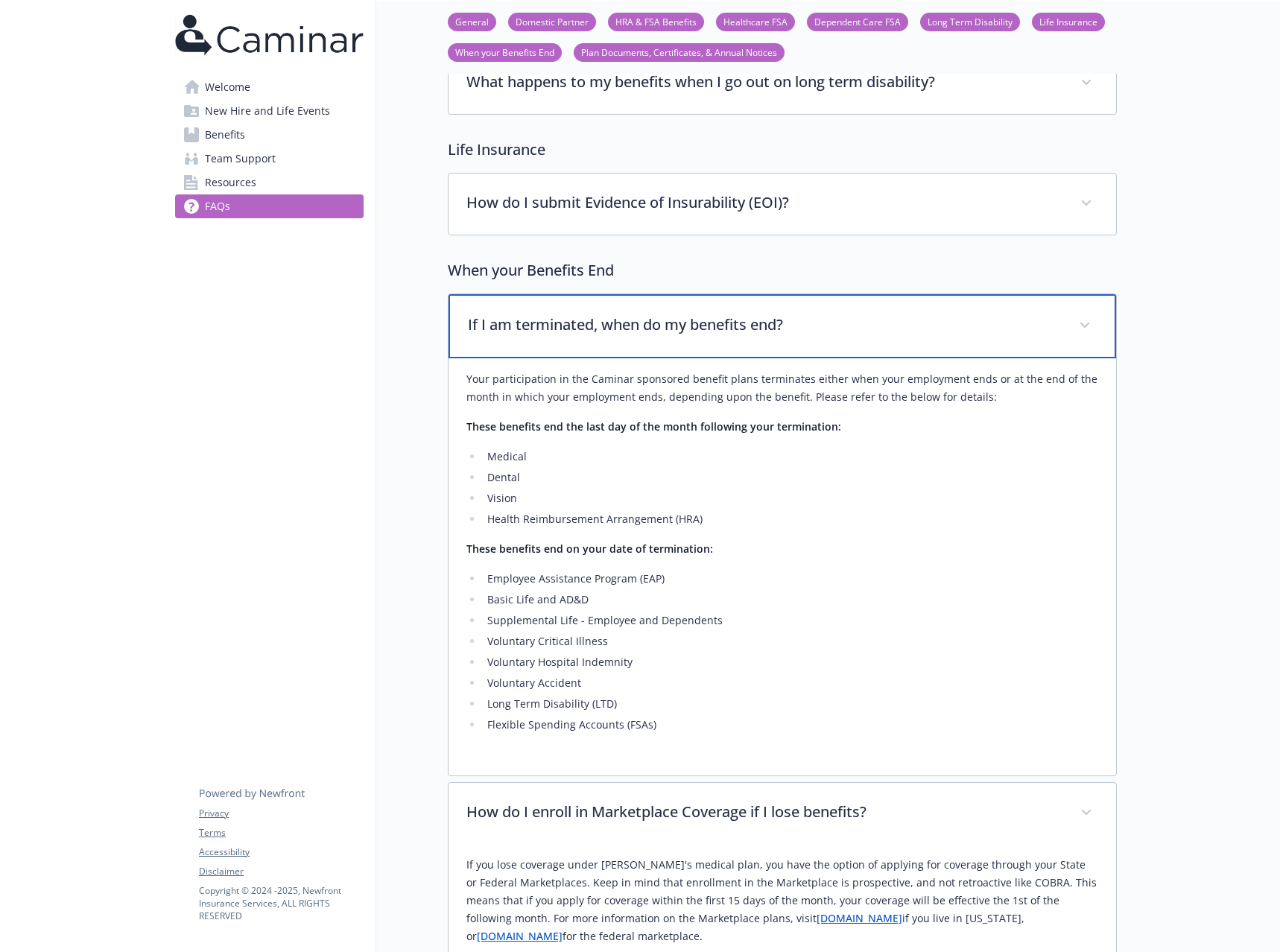
scroll to position [1814, 0]
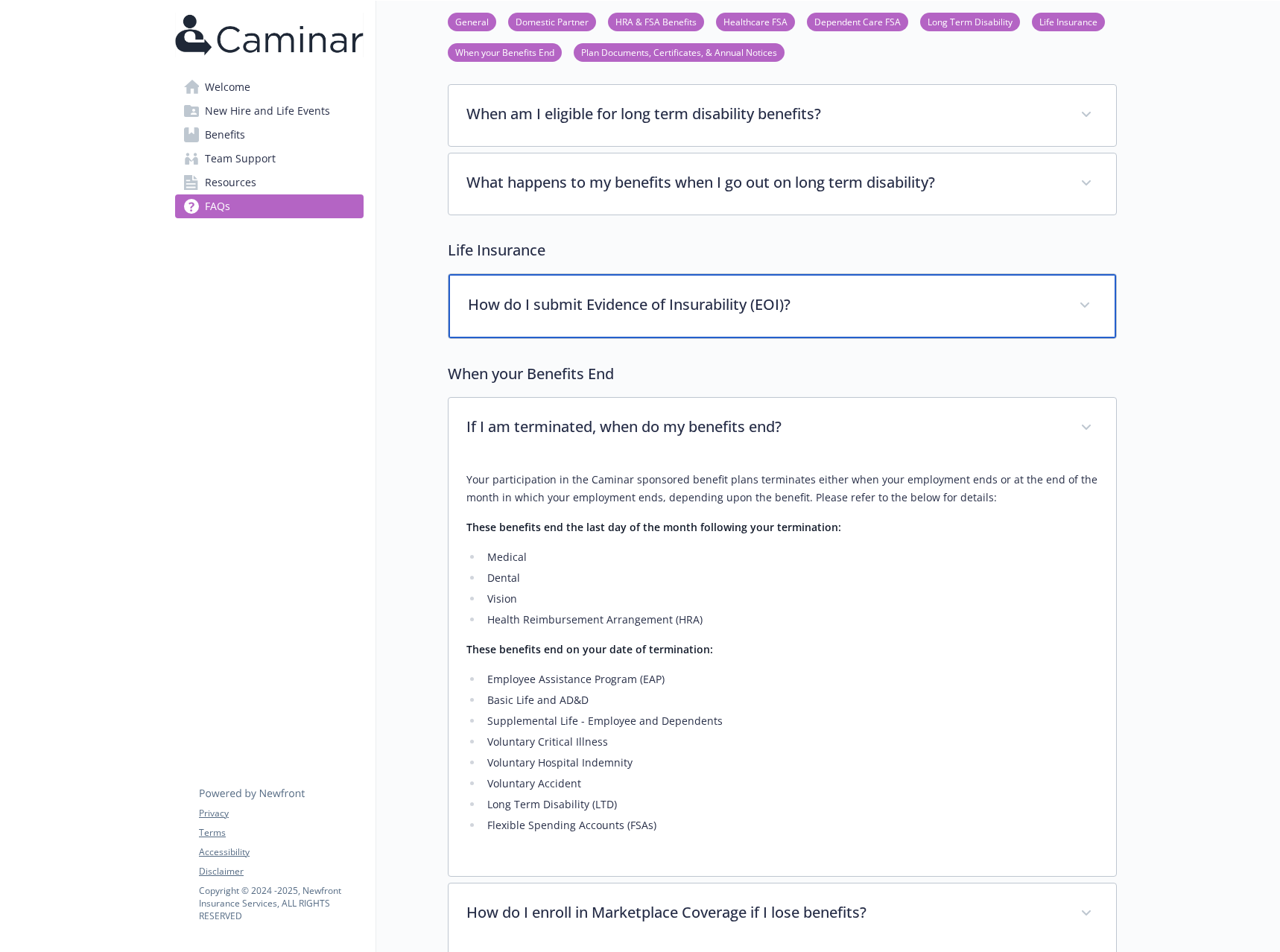
click at [573, 297] on p "How do I submit Evidence of Insurability (EOI)?" at bounding box center [764, 305] width 593 height 22
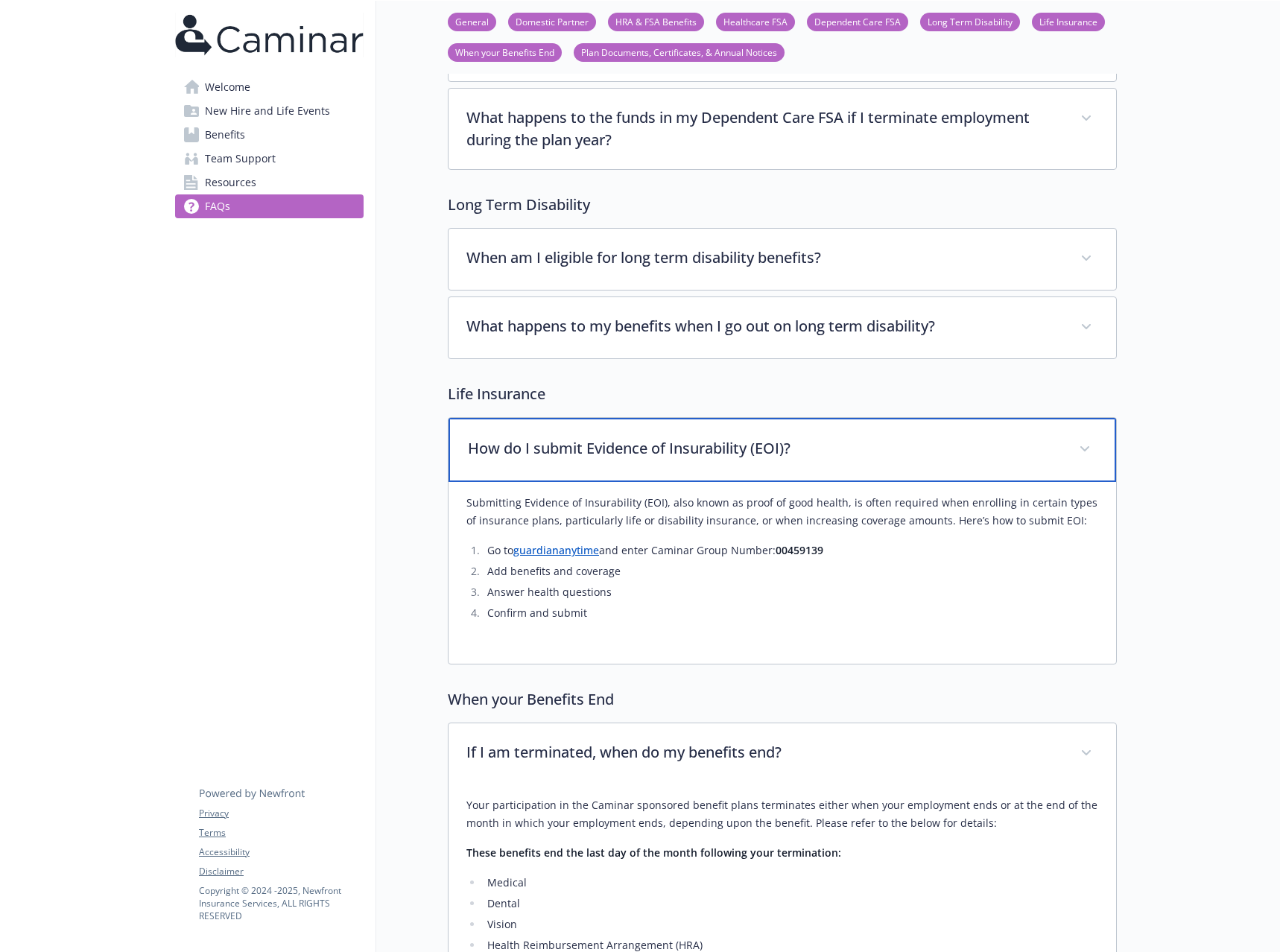
scroll to position [1590, 0]
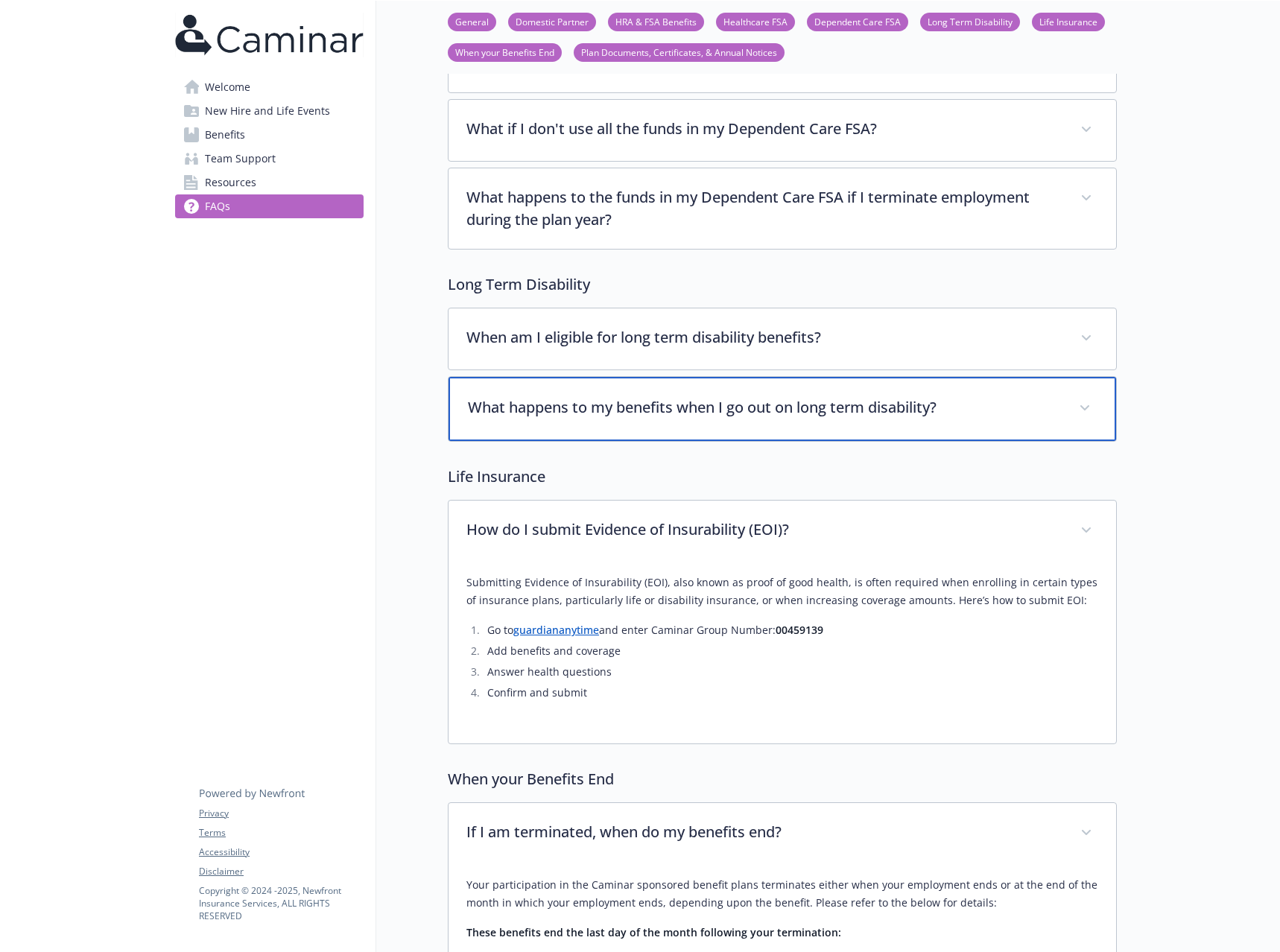
click at [630, 397] on p "What happens to my benefits when I go out on long term disability?" at bounding box center [764, 408] width 593 height 22
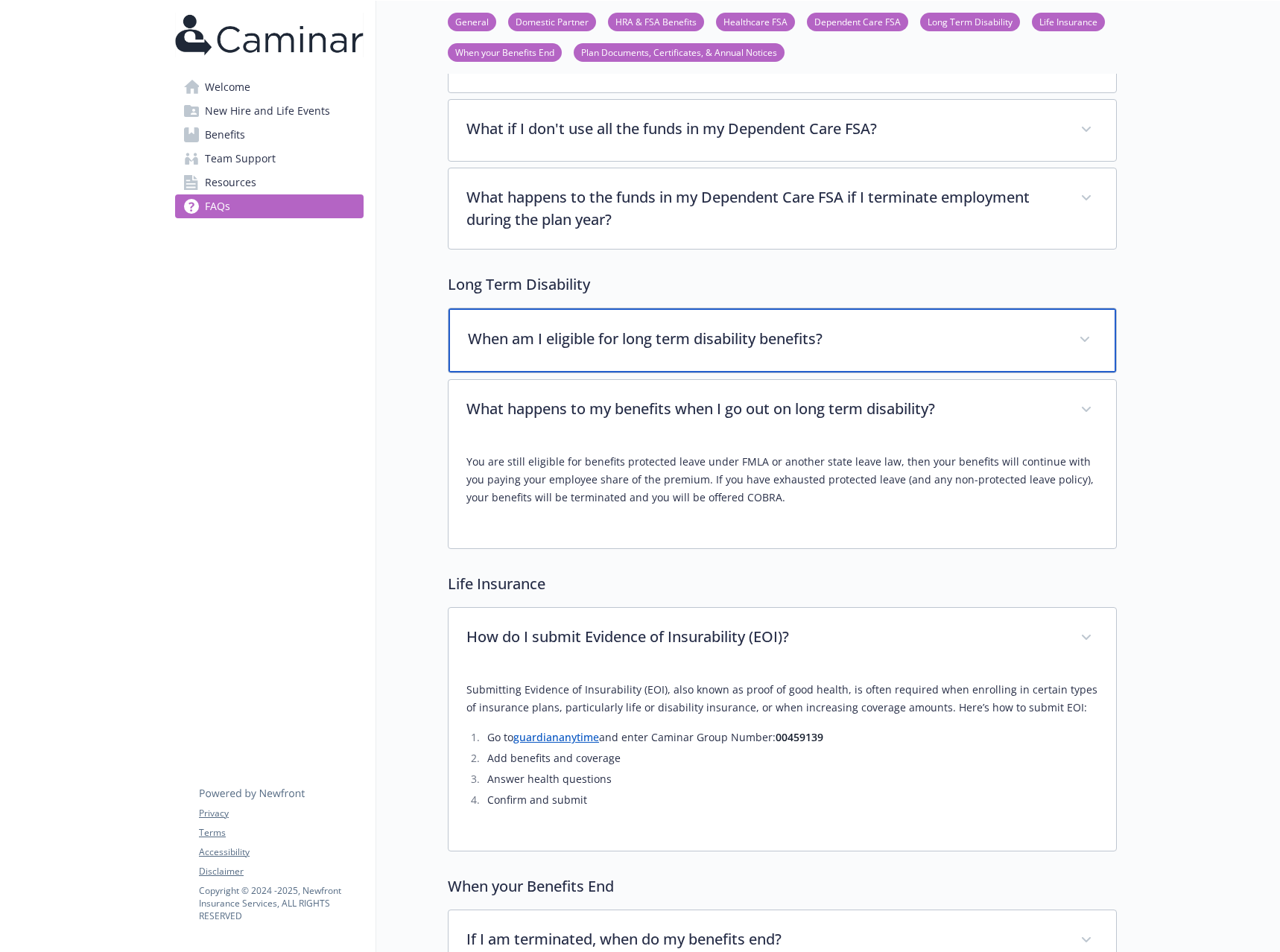
click at [630, 348] on p "When am I eligible for long term disability benefits?" at bounding box center [764, 340] width 593 height 22
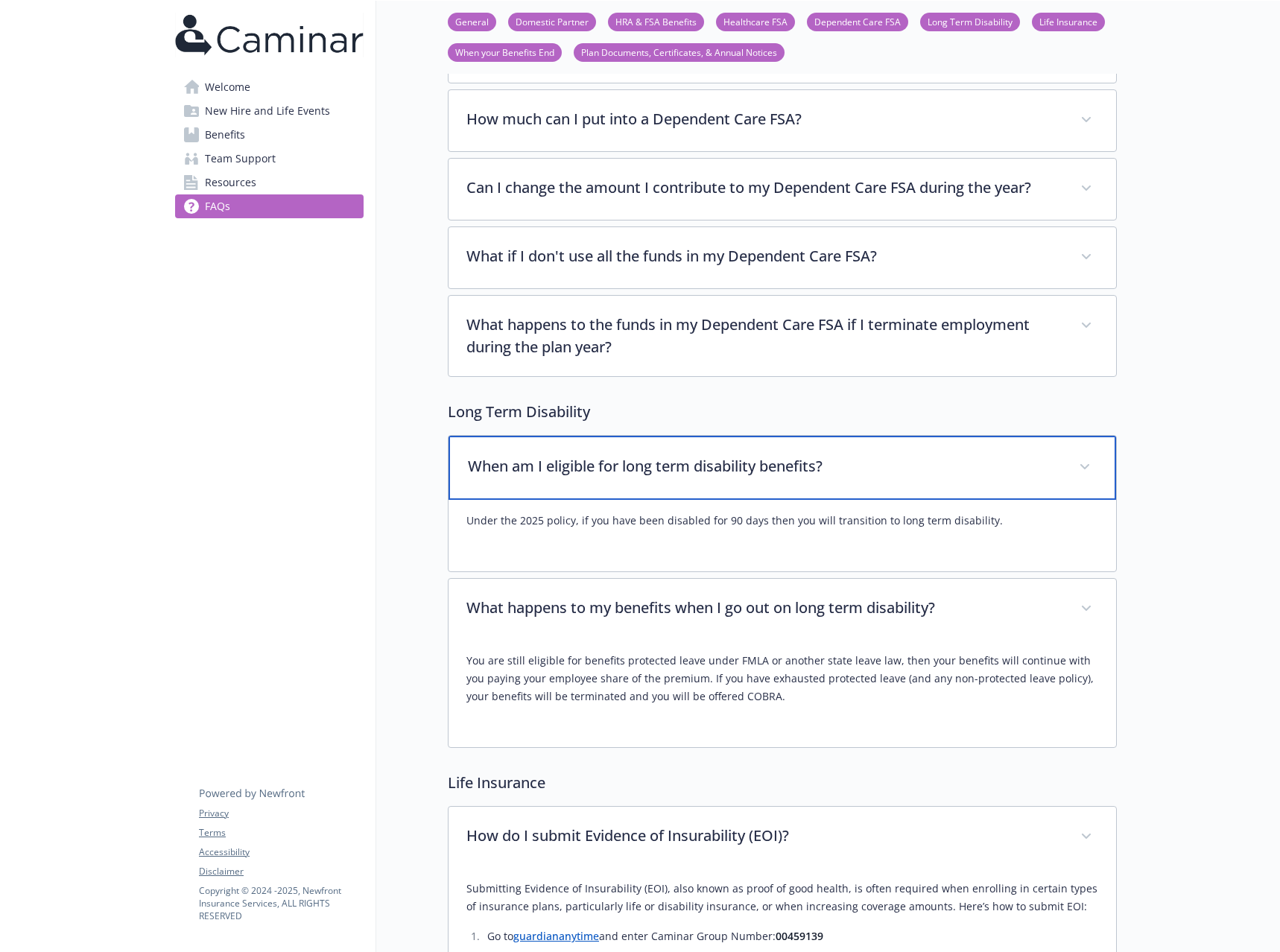
scroll to position [1441, 0]
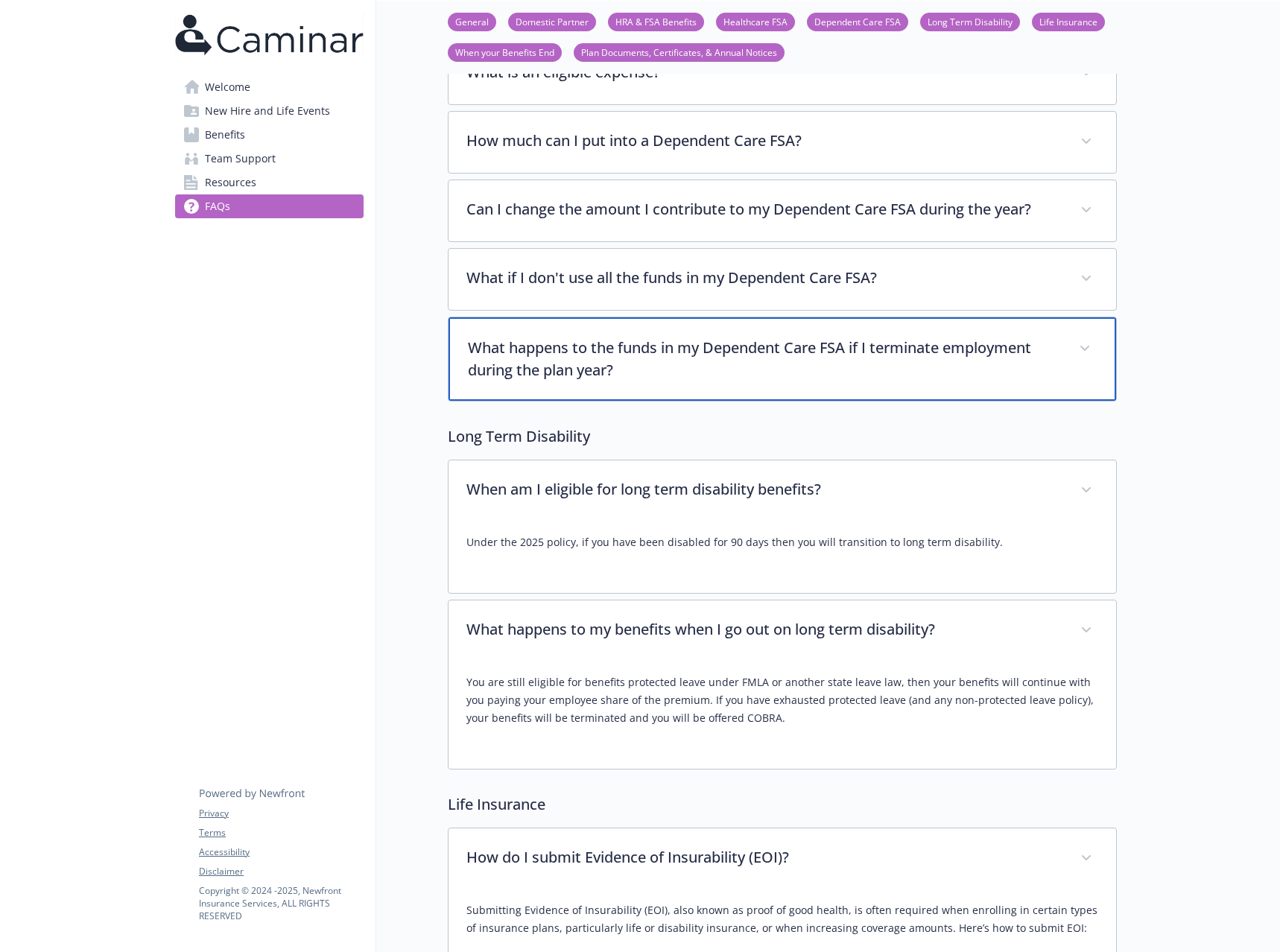
click at [630, 352] on p "What happens to the funds in my Dependent Care FSA if I terminate employment du…" at bounding box center [764, 359] width 593 height 45
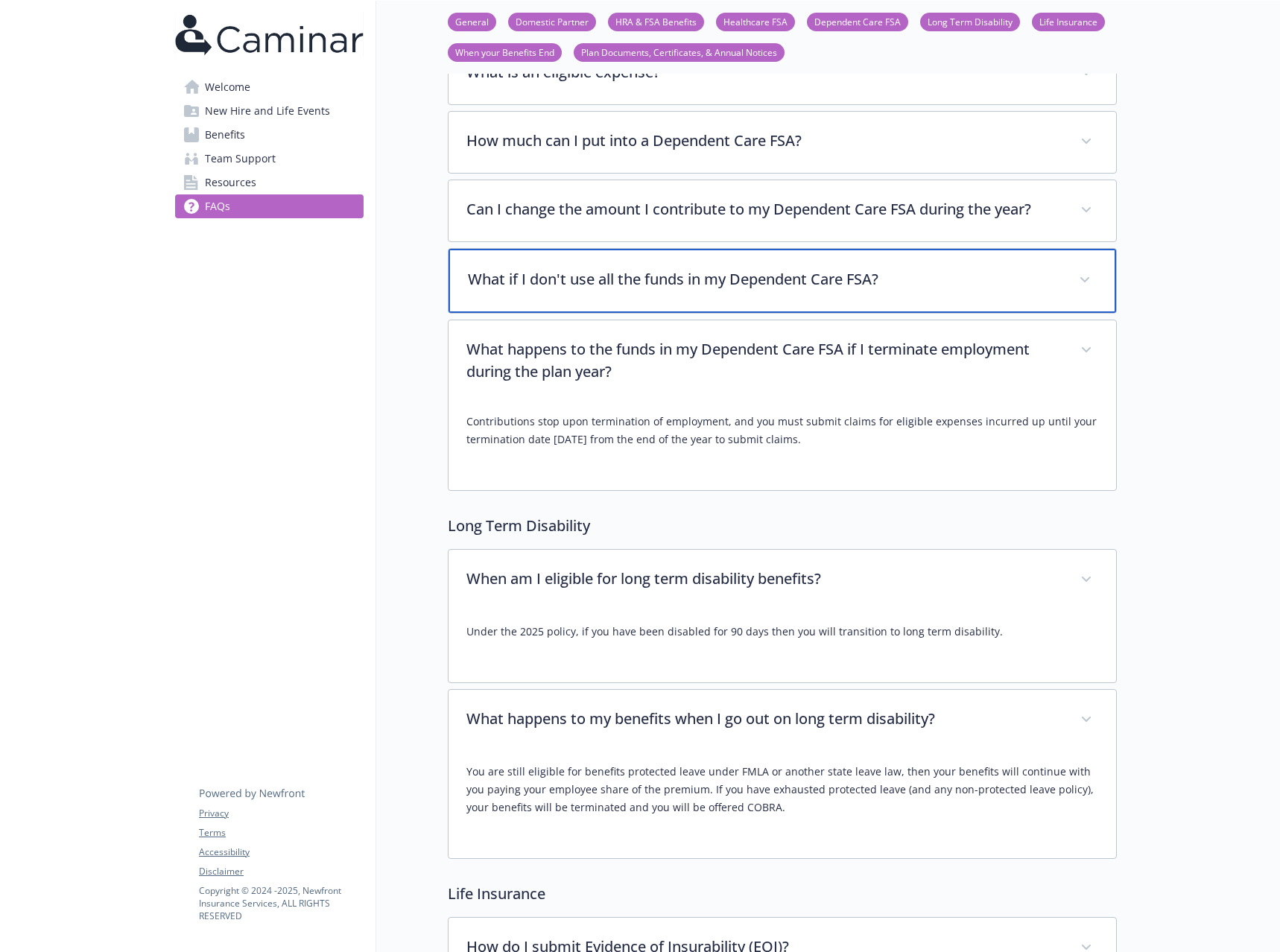
click at [630, 279] on p "What if I don't use all the funds in my Dependent Care FSA?" at bounding box center [764, 280] width 593 height 22
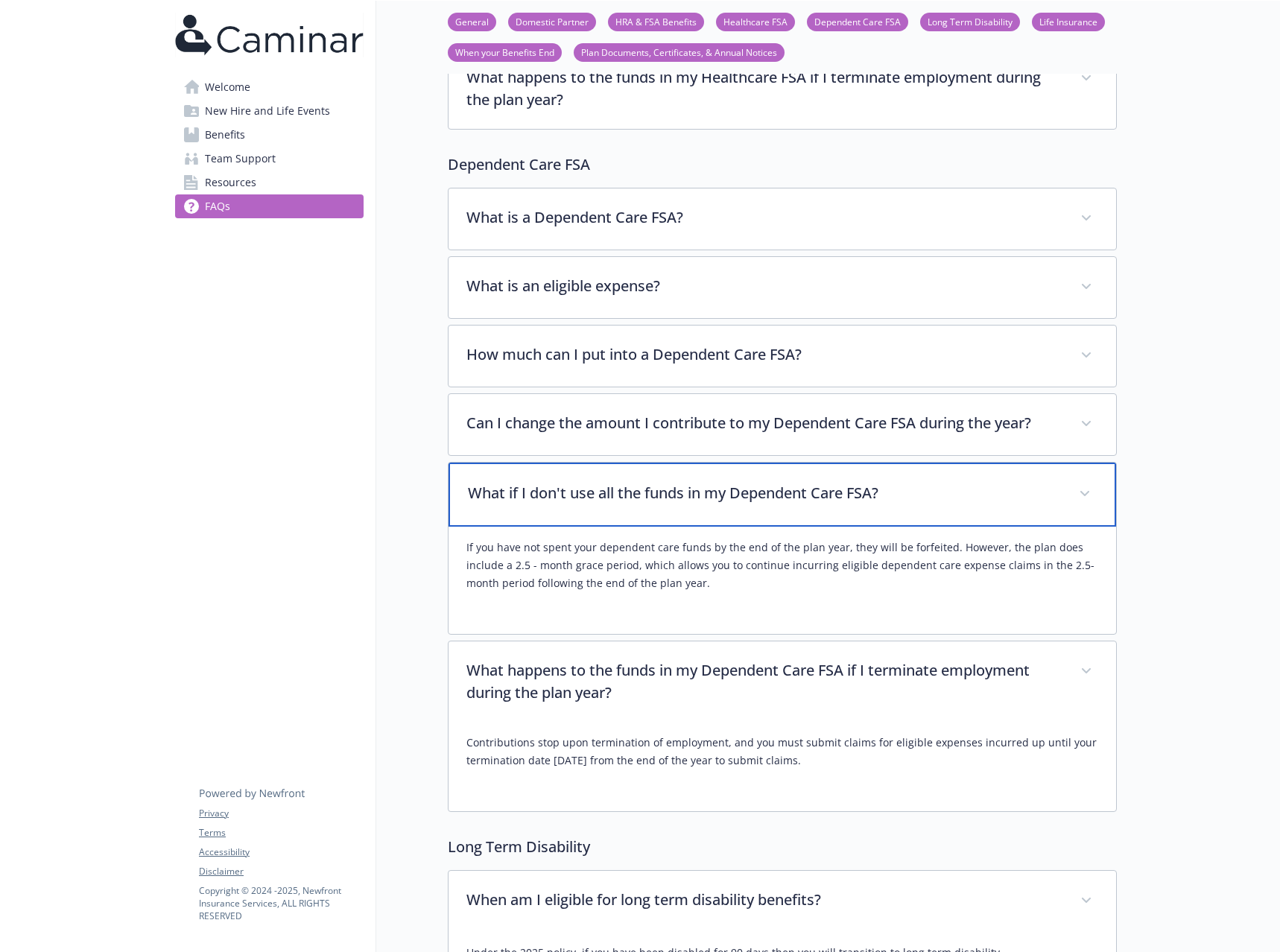
scroll to position [1218, 0]
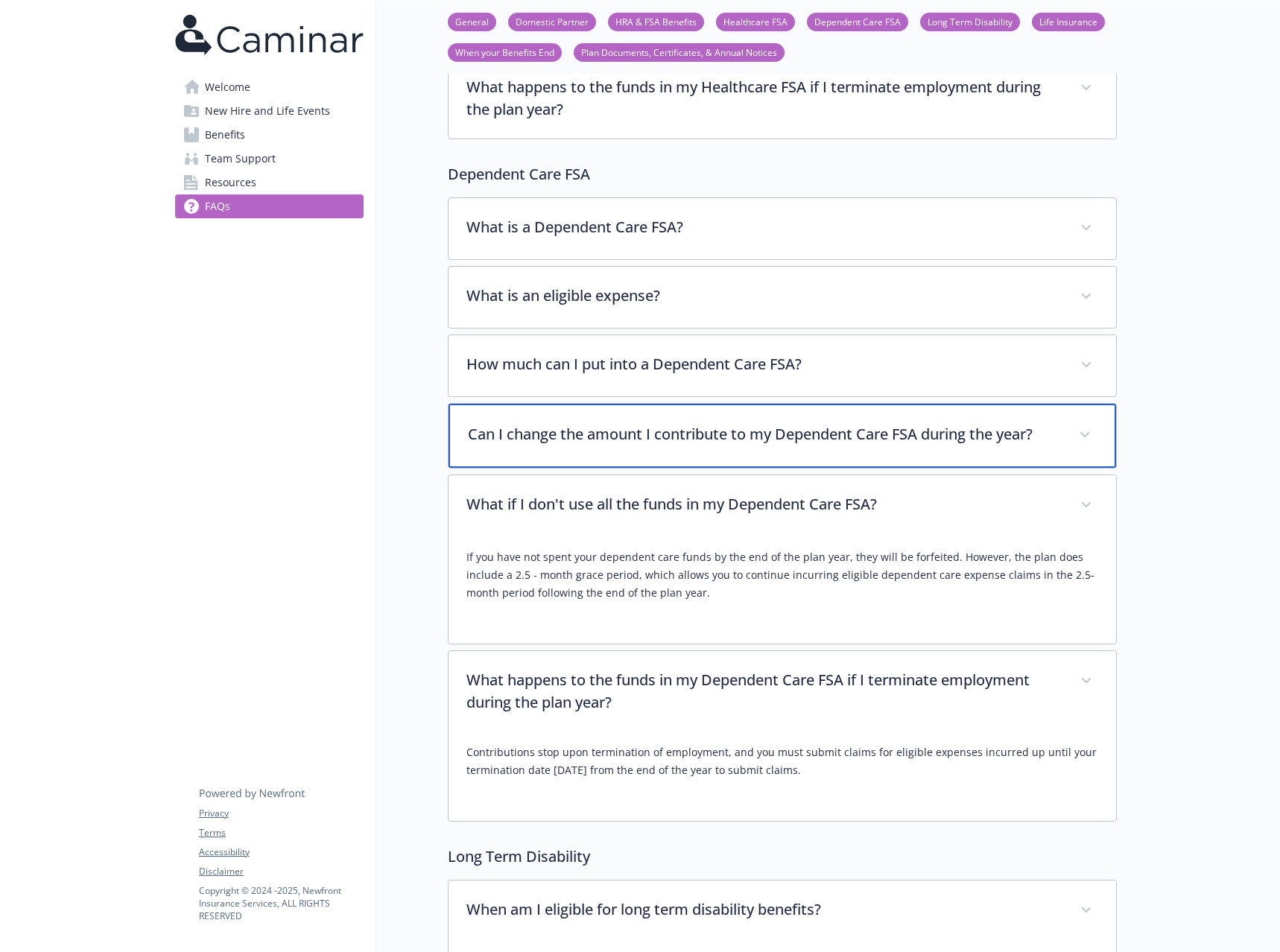
click at [653, 425] on p "Can I change the amount I contribute to my Dependent Care FSA during the year?" at bounding box center [764, 435] width 593 height 22
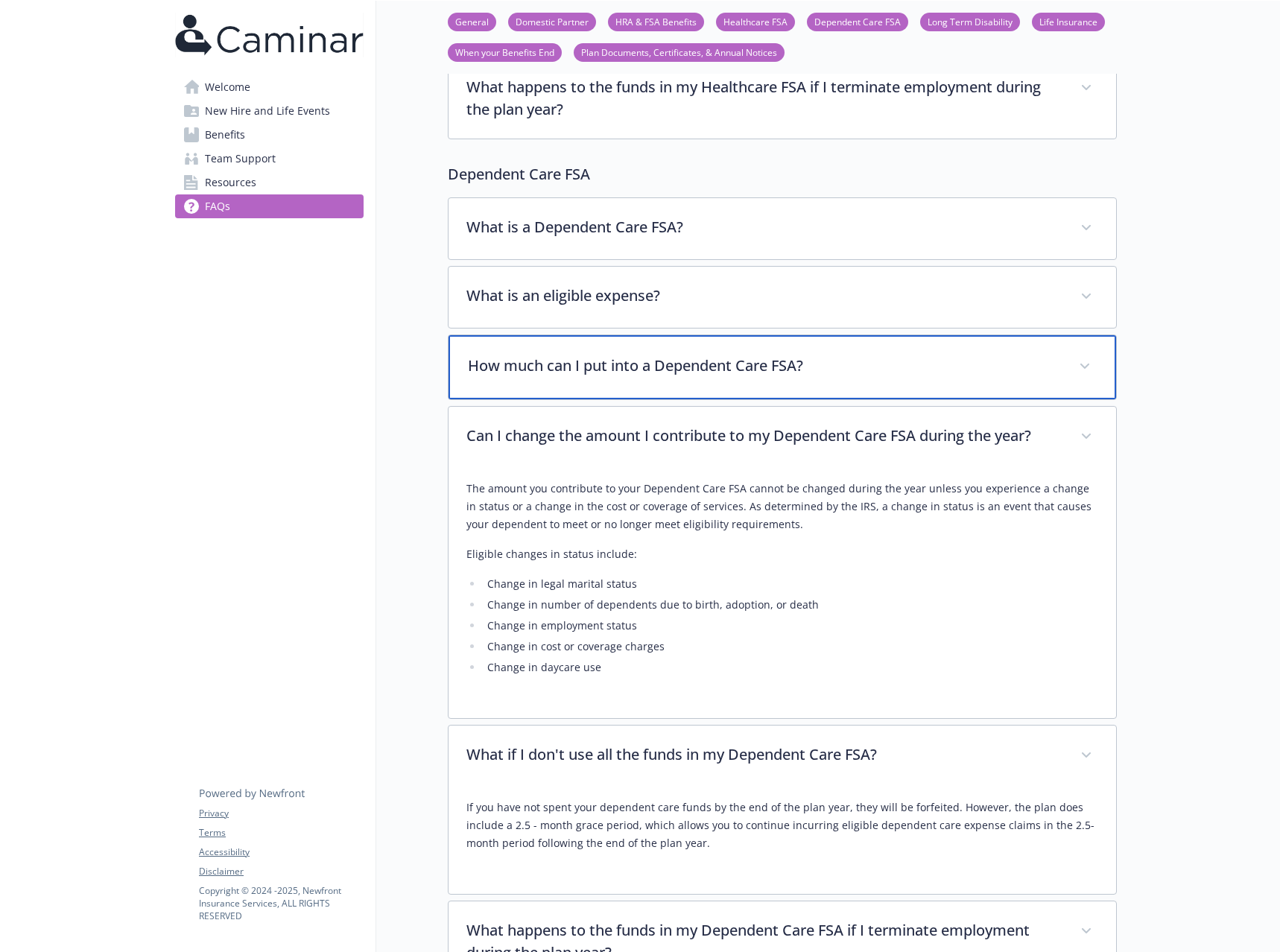
click at [656, 373] on p "How much can I put into a Dependent Care FSA?" at bounding box center [764, 366] width 593 height 22
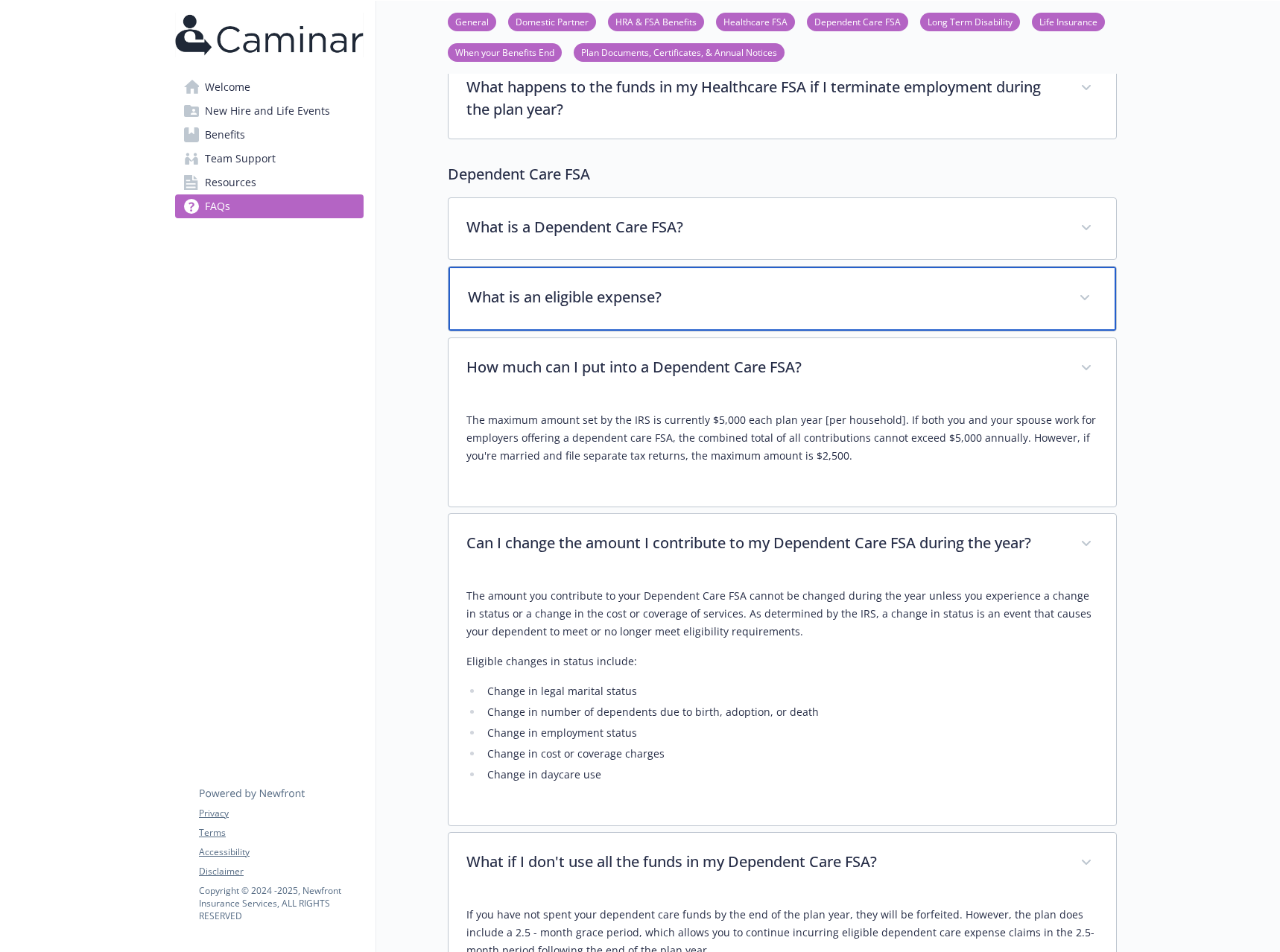
click at [659, 301] on p "What is an eligible expense?" at bounding box center [764, 297] width 593 height 22
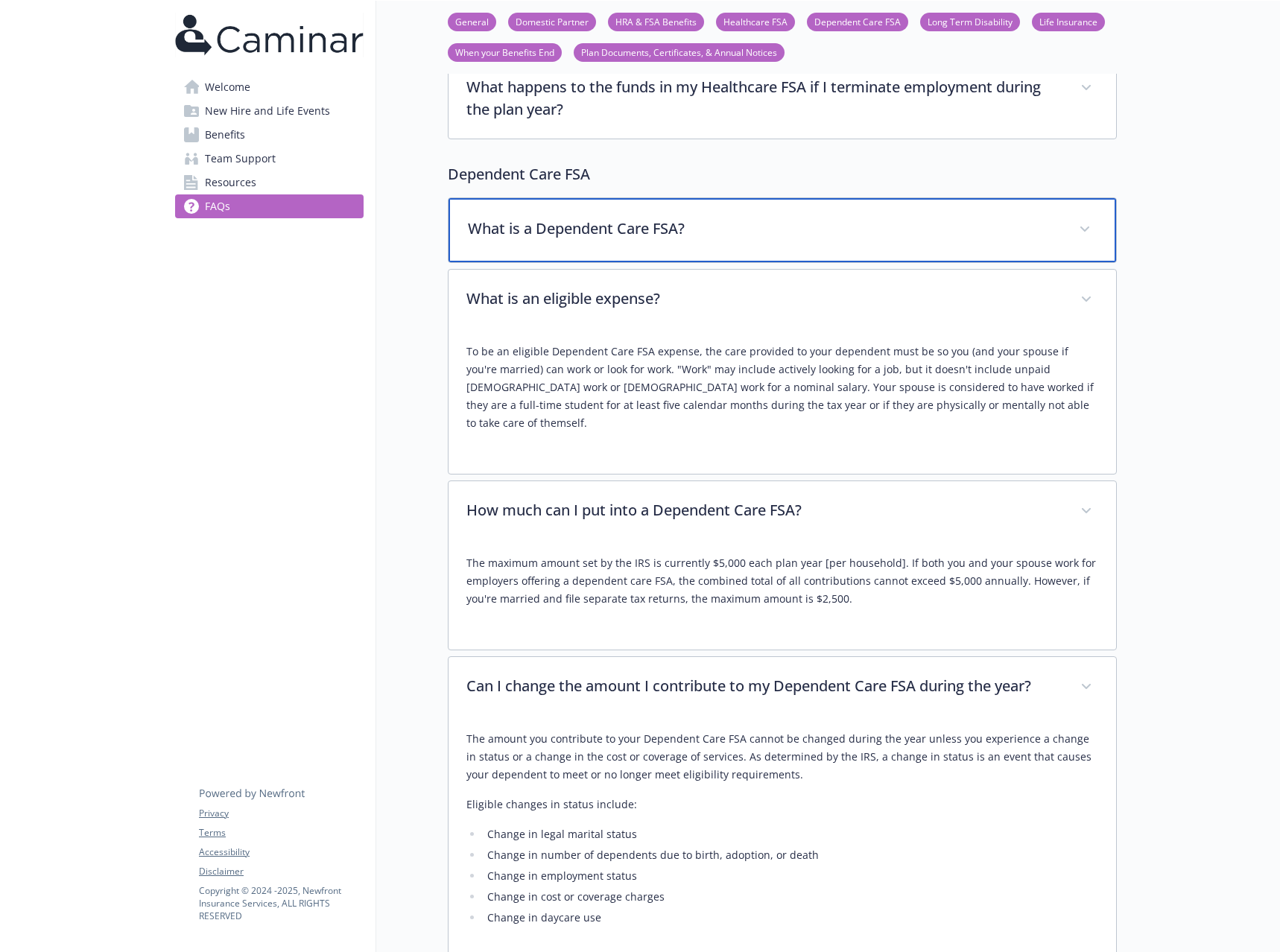
click at [667, 244] on div "What is a Dependent Care FSA?" at bounding box center [782, 230] width 668 height 64
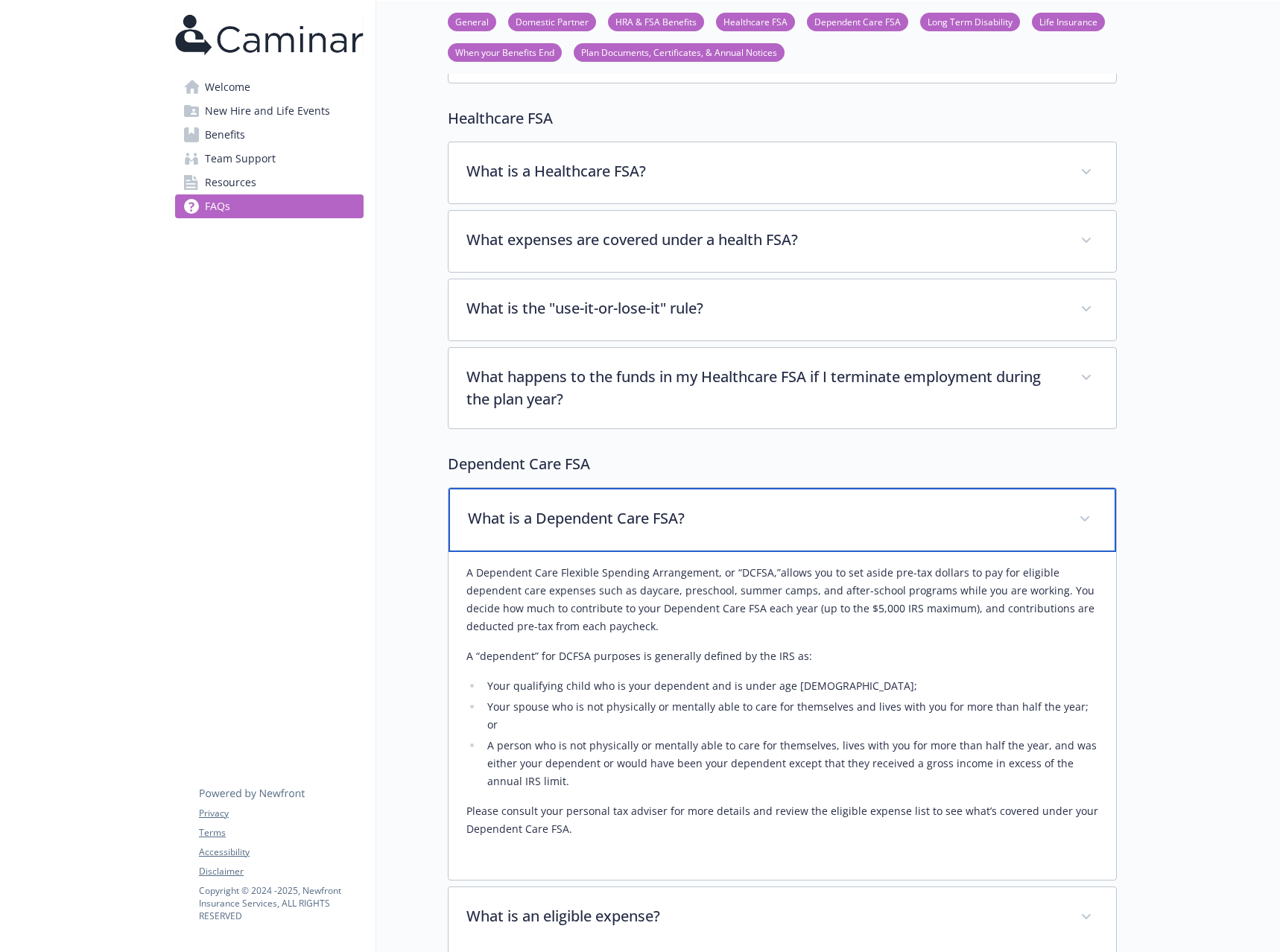
scroll to position [919, 0]
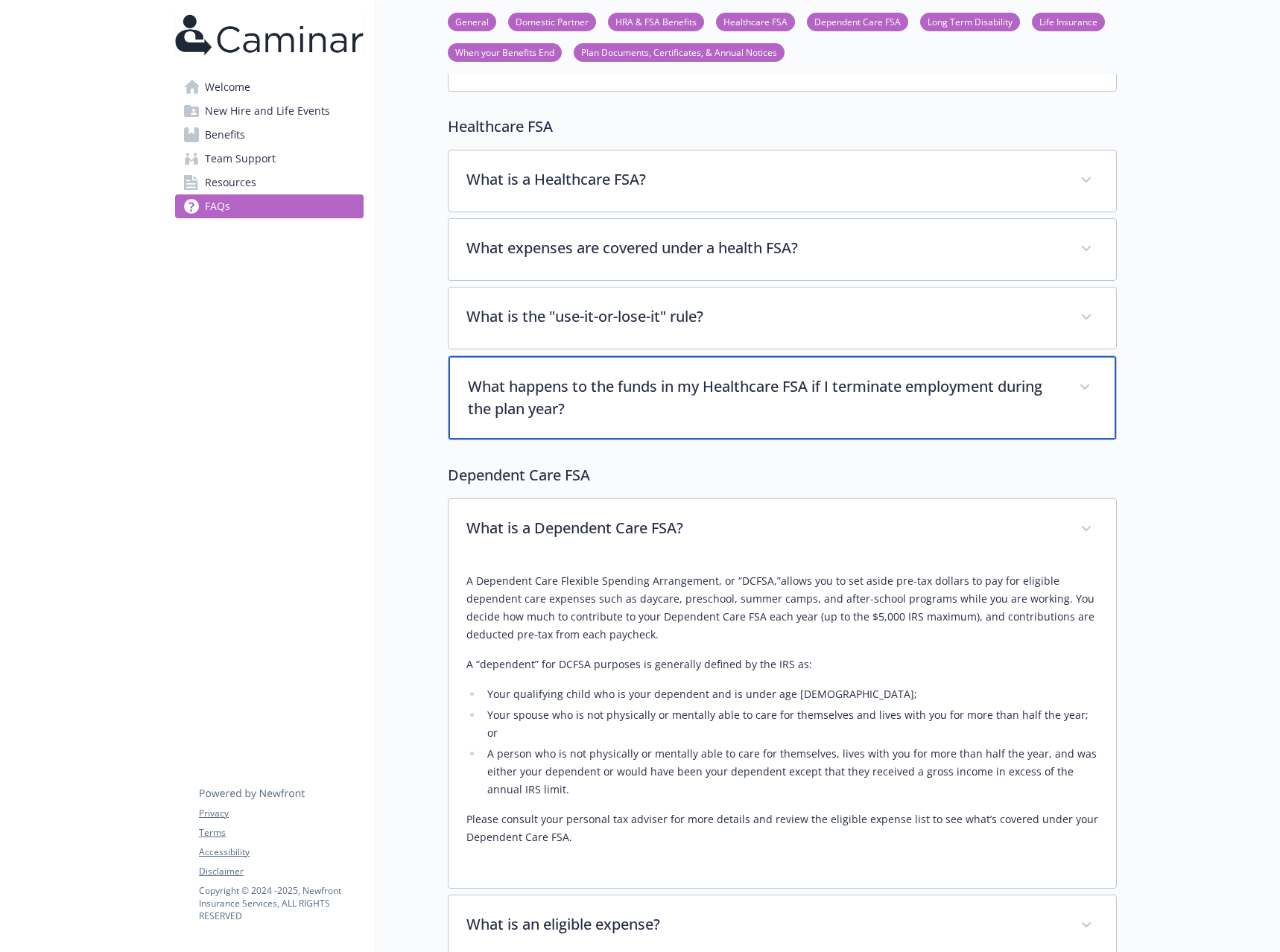
click at [762, 422] on div "What happens to the funds in my Healthcare FSA if I terminate employment during…" at bounding box center [782, 397] width 668 height 84
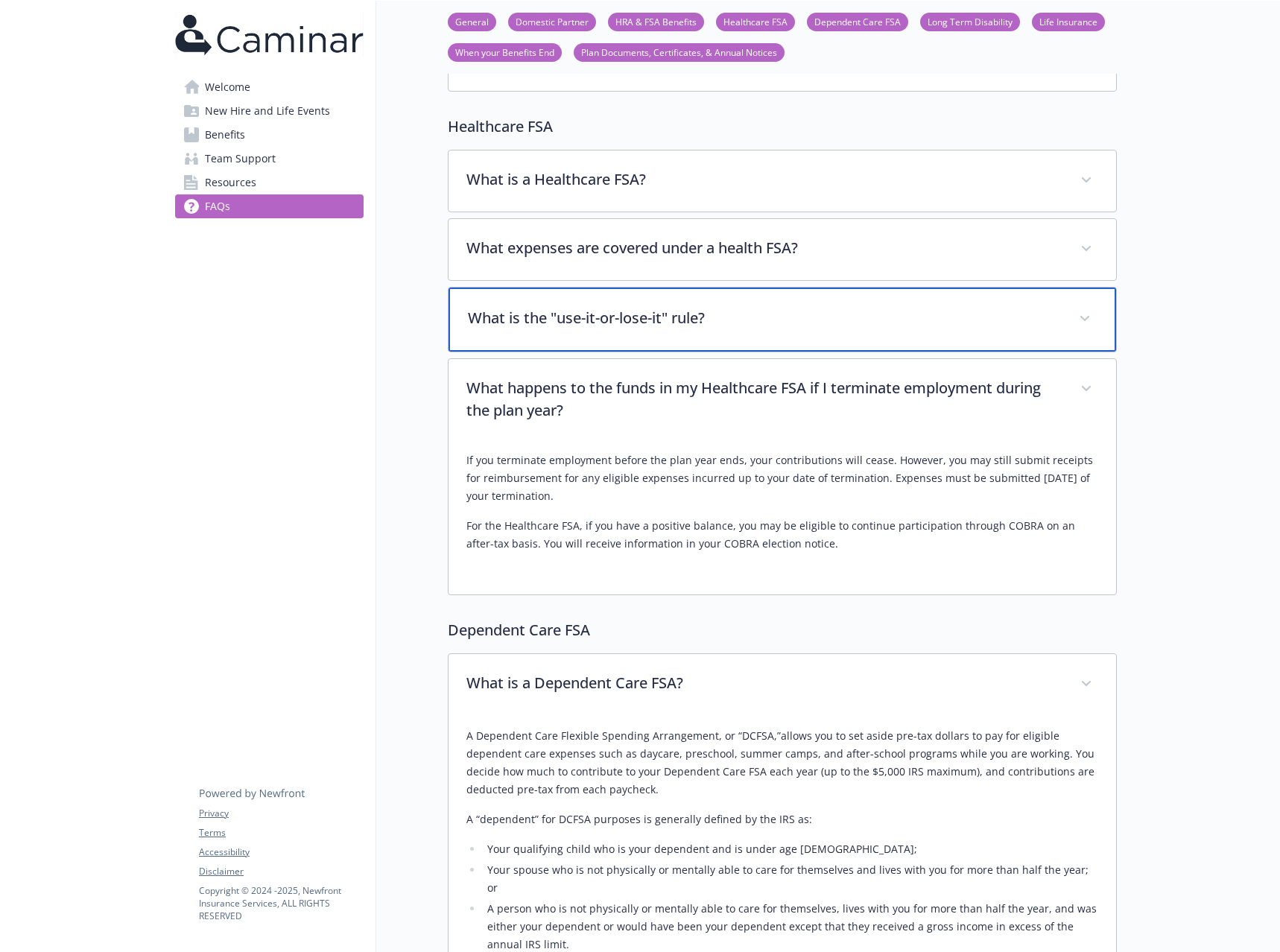
click at [736, 320] on p "What is the "use-it-or-lose-it" rule?" at bounding box center [764, 318] width 593 height 22
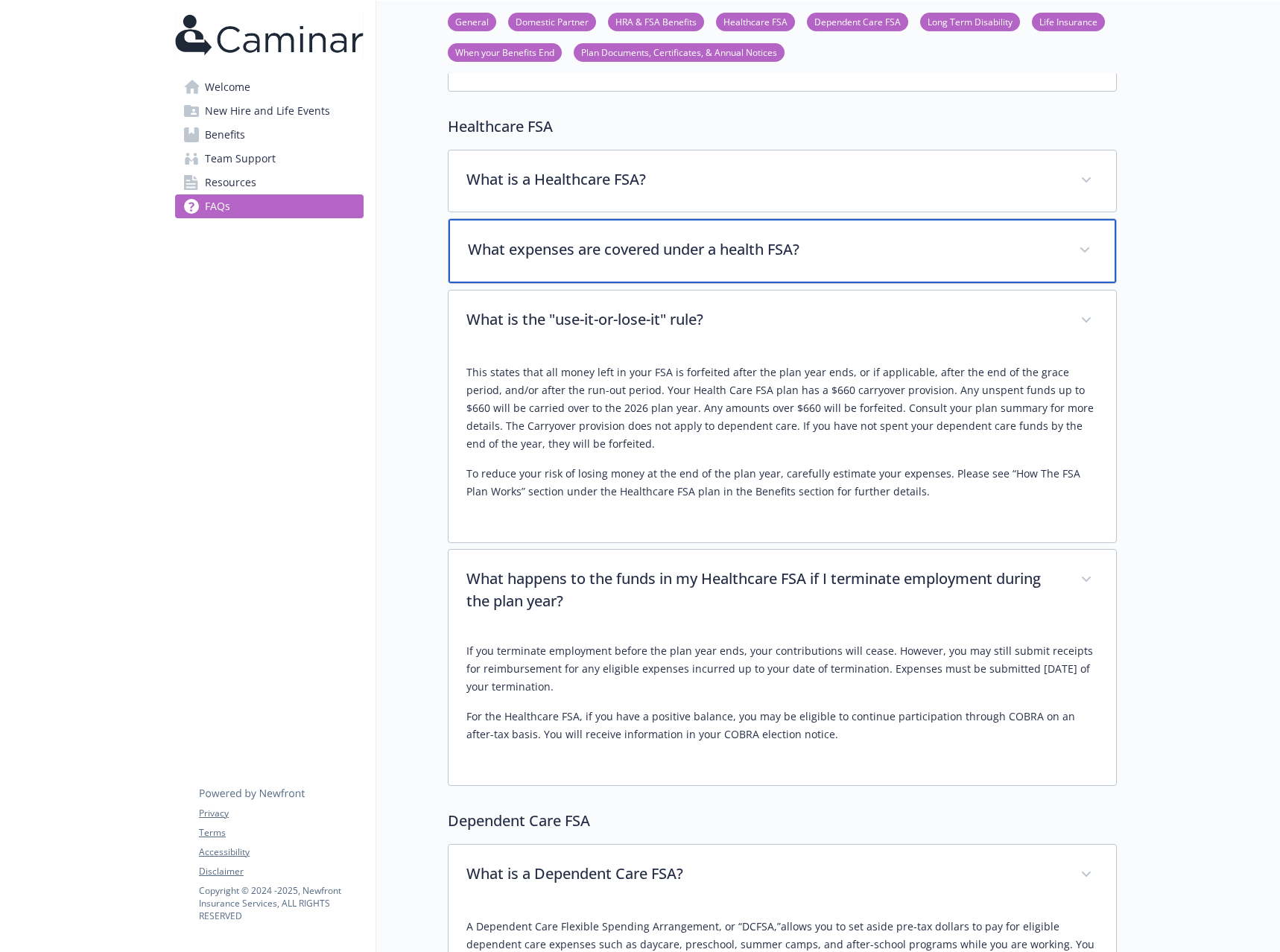
click at [730, 267] on div "What expenses are covered under a health FSA?" at bounding box center [782, 251] width 668 height 64
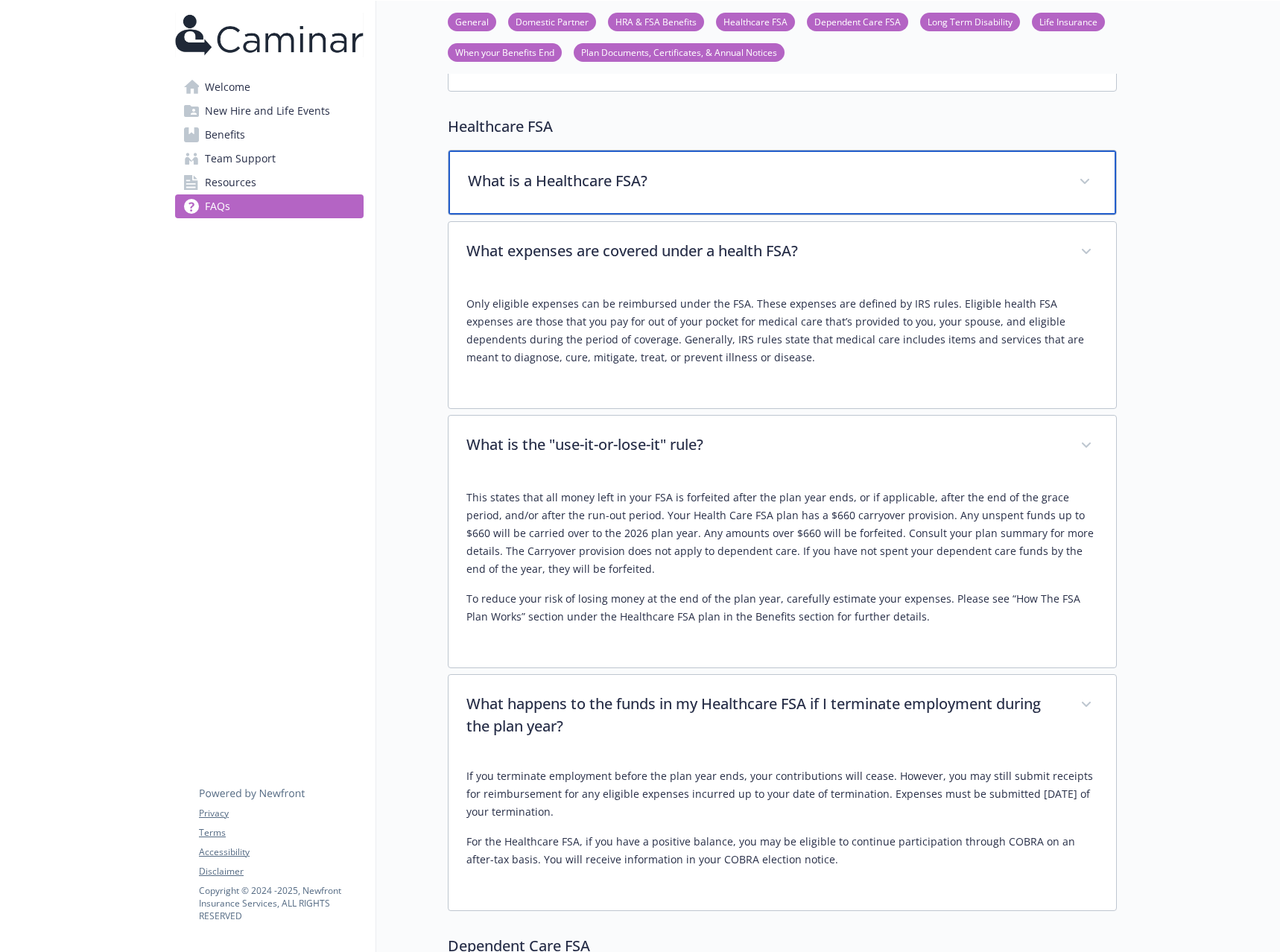
click at [730, 203] on div "What is a Healthcare FSA?" at bounding box center [782, 182] width 668 height 64
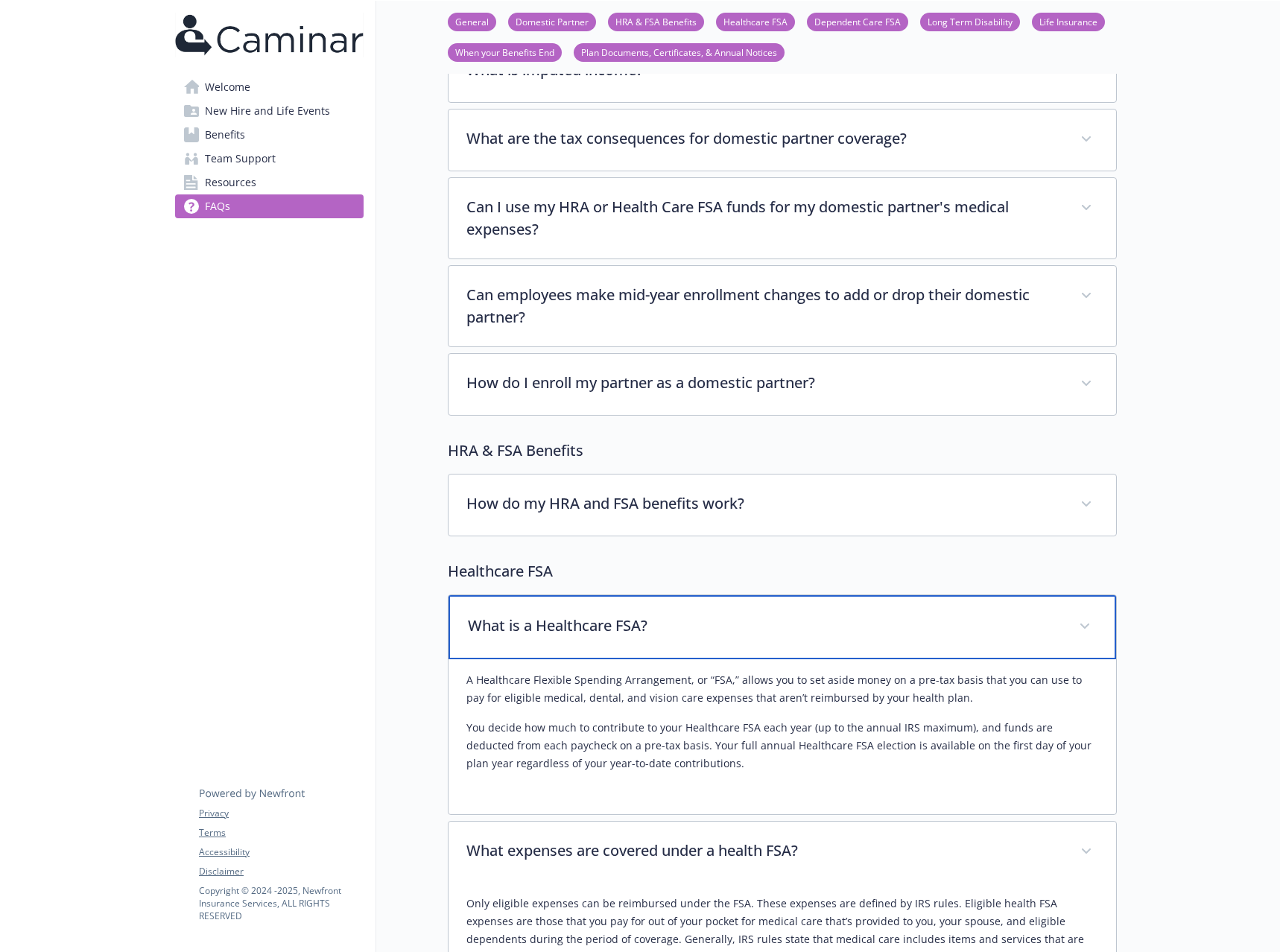
scroll to position [473, 0]
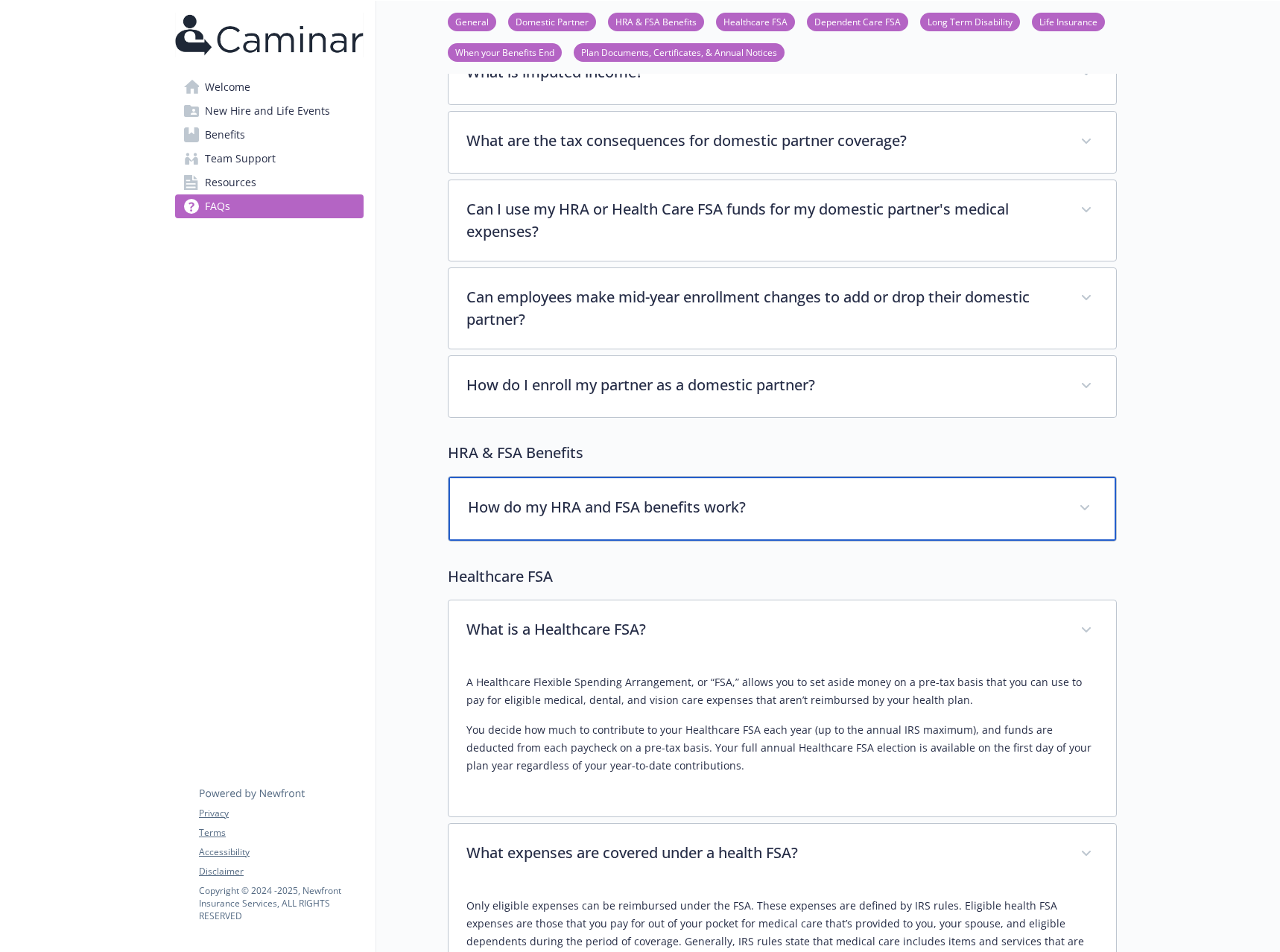
click at [776, 499] on p "How do my HRA and FSA benefits work?" at bounding box center [764, 508] width 593 height 22
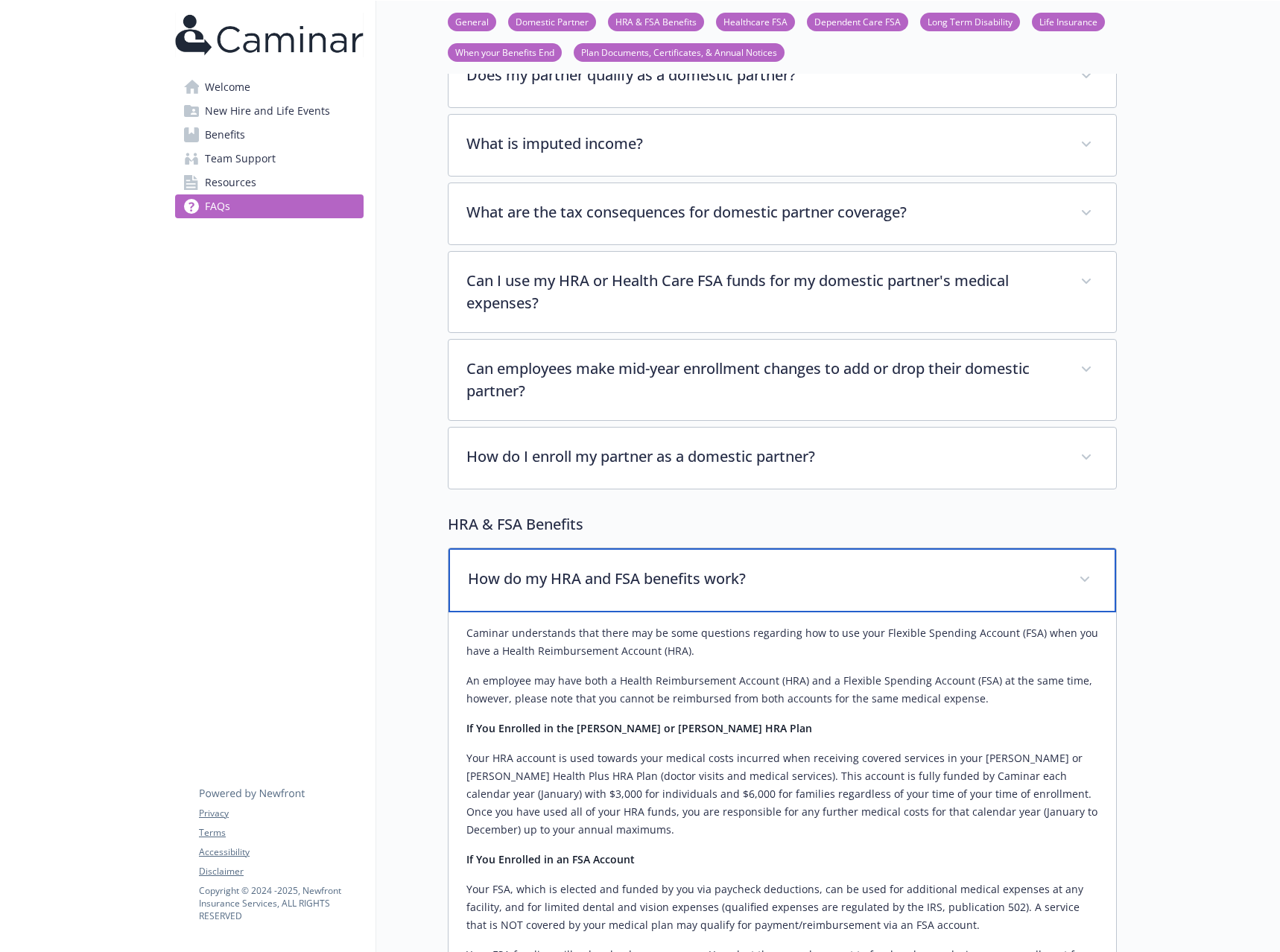
scroll to position [398, 0]
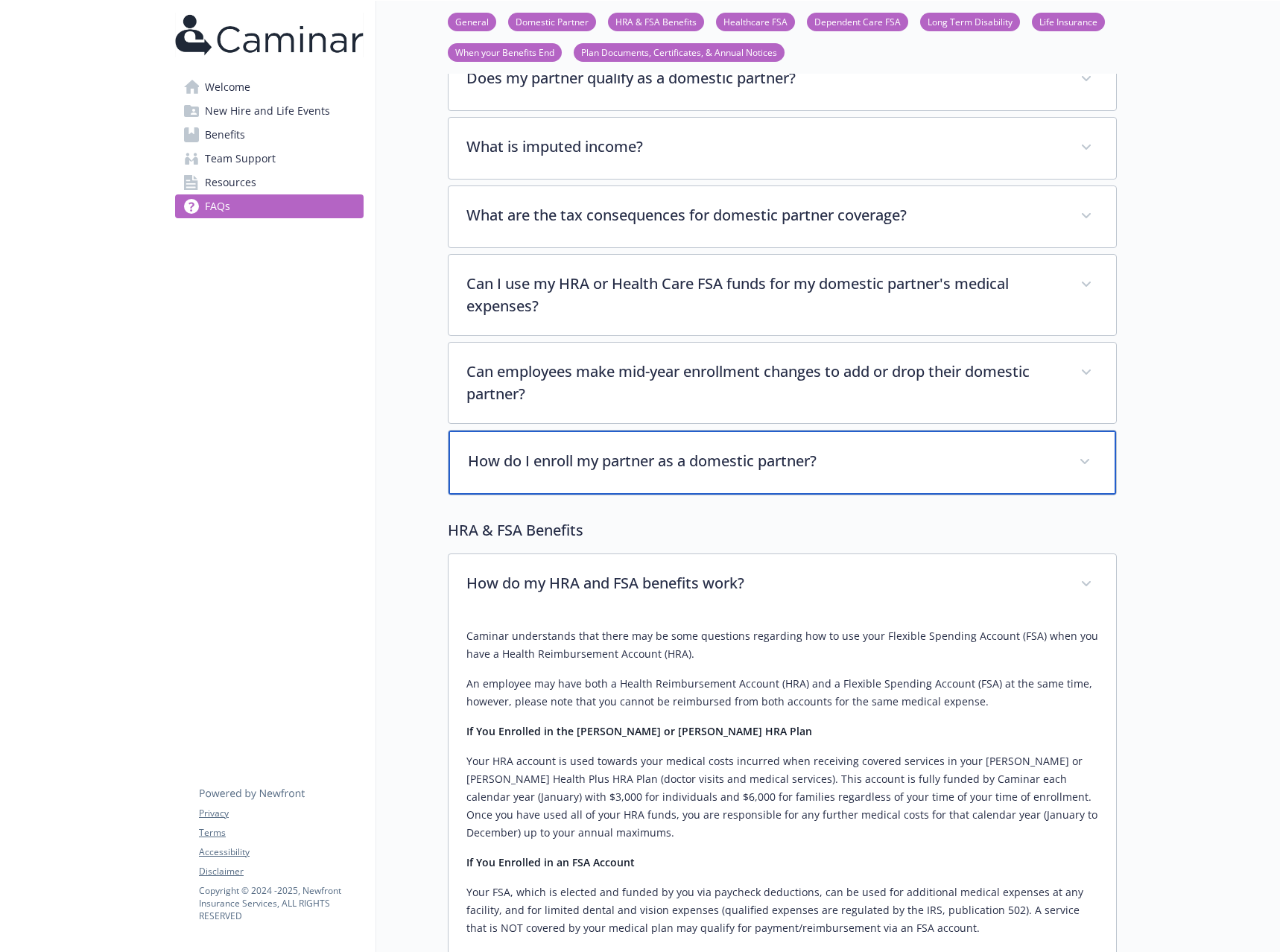
click at [745, 474] on div "How do I enroll my partner as a domestic partner?" at bounding box center [782, 463] width 668 height 64
